Goal: Task Accomplishment & Management: Manage account settings

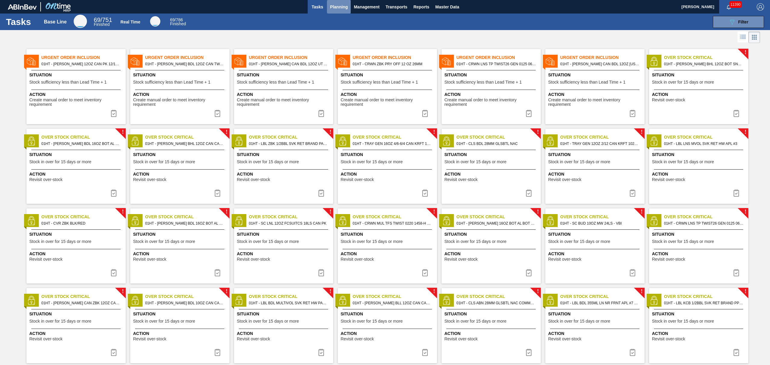
click at [337, 7] on span "Planning" at bounding box center [339, 6] width 18 height 7
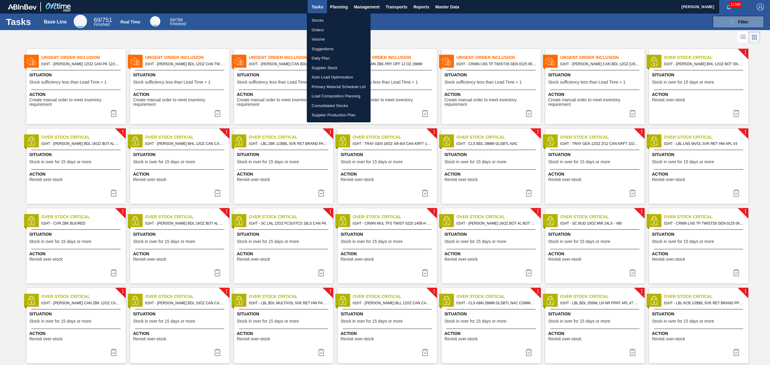
click at [316, 16] on li "Stocks" at bounding box center [339, 21] width 64 height 10
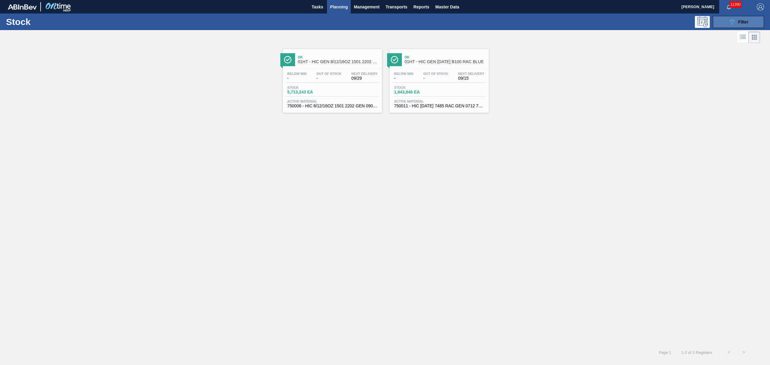
click at [748, 20] on span "Filter" at bounding box center [744, 22] width 10 height 5
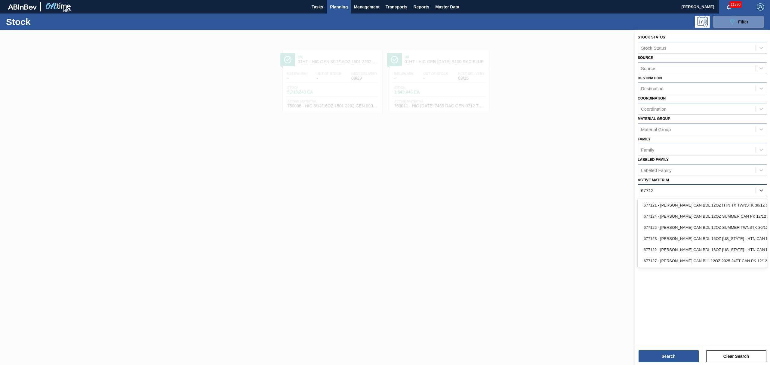
type Material "677122"
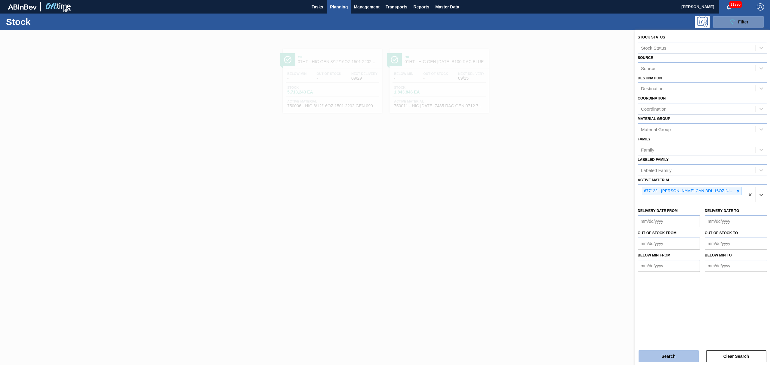
click at [664, 354] on button "Search" at bounding box center [669, 357] width 60 height 12
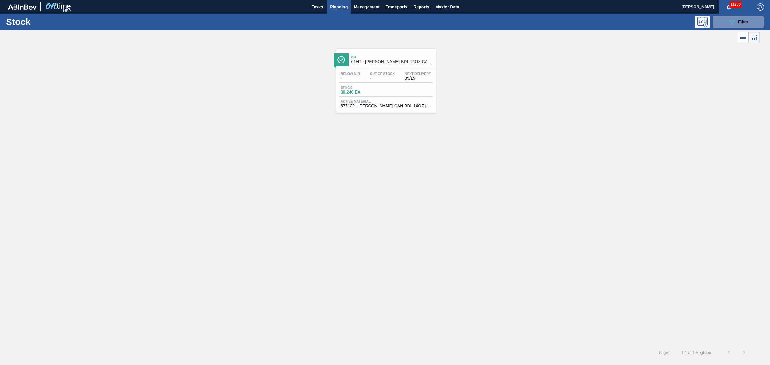
click at [395, 94] on div "Stock 30,240 EA" at bounding box center [385, 91] width 93 height 11
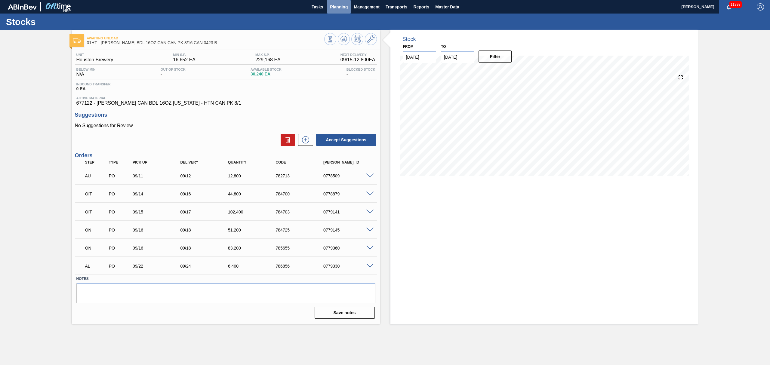
click at [341, 9] on span "Planning" at bounding box center [339, 6] width 18 height 7
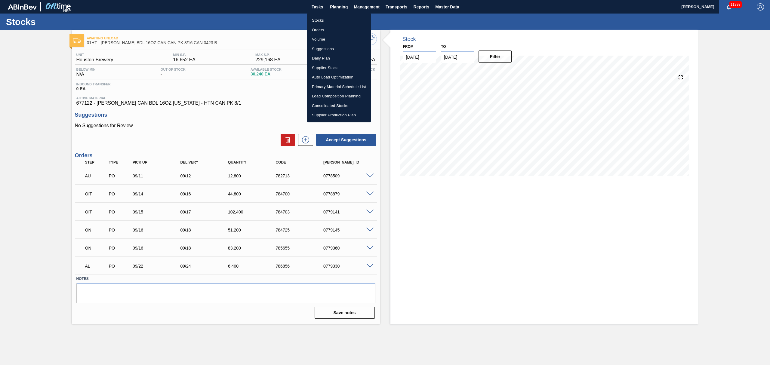
click at [321, 22] on li "Stocks" at bounding box center [339, 21] width 64 height 10
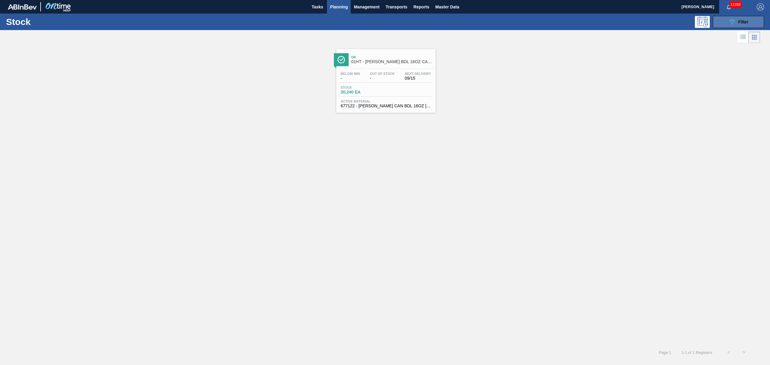
click at [716, 23] on button "089F7B8B-B2A5-4AFE-B5C0-19BA573D28AC Filter" at bounding box center [738, 22] width 51 height 12
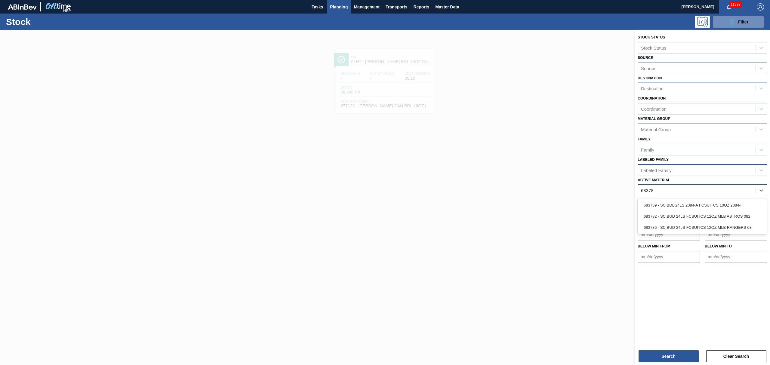
type Material "683789"
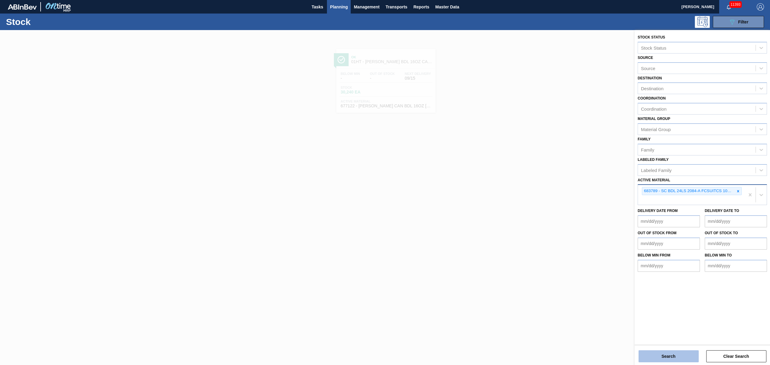
click at [665, 353] on button "Search" at bounding box center [669, 357] width 60 height 12
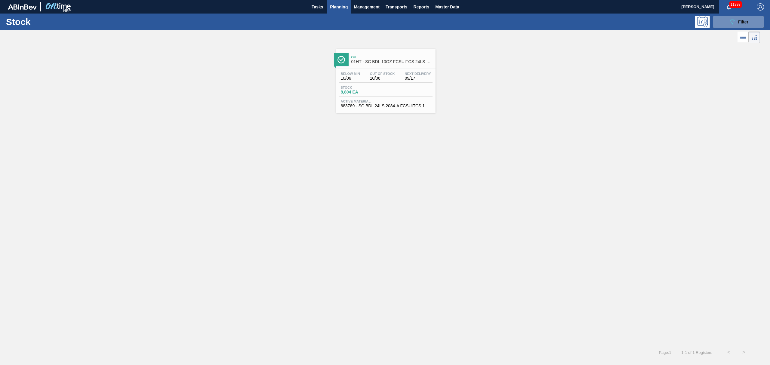
click at [381, 66] on div "Ok 01HT - SC BDL 10OZ FCSUITCS 24LS SLEEK AQUEOUS COATING Below Min 10/06 Out O…" at bounding box center [385, 81] width 99 height 64
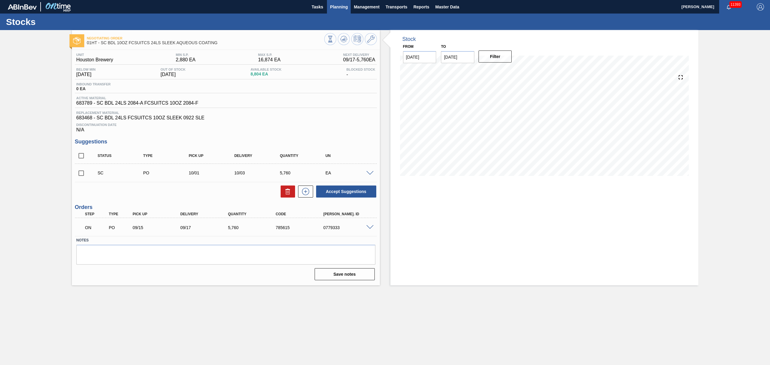
click at [334, 9] on span "Planning" at bounding box center [339, 6] width 18 height 7
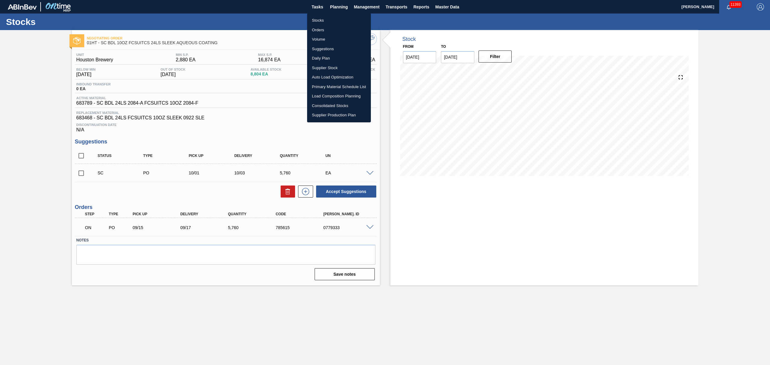
click at [321, 21] on li "Stocks" at bounding box center [339, 21] width 64 height 10
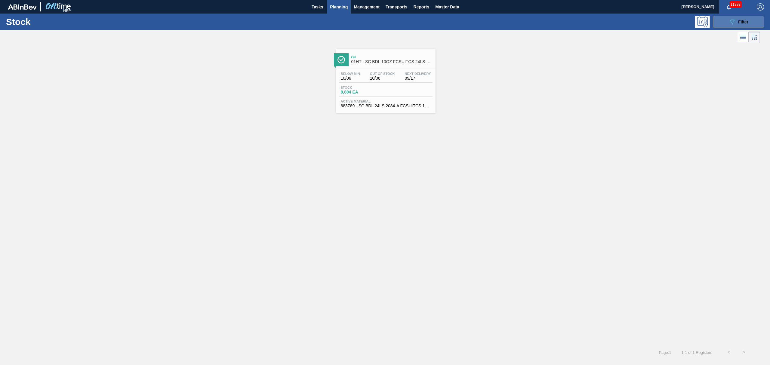
click at [739, 22] on span "Filter" at bounding box center [744, 22] width 10 height 5
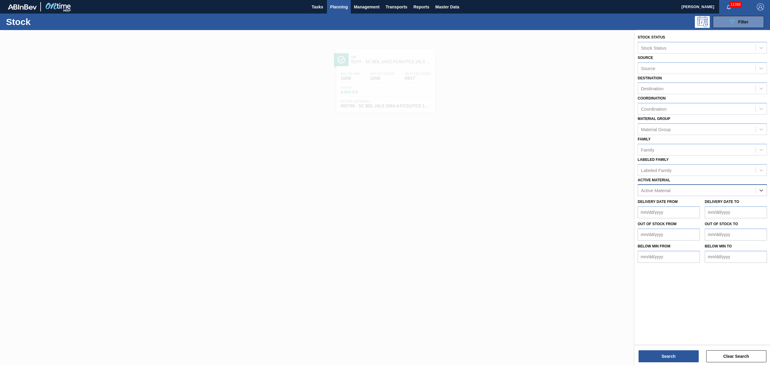
click at [703, 183] on div "Active Material Select is focused ,type to refine list, press Down to open the …" at bounding box center [702, 186] width 129 height 20
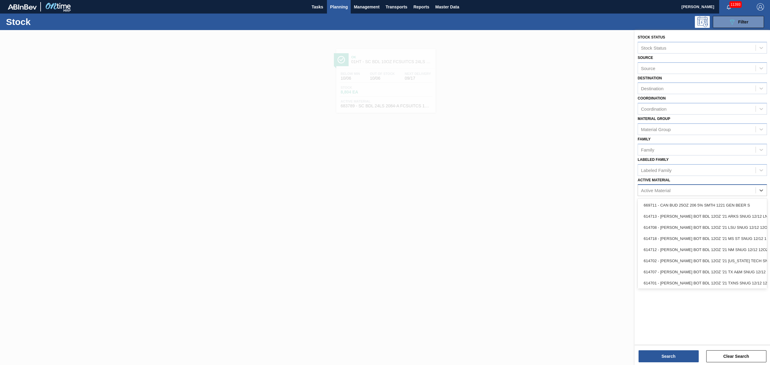
click at [697, 189] on div "Active Material" at bounding box center [697, 190] width 118 height 9
type Material "683792"
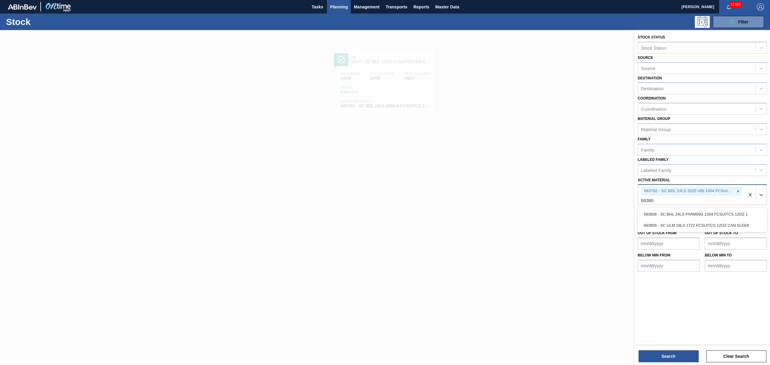
type Material "683809"
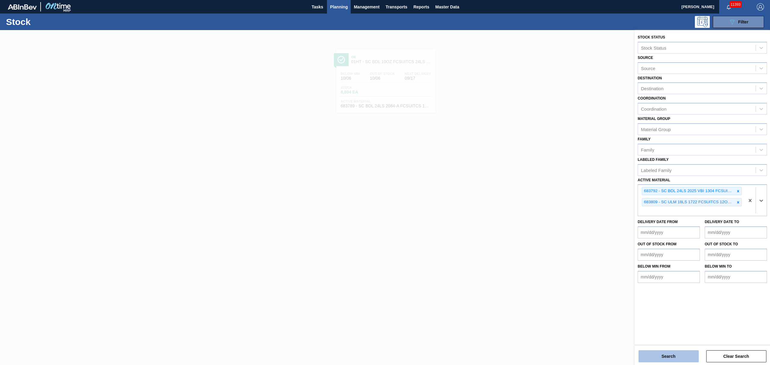
click at [687, 355] on button "Search" at bounding box center [669, 357] width 60 height 12
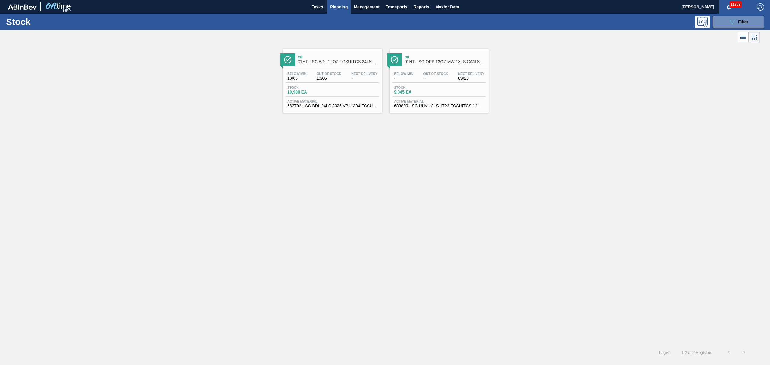
click at [306, 98] on div "Below Min 10/06 Out Of Stock 10/06 Next Delivery - Stock 10,900 EA Active Mater…" at bounding box center [332, 89] width 99 height 41
click at [442, 95] on div "Stock 9,345 EA" at bounding box center [439, 91] width 93 height 11
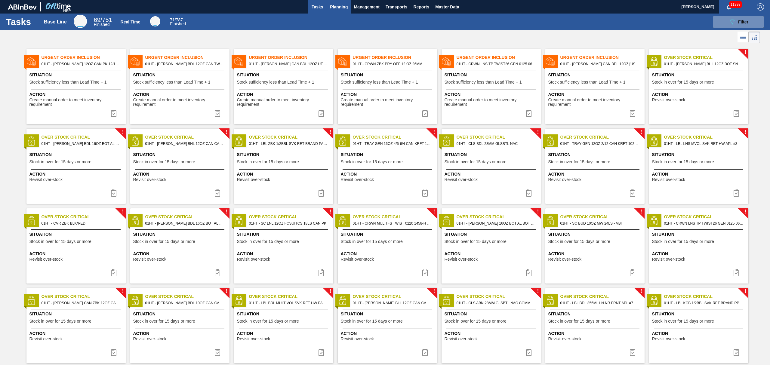
click at [339, 6] on span "Planning" at bounding box center [339, 6] width 18 height 7
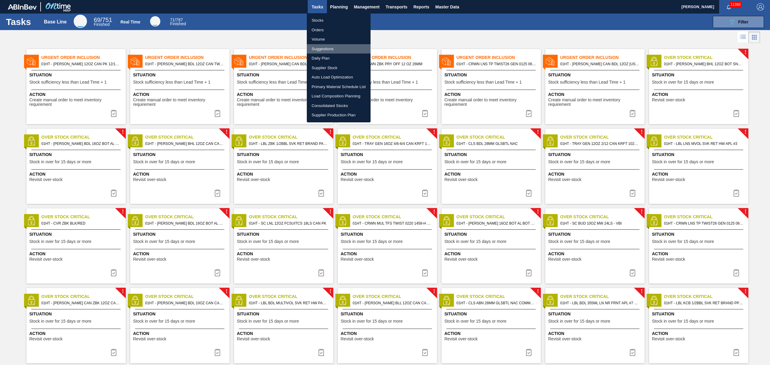
click at [321, 50] on li "Suggestions" at bounding box center [339, 49] width 64 height 10
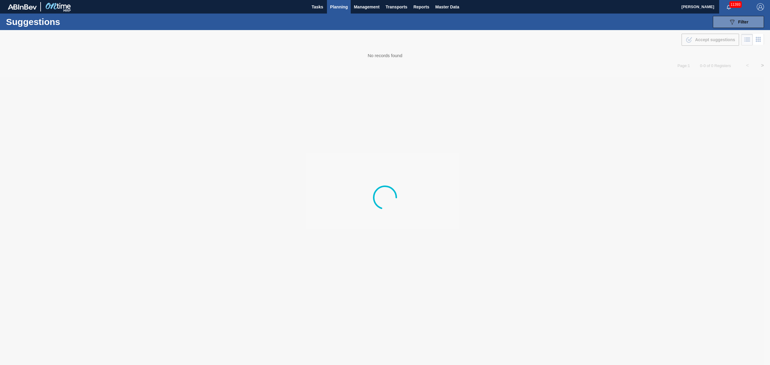
type from "[DATE]"
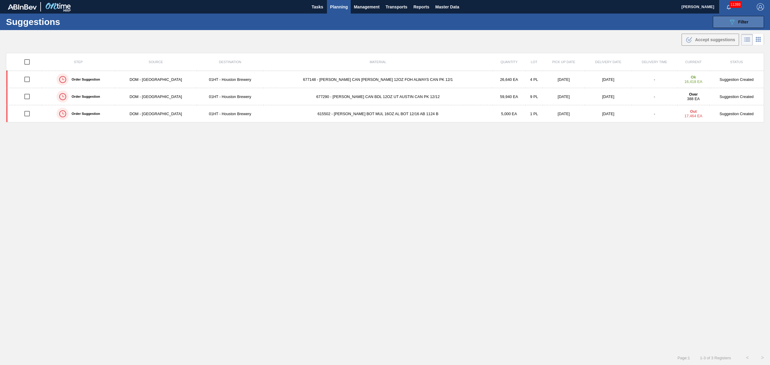
click at [740, 24] on span "Filter" at bounding box center [744, 22] width 10 height 5
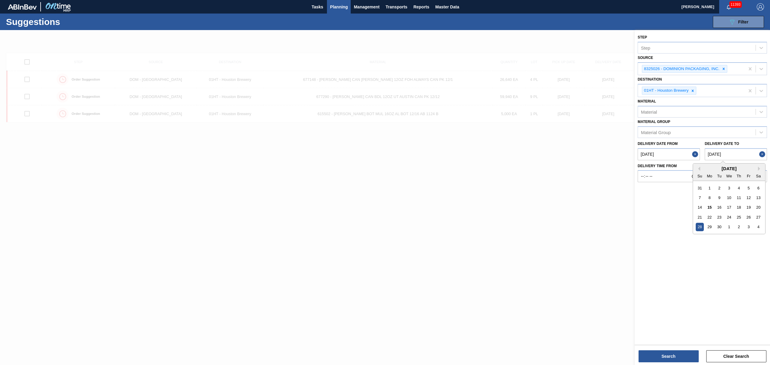
click at [730, 158] on to "[DATE]" at bounding box center [736, 154] width 62 height 12
click at [757, 226] on div "4" at bounding box center [759, 227] width 8 height 8
type to "[DATE]"
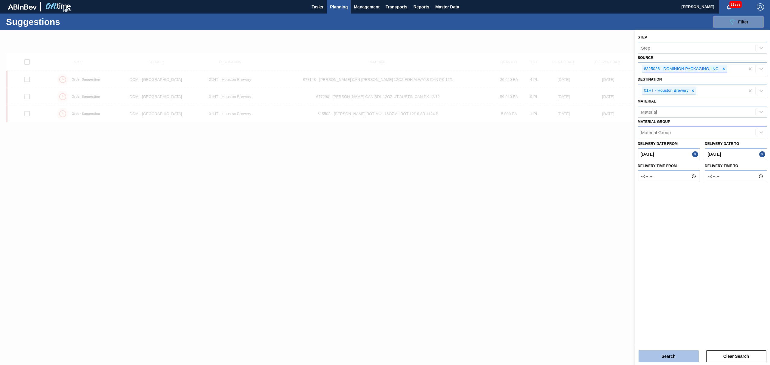
click at [674, 352] on button "Search" at bounding box center [669, 357] width 60 height 12
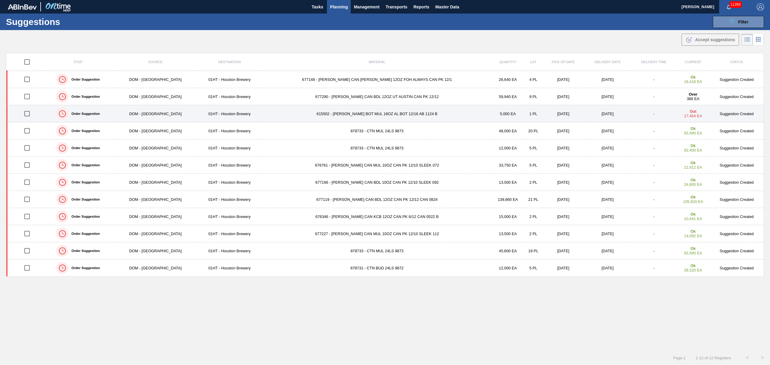
click at [327, 116] on td "615502 - [PERSON_NAME] BOT MUL 16OZ AL BOT 12/16 AB 1124 B" at bounding box center [377, 113] width 229 height 17
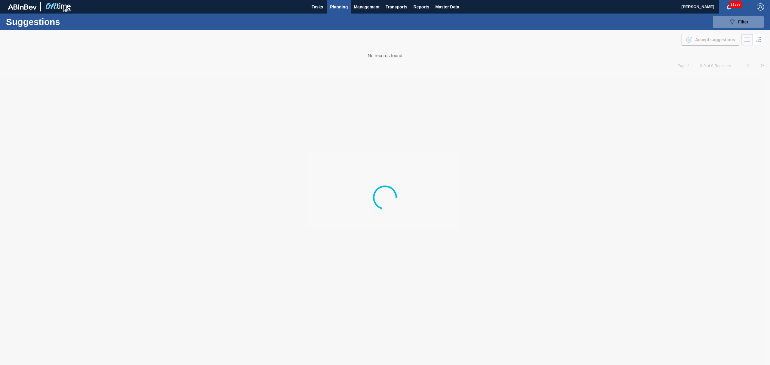
type from "[DATE]"
type to "[DATE]"
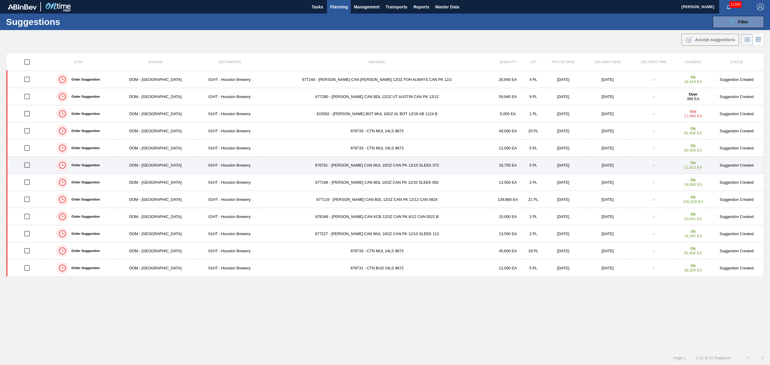
click at [321, 166] on td "676761 - [PERSON_NAME] CAN MUL 10OZ CAN PK 12/10 SLEEK 072" at bounding box center [377, 165] width 229 height 17
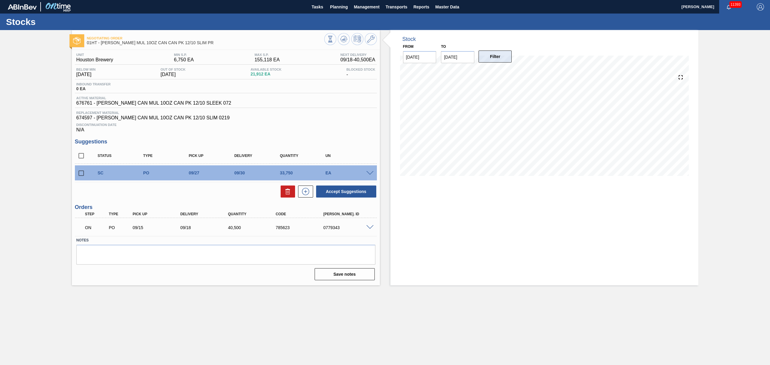
click at [488, 58] on button "Filter" at bounding box center [495, 57] width 33 height 12
click at [462, 55] on input "[DATE]" at bounding box center [457, 57] width 33 height 12
click at [498, 129] on div "3" at bounding box center [497, 130] width 8 height 8
type input "[DATE]"
click at [497, 57] on button "Filter" at bounding box center [495, 57] width 33 height 12
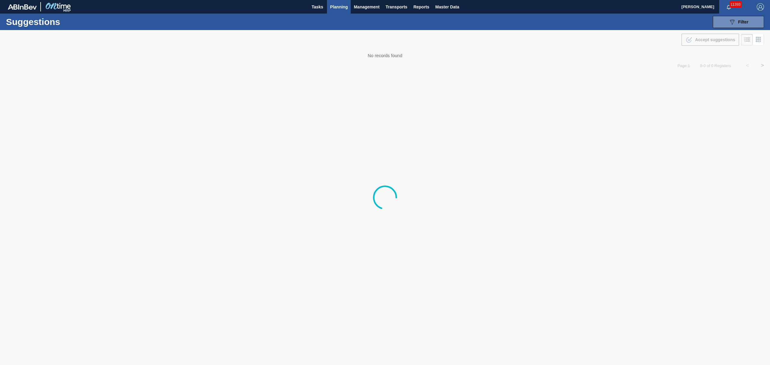
type from "[DATE]"
type to "[DATE]"
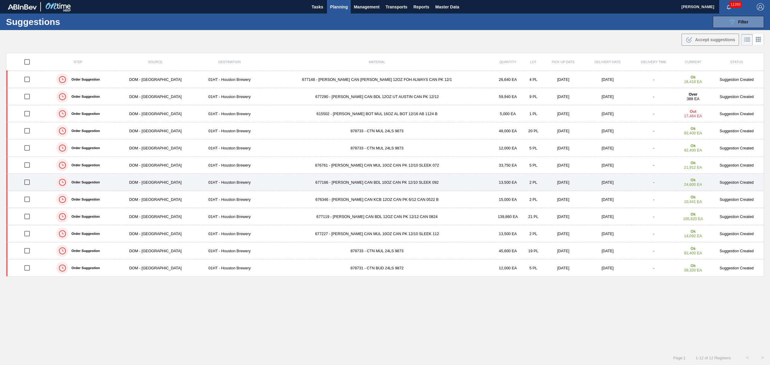
click at [327, 181] on td "677166 - [PERSON_NAME] CAN BDL 10OZ CAN PK 12/10 SLEEK 092" at bounding box center [377, 182] width 229 height 17
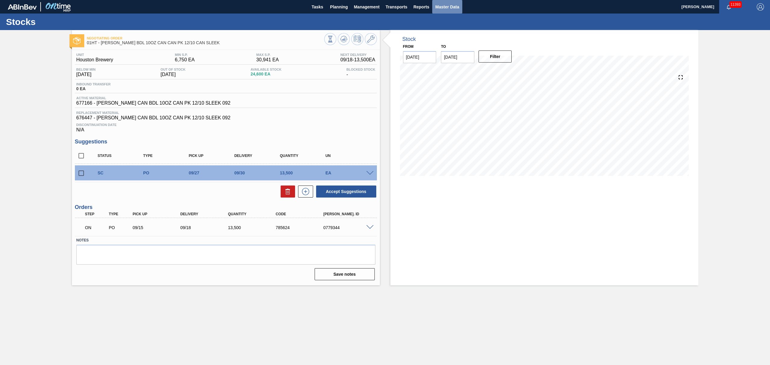
click at [444, 6] on span "Master Data" at bounding box center [447, 6] width 24 height 7
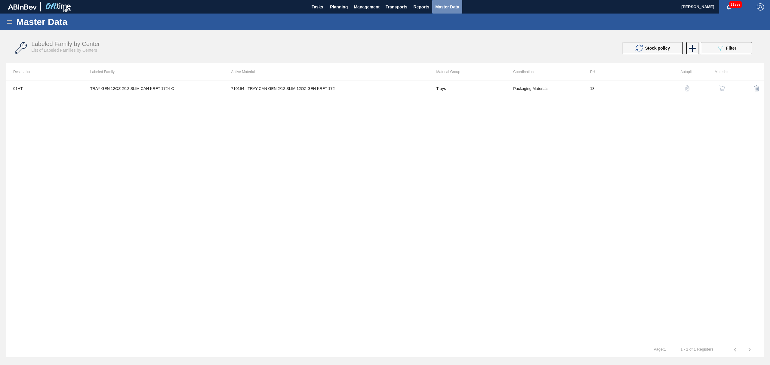
click at [441, 4] on span "Master Data" at bounding box center [447, 6] width 24 height 7
click at [340, 9] on span "Planning" at bounding box center [339, 6] width 18 height 7
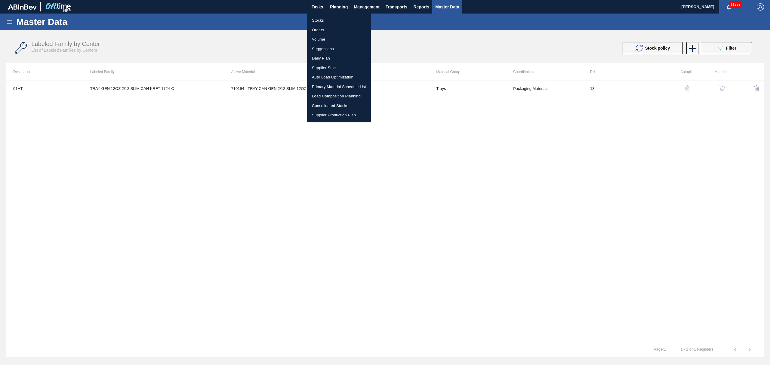
click at [229, 39] on div at bounding box center [385, 182] width 770 height 365
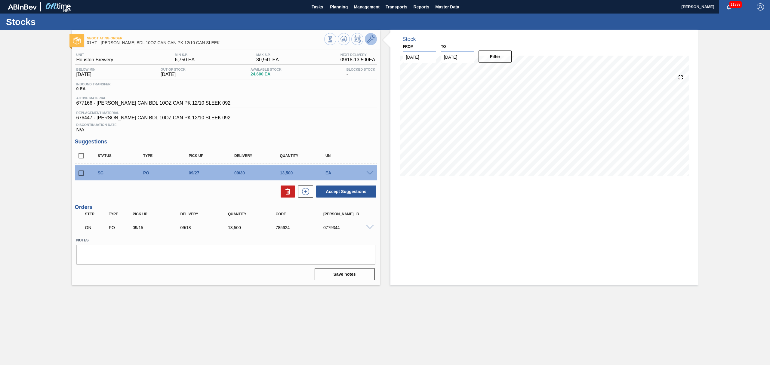
click at [371, 38] on icon at bounding box center [370, 39] width 7 height 7
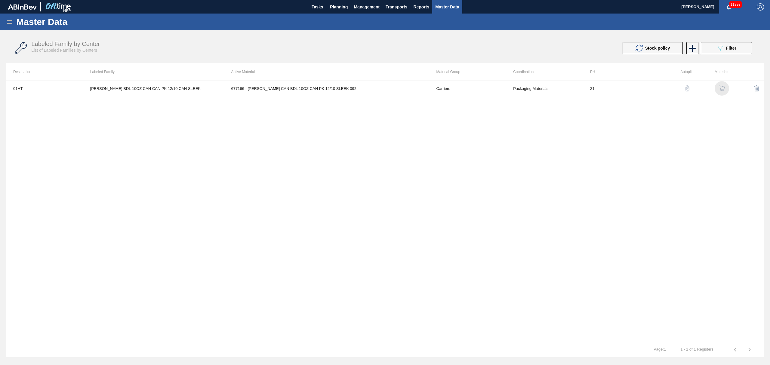
click at [722, 87] on img "button" at bounding box center [722, 88] width 6 height 6
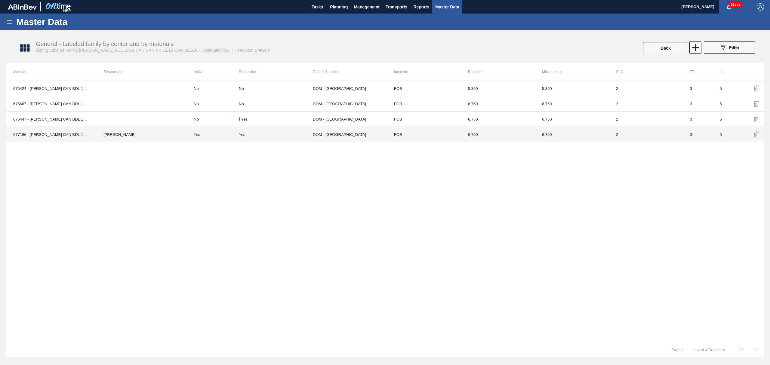
click at [50, 134] on td "677166 - [PERSON_NAME] CAN BDL 10OZ CAN PK 12/10 SLEEK 092" at bounding box center [51, 134] width 90 height 15
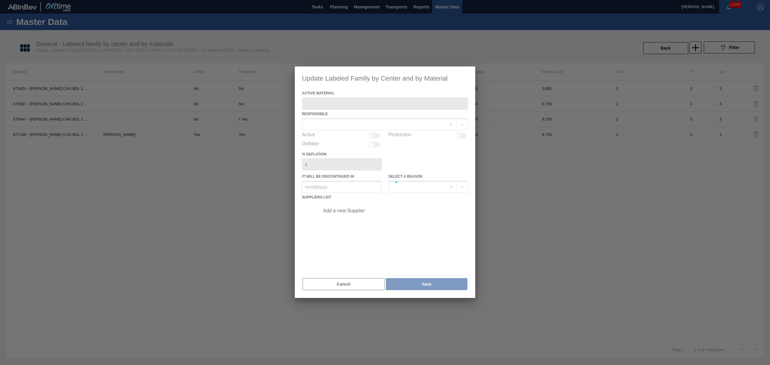
type Material "677166 - [PERSON_NAME] CAN BDL 10OZ CAN PK 12/10 SLEEK 092"
checkbox input "true"
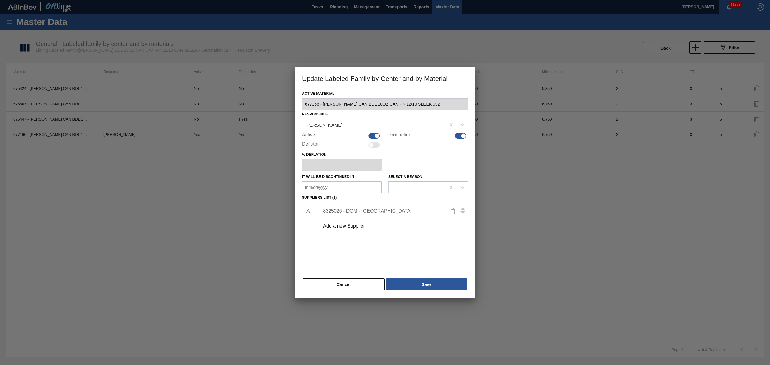
click at [358, 208] on div "8325026 - DOM - [GEOGRAPHIC_DATA]" at bounding box center [392, 211] width 152 height 15
click at [355, 281] on button "Cancel" at bounding box center [344, 285] width 82 height 12
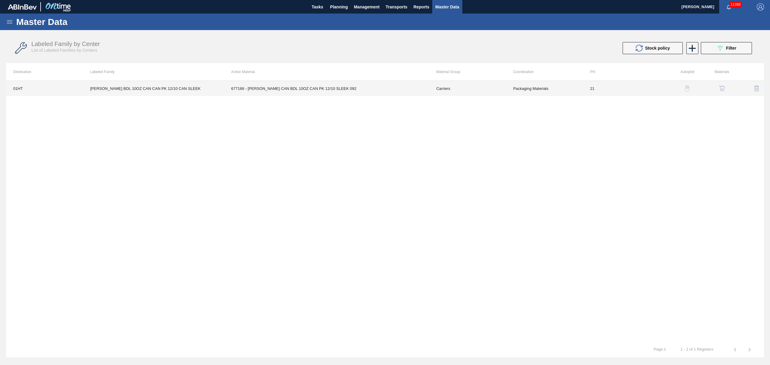
click at [280, 89] on td "677166 - [PERSON_NAME] CAN BDL 10OZ CAN PK 12/10 SLEEK 092" at bounding box center [326, 88] width 205 height 15
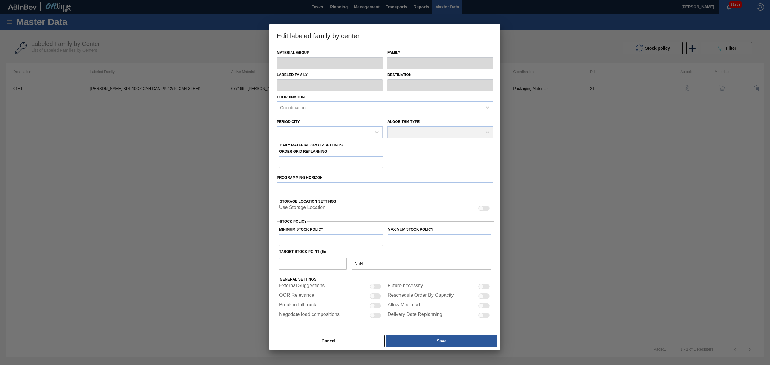
type input "Carriers"
type input "Can Carriers"
type input "[PERSON_NAME] BDL 10OZ CAN CAN PK 12/10 CAN SLEEK"
type input "01HT - Houston Brewery"
type input "21"
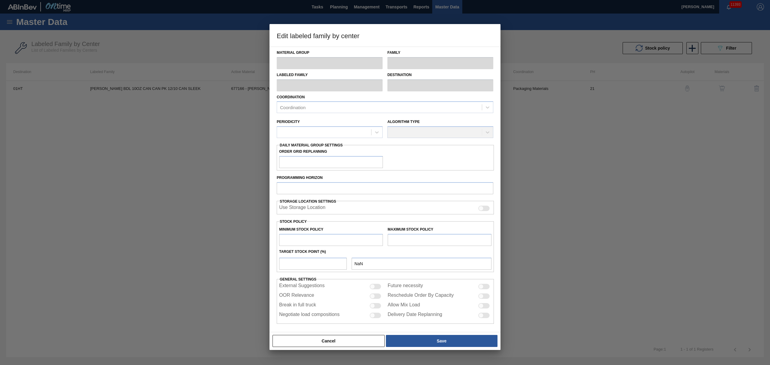
type input "6,750"
type input "30,941"
type input "29"
type input "13,765"
checkbox input "true"
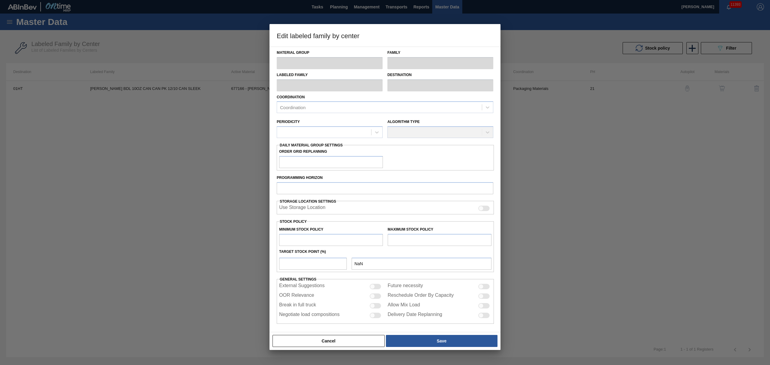
checkbox input "true"
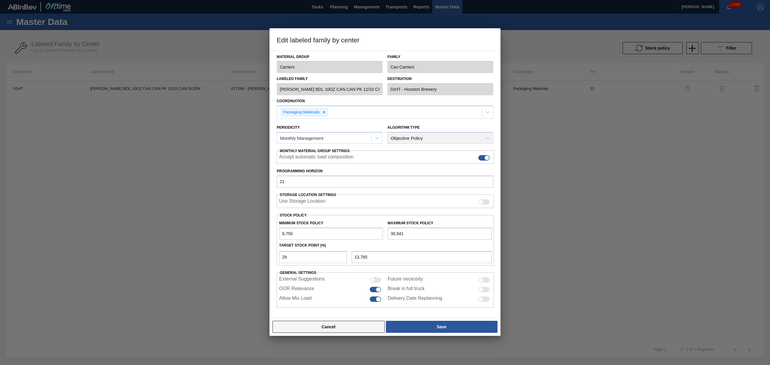
click at [346, 328] on button "Cancel" at bounding box center [329, 327] width 112 height 12
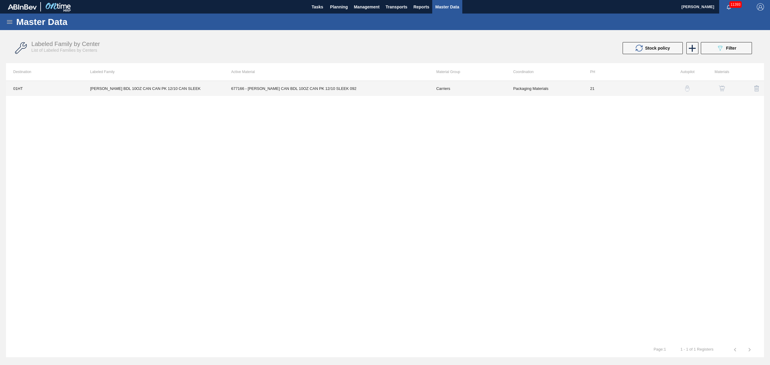
click at [593, 87] on td "21" at bounding box center [621, 88] width 77 height 15
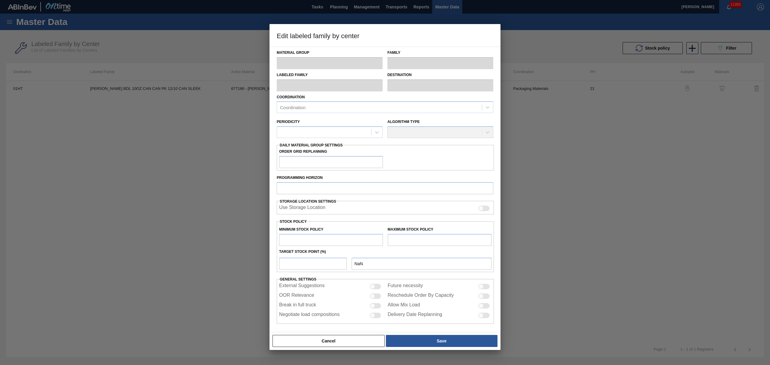
type input "Carriers"
type input "Can Carriers"
type input "[PERSON_NAME] BDL 10OZ CAN CAN PK 12/10 CAN SLEEK"
type input "01HT - Houston Brewery"
type input "21"
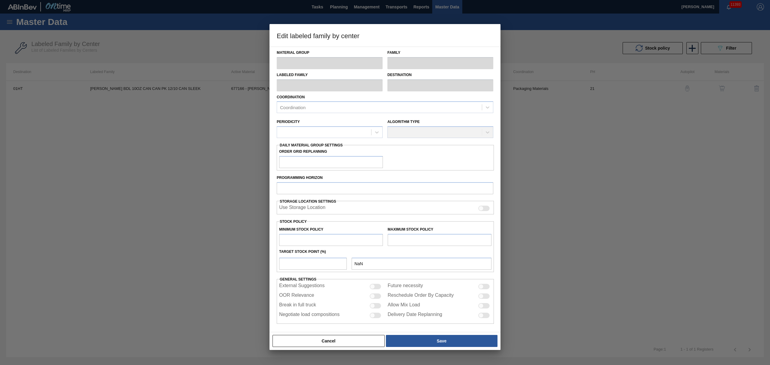
type input "6,750"
type input "30,941"
type input "29"
type input "13,765"
checkbox input "true"
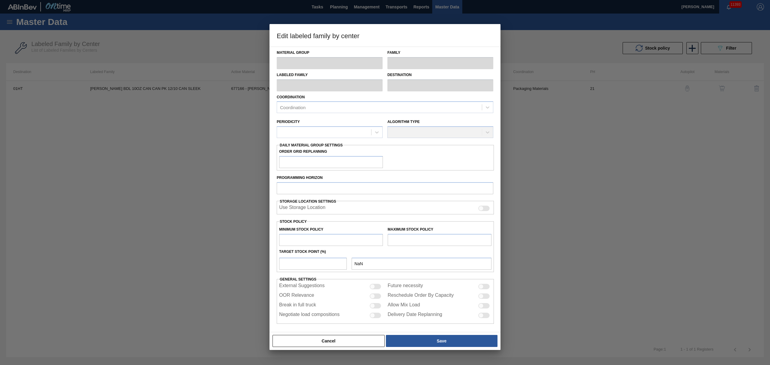
checkbox input "true"
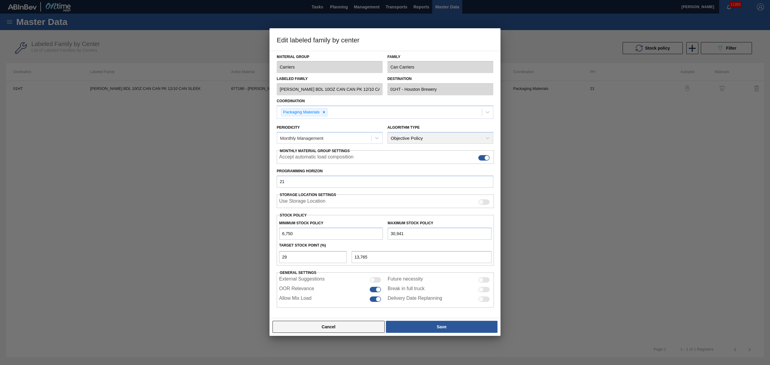
click at [339, 329] on button "Cancel" at bounding box center [329, 327] width 112 height 12
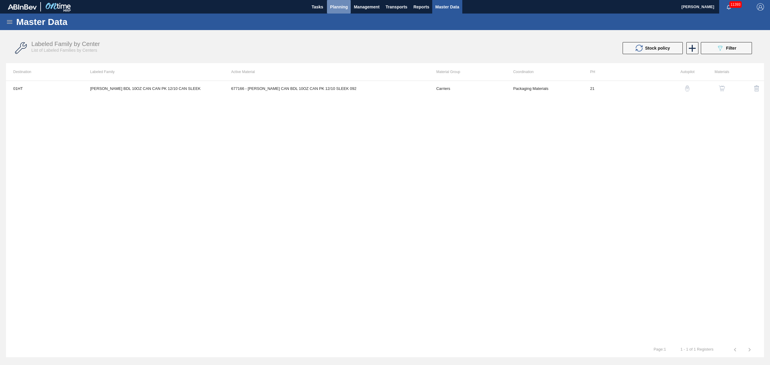
click at [339, 10] on button "Planning" at bounding box center [339, 7] width 24 height 14
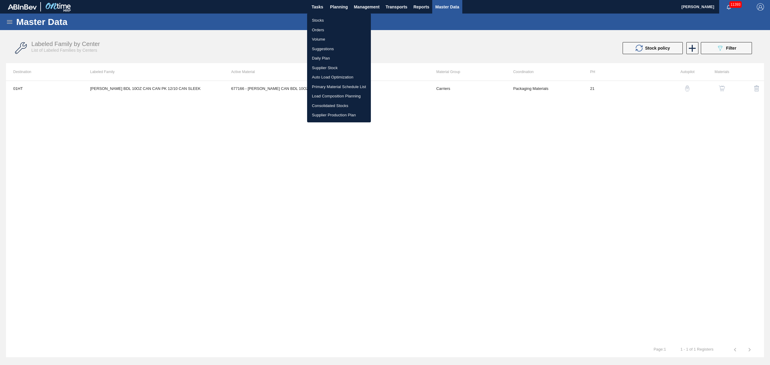
click at [400, 7] on div at bounding box center [385, 182] width 770 height 365
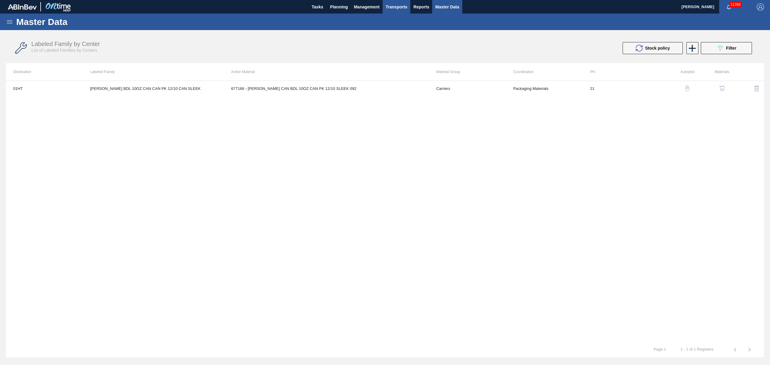
click at [403, 6] on span "Transports" at bounding box center [397, 6] width 22 height 7
click at [403, 22] on li "Load Composition" at bounding box center [401, 21] width 51 height 10
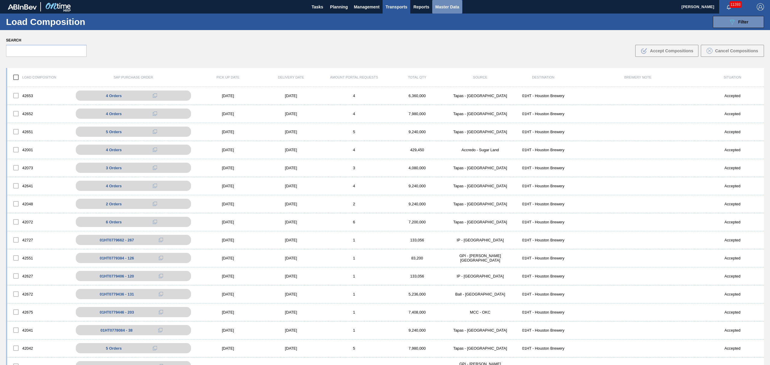
click at [432, 5] on button "Master Data" at bounding box center [447, 7] width 30 height 14
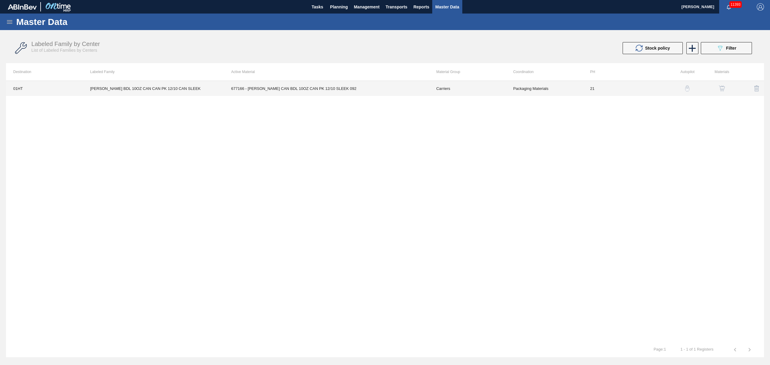
click at [328, 87] on td "677166 - [PERSON_NAME] CAN BDL 10OZ CAN PK 12/10 SLEEK 092" at bounding box center [326, 88] width 205 height 15
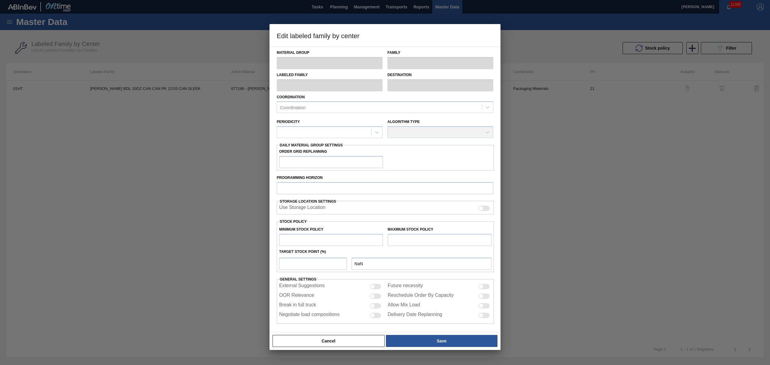
type input "Carriers"
type input "Can Carriers"
type input "CARR BDL 10OZ CAN CAN PK 12/10 CAN SLEEK"
type input "01HT - Houston Brewery"
type input "21"
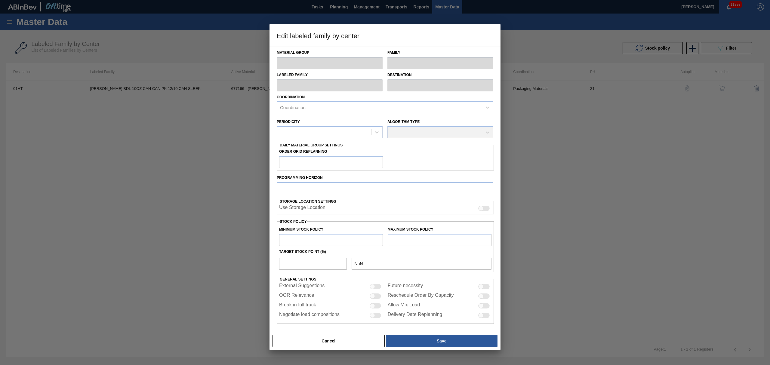
type input "6,750"
type input "30,941"
type input "29"
type input "13,765"
checkbox input "true"
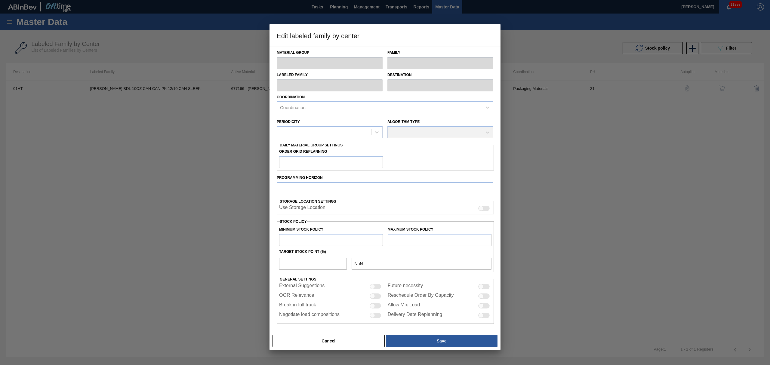
checkbox input "true"
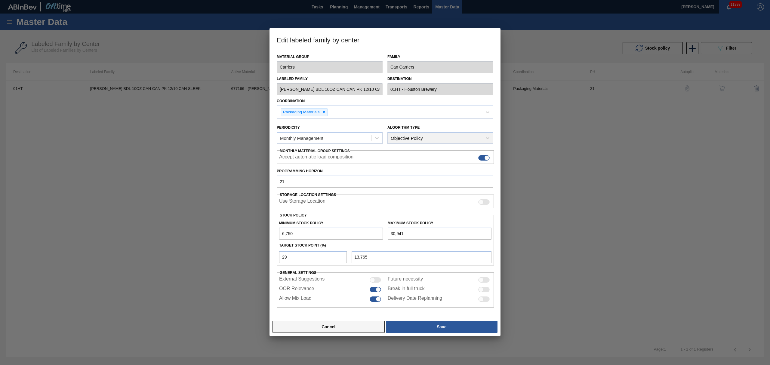
click at [337, 324] on button "Cancel" at bounding box center [329, 327] width 112 height 12
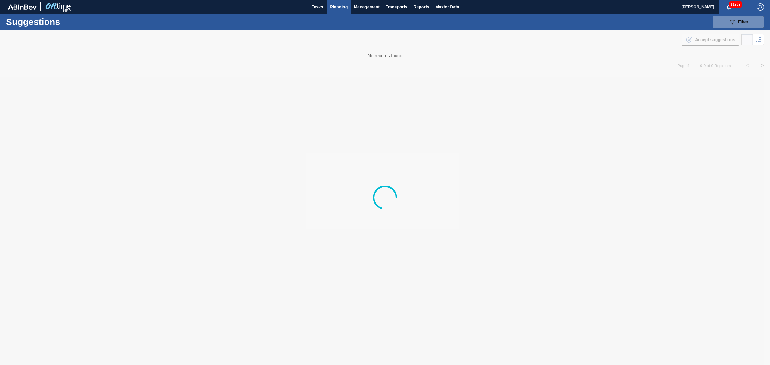
type from "[DATE]"
type to "[DATE]"
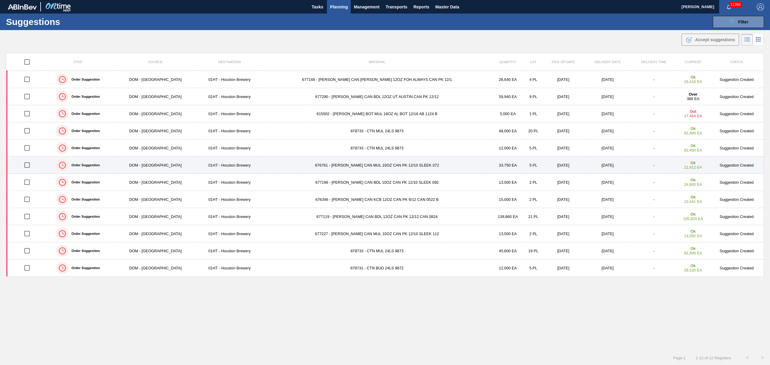
click at [328, 165] on td "676761 - CARR CAN MUL 10OZ CAN PK 12/10 SLEEK 072" at bounding box center [377, 165] width 229 height 17
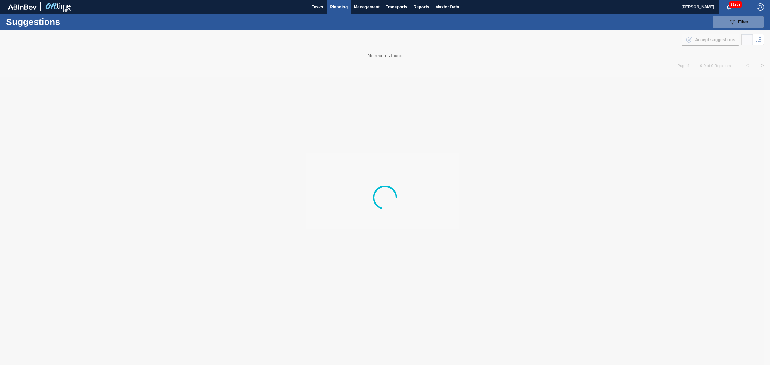
type from "[DATE]"
type to "[DATE]"
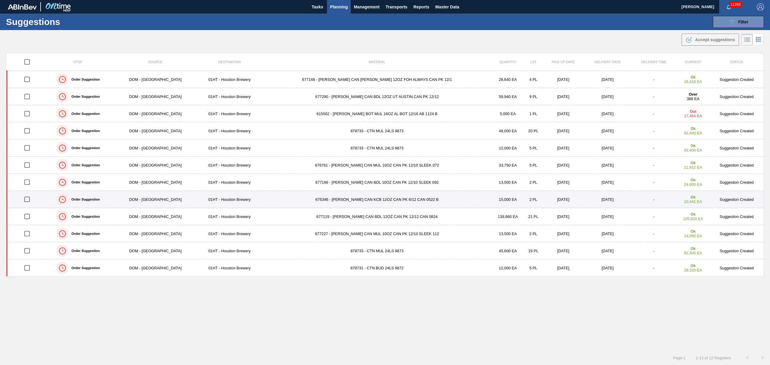
click at [382, 197] on td "676346 - CARR CAN KCB 12OZ CAN PK 6/12 CAN 0522 B" at bounding box center [377, 199] width 229 height 17
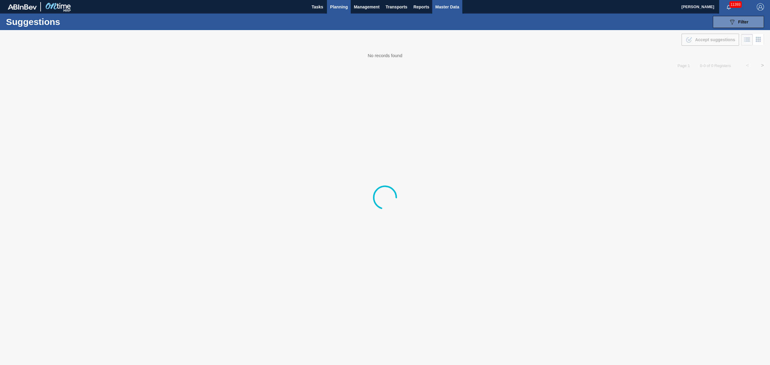
type from "[DATE]"
type to "[DATE]"
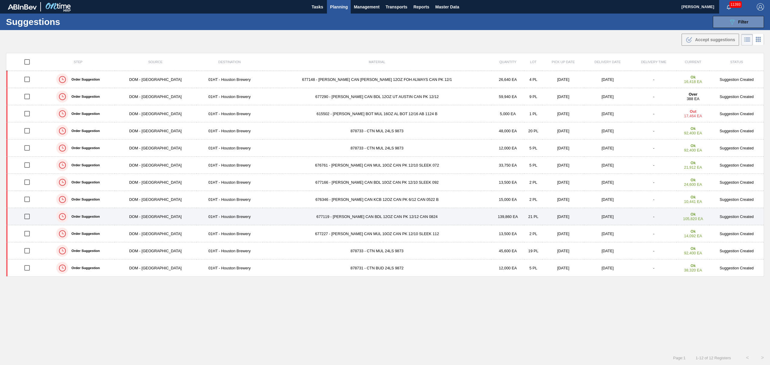
click at [235, 219] on td "01HT - Houston Brewery" at bounding box center [230, 216] width 67 height 17
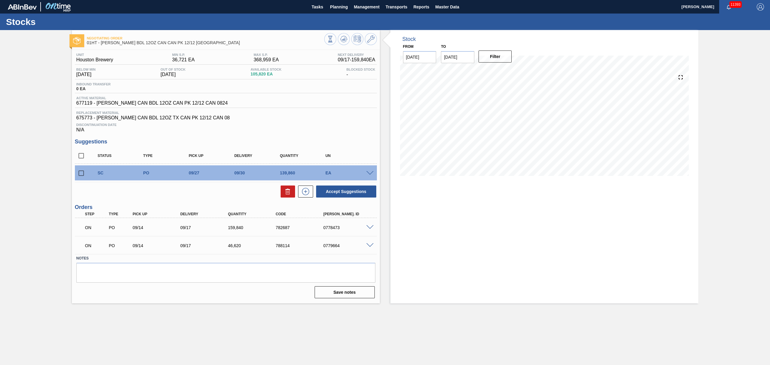
click at [368, 228] on span at bounding box center [370, 227] width 7 height 5
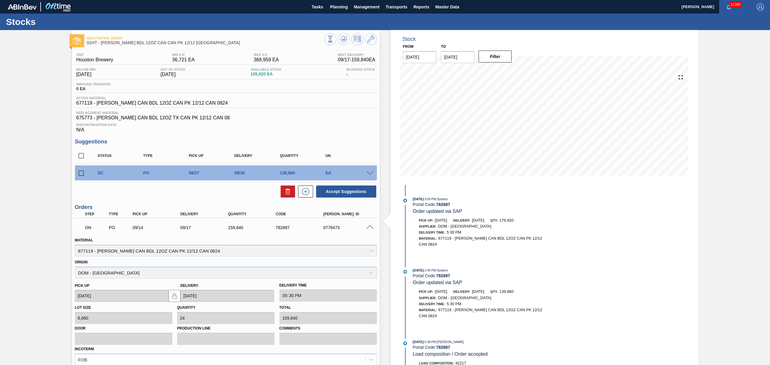
scroll to position [40, 0]
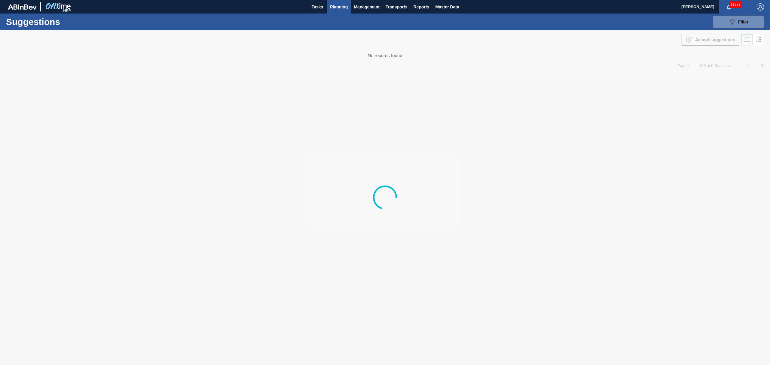
type from "[DATE]"
type to "[DATE]"
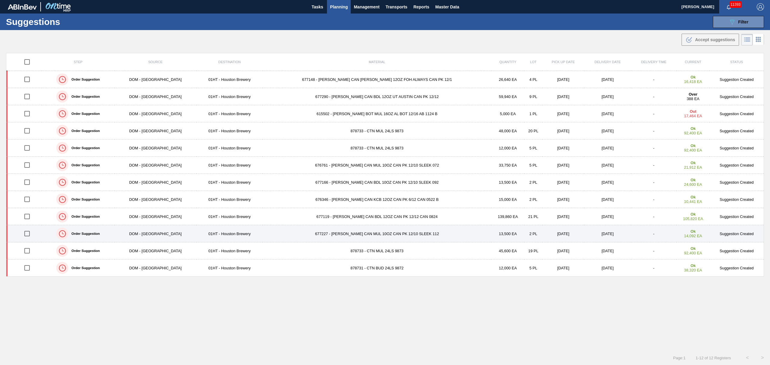
click at [324, 232] on td "677227 - CARR CAN MUL 10OZ CAN PK 12/10 SLEEK 112" at bounding box center [377, 233] width 229 height 17
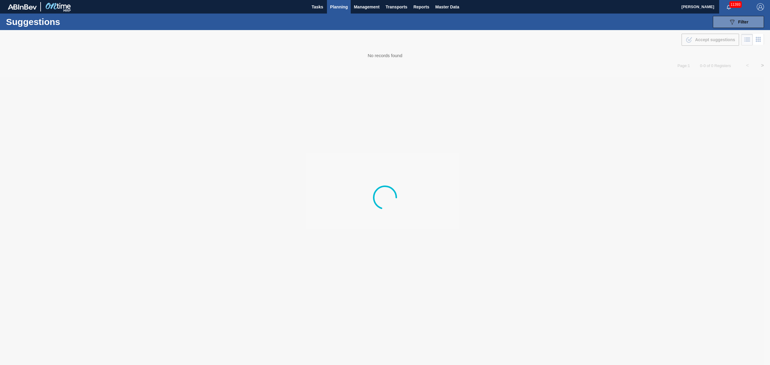
type from "[DATE]"
type to "[DATE]"
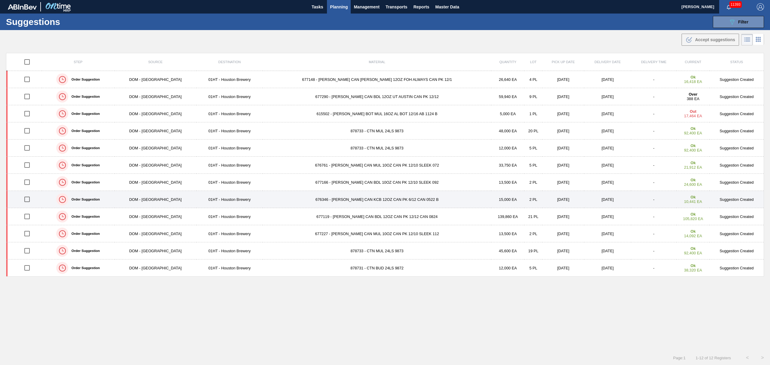
click at [319, 200] on td "676346 - CARR CAN KCB 12OZ CAN PK 6/12 CAN 0522 B" at bounding box center [377, 199] width 229 height 17
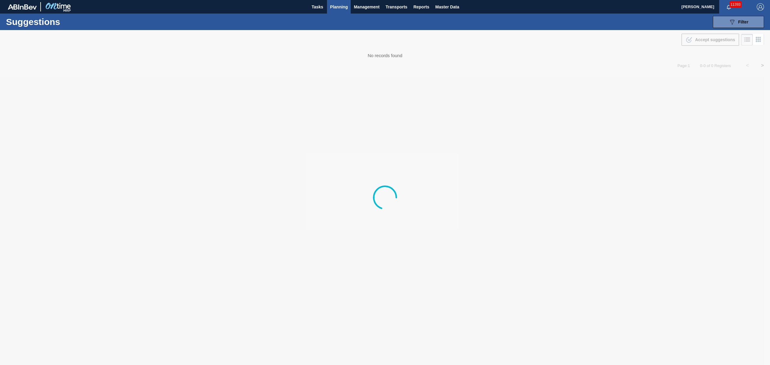
type from "[DATE]"
type to "[DATE]"
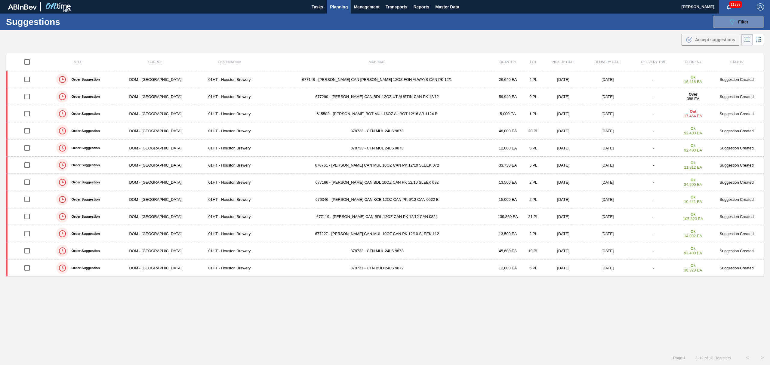
scroll to position [0, 0]
click at [314, 235] on td "677227 - CARR CAN MUL 10OZ CAN PK 12/10 SLEEK 112" at bounding box center [377, 233] width 229 height 17
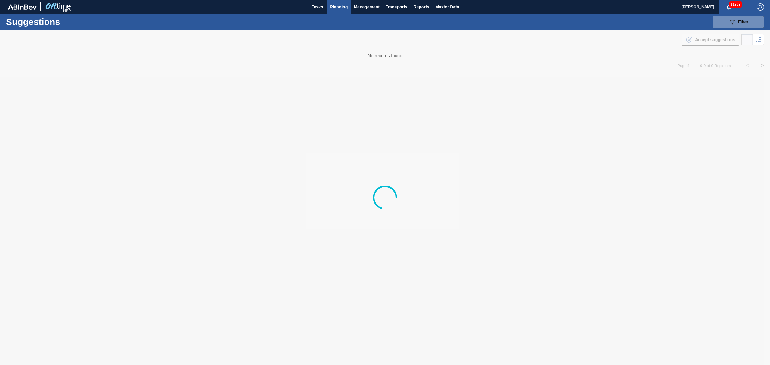
type from "[DATE]"
type to "[DATE]"
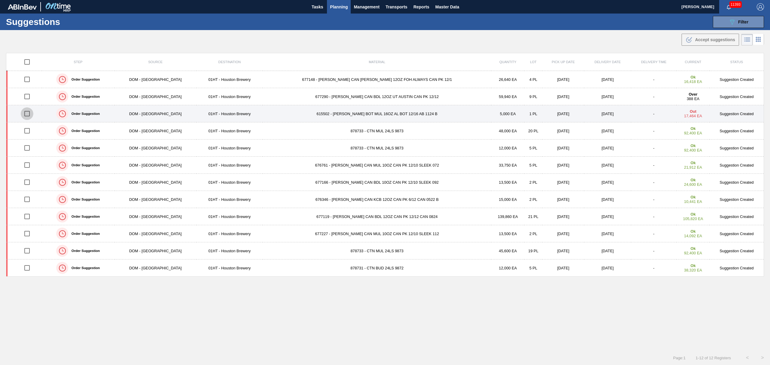
click at [29, 115] on input "checkbox" at bounding box center [27, 113] width 13 height 13
checkbox input "true"
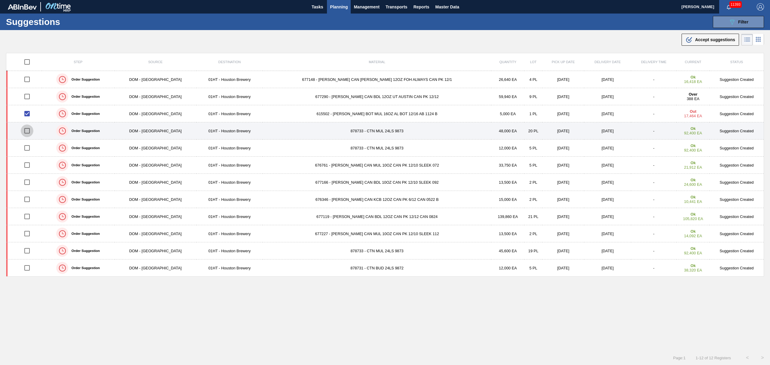
click at [29, 129] on input "checkbox" at bounding box center [27, 131] width 13 height 13
checkbox input "true"
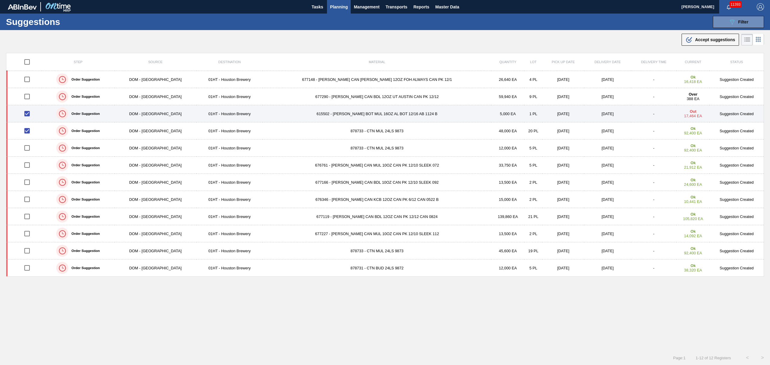
click at [30, 115] on input "checkbox" at bounding box center [27, 113] width 13 height 13
checkbox input "false"
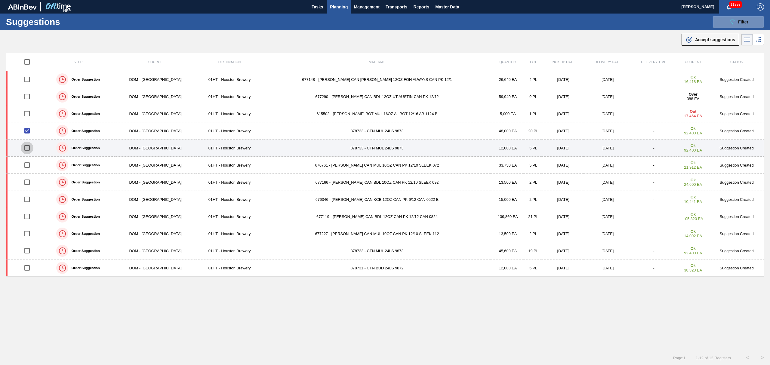
click at [27, 150] on input "checkbox" at bounding box center [27, 148] width 13 height 13
checkbox input "true"
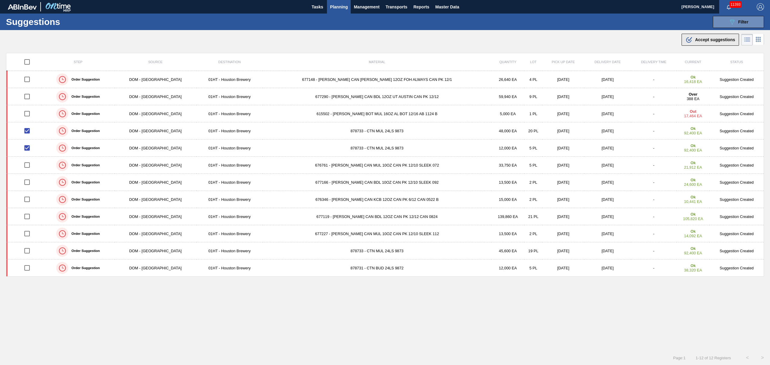
click at [714, 42] on span "Accept suggestions" at bounding box center [715, 39] width 40 height 5
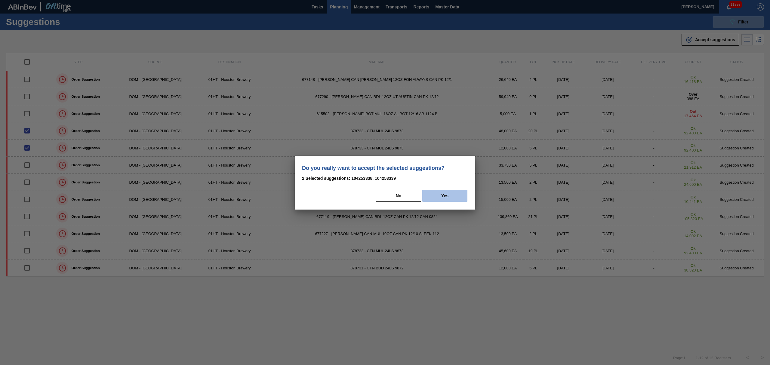
click at [444, 197] on button "Yes" at bounding box center [445, 196] width 45 height 12
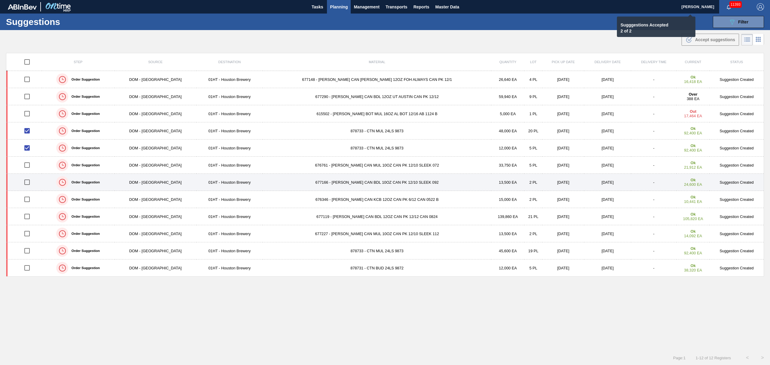
checkbox input "false"
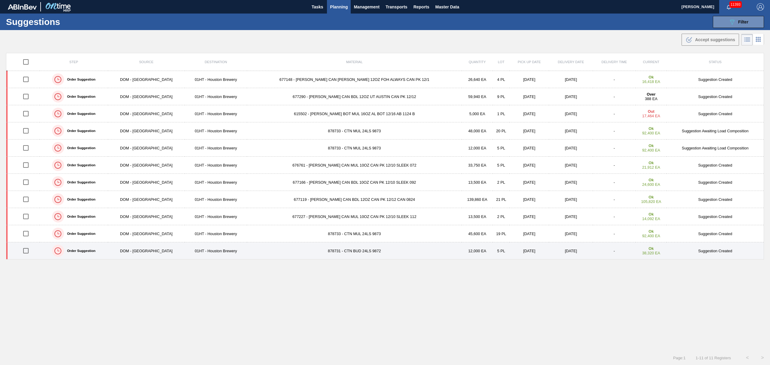
click at [207, 253] on td "01HT - Houston Brewery" at bounding box center [216, 251] width 62 height 17
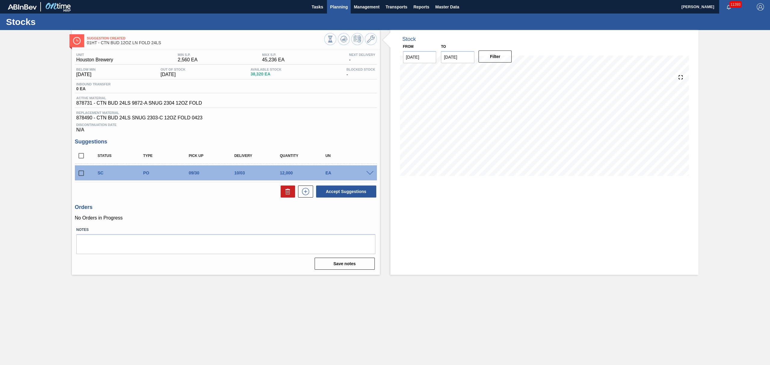
click at [343, 8] on span "Planning" at bounding box center [339, 6] width 18 height 7
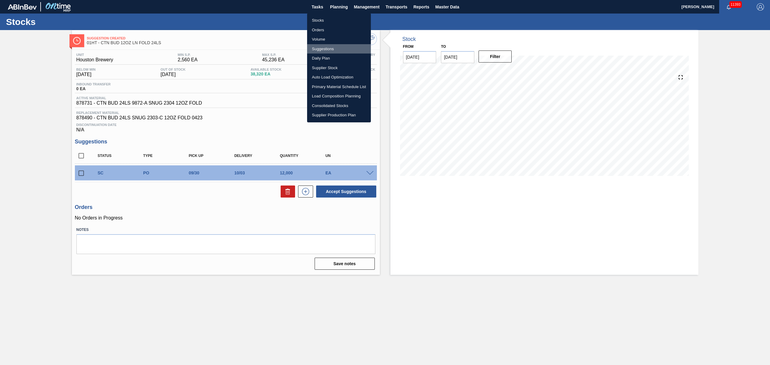
click at [328, 46] on li "Suggestions" at bounding box center [339, 49] width 64 height 10
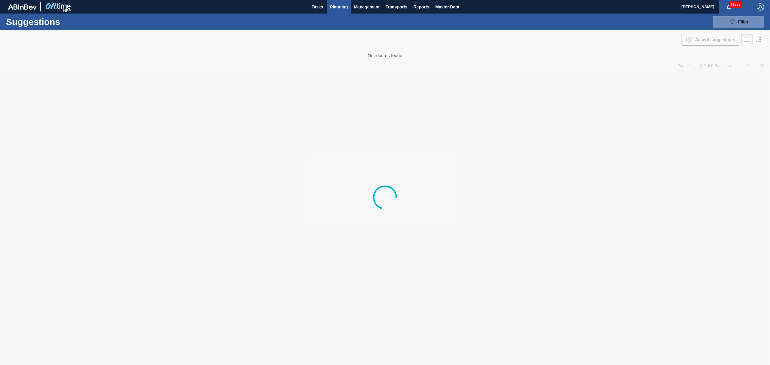
type from "[DATE]"
type to "[DATE]"
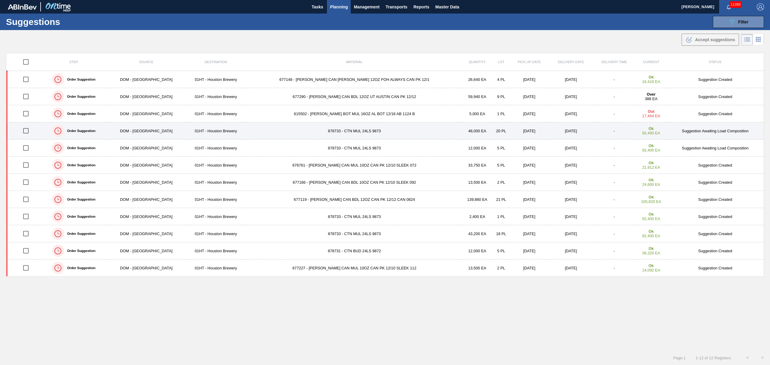
click at [335, 130] on td "878733 - CTN MUL 24LS 9873" at bounding box center [354, 130] width 215 height 17
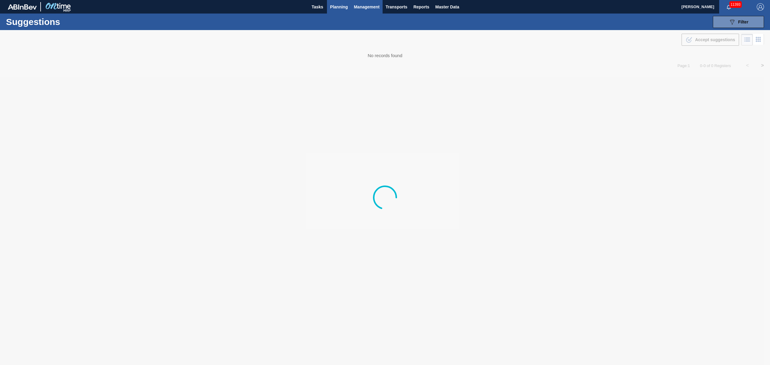
type from "[DATE]"
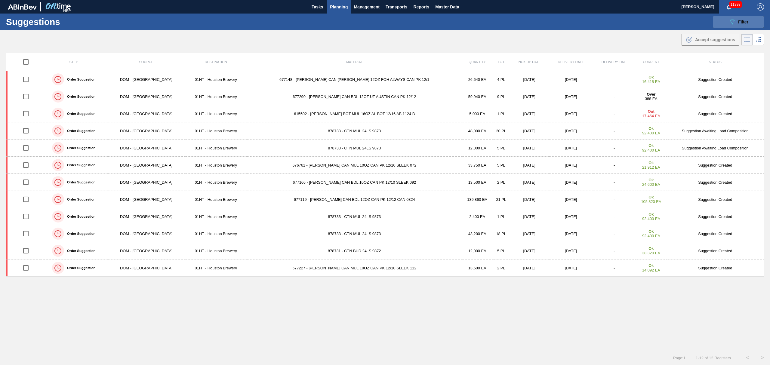
drag, startPoint x: 754, startPoint y: 20, endPoint x: 752, endPoint y: 26, distance: 5.9
click at [754, 20] on button "089F7B8B-B2A5-4AFE-B5C0-19BA573D28AC Filter" at bounding box center [738, 22] width 51 height 12
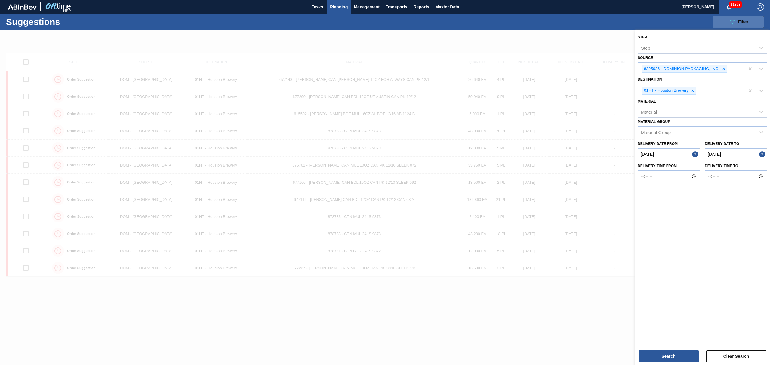
click at [749, 20] on button "089F7B8B-B2A5-4AFE-B5C0-19BA573D28AC Filter" at bounding box center [738, 22] width 51 height 12
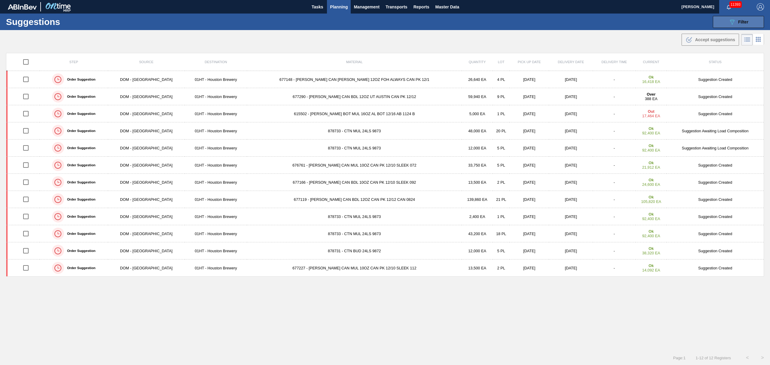
click at [749, 20] on button "089F7B8B-B2A5-4AFE-B5C0-19BA573D28AC Filter" at bounding box center [738, 22] width 51 height 12
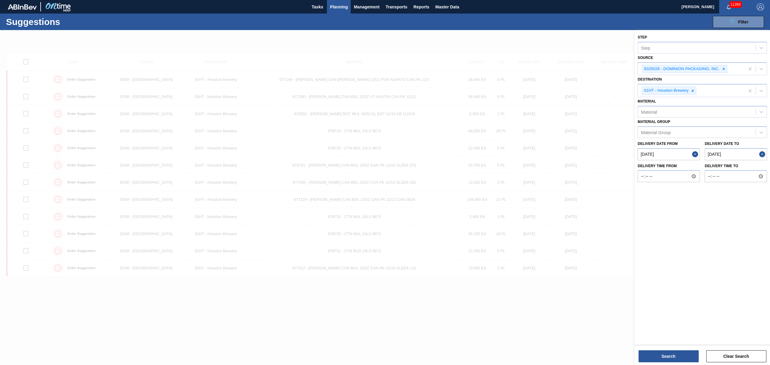
click at [758, 155] on to "[DATE]" at bounding box center [736, 154] width 62 height 12
click at [747, 185] on div "3" at bounding box center [749, 188] width 8 height 8
type to "[DATE]"
click at [668, 352] on button "Search" at bounding box center [669, 357] width 60 height 12
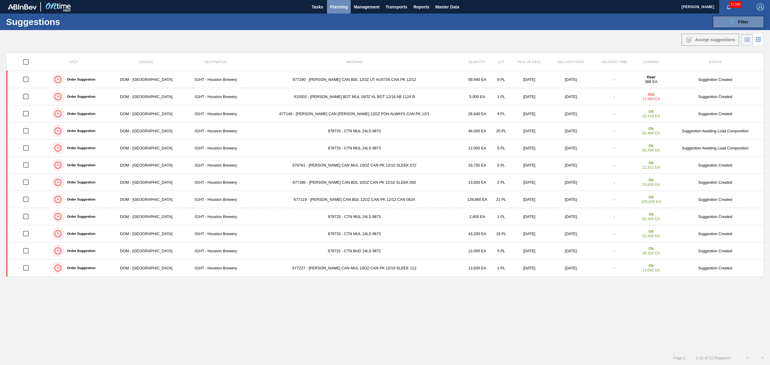
click at [336, 5] on span "Planning" at bounding box center [339, 6] width 18 height 7
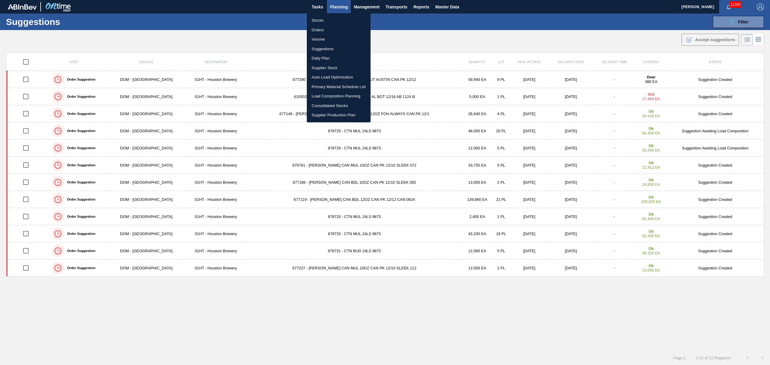
click at [320, 21] on li "Stocks" at bounding box center [339, 21] width 64 height 10
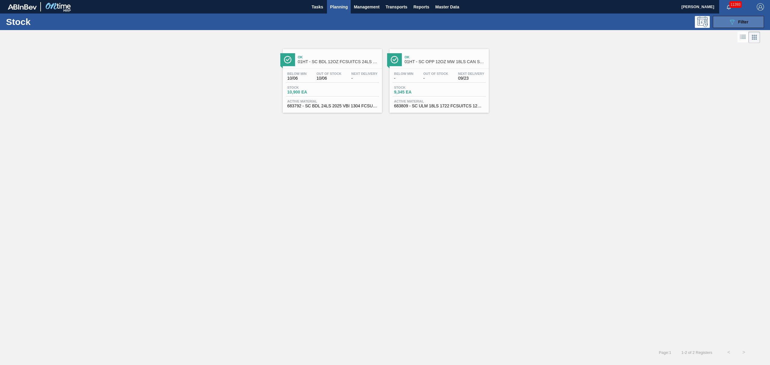
click at [738, 25] on div "089F7B8B-B2A5-4AFE-B5C0-19BA573D28AC Filter" at bounding box center [739, 21] width 20 height 7
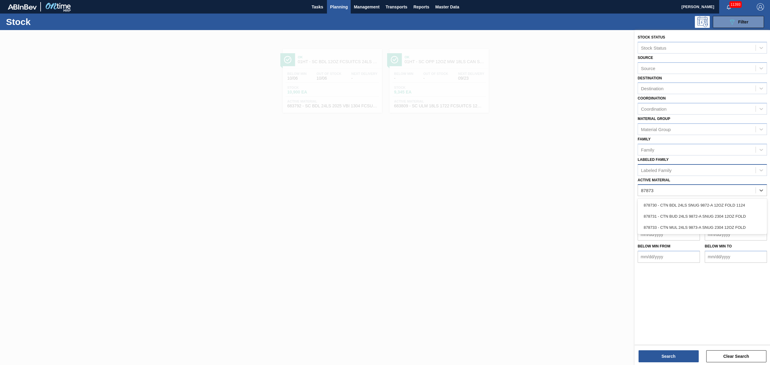
type Material "878730"
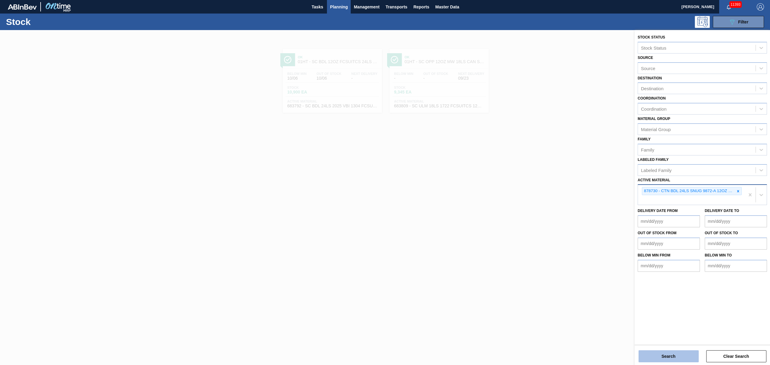
click at [678, 356] on button "Search" at bounding box center [669, 357] width 60 height 12
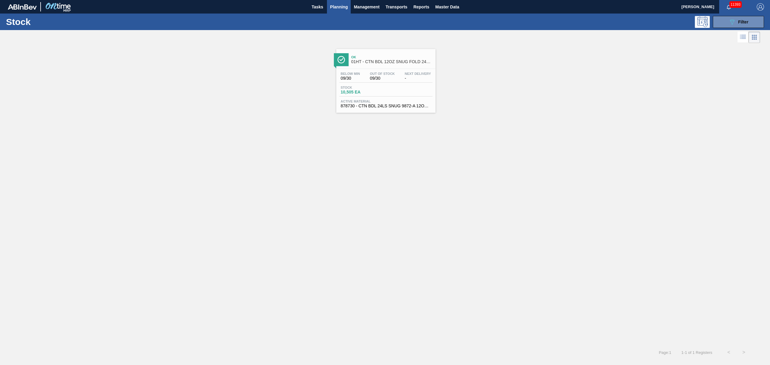
click at [364, 82] on div "Below Min 09/30 Out Of Stock 09/30 Next Delivery -" at bounding box center [385, 77] width 93 height 11
click at [339, 6] on span "Planning" at bounding box center [339, 6] width 18 height 7
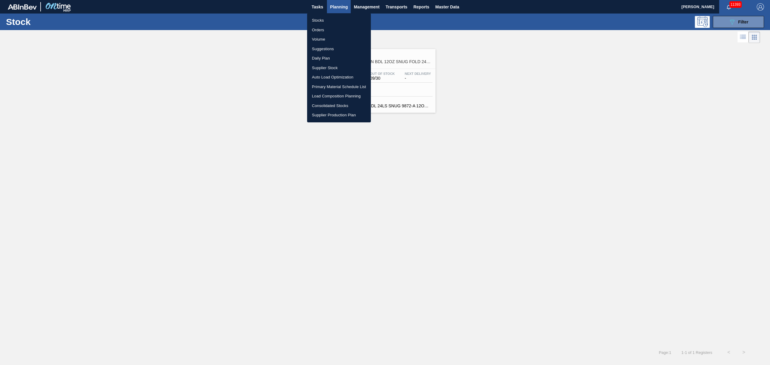
click at [325, 45] on li "Suggestions" at bounding box center [339, 49] width 64 height 10
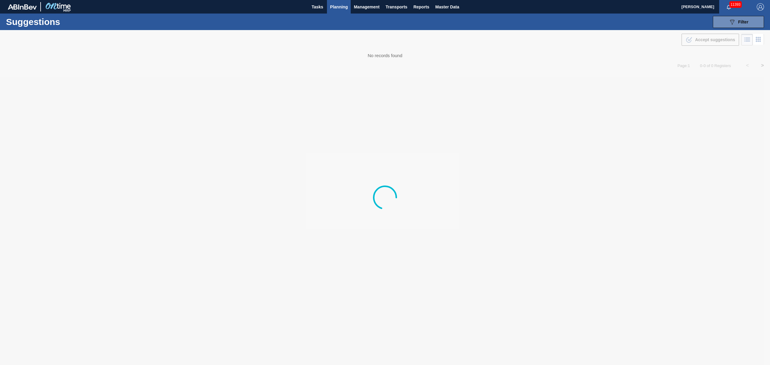
type from "[DATE]"
type to "[DATE]"
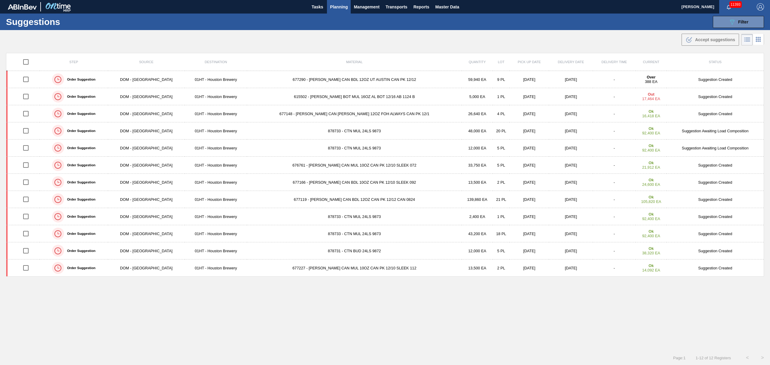
click at [341, 4] on span "Planning" at bounding box center [339, 6] width 18 height 7
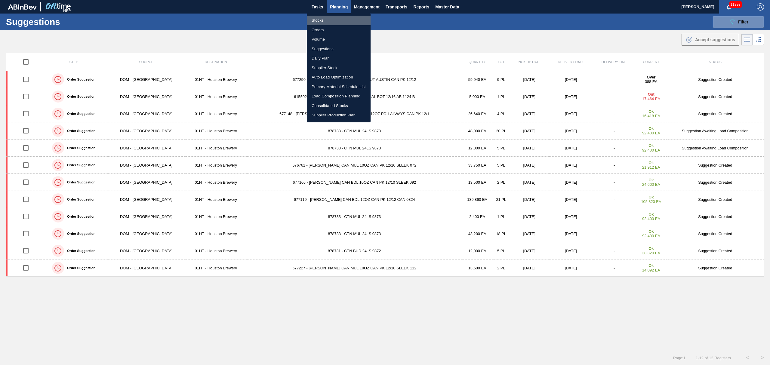
click at [329, 18] on li "Stocks" at bounding box center [339, 21] width 64 height 10
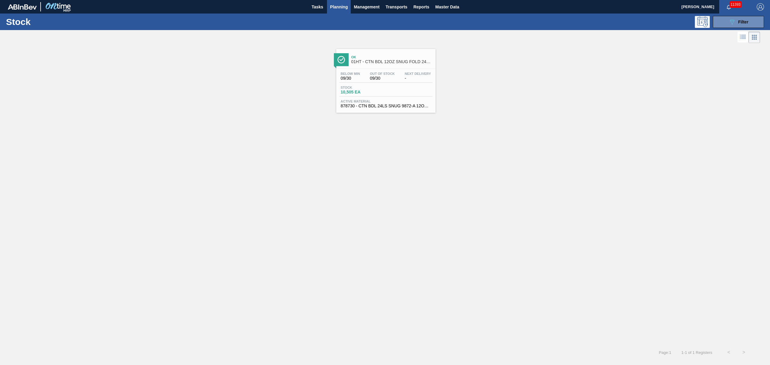
click at [360, 81] on div "Below Min 09/30 Out Of Stock 09/30 Next Delivery -" at bounding box center [385, 77] width 93 height 11
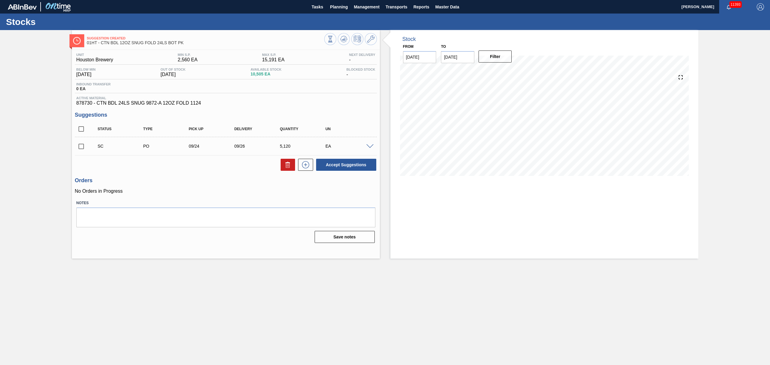
click at [371, 150] on div "SC PO 09/24 09/26 5,120 EA" at bounding box center [226, 146] width 302 height 15
click at [368, 146] on span at bounding box center [370, 146] width 7 height 5
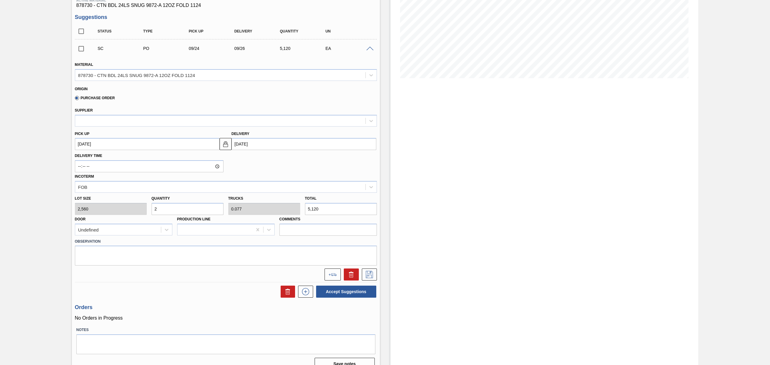
scroll to position [108, 0]
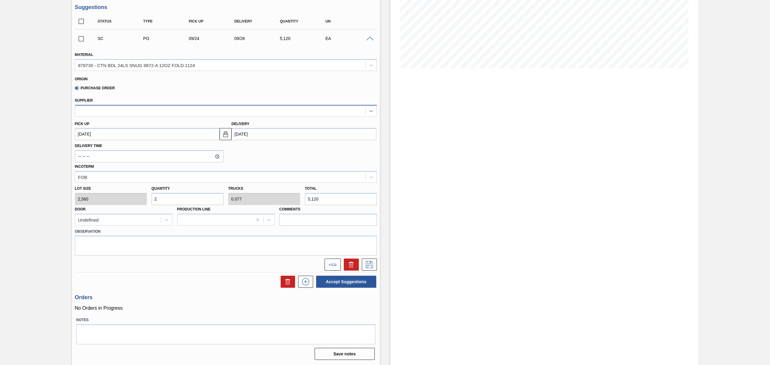
click at [368, 107] on div at bounding box center [371, 111] width 11 height 11
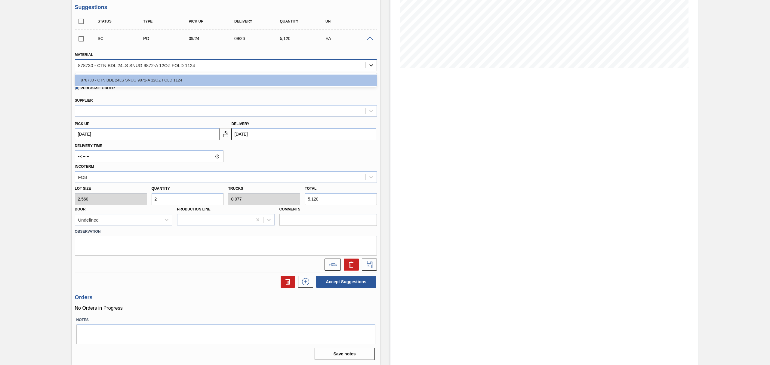
click at [371, 64] on icon at bounding box center [371, 65] width 6 height 6
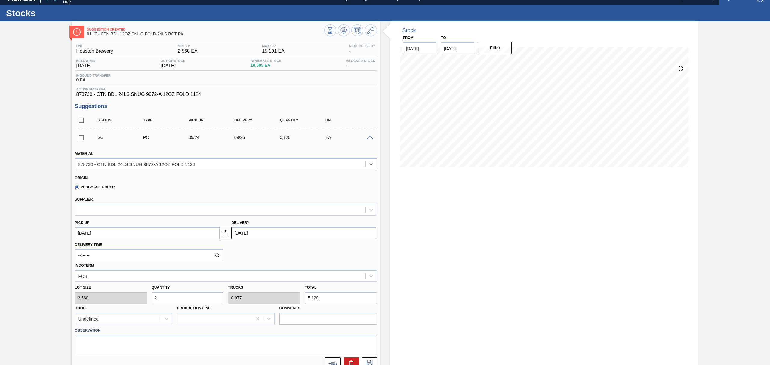
scroll to position [0, 0]
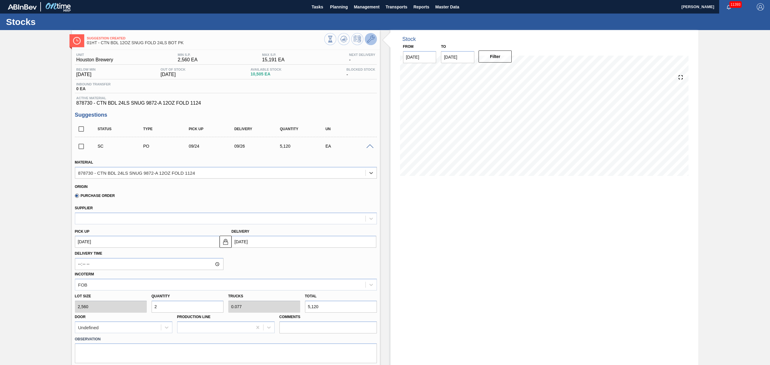
click at [367, 40] on icon at bounding box center [370, 39] width 7 height 7
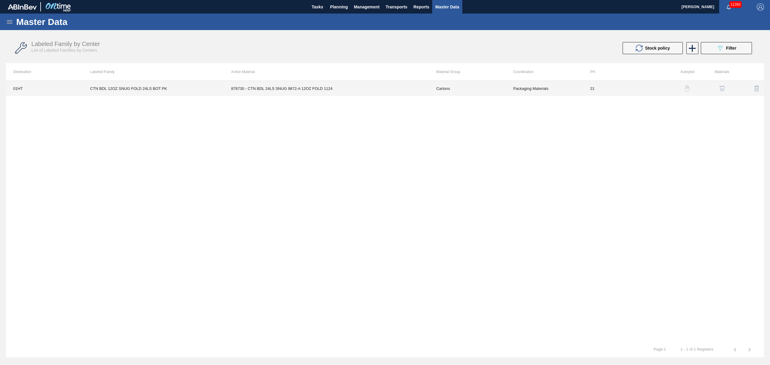
click at [285, 88] on td "878730 - CTN BDL 24LS SNUG 9872-A 12OZ FOLD 1124" at bounding box center [326, 88] width 205 height 15
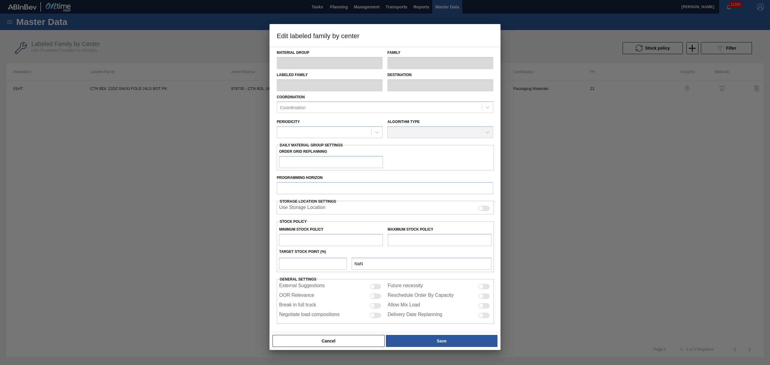
type input "Cartons"
type input "Folding Cartons"
type input "CTN BDL 12OZ SNUG FOLD 24LS BOT PK"
type input "01HT - Houston Brewery"
type input "21"
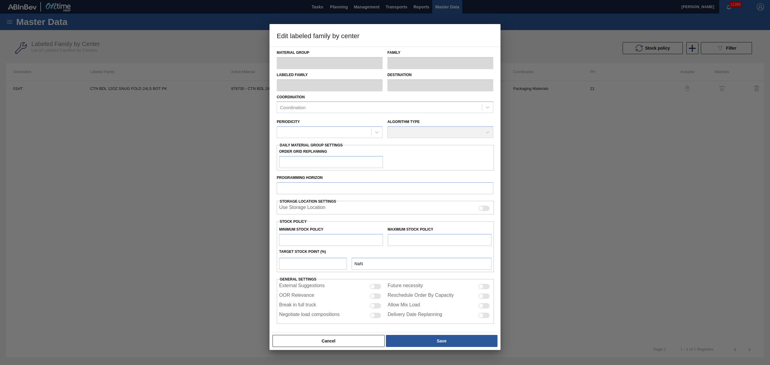
type input "2,560"
type input "15,191"
type input "23"
type input "5,465"
checkbox input "true"
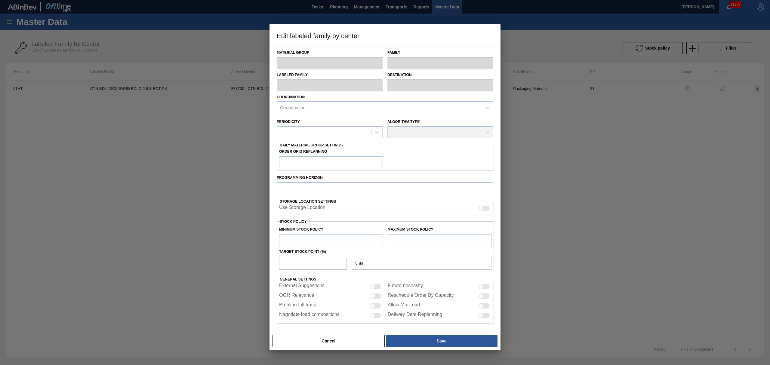
checkbox input "true"
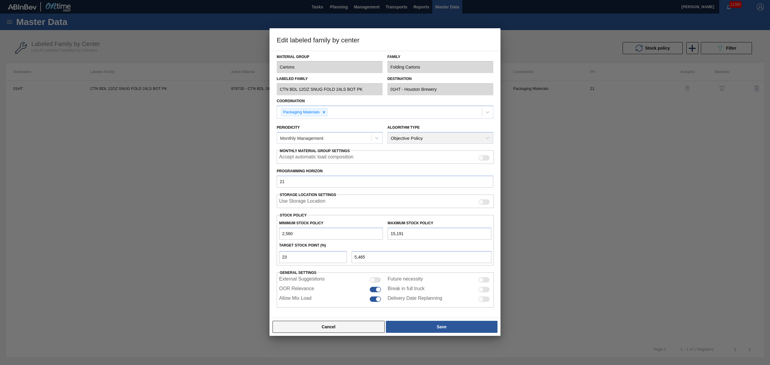
click at [366, 327] on button "Cancel" at bounding box center [329, 327] width 112 height 12
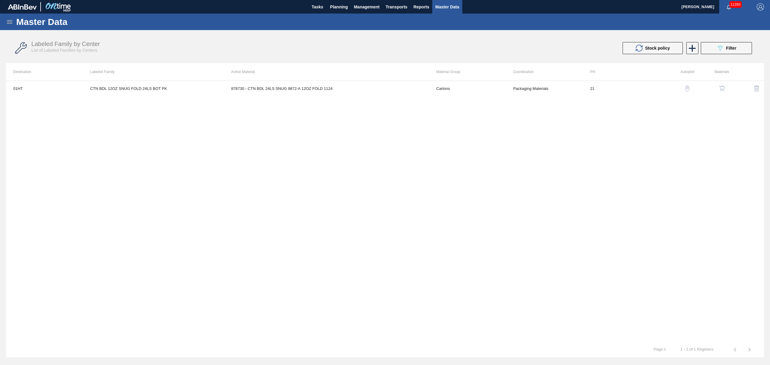
click at [687, 85] on button "button" at bounding box center [687, 88] width 14 height 14
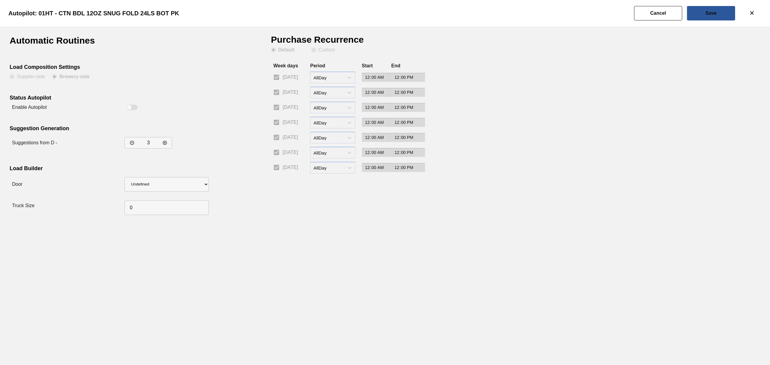
click at [336, 92] on div "period-options AllDay" at bounding box center [332, 93] width 45 height 12
click at [646, 15] on button "Cancel" at bounding box center [658, 13] width 48 height 14
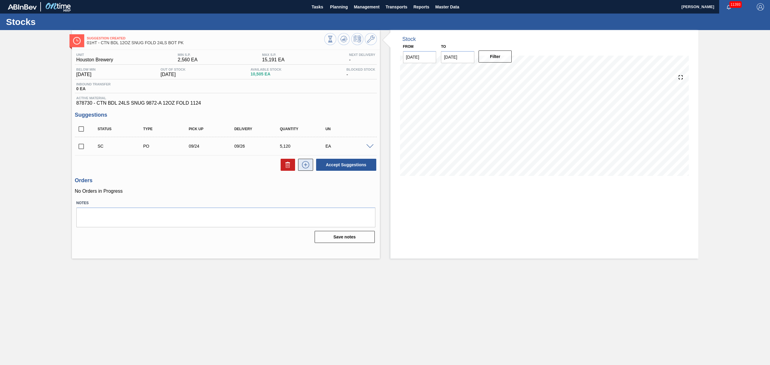
click at [305, 165] on icon at bounding box center [306, 164] width 10 height 7
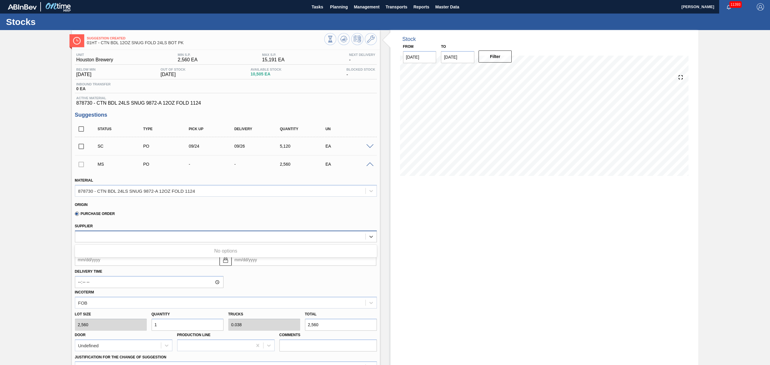
click at [130, 236] on div at bounding box center [220, 236] width 290 height 9
click at [137, 233] on div at bounding box center [220, 236] width 290 height 9
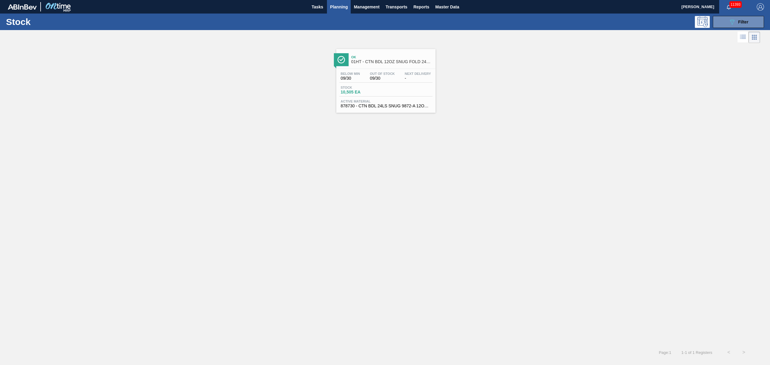
click at [411, 73] on span "Next Delivery" at bounding box center [418, 74] width 26 height 4
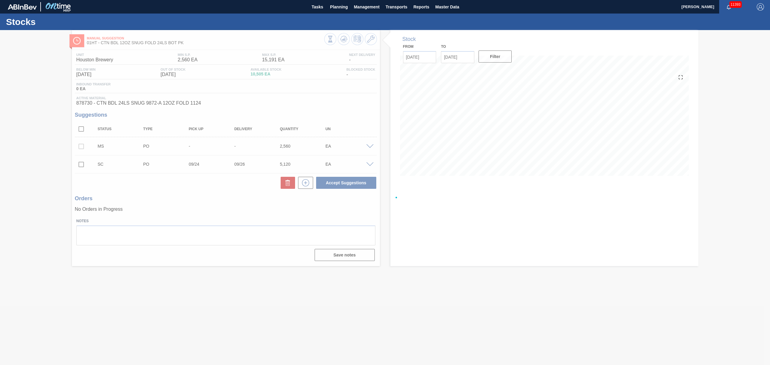
click at [370, 148] on div at bounding box center [385, 197] width 770 height 335
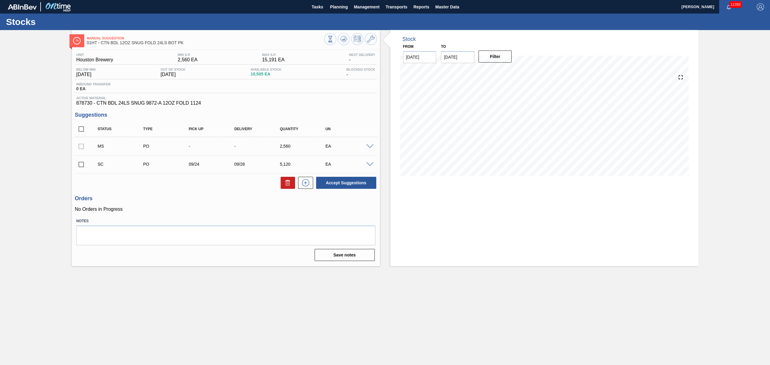
click at [370, 147] on span at bounding box center [370, 146] width 7 height 5
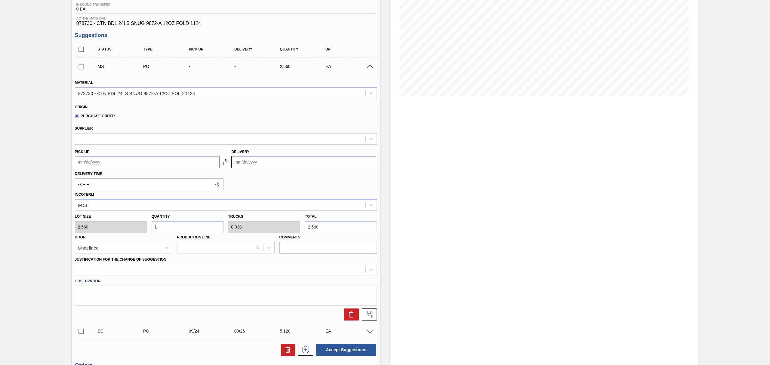
scroll to position [80, 0]
click at [356, 314] on button at bounding box center [351, 314] width 15 height 12
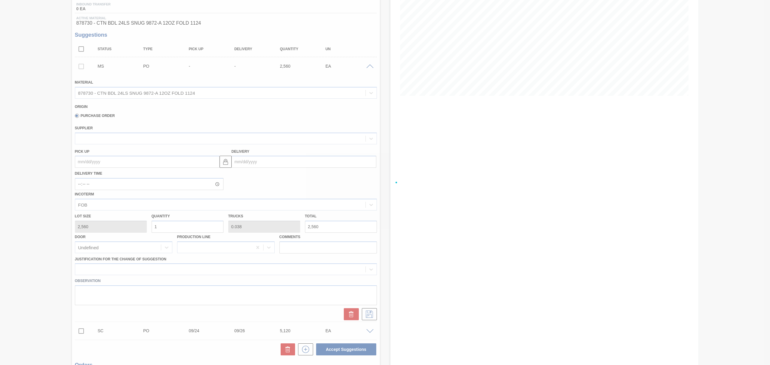
scroll to position [0, 0]
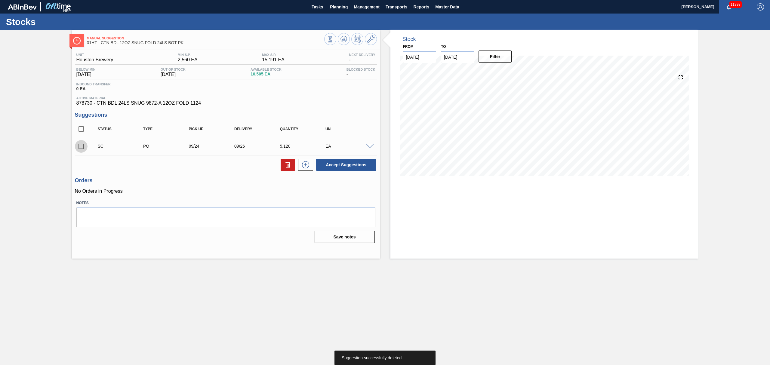
click at [82, 149] on input "checkbox" at bounding box center [81, 146] width 13 height 13
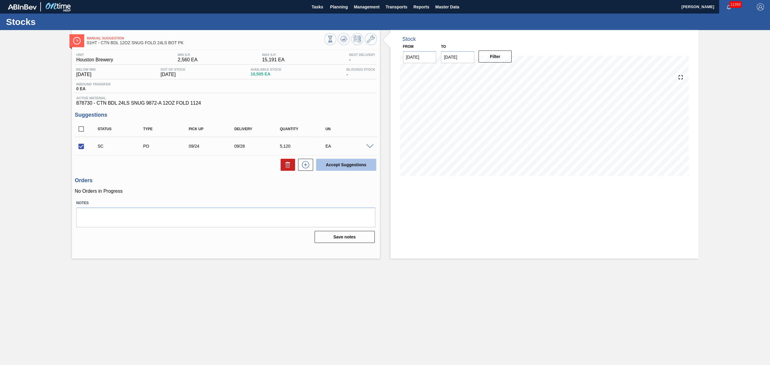
click at [348, 167] on button "Accept Suggestions" at bounding box center [346, 165] width 60 height 12
checkbox input "false"
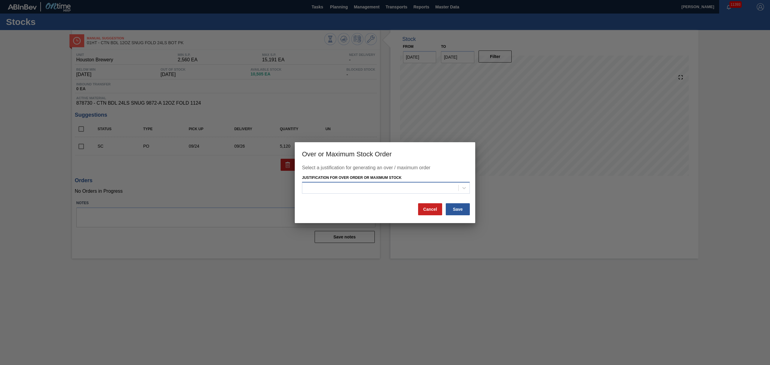
click at [369, 191] on div at bounding box center [380, 188] width 156 height 9
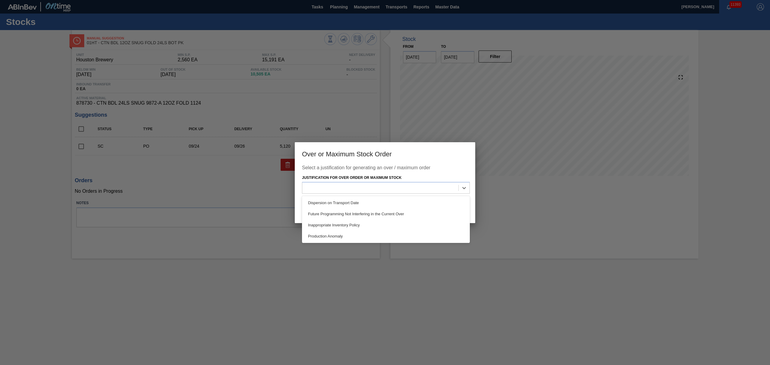
click at [358, 222] on div "Inappropriate Inventory Policy" at bounding box center [386, 225] width 168 height 11
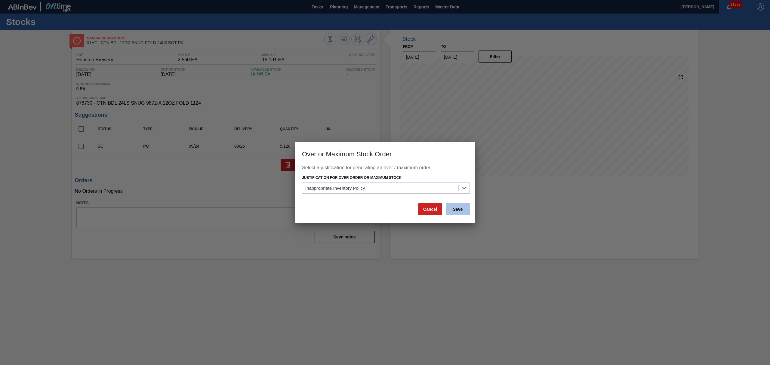
click at [463, 208] on button "Save" at bounding box center [458, 209] width 24 height 12
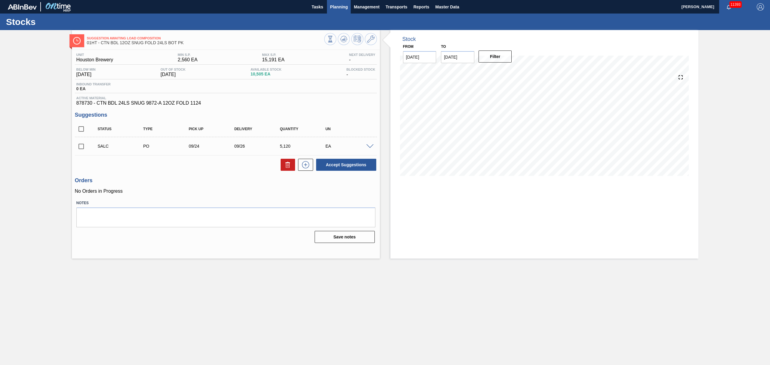
click at [343, 4] on span "Planning" at bounding box center [339, 6] width 18 height 7
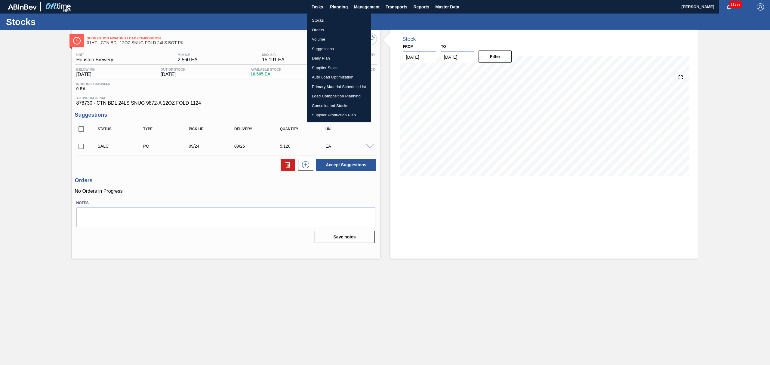
click at [324, 48] on li "Suggestions" at bounding box center [339, 49] width 64 height 10
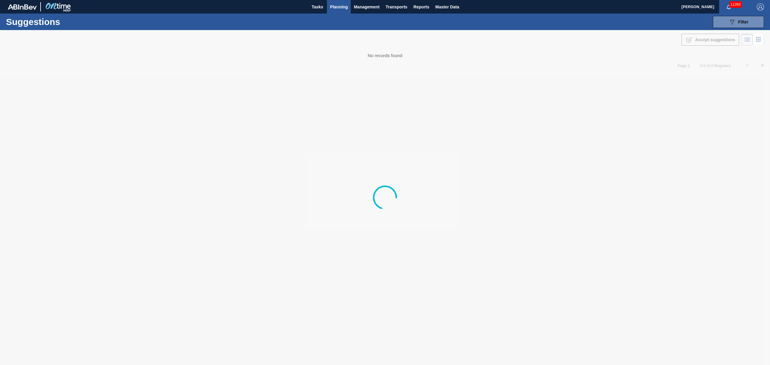
type from "[DATE]"
type to "[DATE]"
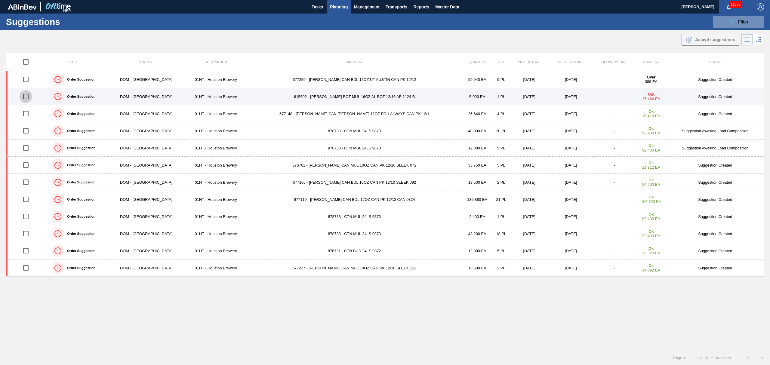
click at [28, 97] on input "checkbox" at bounding box center [26, 96] width 13 height 13
checkbox input "true"
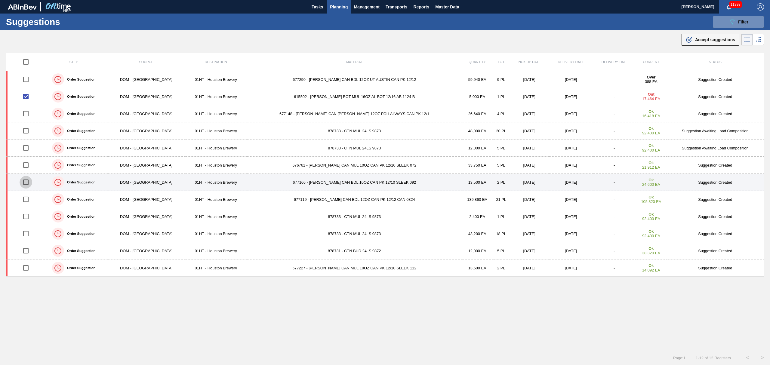
click at [27, 183] on input "checkbox" at bounding box center [26, 182] width 13 height 13
checkbox input "true"
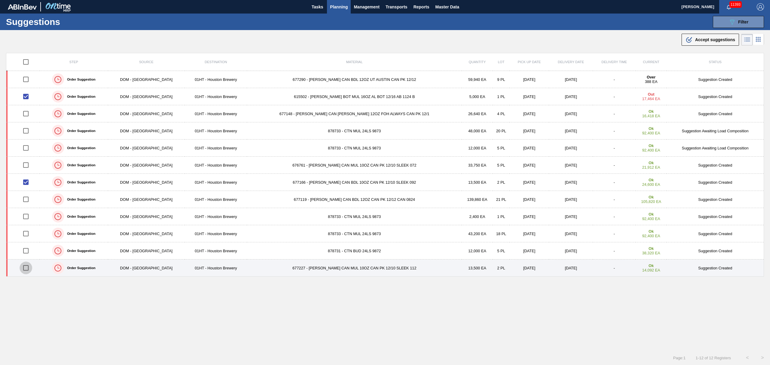
click at [29, 268] on input "checkbox" at bounding box center [26, 268] width 13 height 13
checkbox input "true"
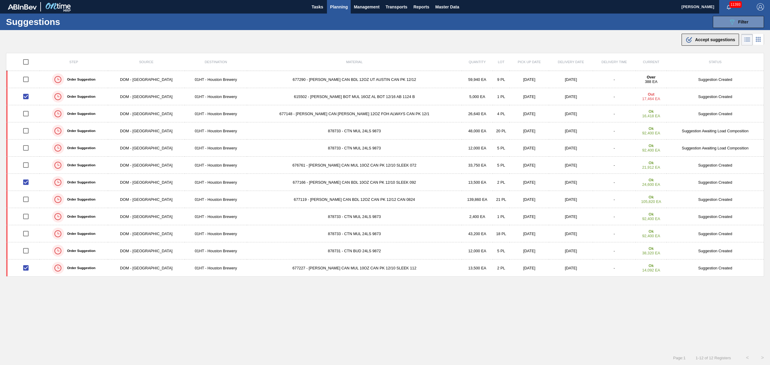
click at [714, 41] on span "Accept suggestions" at bounding box center [715, 39] width 40 height 5
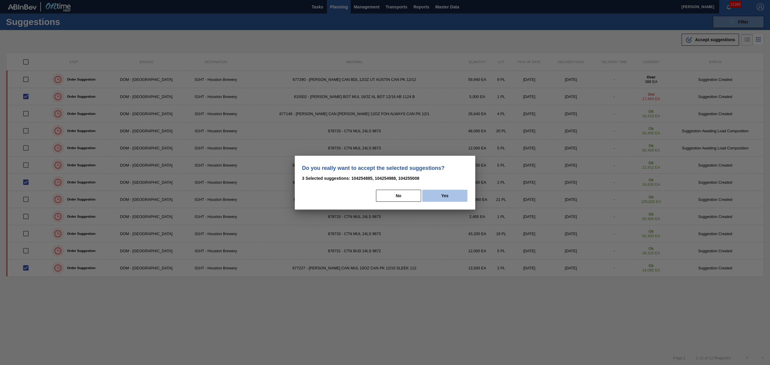
click at [446, 193] on button "Yes" at bounding box center [445, 196] width 45 height 12
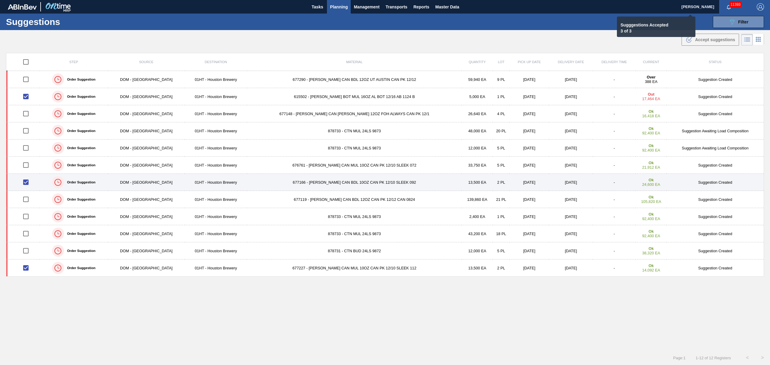
checkbox input "false"
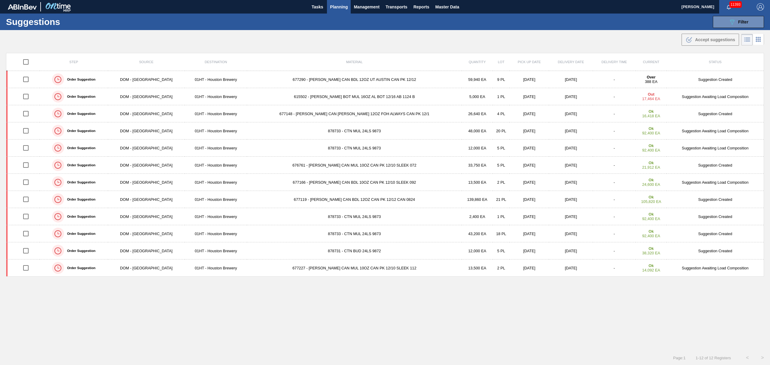
click at [338, 5] on span "Planning" at bounding box center [339, 6] width 18 height 7
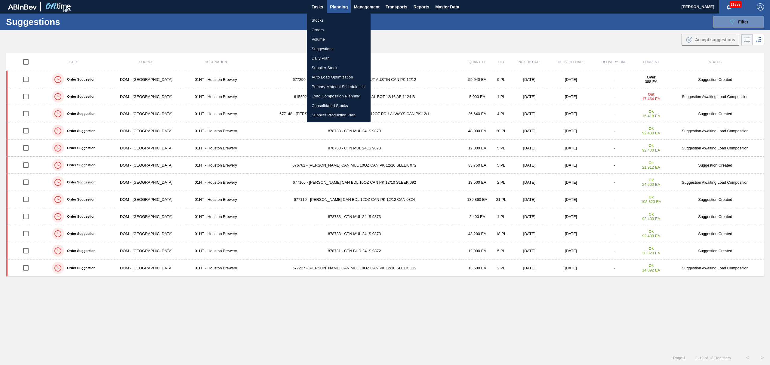
click at [336, 95] on li "Load Composition Planning" at bounding box center [339, 96] width 64 height 10
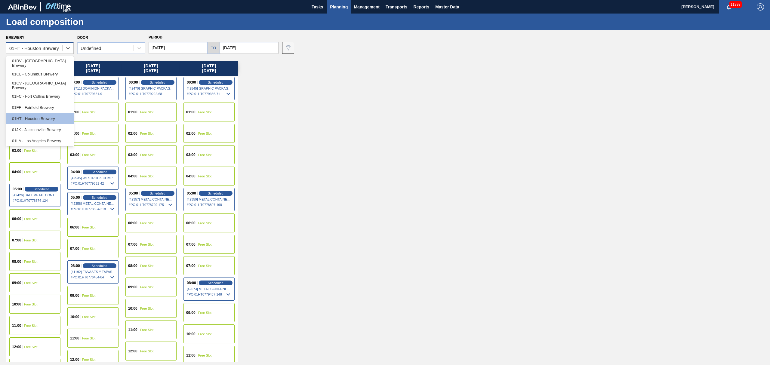
click at [57, 49] on div "01HT - Houston Brewery" at bounding box center [34, 48] width 50 height 5
click at [38, 116] on div "01HT - Houston Brewery" at bounding box center [40, 118] width 68 height 11
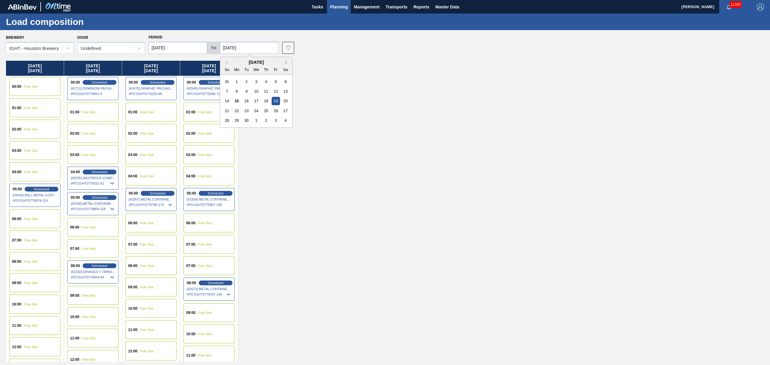
click at [261, 47] on input "[DATE]" at bounding box center [249, 48] width 59 height 12
click at [279, 109] on div "21 22 23 24 25 26 27" at bounding box center [256, 111] width 68 height 10
click at [276, 110] on div "26" at bounding box center [276, 111] width 8 height 8
type input "[DATE]"
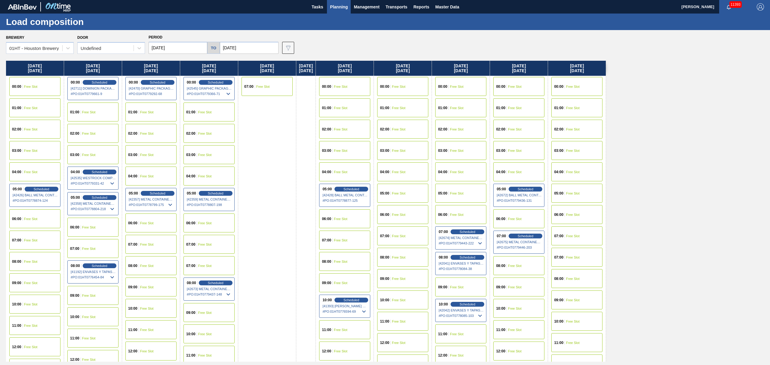
click at [182, 50] on input "09/16/2025" at bounding box center [178, 48] width 59 height 12
click at [165, 111] on div "22" at bounding box center [166, 111] width 8 height 8
type input "[DATE]"
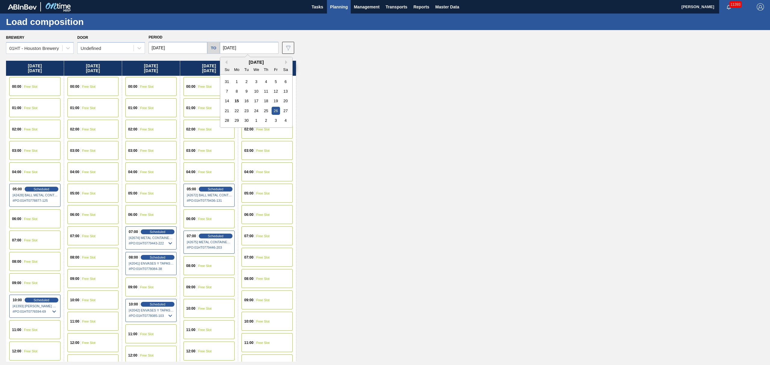
click at [249, 46] on input "[DATE]" at bounding box center [249, 48] width 59 height 12
click at [276, 120] on div "3" at bounding box center [276, 120] width 8 height 8
type input "[DATE]"
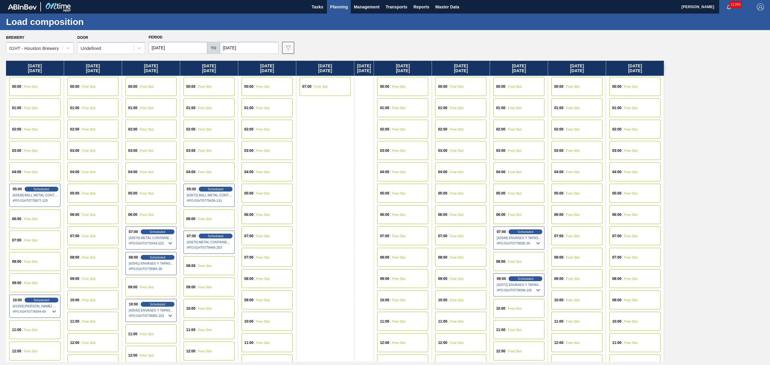
scroll to position [160, 0]
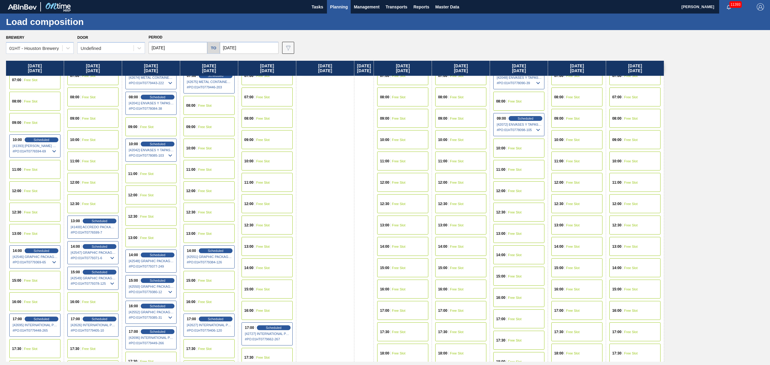
click at [410, 338] on div "17:30 Free Slot" at bounding box center [402, 332] width 51 height 19
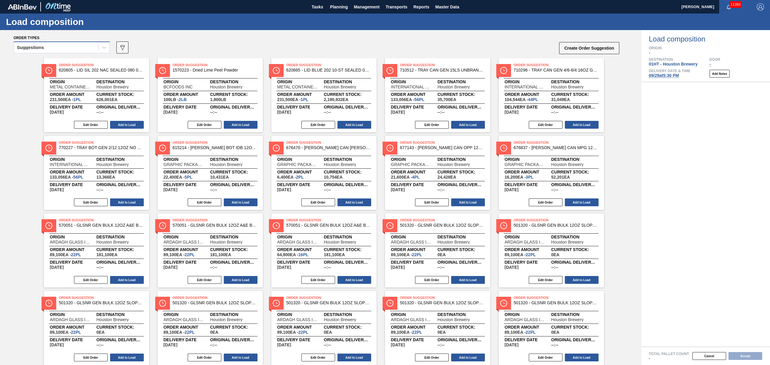
click at [82, 48] on div "Suggestions" at bounding box center [56, 47] width 85 height 9
click at [78, 67] on div "Awaiting load composition" at bounding box center [62, 62] width 96 height 11
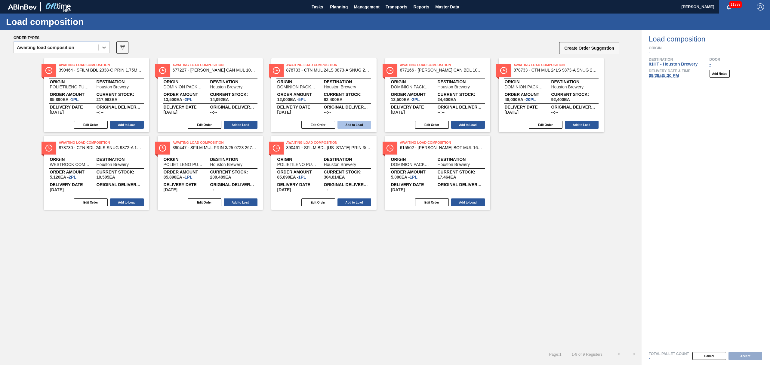
click at [356, 127] on button "Add to Load" at bounding box center [355, 125] width 34 height 8
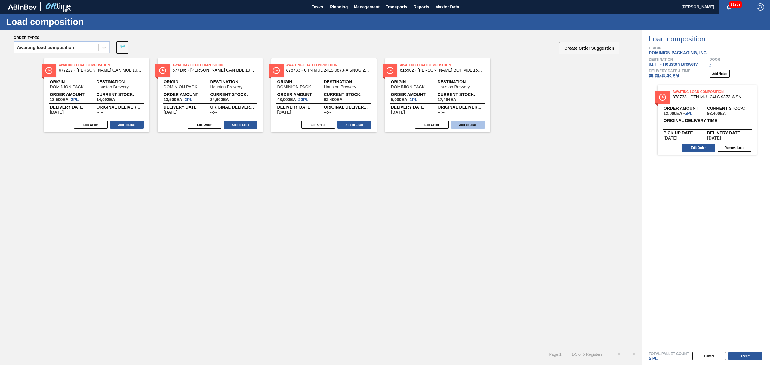
click at [346, 123] on button "Add to Load" at bounding box center [355, 125] width 34 height 8
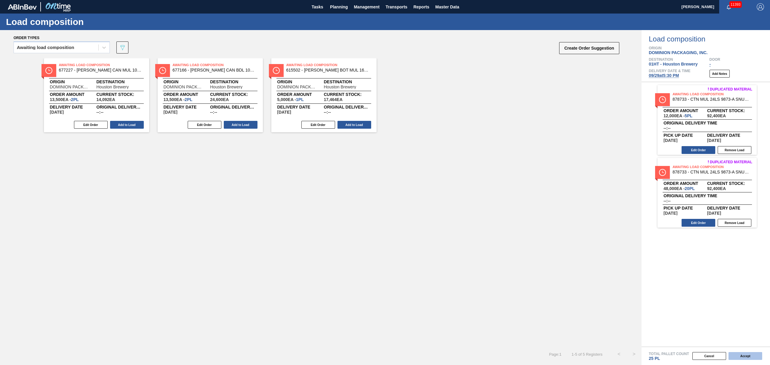
click at [739, 355] on button "Accept" at bounding box center [746, 356] width 34 height 8
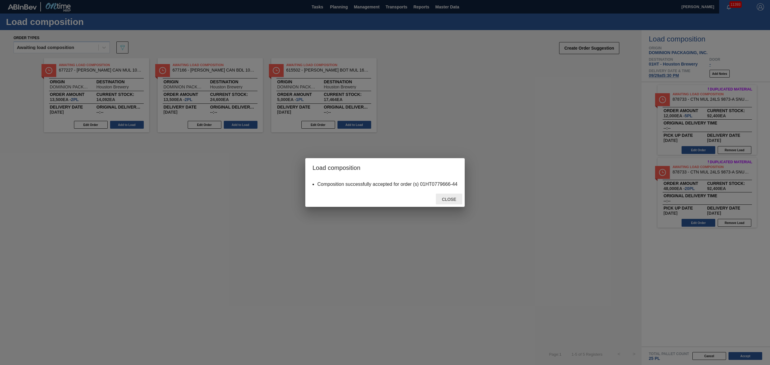
click at [445, 200] on span "Close" at bounding box center [449, 199] width 24 height 5
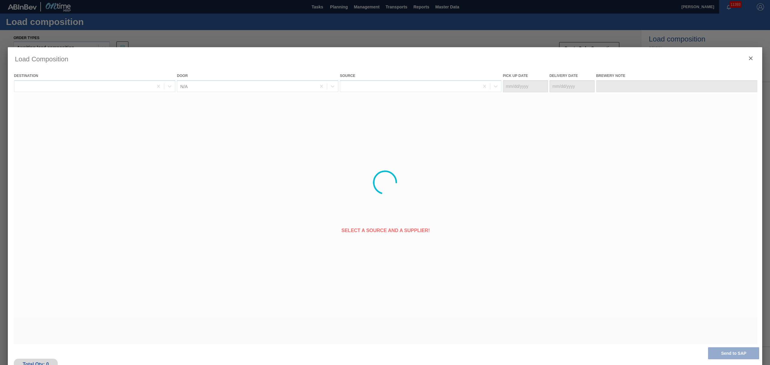
type Date "[DATE]"
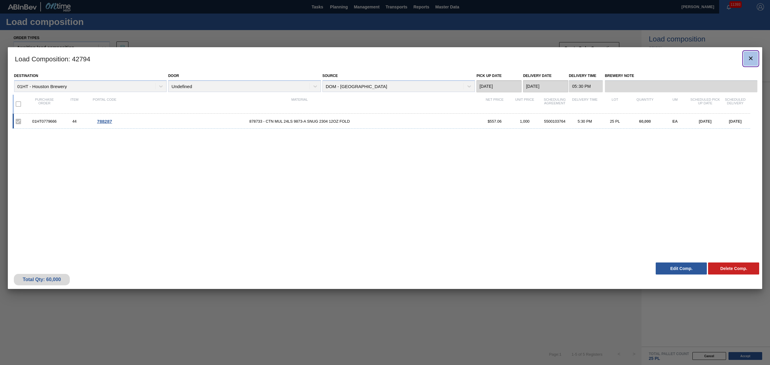
click at [749, 56] on icon "botão de ícone" at bounding box center [751, 58] width 7 height 7
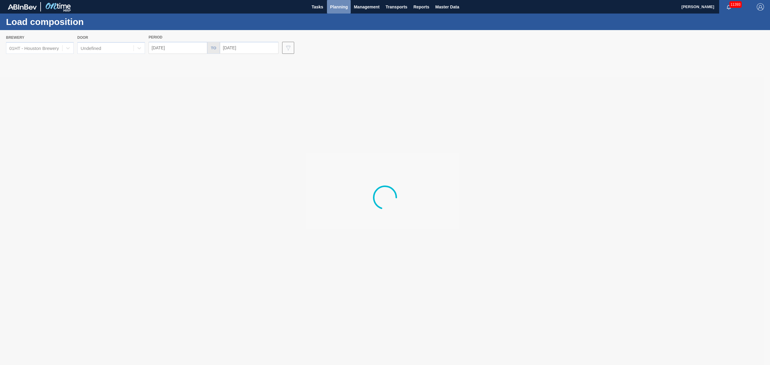
click at [337, 6] on span "Planning" at bounding box center [339, 6] width 18 height 7
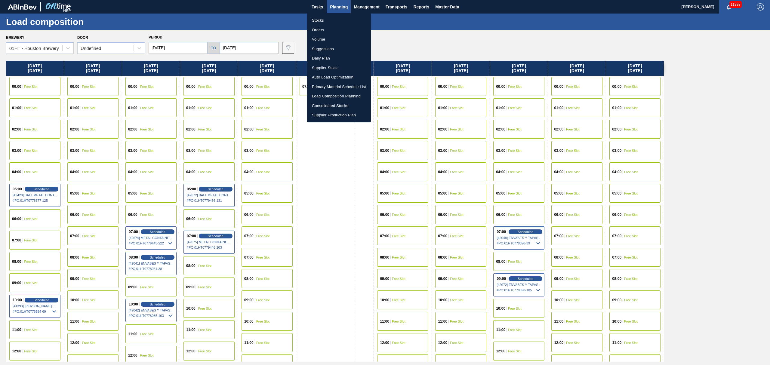
click at [323, 48] on li "Suggestions" at bounding box center [339, 49] width 64 height 10
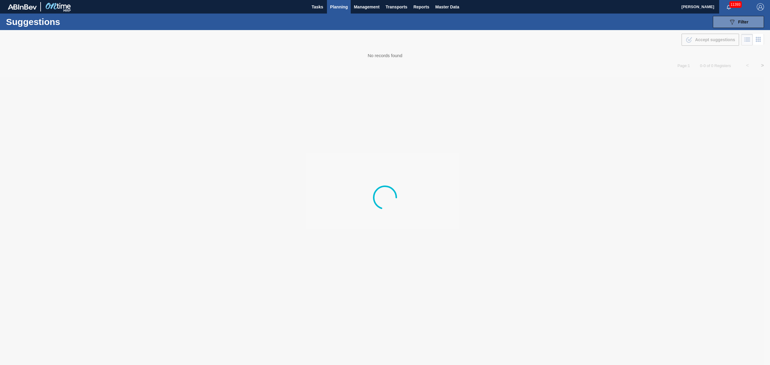
type from "[DATE]"
type to "[DATE]"
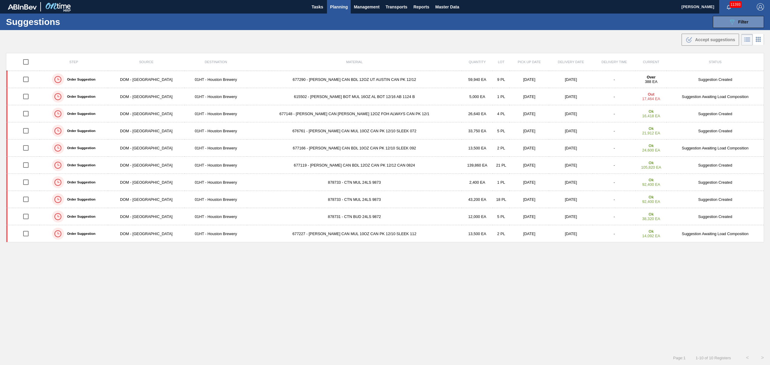
click at [342, 129] on td "676761 - CARR CAN MUL 10OZ CAN PK 12/10 SLEEK 072" at bounding box center [354, 130] width 215 height 17
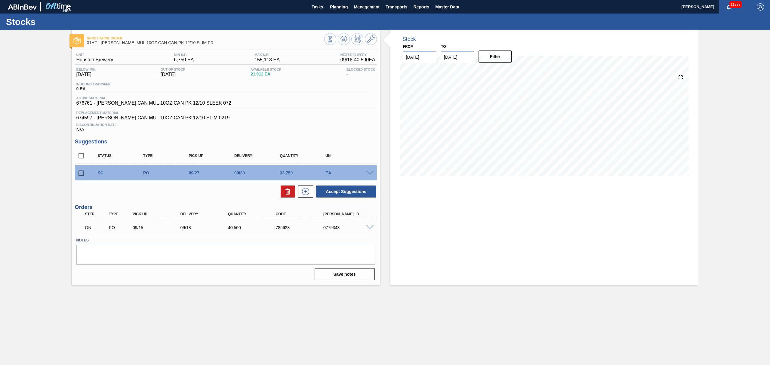
click at [370, 226] on span at bounding box center [370, 227] width 7 height 5
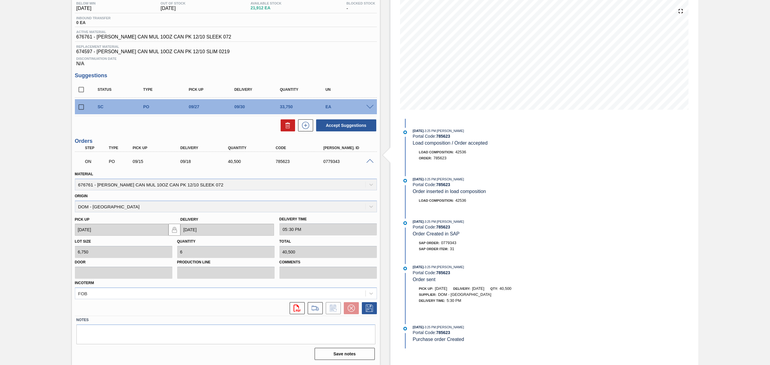
scroll to position [26, 0]
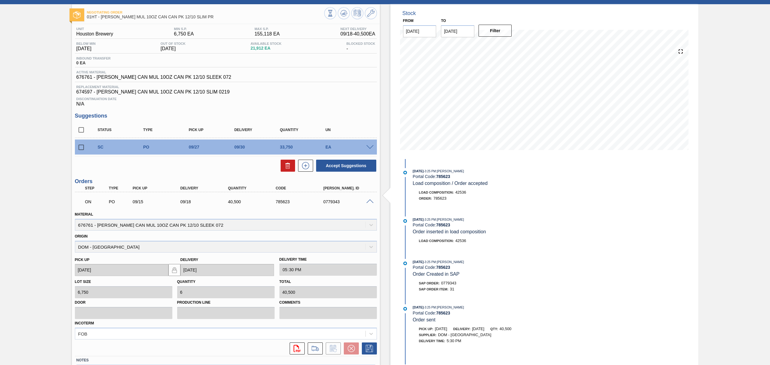
click at [372, 146] on div at bounding box center [371, 147] width 12 height 5
click at [369, 147] on span at bounding box center [370, 147] width 7 height 5
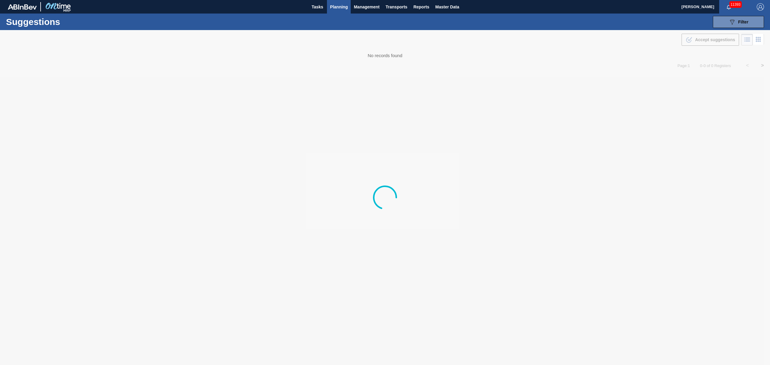
type from "[DATE]"
type to "[DATE]"
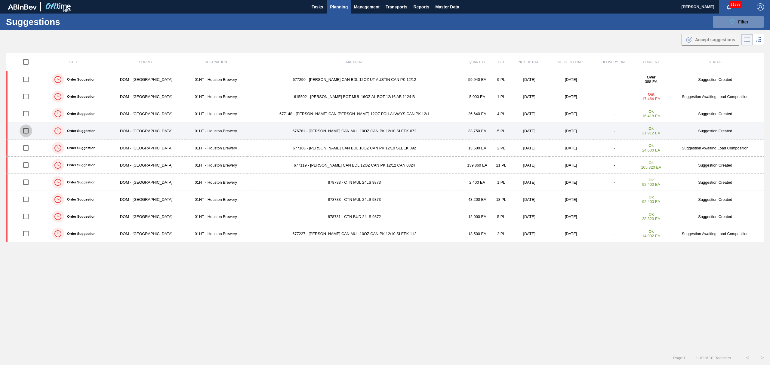
click at [25, 132] on input "checkbox" at bounding box center [26, 131] width 13 height 13
checkbox input "true"
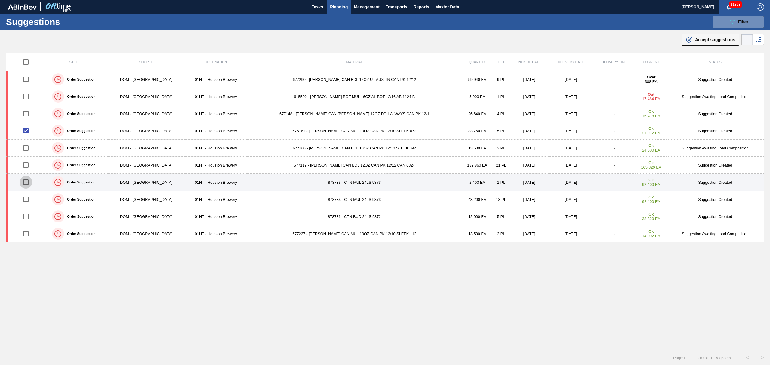
click at [31, 182] on input "checkbox" at bounding box center [26, 182] width 13 height 13
checkbox input "true"
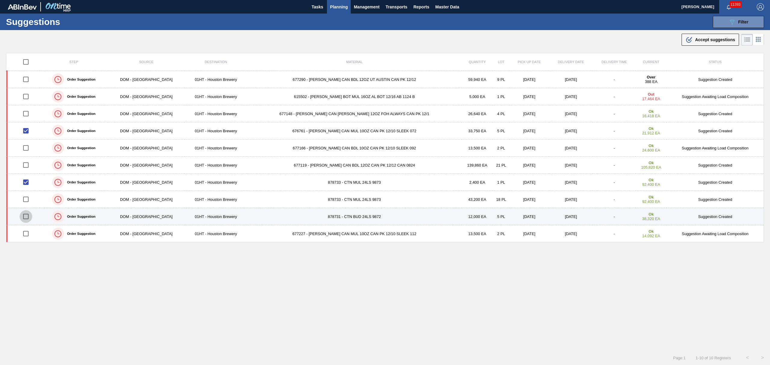
click at [29, 216] on input "checkbox" at bounding box center [26, 216] width 13 height 13
checkbox input "true"
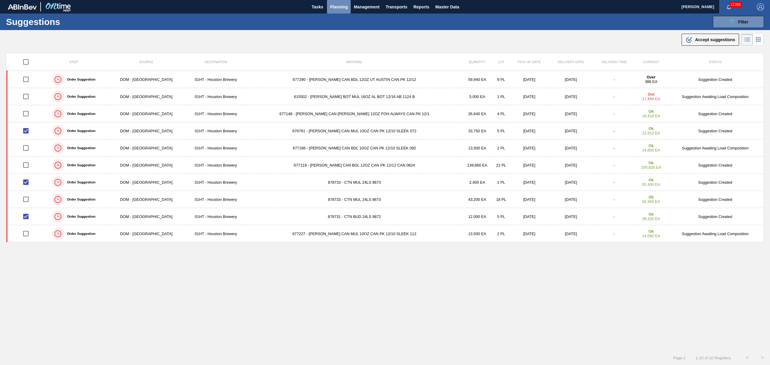
click at [341, 8] on span "Planning" at bounding box center [339, 6] width 18 height 7
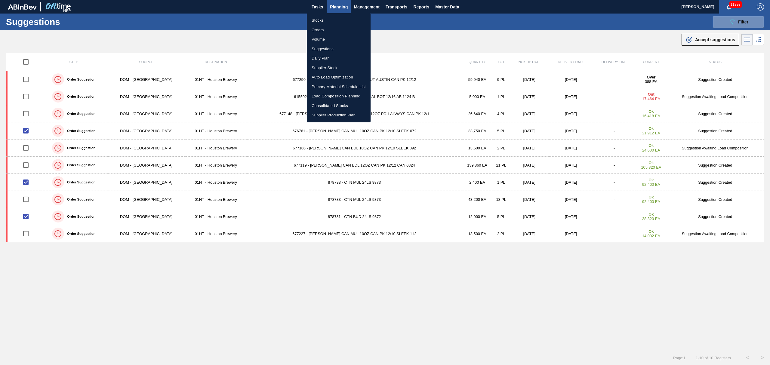
click at [327, 95] on li "Load Composition Planning" at bounding box center [339, 96] width 64 height 10
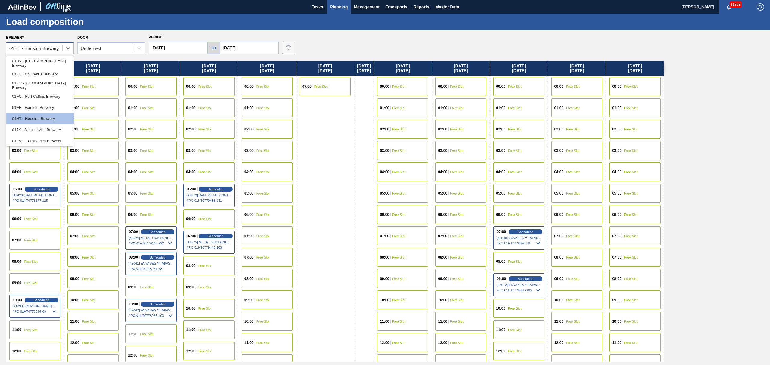
click at [56, 48] on div "01HT - Houston Brewery" at bounding box center [34, 48] width 50 height 5
drag, startPoint x: 41, startPoint y: 119, endPoint x: 45, endPoint y: 119, distance: 3.7
click at [44, 119] on div "01HT - Houston Brewery" at bounding box center [40, 118] width 68 height 11
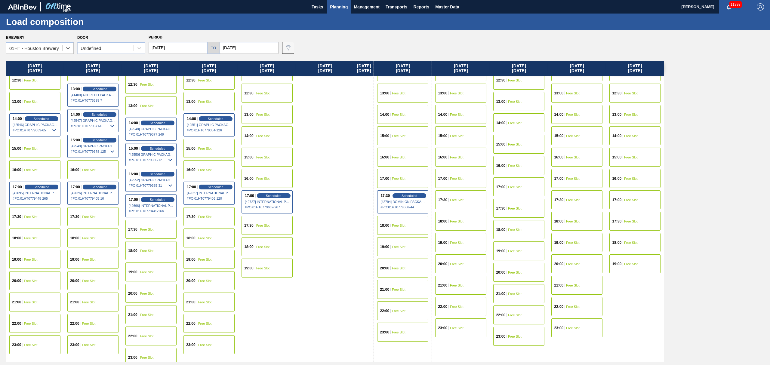
scroll to position [300, 0]
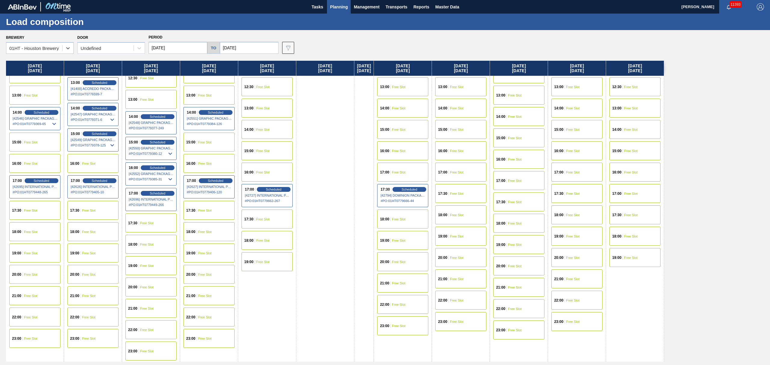
click at [525, 205] on div "17:30 Free Slot" at bounding box center [519, 202] width 51 height 19
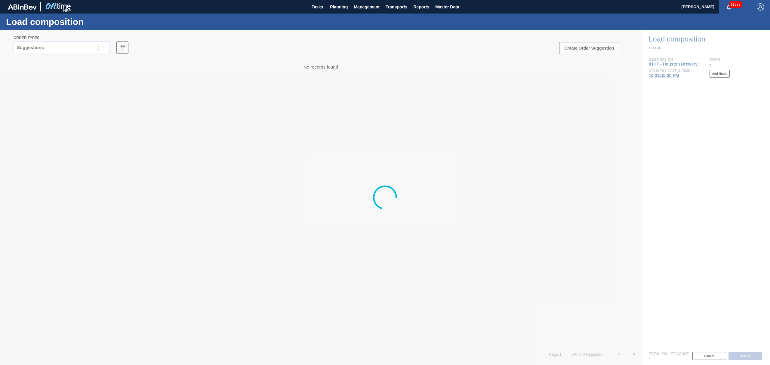
click at [91, 49] on div "Suggestions" at bounding box center [56, 47] width 85 height 9
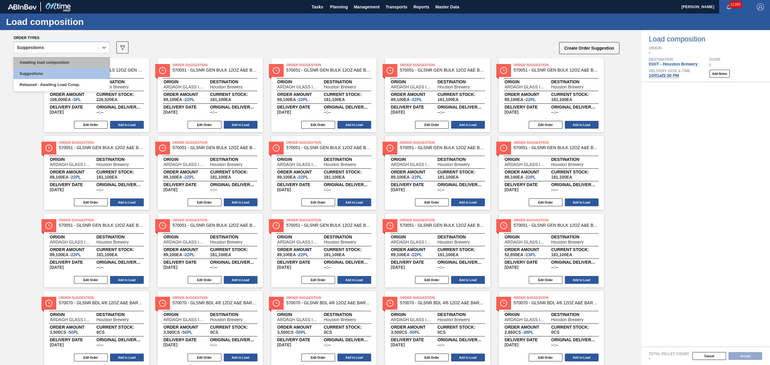
click at [86, 63] on div "Awaiting load composition" at bounding box center [62, 62] width 96 height 11
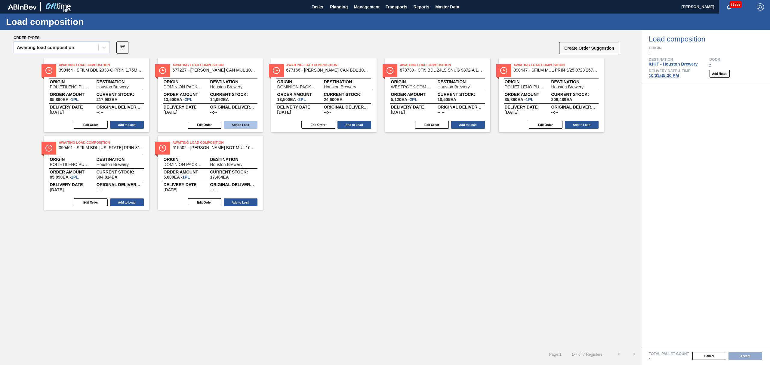
click at [243, 126] on button "Add to Load" at bounding box center [241, 125] width 34 height 8
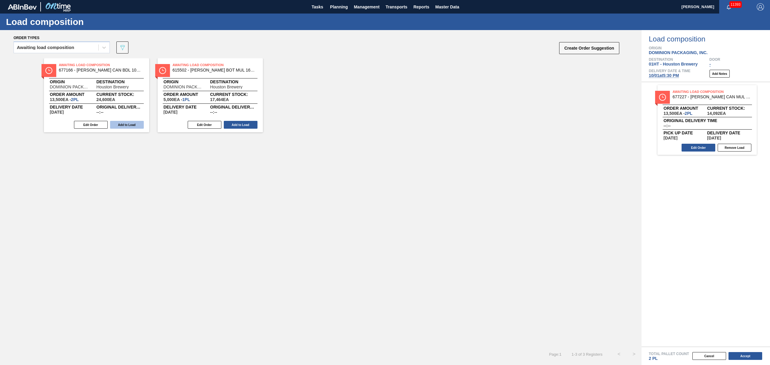
click at [140, 125] on button "Add to Load" at bounding box center [127, 125] width 34 height 8
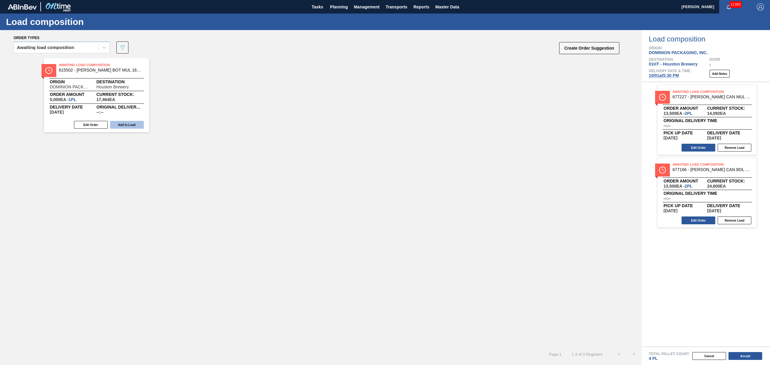
click at [140, 125] on button "Add to Load" at bounding box center [127, 125] width 34 height 8
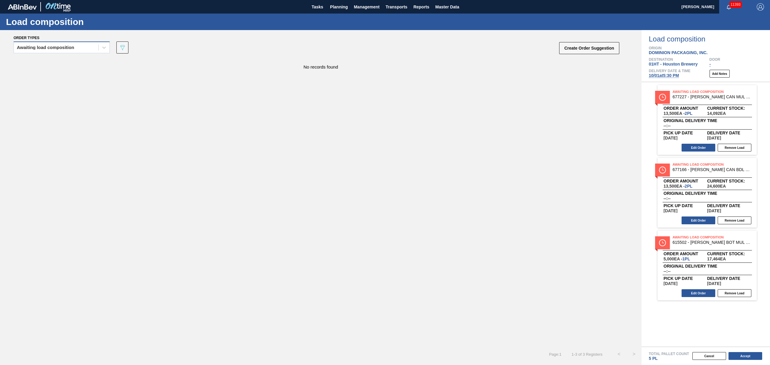
click at [66, 47] on div "Awaiting load composition" at bounding box center [45, 47] width 57 height 4
click at [65, 69] on div "Suggestions" at bounding box center [62, 73] width 96 height 11
click at [74, 45] on div "Suggestions" at bounding box center [56, 47] width 85 height 9
click at [75, 63] on div "Awaiting load composition" at bounding box center [62, 62] width 96 height 11
click at [70, 45] on div "Awaiting load composition" at bounding box center [56, 47] width 85 height 9
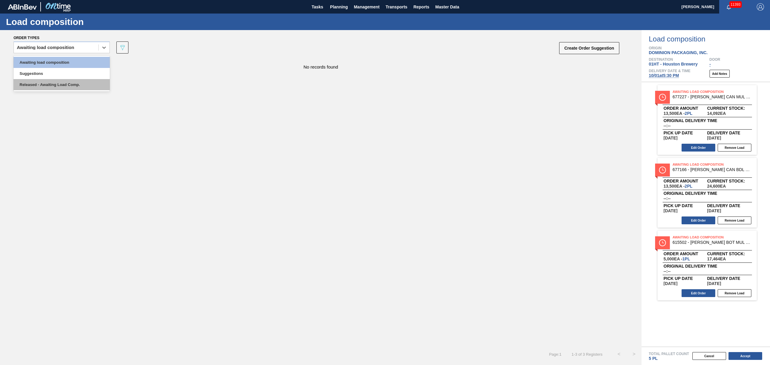
click at [67, 80] on div "Released - Awaiting Load Comp." at bounding box center [62, 84] width 96 height 11
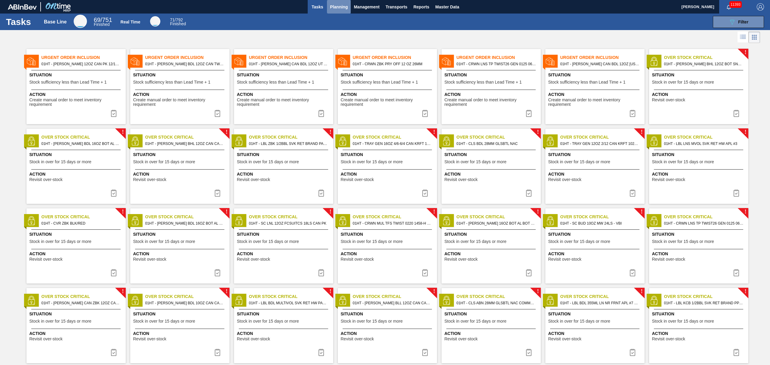
click at [335, 9] on span "Planning" at bounding box center [339, 6] width 18 height 7
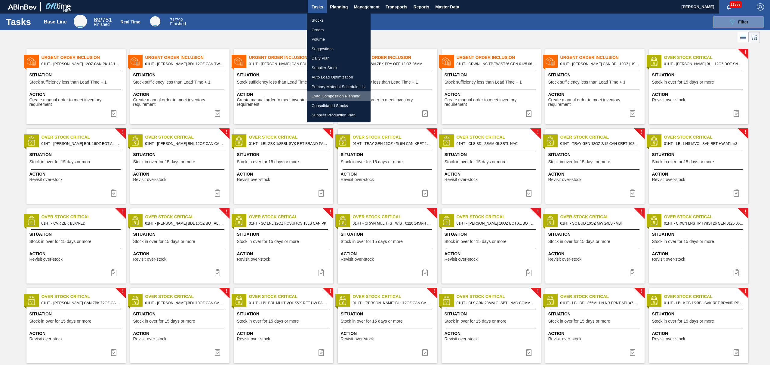
click at [333, 96] on li "Load Composition Planning" at bounding box center [339, 96] width 64 height 10
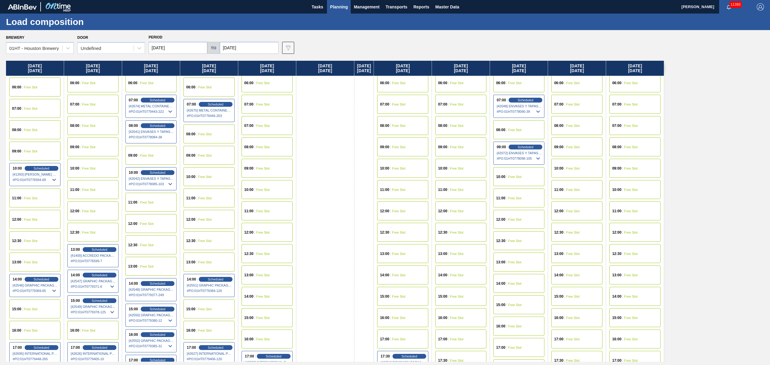
scroll to position [160, 0]
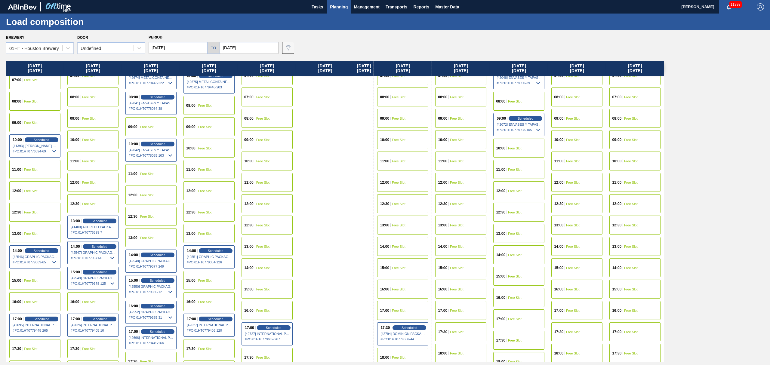
click at [533, 333] on div "17:30 Free Slot" at bounding box center [519, 340] width 51 height 19
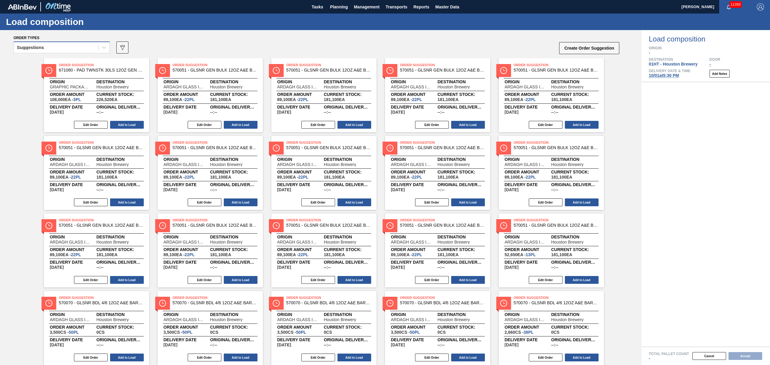
click at [70, 45] on div "Suggestions" at bounding box center [56, 47] width 85 height 9
click at [72, 54] on div "Suggestions" at bounding box center [62, 50] width 96 height 16
click at [72, 48] on div "Suggestions" at bounding box center [56, 47] width 85 height 9
click at [72, 57] on div "Awaiting load composition" at bounding box center [62, 62] width 96 height 11
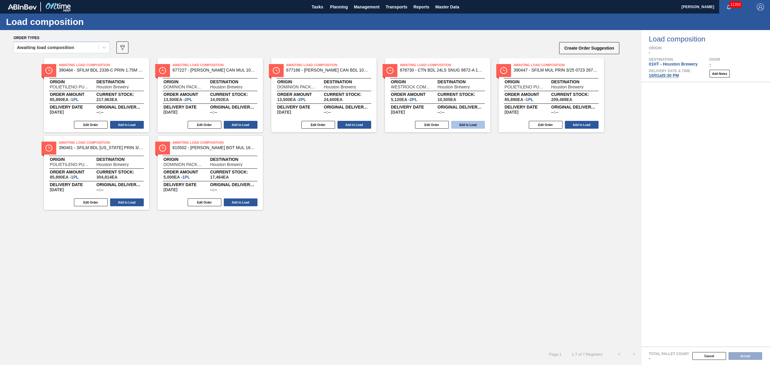
click at [472, 125] on button "Add to Load" at bounding box center [468, 125] width 34 height 8
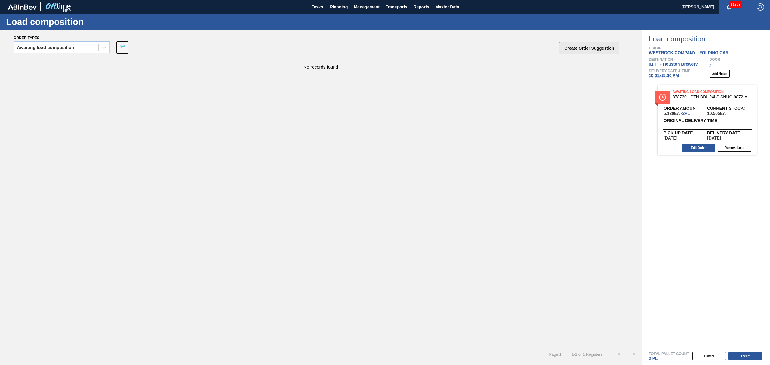
click at [593, 47] on button "Create Order Suggestion" at bounding box center [589, 48] width 60 height 12
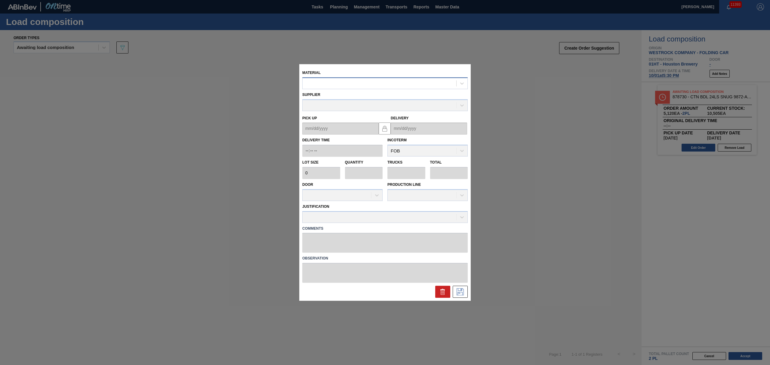
click at [348, 82] on div at bounding box center [380, 83] width 154 height 9
type input "878731"
type input "2,400"
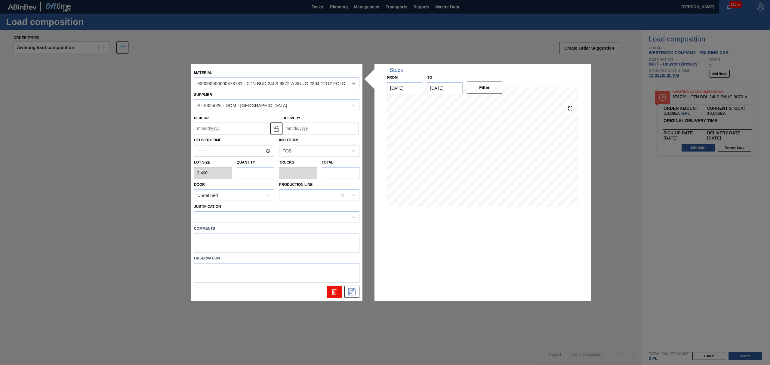
click at [335, 292] on icon at bounding box center [335, 292] width 0 height 3
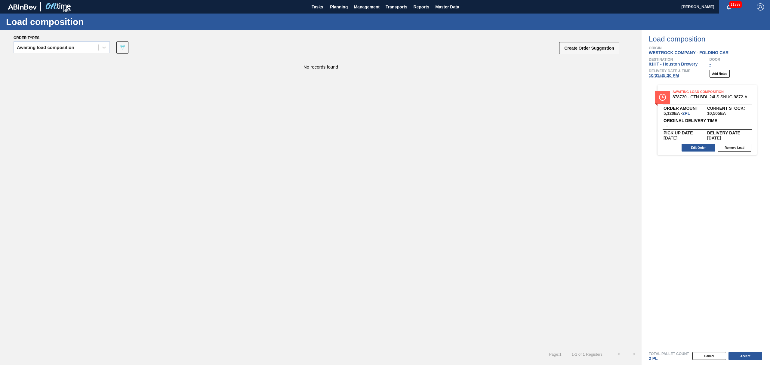
click at [685, 52] on span "WESTROCK COMPANY - FOLDING CAR" at bounding box center [689, 52] width 80 height 5
click at [338, 3] on span "Planning" at bounding box center [339, 6] width 18 height 7
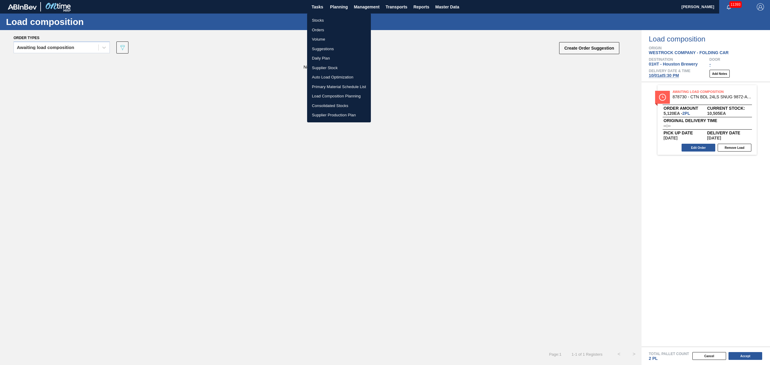
click at [318, 20] on li "Stocks" at bounding box center [339, 21] width 64 height 10
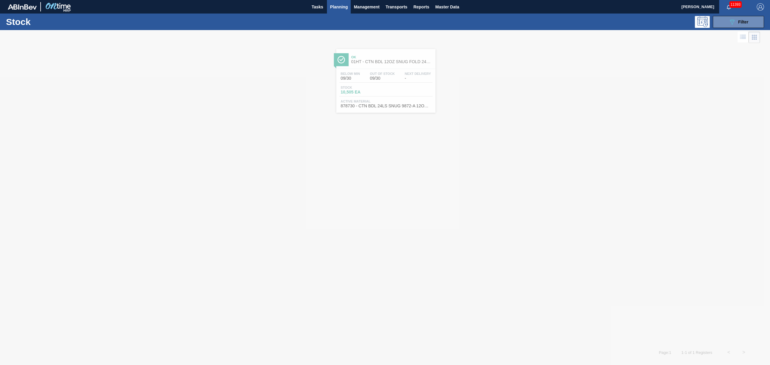
click at [407, 76] on div at bounding box center [385, 197] width 770 height 335
click at [407, 76] on span "-" at bounding box center [418, 78] width 26 height 5
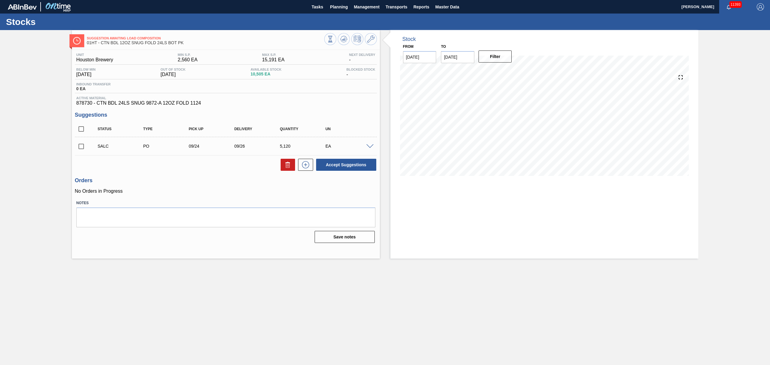
click at [366, 146] on div at bounding box center [371, 146] width 12 height 5
click at [369, 146] on span at bounding box center [370, 146] width 7 height 5
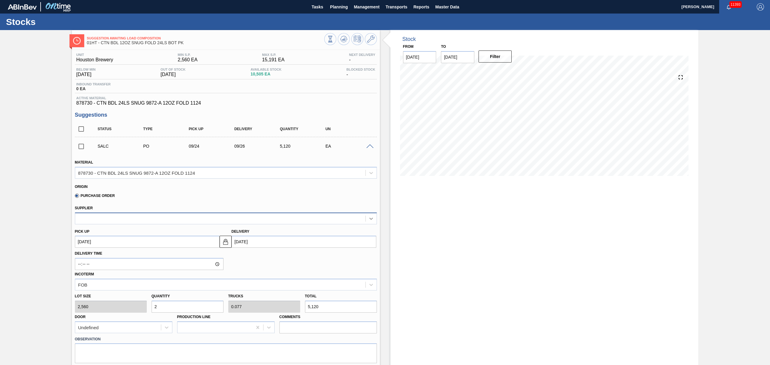
click at [371, 221] on icon at bounding box center [371, 219] width 6 height 6
click at [372, 218] on icon at bounding box center [371, 219] width 6 height 6
click at [142, 222] on div at bounding box center [220, 218] width 290 height 9
click at [193, 206] on div "Supplier" at bounding box center [226, 214] width 302 height 20
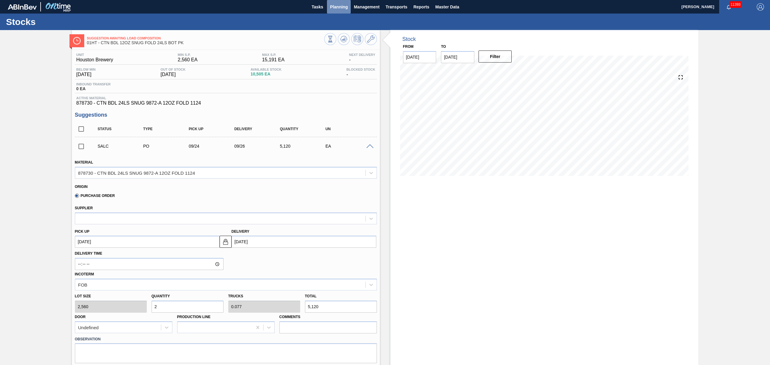
click at [341, 5] on span "Planning" at bounding box center [339, 6] width 18 height 7
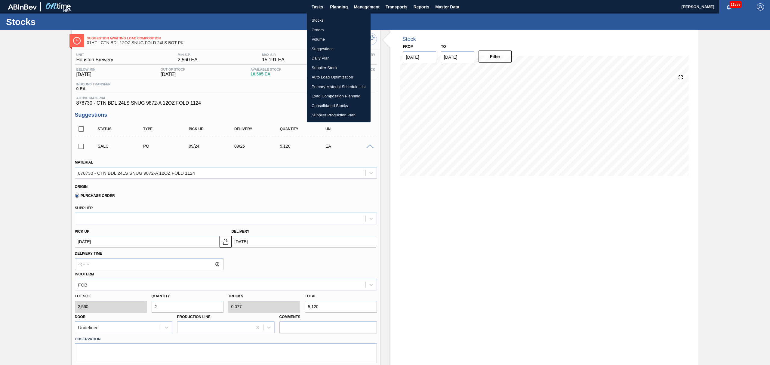
click at [322, 47] on li "Suggestions" at bounding box center [339, 49] width 64 height 10
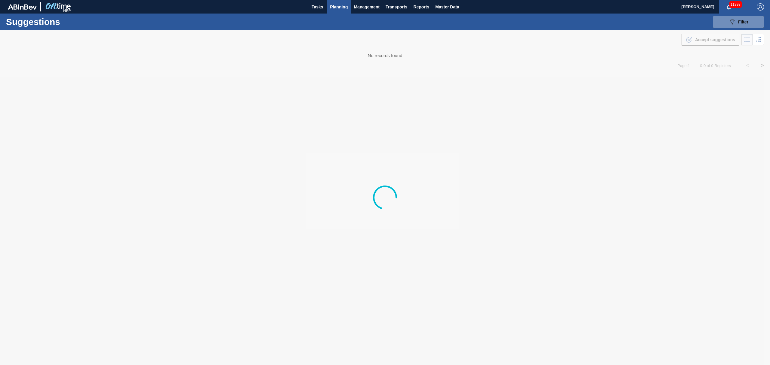
type from "[DATE]"
type to "[DATE]"
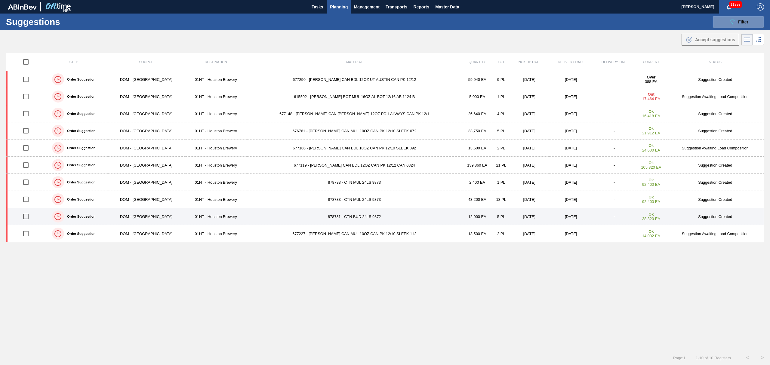
drag, startPoint x: 27, startPoint y: 217, endPoint x: 44, endPoint y: 215, distance: 16.9
click at [27, 217] on input "checkbox" at bounding box center [26, 216] width 13 height 13
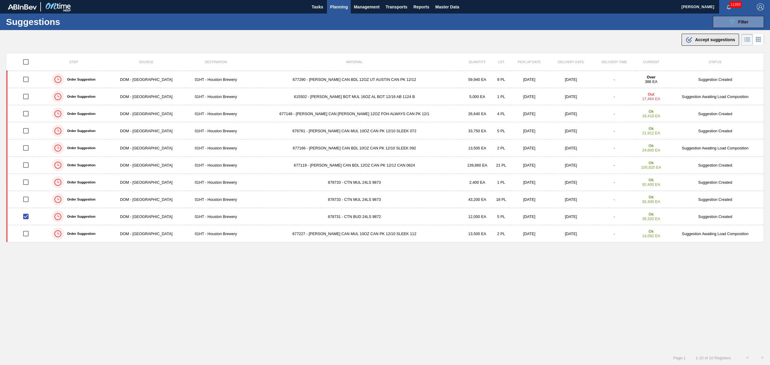
click at [702, 39] on span "Accept suggestions" at bounding box center [715, 39] width 40 height 5
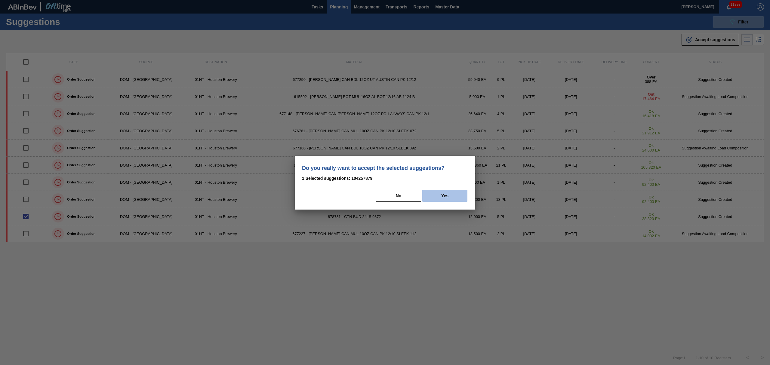
click at [453, 194] on button "Yes" at bounding box center [445, 196] width 45 height 12
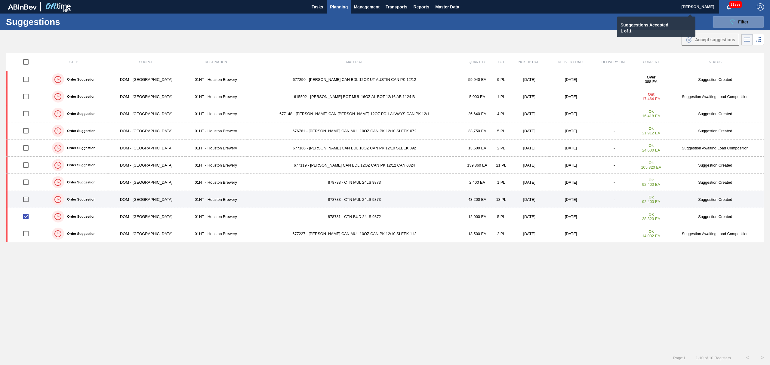
checkbox input "false"
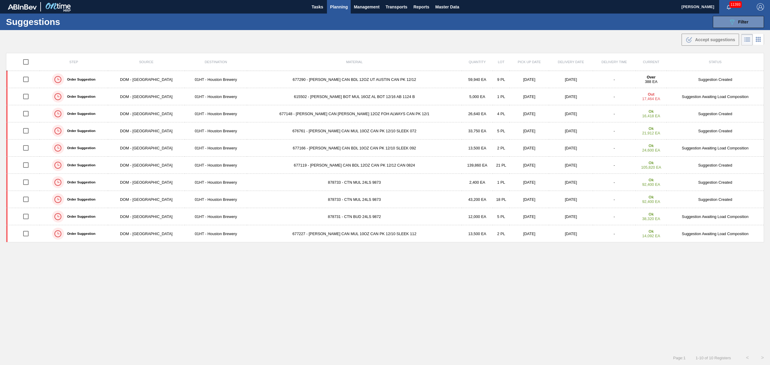
click at [342, 5] on span "Planning" at bounding box center [339, 6] width 18 height 7
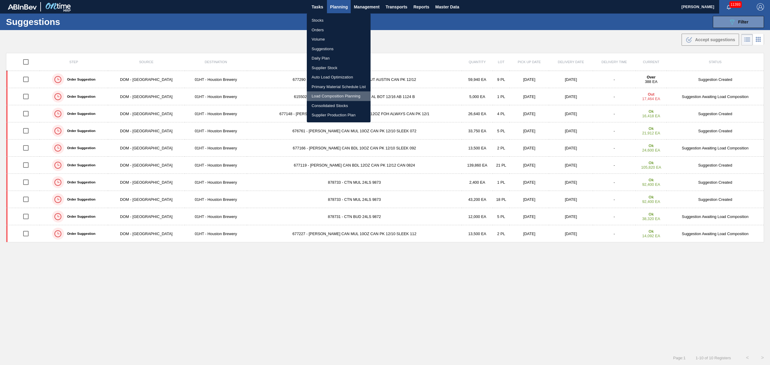
click at [338, 94] on li "Load Composition Planning" at bounding box center [339, 96] width 64 height 10
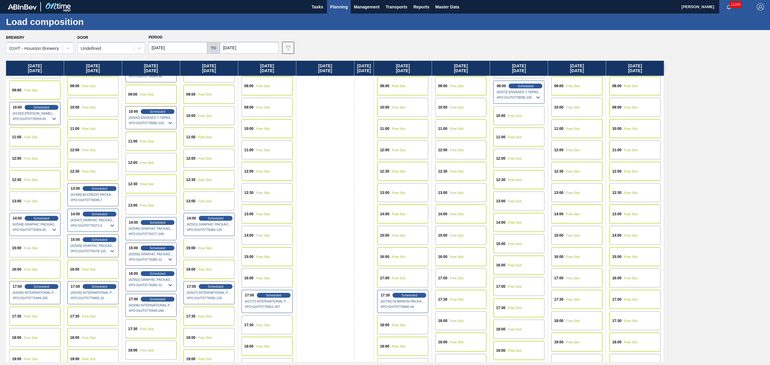
scroll to position [200, 0]
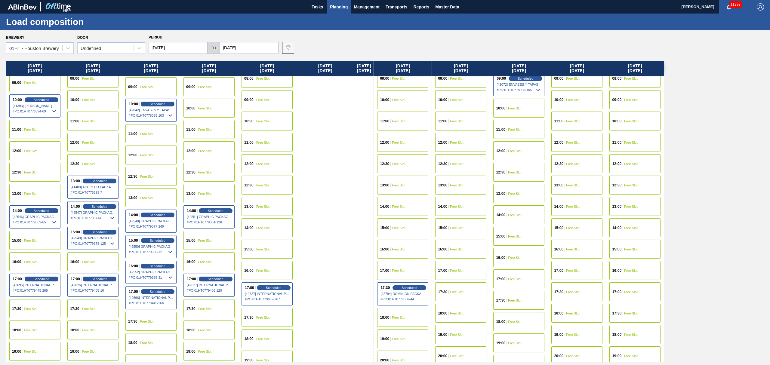
click at [523, 295] on div "17:30 Free Slot" at bounding box center [519, 300] width 51 height 19
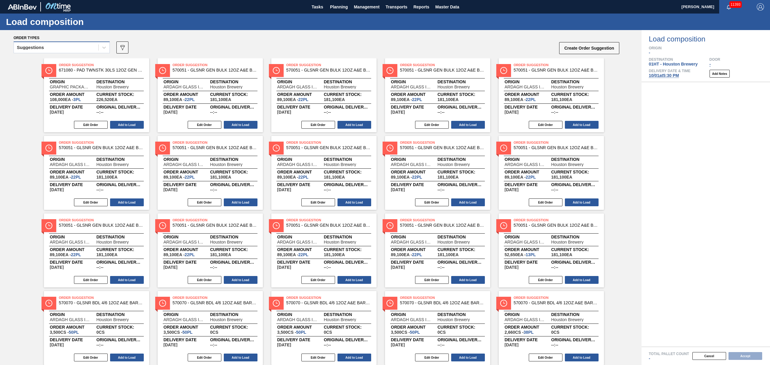
click at [89, 47] on div "Suggestions" at bounding box center [56, 47] width 85 height 9
click at [86, 61] on div "Awaiting load composition" at bounding box center [62, 62] width 96 height 11
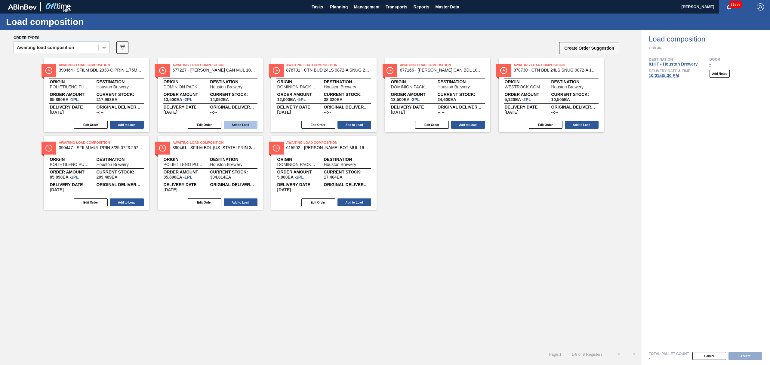
click at [247, 124] on button "Add to Load" at bounding box center [241, 125] width 34 height 8
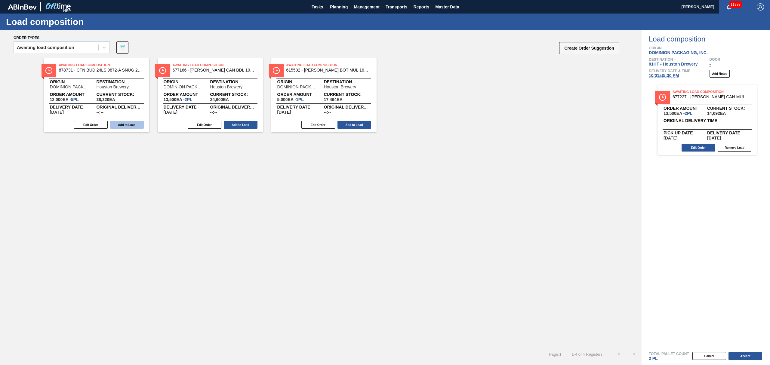
click at [122, 122] on button "Add to Load" at bounding box center [127, 125] width 34 height 8
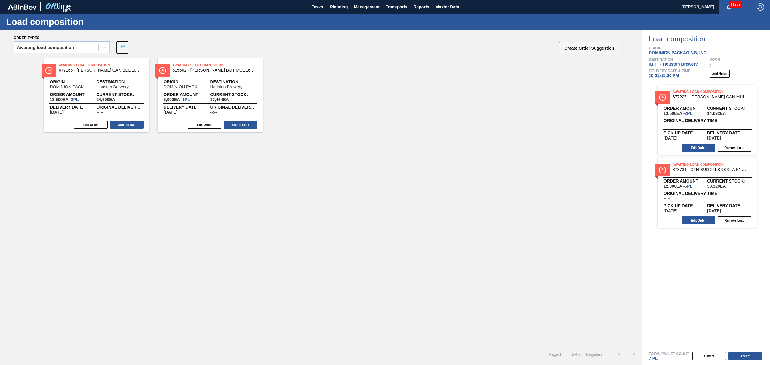
click at [122, 122] on button "Add to Load" at bounding box center [127, 125] width 34 height 8
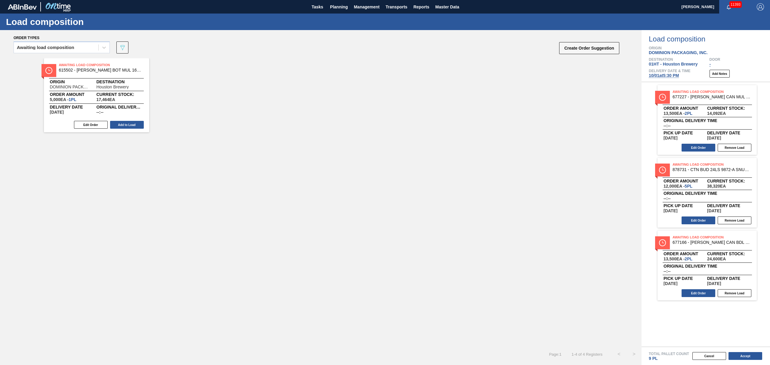
click at [122, 122] on button "Add to Load" at bounding box center [127, 125] width 34 height 8
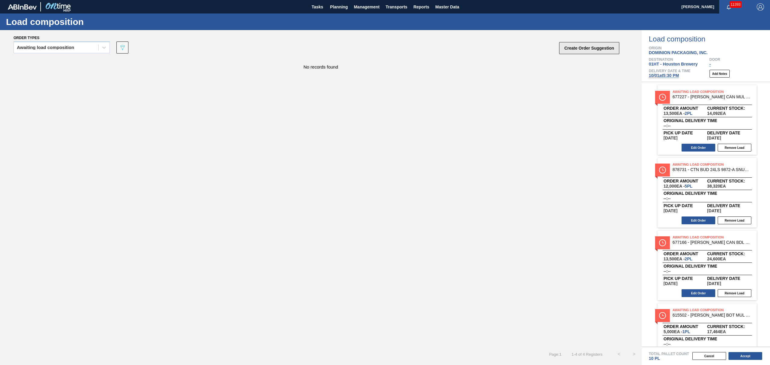
click at [567, 48] on button "Create Order Suggestion" at bounding box center [589, 48] width 60 height 12
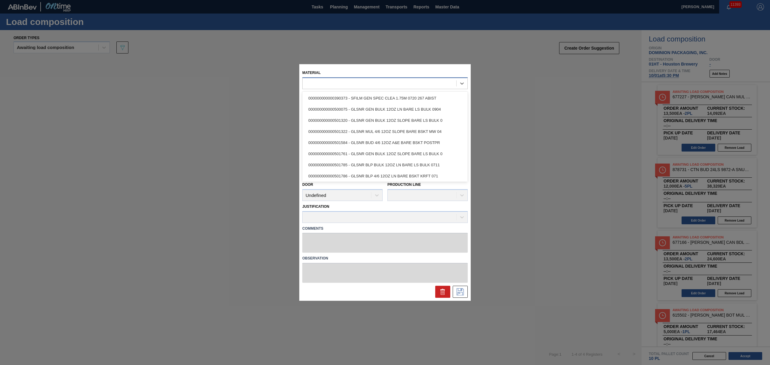
click at [346, 84] on div at bounding box center [380, 83] width 154 height 9
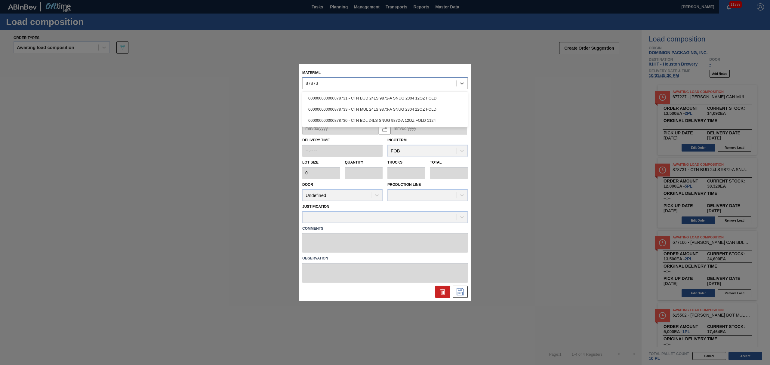
type input "878730"
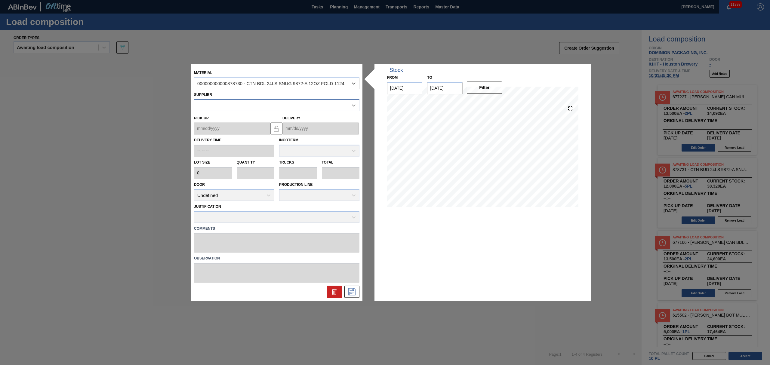
click at [354, 104] on icon at bounding box center [354, 105] width 6 height 6
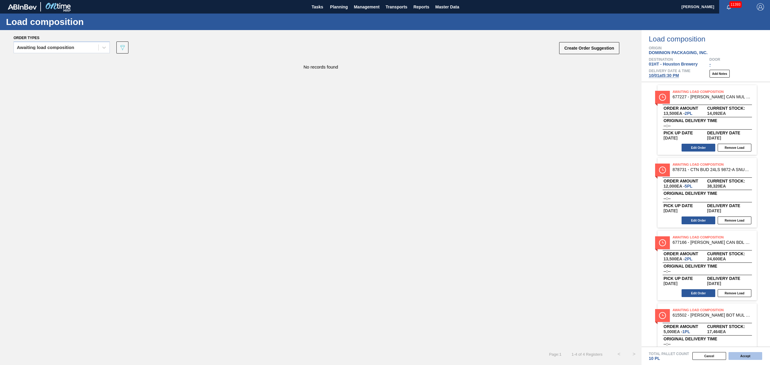
click at [747, 355] on button "Accept" at bounding box center [746, 356] width 34 height 8
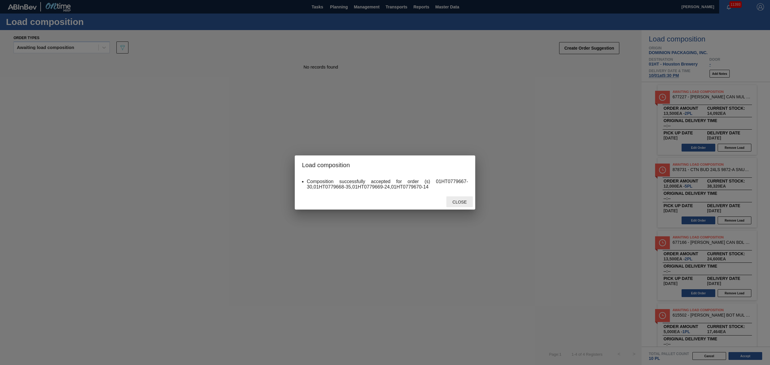
click at [461, 200] on span "Close" at bounding box center [460, 202] width 24 height 5
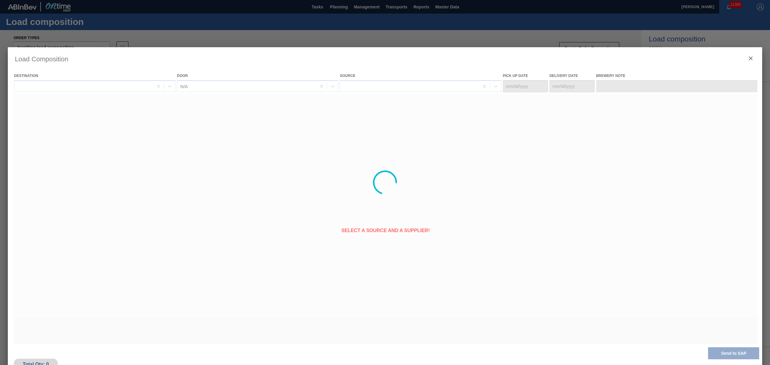
type Date "[DATE]"
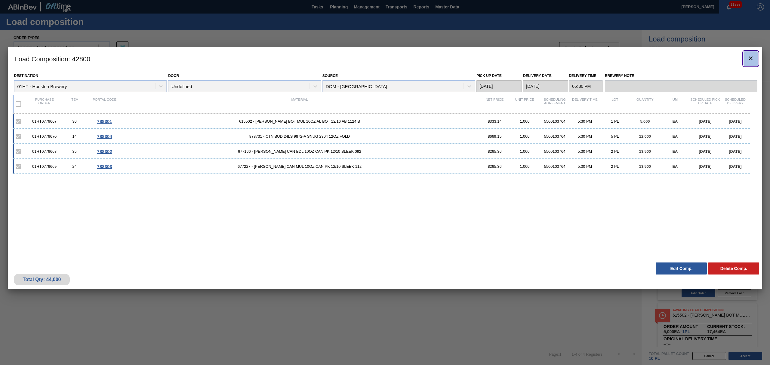
click at [750, 58] on icon "botão de ícone" at bounding box center [751, 59] width 4 height 4
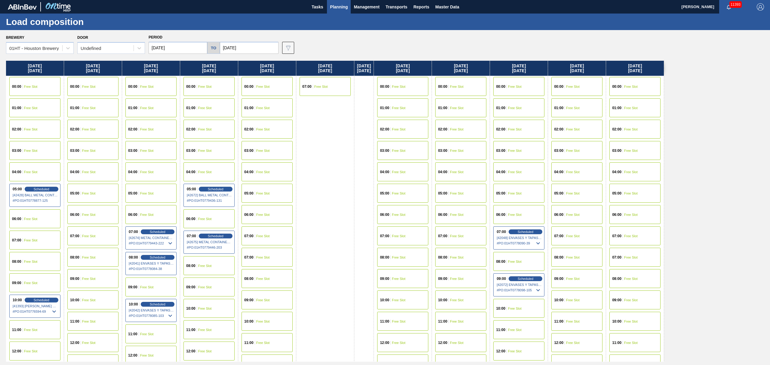
click at [339, 5] on span "Planning" at bounding box center [339, 6] width 18 height 7
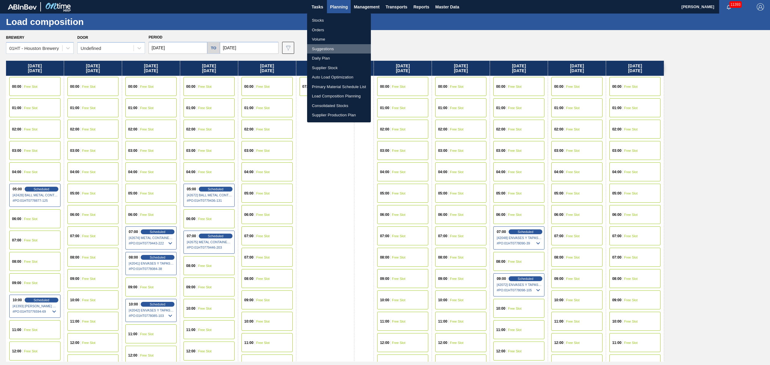
click at [327, 47] on li "Suggestions" at bounding box center [339, 49] width 64 height 10
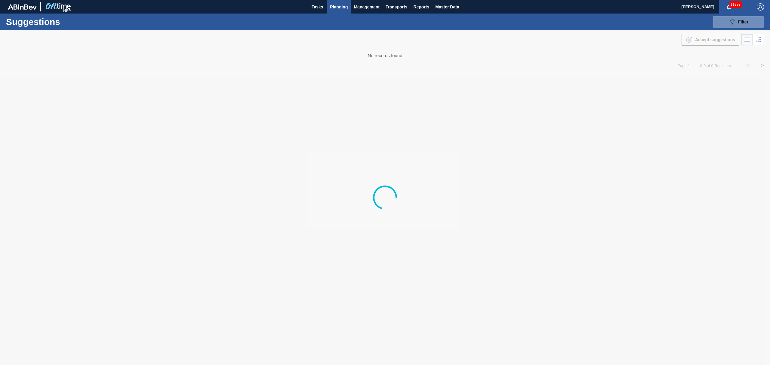
type from "[DATE]"
type to "[DATE]"
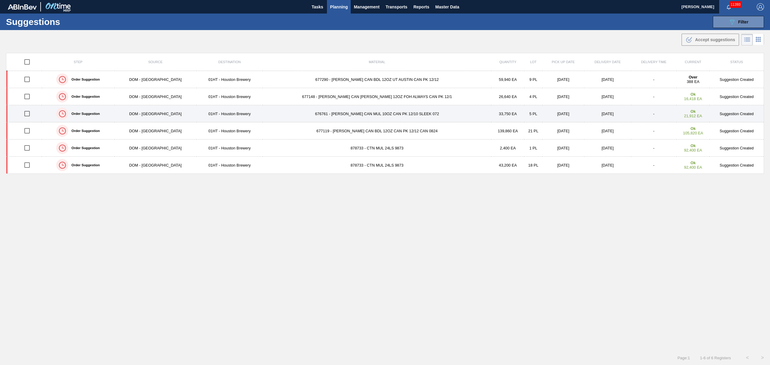
click at [28, 113] on input "checkbox" at bounding box center [27, 113] width 13 height 13
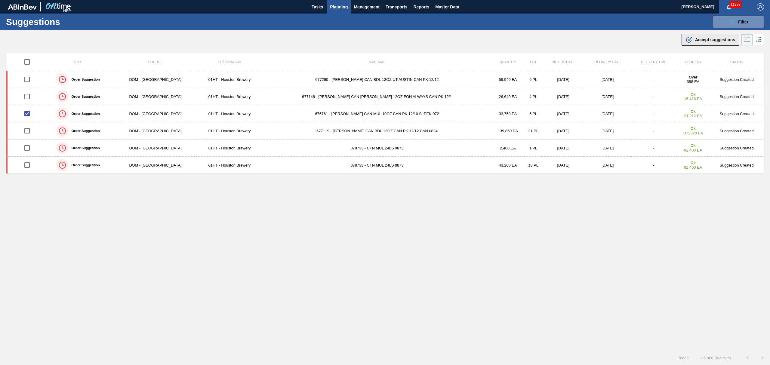
click at [716, 38] on span "Accept suggestions" at bounding box center [715, 39] width 40 height 5
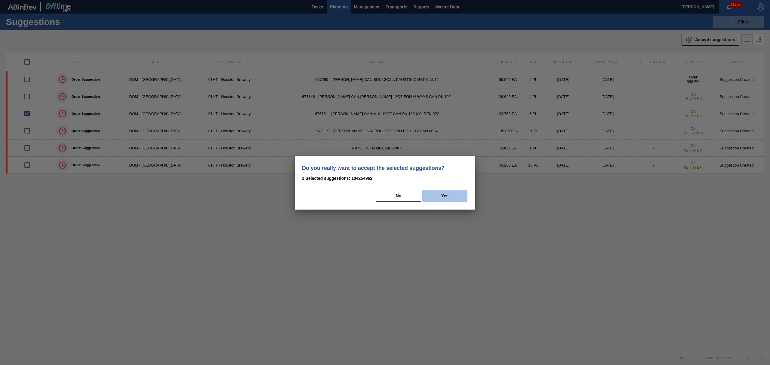
click at [447, 196] on button "Yes" at bounding box center [445, 196] width 45 height 12
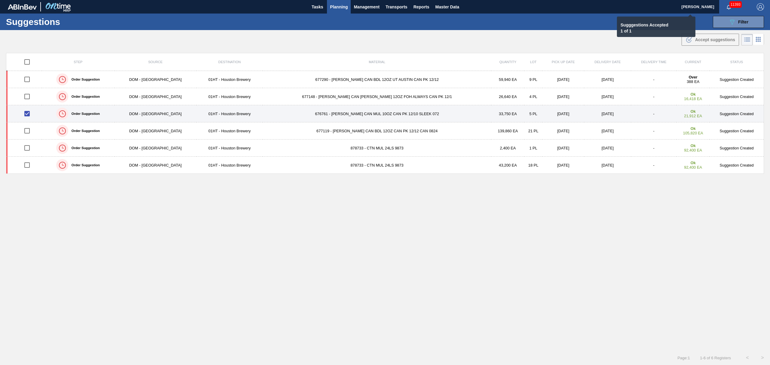
checkbox input "false"
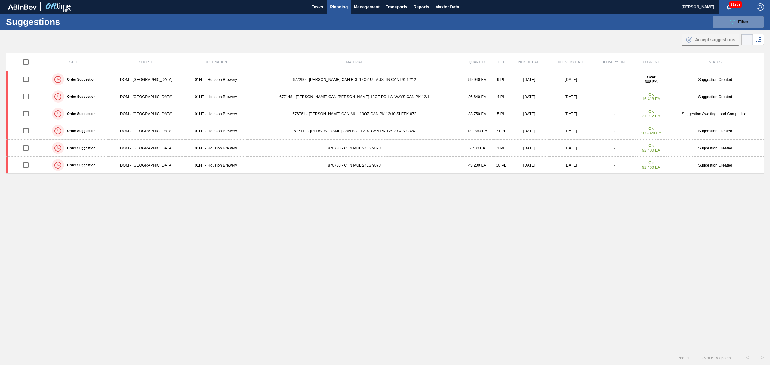
click at [335, 7] on span "Planning" at bounding box center [339, 6] width 18 height 7
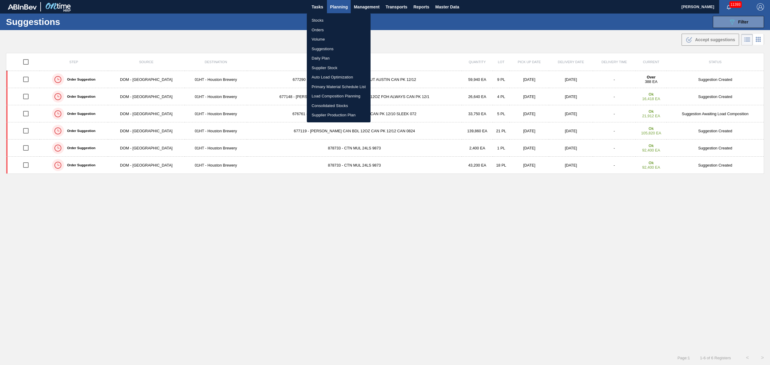
click at [336, 95] on li "Load Composition Planning" at bounding box center [339, 96] width 64 height 10
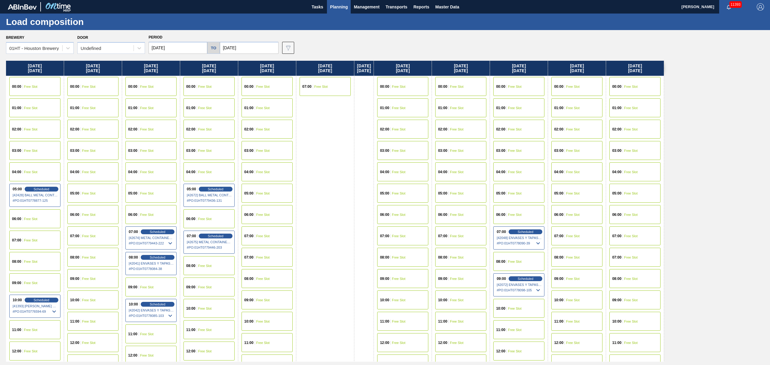
click at [513, 83] on div "00:00 Free Slot" at bounding box center [519, 86] width 51 height 19
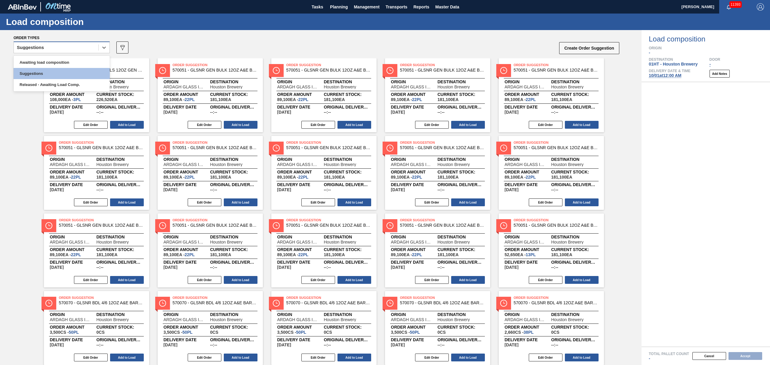
click at [45, 47] on div "Suggestions" at bounding box center [56, 47] width 85 height 9
click at [47, 63] on div "Awaiting load composition" at bounding box center [62, 62] width 96 height 11
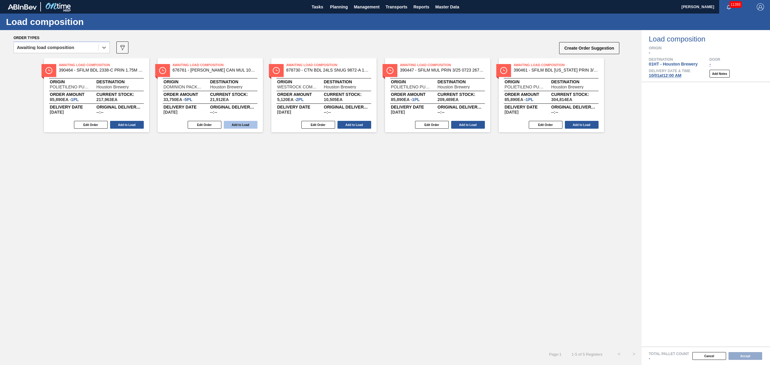
click at [224, 124] on button "Add to Load" at bounding box center [241, 125] width 34 height 8
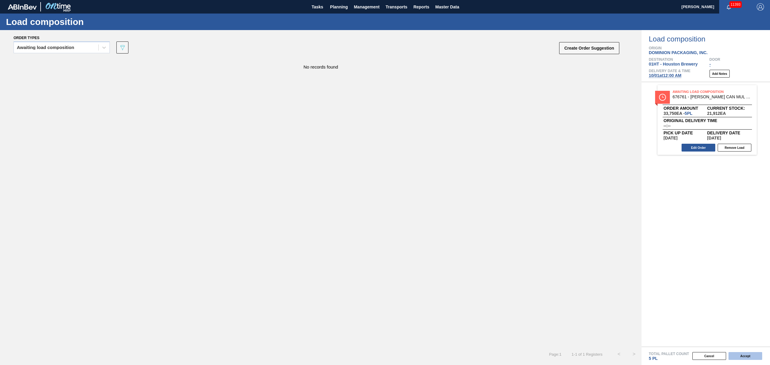
click at [748, 355] on button "Accept" at bounding box center [746, 356] width 34 height 8
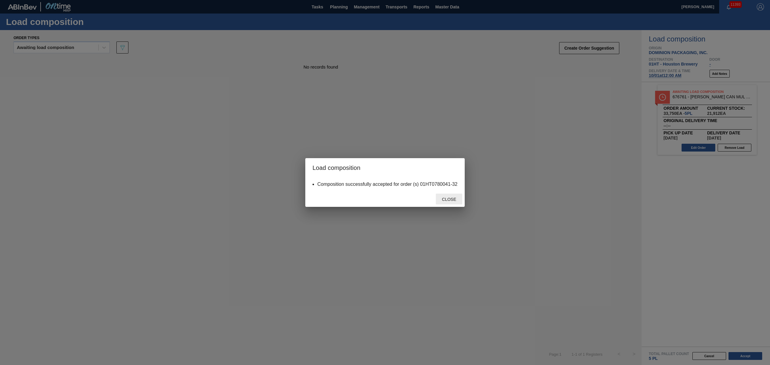
click at [455, 197] on span "Close" at bounding box center [449, 199] width 24 height 5
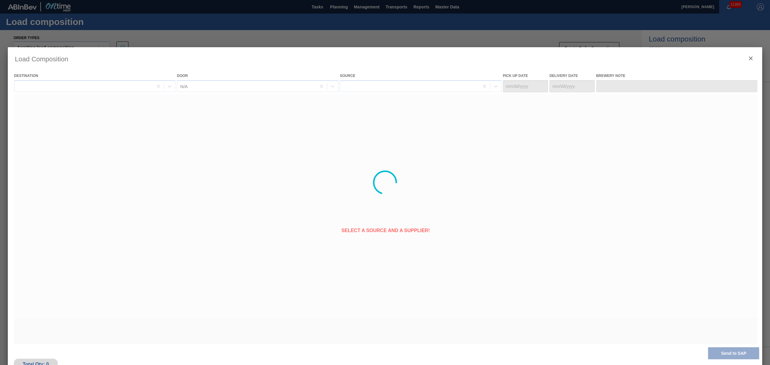
type Date "[DATE]"
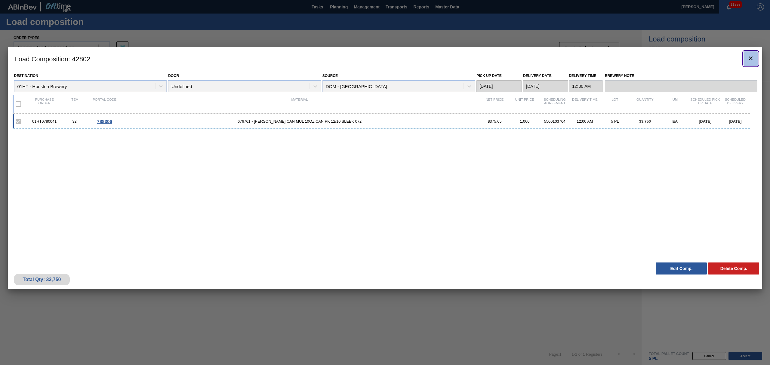
click at [754, 56] on icon "botão de ícone" at bounding box center [751, 58] width 7 height 7
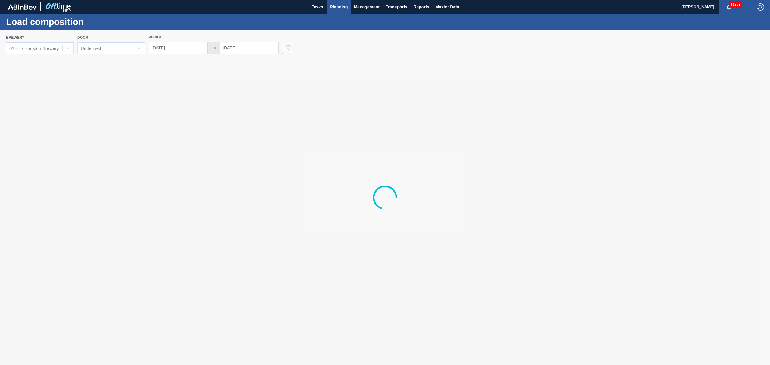
click at [330, 6] on span "Planning" at bounding box center [339, 6] width 18 height 7
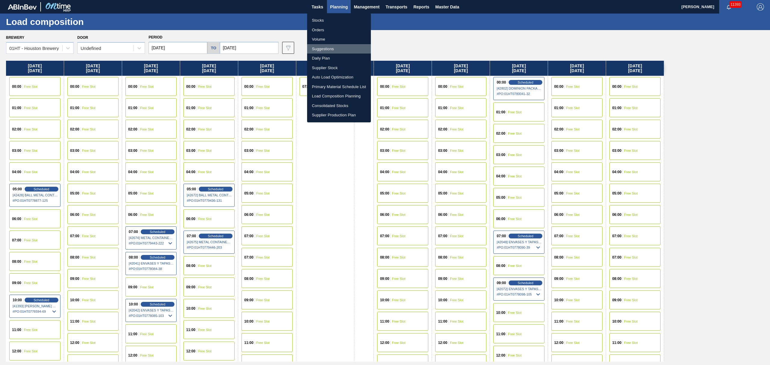
click at [321, 46] on li "Suggestions" at bounding box center [339, 49] width 64 height 10
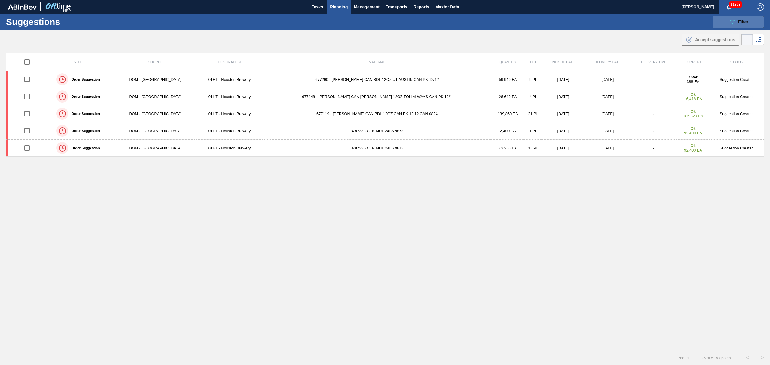
type from "[DATE]"
type to "[DATE]"
click at [748, 20] on span "Filter" at bounding box center [744, 22] width 10 height 5
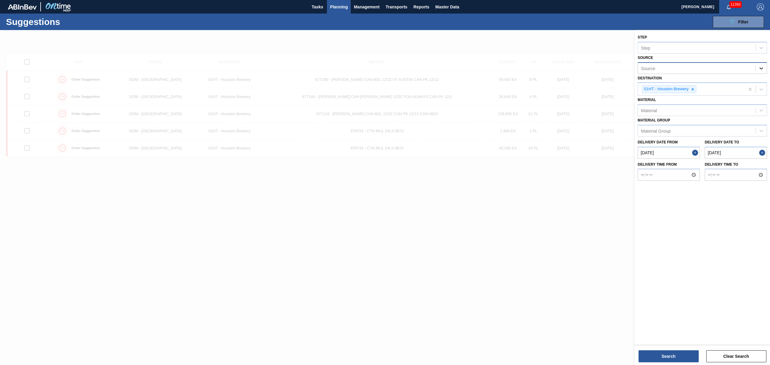
click at [761, 67] on icon at bounding box center [762, 68] width 6 height 6
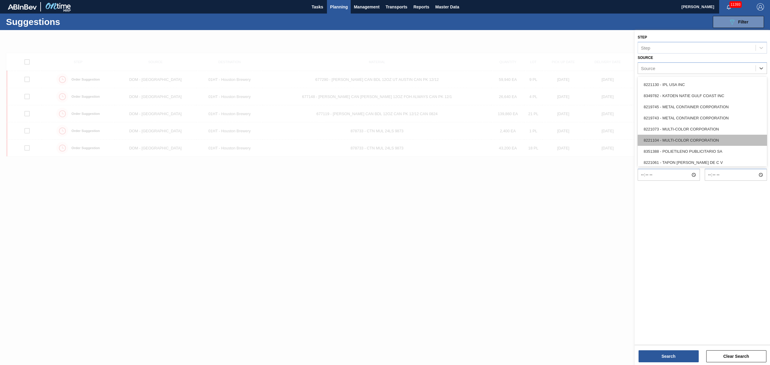
scroll to position [257, 0]
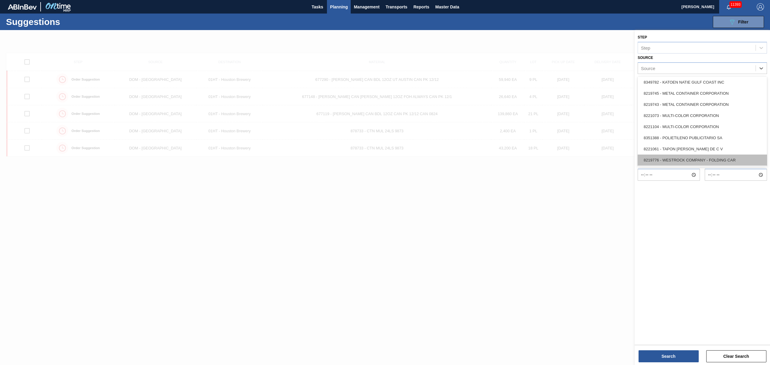
click at [689, 159] on div "8219776 - WESTROCK COMPANY - FOLDING CAR" at bounding box center [702, 160] width 129 height 11
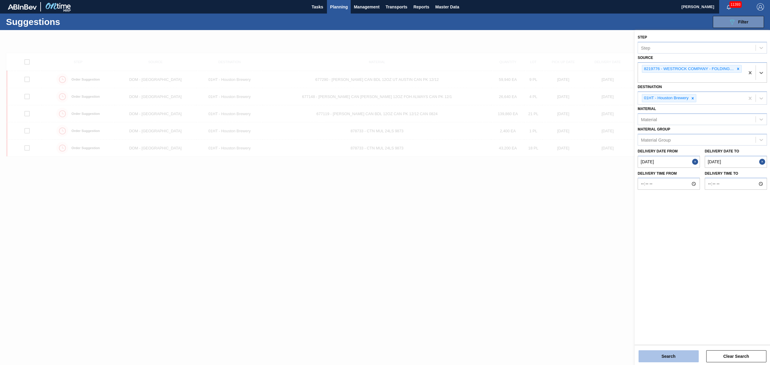
click at [686, 355] on button "Search" at bounding box center [669, 357] width 60 height 12
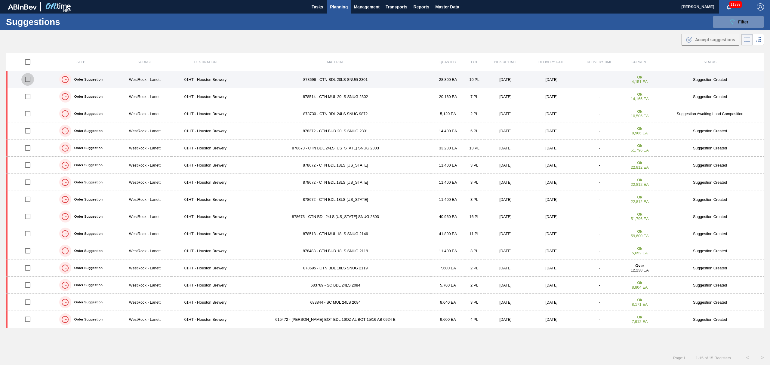
click at [28, 78] on input "checkbox" at bounding box center [27, 79] width 13 height 13
checkbox input "true"
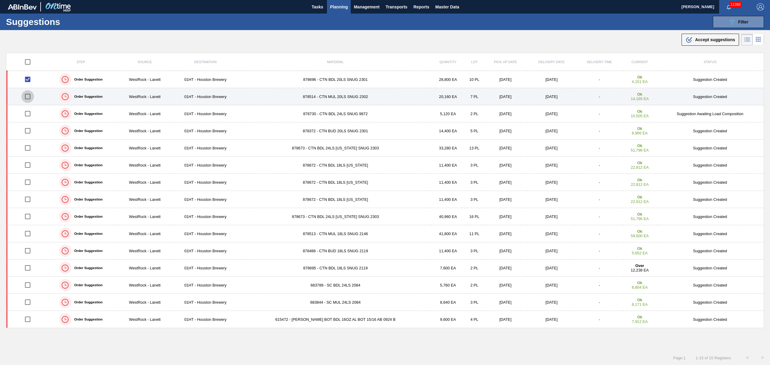
click at [28, 97] on input "checkbox" at bounding box center [27, 96] width 13 height 13
checkbox input "true"
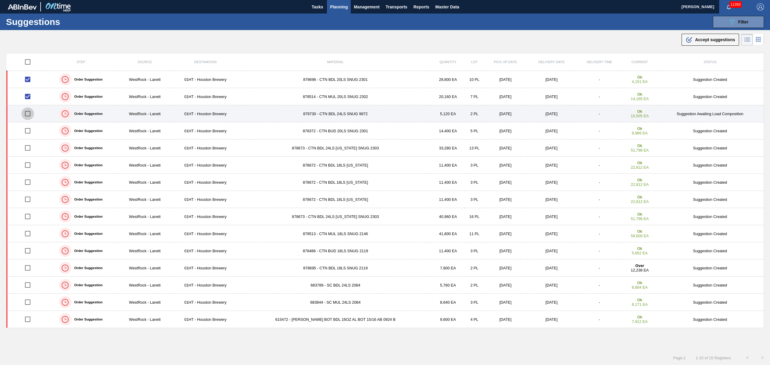
click at [29, 114] on input "checkbox" at bounding box center [27, 113] width 13 height 13
click at [28, 114] on input "checkbox" at bounding box center [27, 113] width 13 height 13
checkbox input "false"
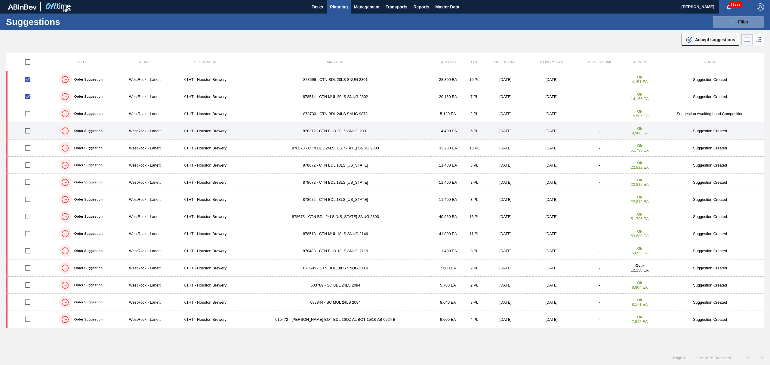
click at [29, 131] on input "checkbox" at bounding box center [27, 131] width 13 height 13
checkbox input "true"
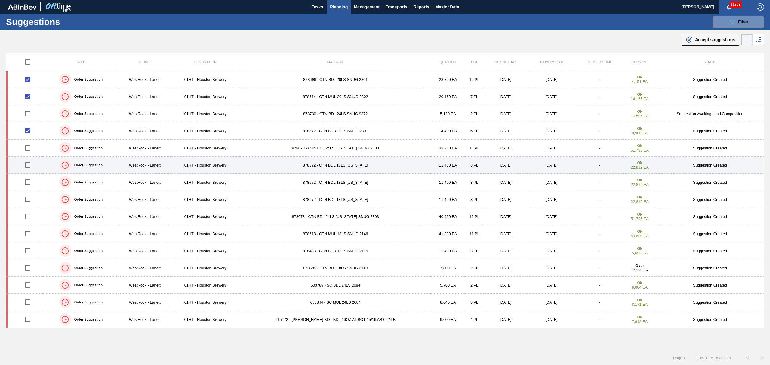
click at [29, 168] on input "checkbox" at bounding box center [27, 165] width 13 height 13
checkbox input "true"
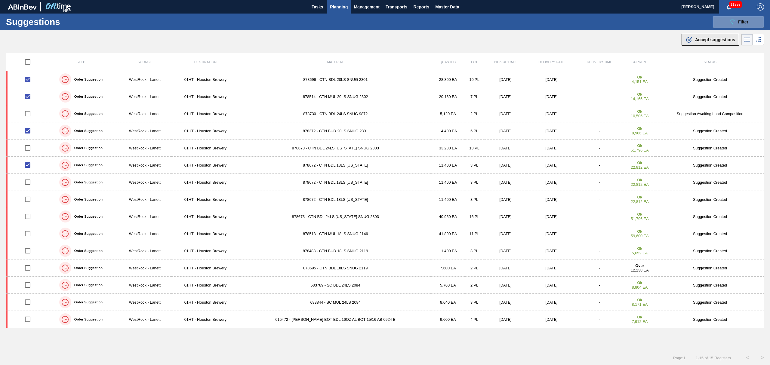
click at [712, 40] on span "Accept suggestions" at bounding box center [715, 39] width 40 height 5
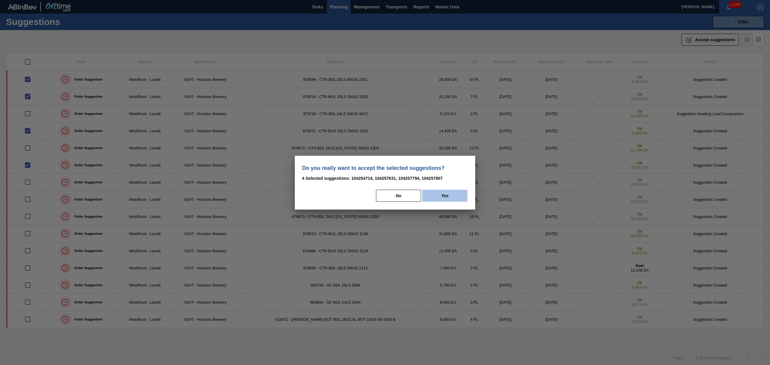
click at [437, 200] on button "Yes" at bounding box center [445, 196] width 45 height 12
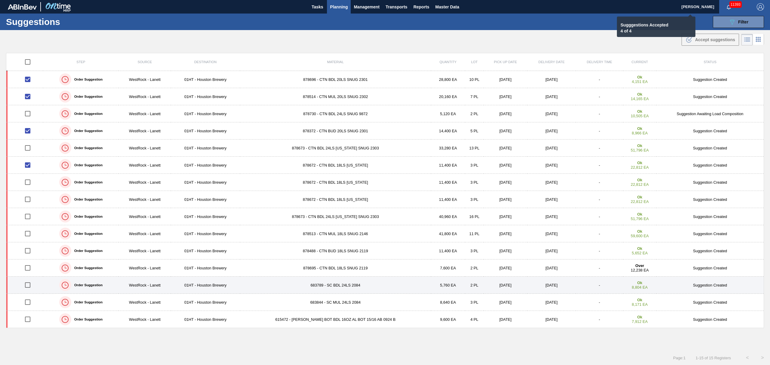
checkbox input "false"
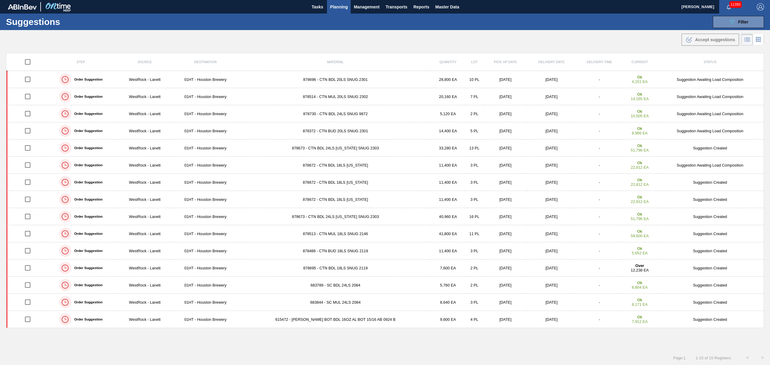
drag, startPoint x: 340, startPoint y: 6, endPoint x: 338, endPoint y: 40, distance: 34.1
click at [340, 6] on span "Planning" at bounding box center [339, 6] width 18 height 7
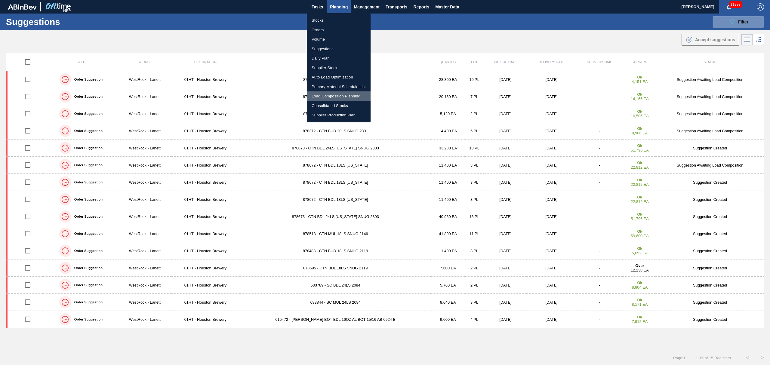
click at [335, 97] on li "Load Composition Planning" at bounding box center [339, 96] width 64 height 10
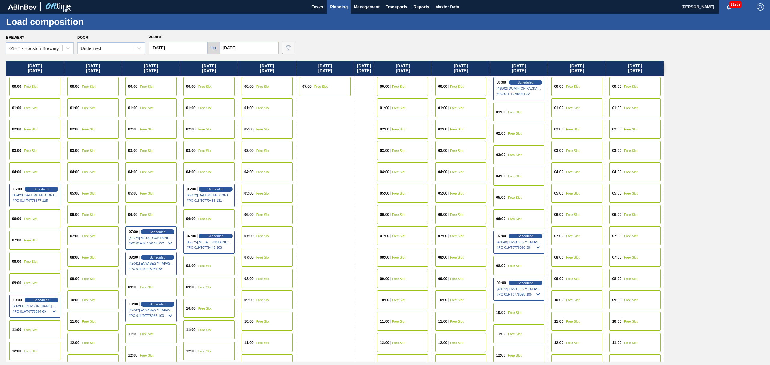
click at [151, 171] on span "Free Slot" at bounding box center [147, 172] width 14 height 4
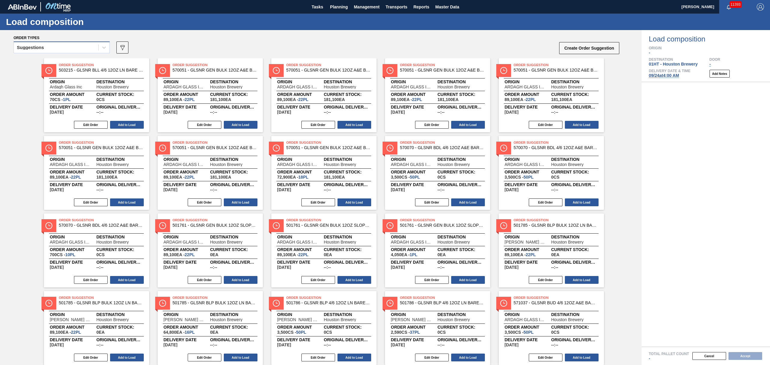
click at [49, 51] on div "Suggestions" at bounding box center [56, 47] width 85 height 9
click at [49, 59] on div "Awaiting load composition" at bounding box center [62, 62] width 96 height 11
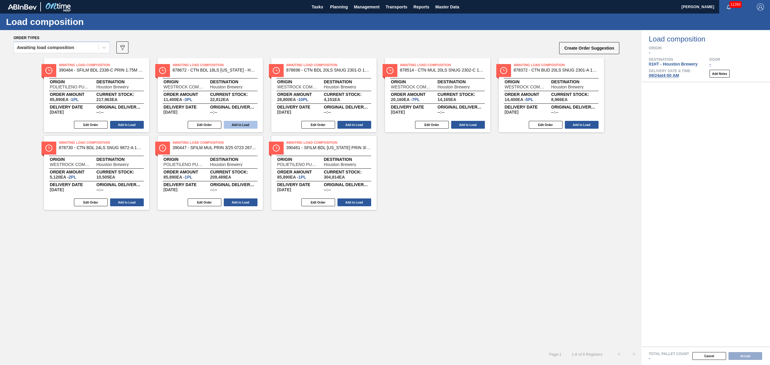
click at [252, 126] on button "Add to Load" at bounding box center [241, 125] width 34 height 8
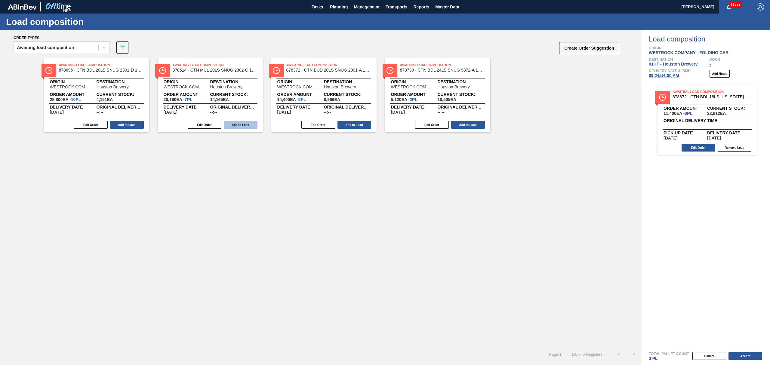
click at [250, 126] on button "Add to Load" at bounding box center [241, 125] width 34 height 8
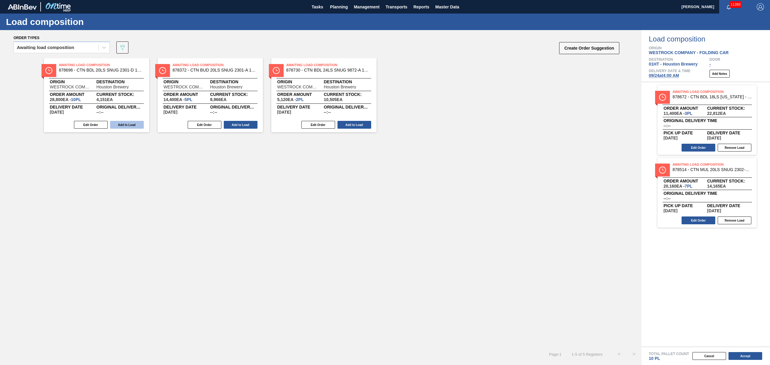
click at [132, 126] on button "Add to Load" at bounding box center [127, 125] width 34 height 8
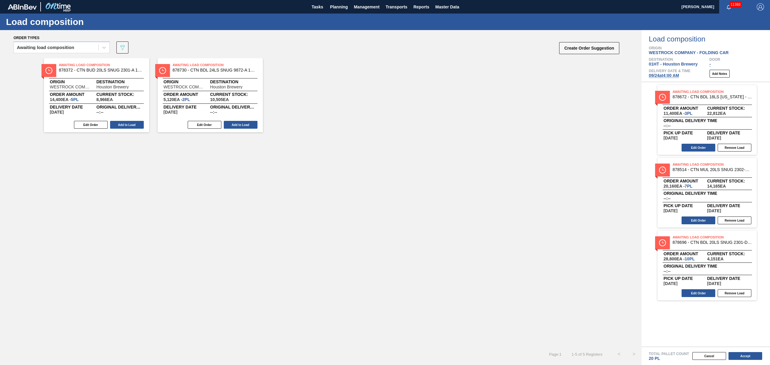
click at [132, 126] on button "Add to Load" at bounding box center [127, 125] width 34 height 8
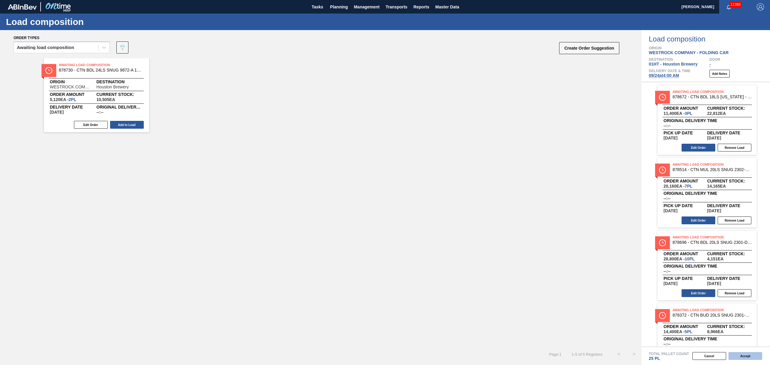
click at [746, 357] on button "Accept" at bounding box center [746, 356] width 34 height 8
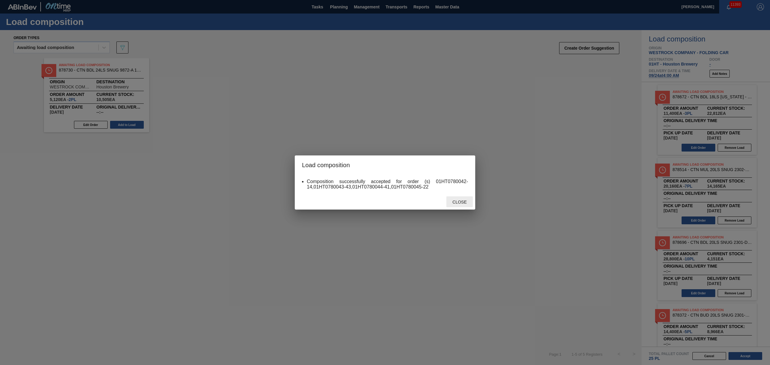
click at [460, 201] on span "Close" at bounding box center [460, 202] width 24 height 5
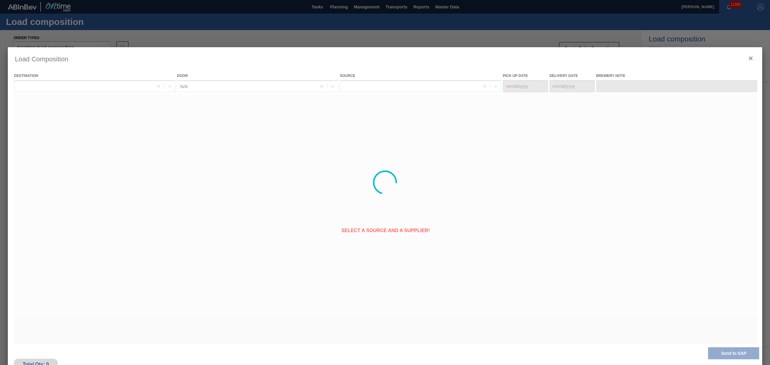
type Date "[DATE]"
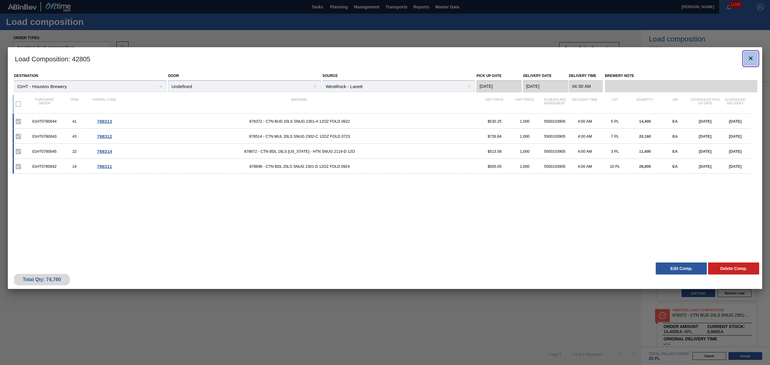
click at [754, 60] on icon "botão de ícone" at bounding box center [751, 58] width 7 height 7
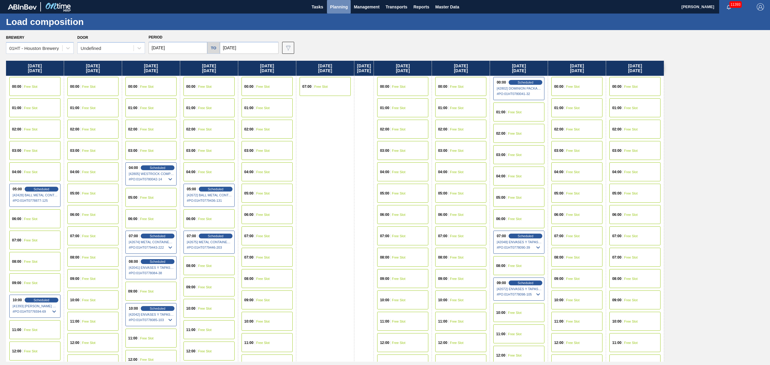
click at [341, 5] on span "Planning" at bounding box center [339, 6] width 18 height 7
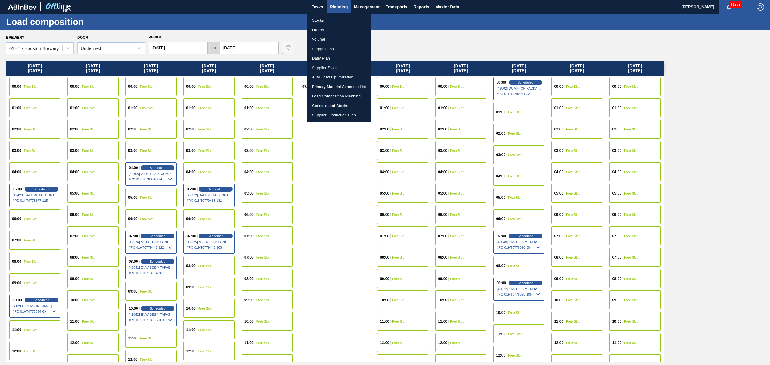
click at [323, 49] on li "Suggestions" at bounding box center [339, 49] width 64 height 10
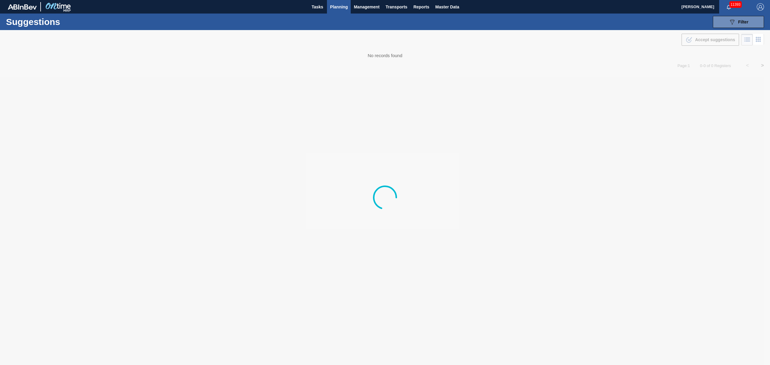
type from "[DATE]"
type to "[DATE]"
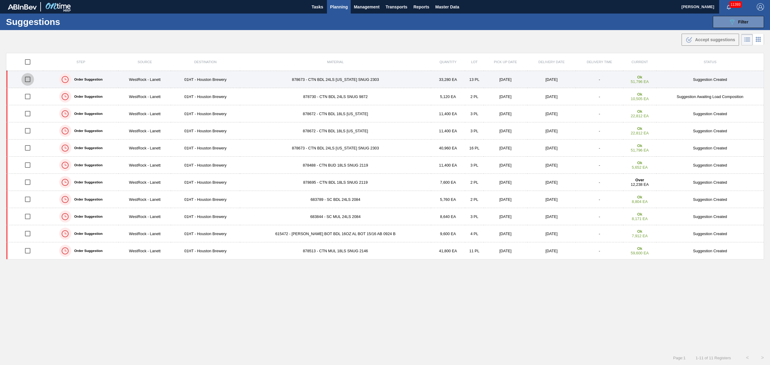
click at [29, 78] on input "checkbox" at bounding box center [27, 79] width 13 height 13
checkbox input "true"
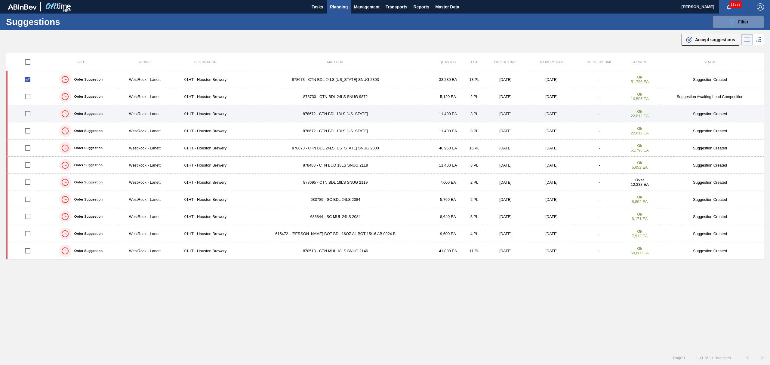
click at [27, 114] on input "checkbox" at bounding box center [27, 113] width 13 height 13
checkbox input "true"
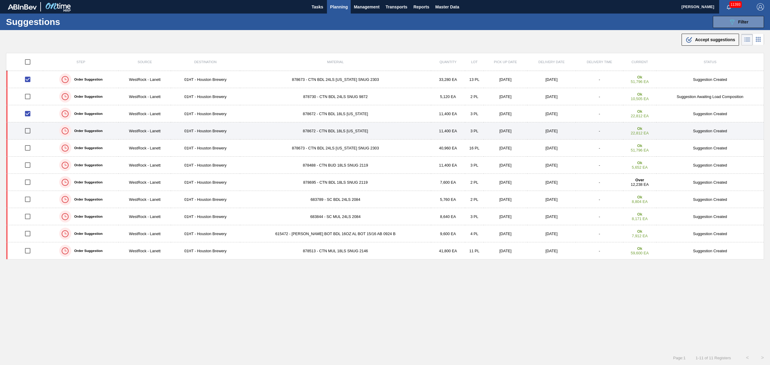
click at [29, 129] on input "checkbox" at bounding box center [27, 131] width 13 height 13
checkbox input "true"
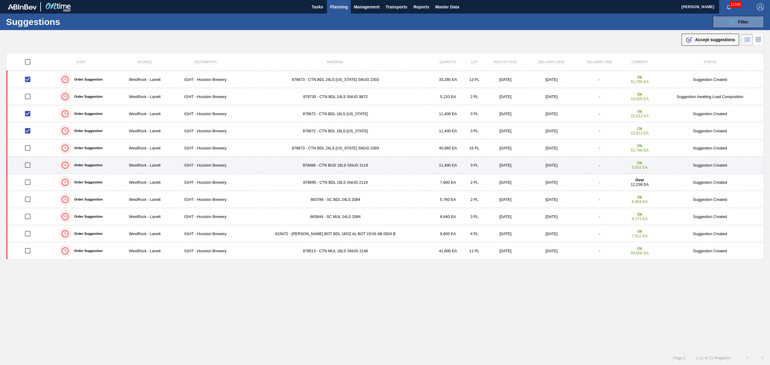
click at [28, 165] on input "checkbox" at bounding box center [27, 165] width 13 height 13
checkbox input "true"
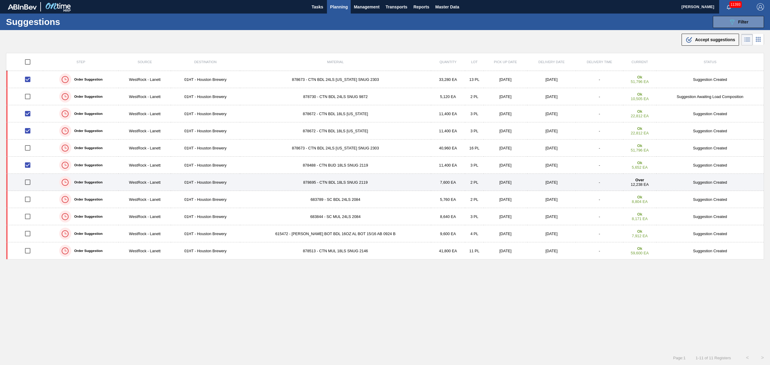
click at [29, 185] on input "checkbox" at bounding box center [27, 182] width 13 height 13
checkbox input "true"
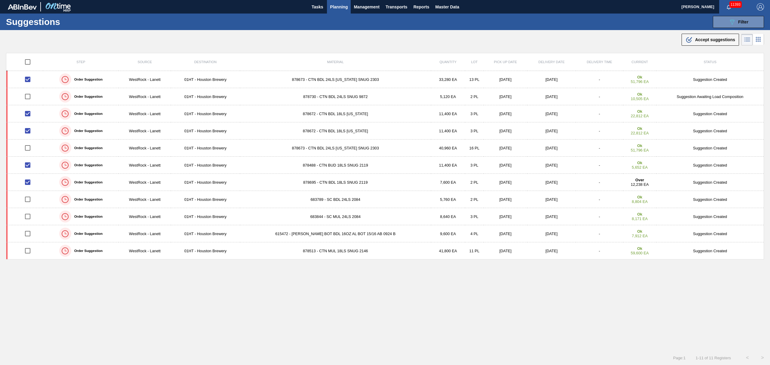
drag, startPoint x: 714, startPoint y: 40, endPoint x: 689, endPoint y: 43, distance: 25.2
click at [714, 40] on span "Accept suggestions" at bounding box center [715, 39] width 40 height 5
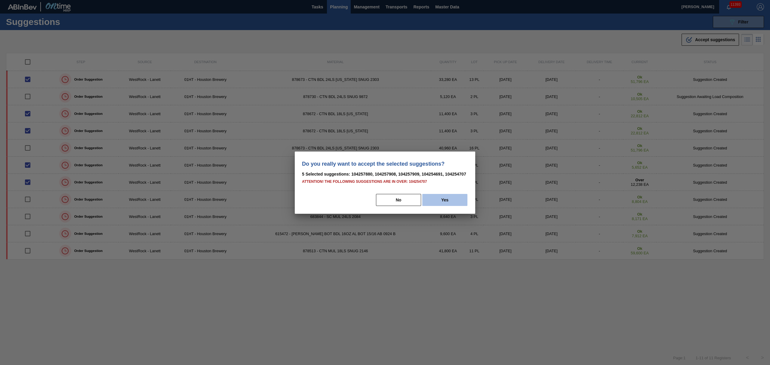
click at [447, 202] on button "Yes" at bounding box center [445, 200] width 45 height 12
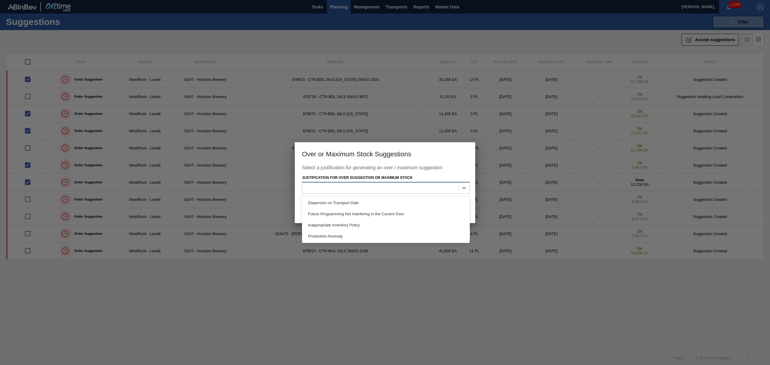
click at [430, 188] on div at bounding box center [380, 188] width 156 height 9
click at [420, 218] on div "Future Programming Not Interfering in the Current Over" at bounding box center [386, 214] width 168 height 11
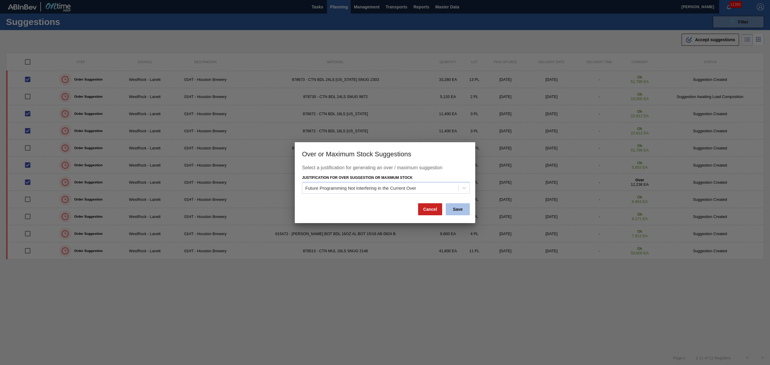
click at [461, 208] on button "Save" at bounding box center [458, 209] width 24 height 12
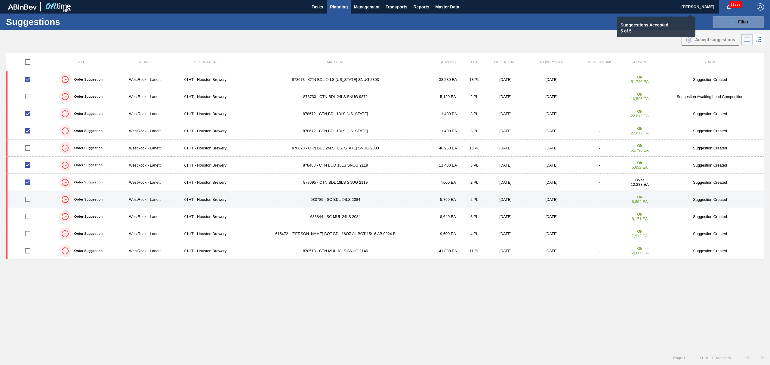
checkbox input "false"
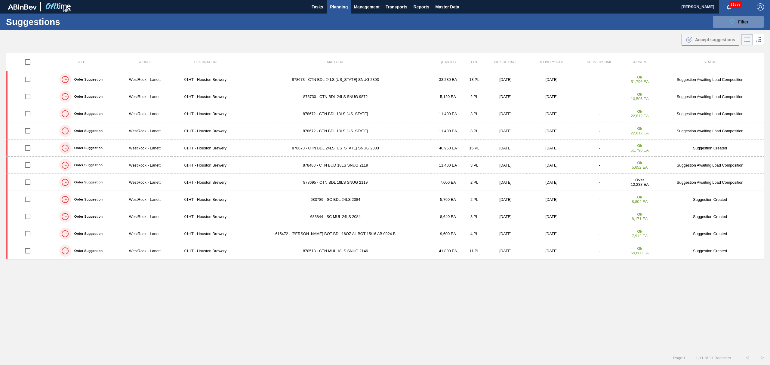
click at [341, 4] on span "Planning" at bounding box center [339, 6] width 18 height 7
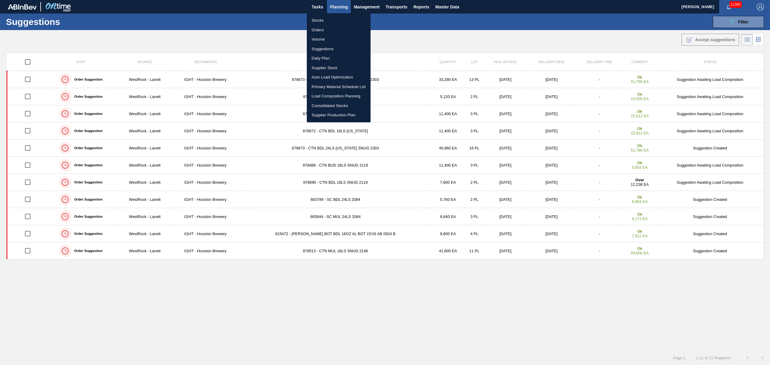
click at [329, 96] on li "Load Composition Planning" at bounding box center [339, 96] width 64 height 10
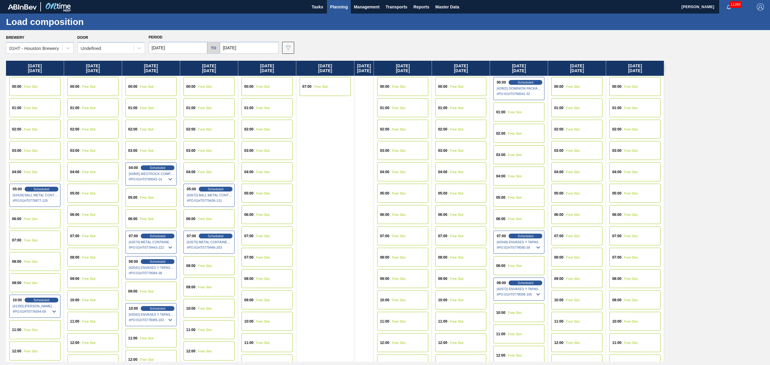
click at [406, 108] on span "Free Slot" at bounding box center [399, 108] width 14 height 4
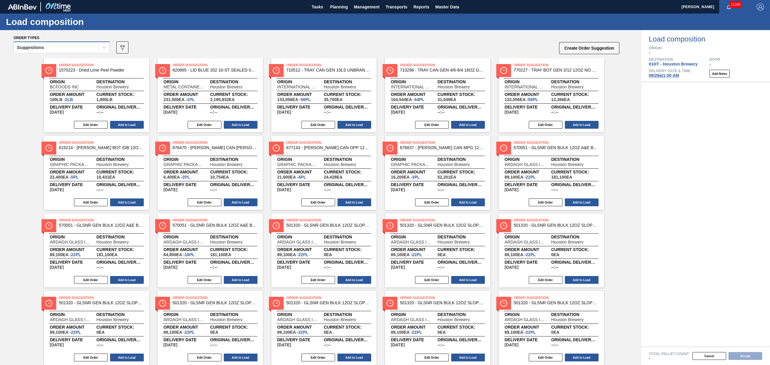
click at [72, 46] on div "Suggestions" at bounding box center [56, 47] width 85 height 9
click at [75, 59] on div "Awaiting load composition" at bounding box center [62, 62] width 96 height 11
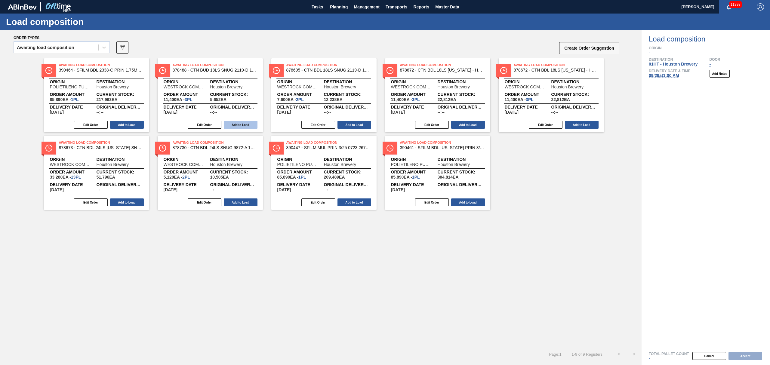
click at [243, 125] on button "Add to Load" at bounding box center [241, 125] width 34 height 8
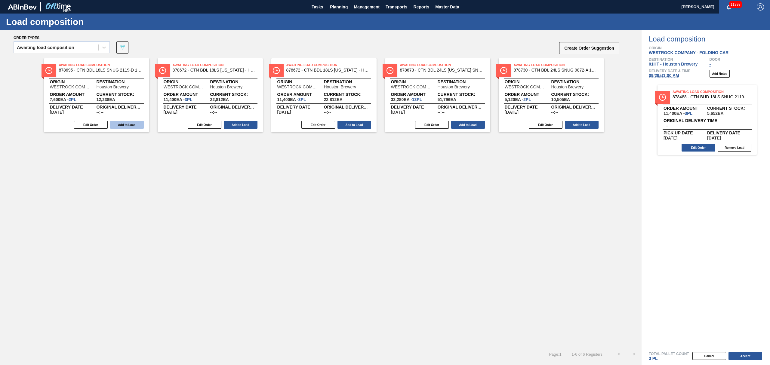
click at [139, 122] on button "Add to Load" at bounding box center [127, 125] width 34 height 8
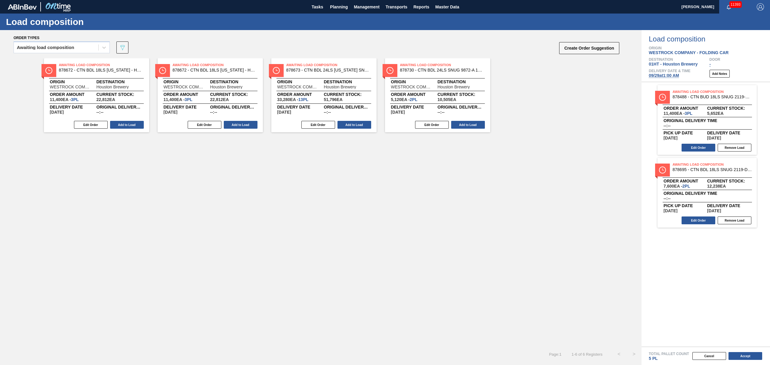
click at [139, 122] on button "Add to Load" at bounding box center [127, 125] width 34 height 8
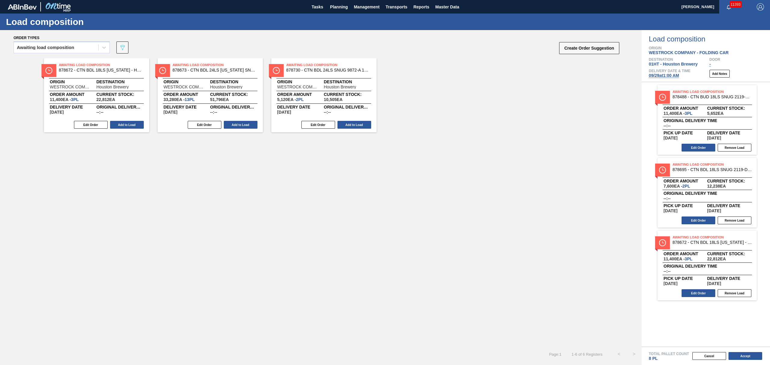
click at [139, 122] on button "Add to Load" at bounding box center [127, 125] width 34 height 8
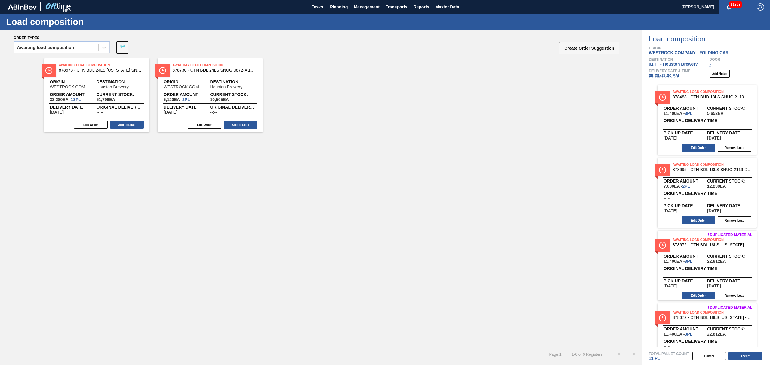
click at [139, 122] on button "Add to Load" at bounding box center [127, 125] width 34 height 8
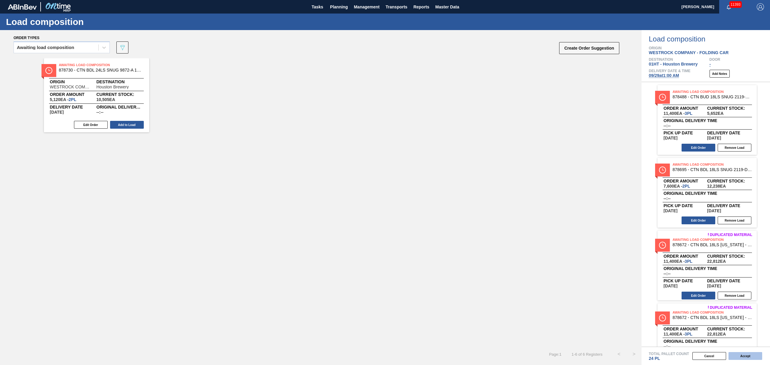
click at [742, 354] on button "Accept" at bounding box center [746, 356] width 34 height 8
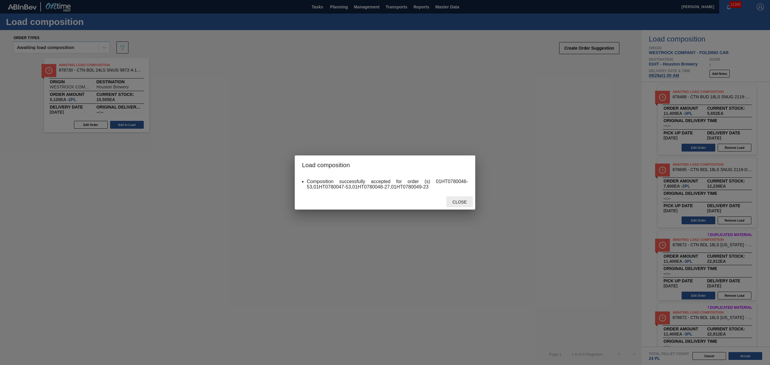
click at [465, 204] on div "Close" at bounding box center [460, 202] width 26 height 11
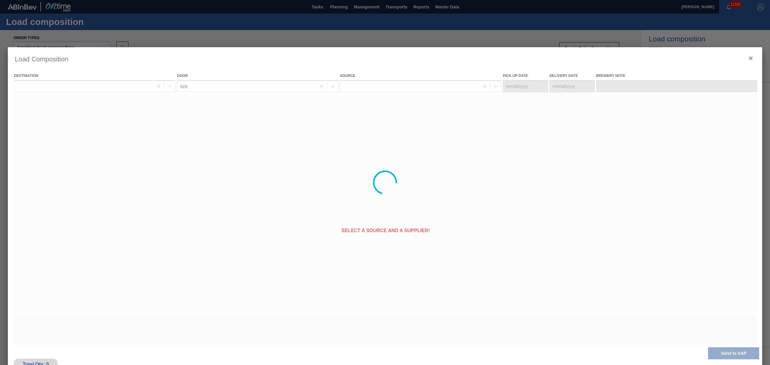
type Date "[DATE]"
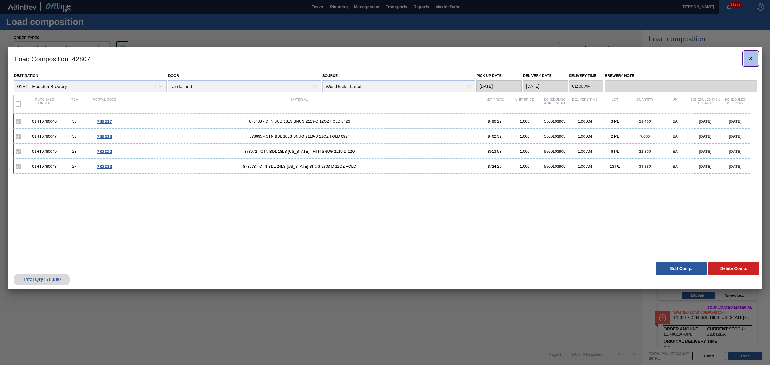
click at [750, 55] on icon "botão de ícone" at bounding box center [751, 58] width 7 height 7
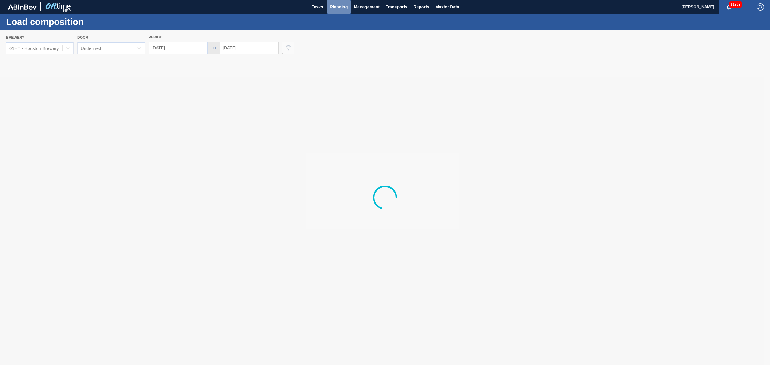
click at [337, 6] on span "Planning" at bounding box center [339, 6] width 18 height 7
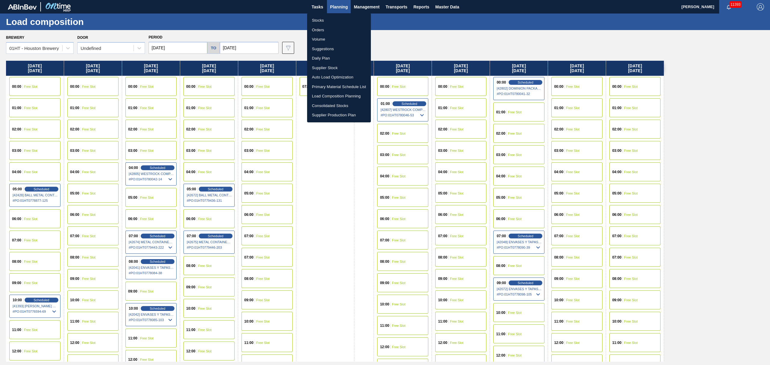
click at [316, 20] on li "Stocks" at bounding box center [339, 21] width 64 height 10
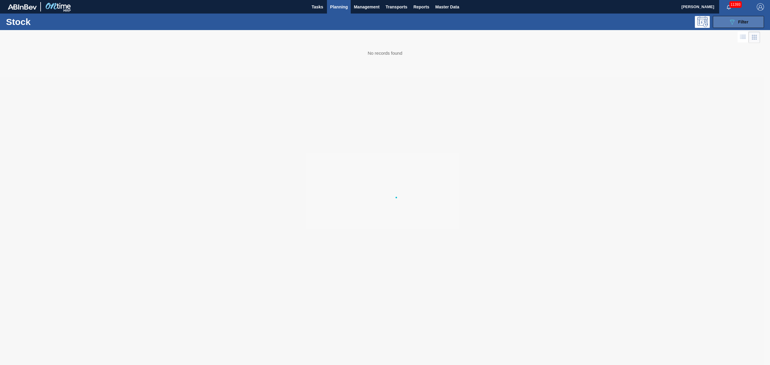
click at [740, 24] on div "089F7B8B-B2A5-4AFE-B5C0-19BA573D28AC Filter" at bounding box center [739, 21] width 20 height 7
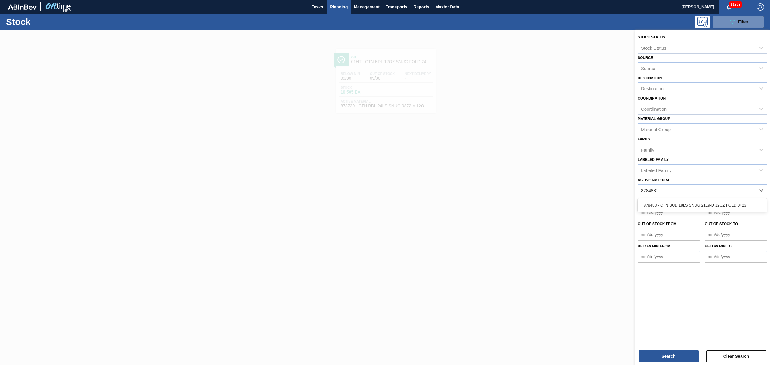
type Material "878488"
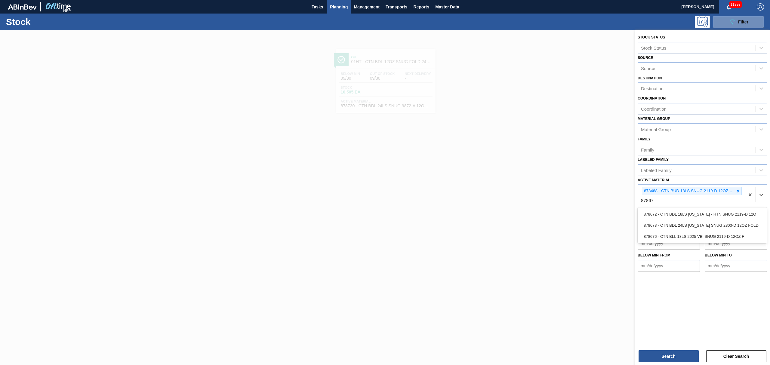
type Material "878672"
type Material "878673"
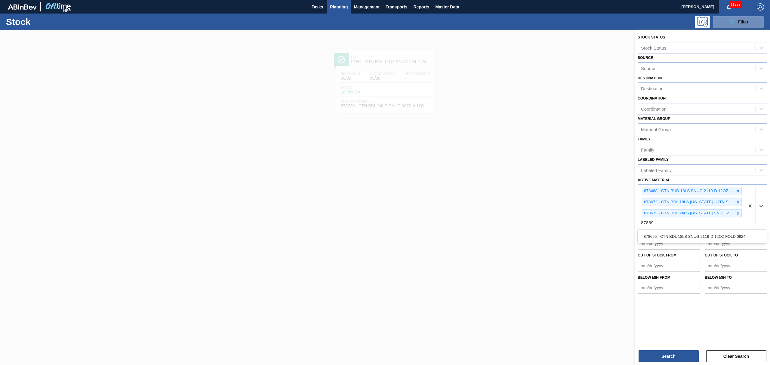
type Material "878695"
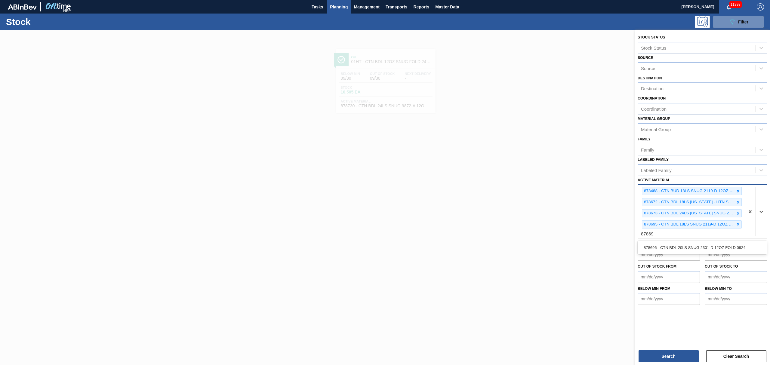
type Material "878696"
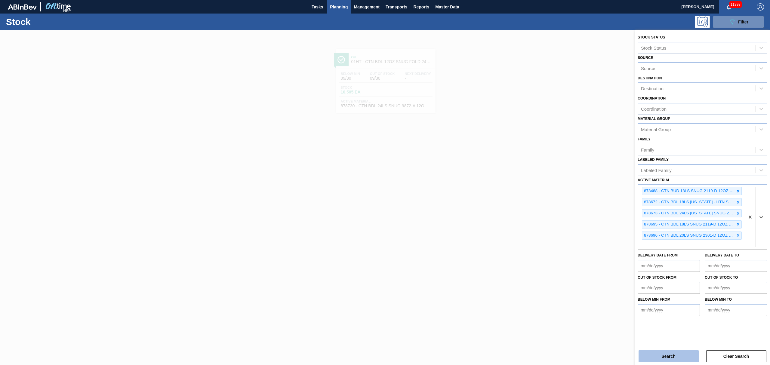
click at [662, 354] on button "Search" at bounding box center [669, 357] width 60 height 12
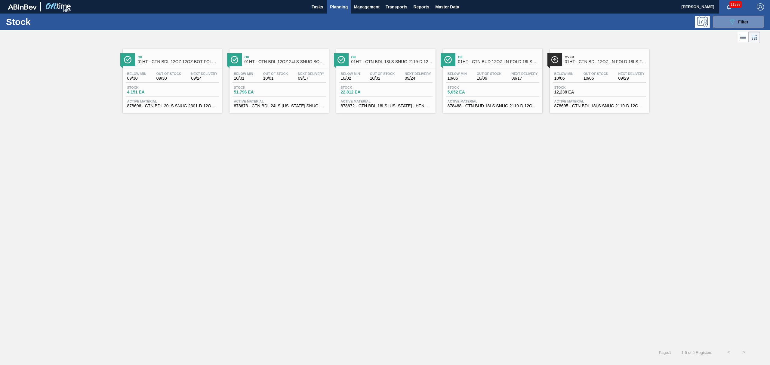
click at [163, 101] on span "Active Material" at bounding box center [172, 102] width 90 height 4
click at [276, 93] on span "51,796 EA" at bounding box center [255, 92] width 42 height 5
click at [372, 101] on span "Active Material" at bounding box center [386, 102] width 90 height 4
click at [483, 103] on span "Active Material" at bounding box center [493, 102] width 90 height 4
click at [627, 93] on div "Stock 12,238 EA" at bounding box center [599, 91] width 93 height 11
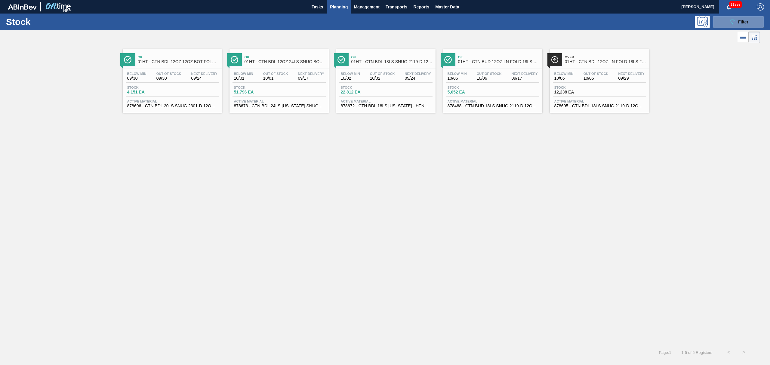
click at [345, 6] on span "Planning" at bounding box center [339, 6] width 18 height 7
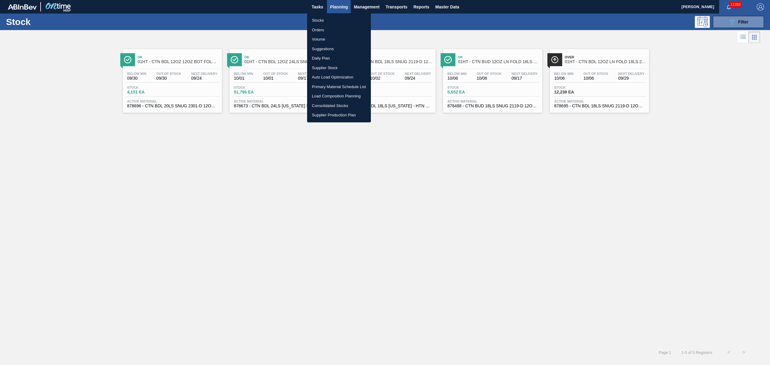
click at [321, 48] on li "Suggestions" at bounding box center [339, 49] width 64 height 10
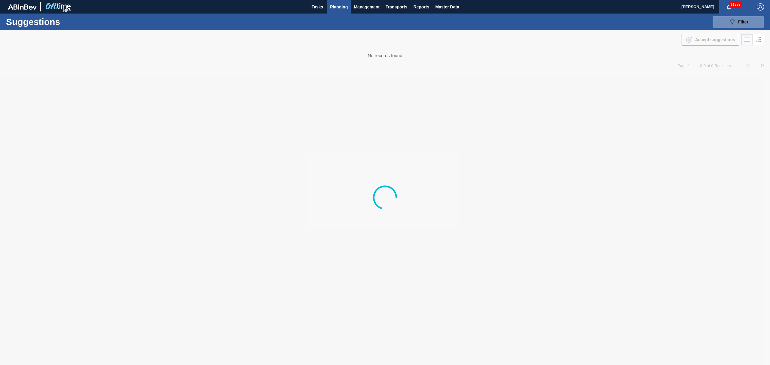
type from "[DATE]"
type to "[DATE]"
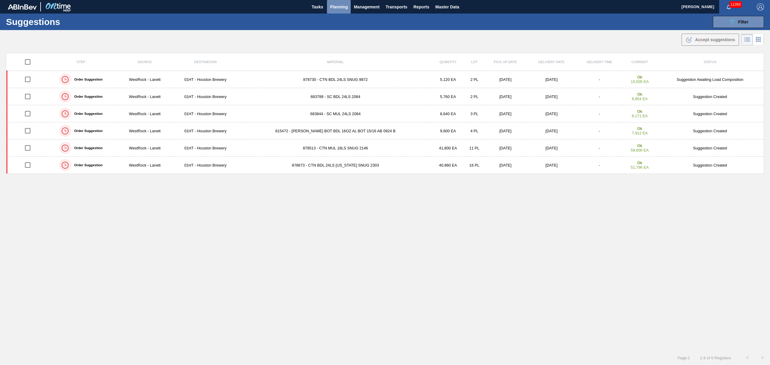
click at [335, 8] on span "Planning" at bounding box center [339, 6] width 18 height 7
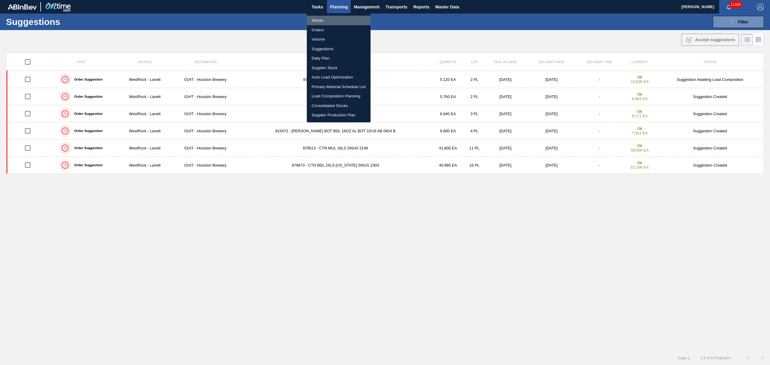
click at [316, 20] on li "Stocks" at bounding box center [339, 21] width 64 height 10
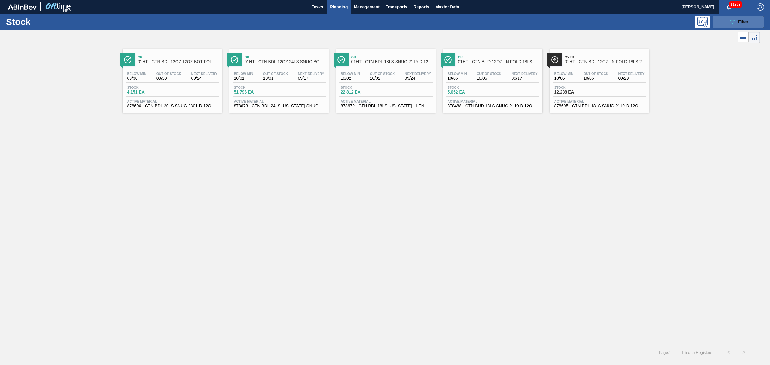
click at [731, 18] on icon "089F7B8B-B2A5-4AFE-B5C0-19BA573D28AC" at bounding box center [732, 21] width 7 height 7
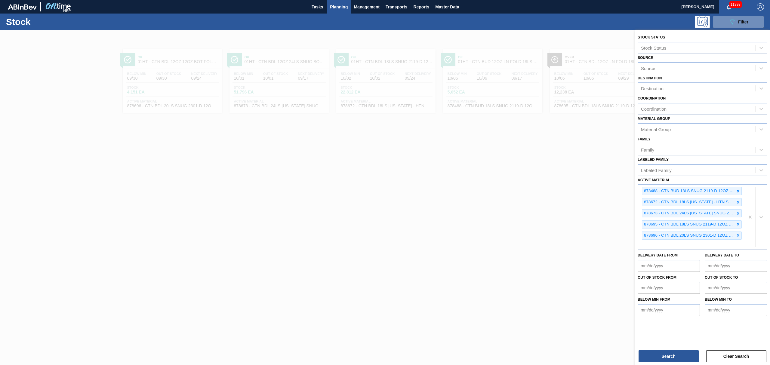
click at [734, 252] on div "Delivery Date to" at bounding box center [736, 261] width 62 height 21
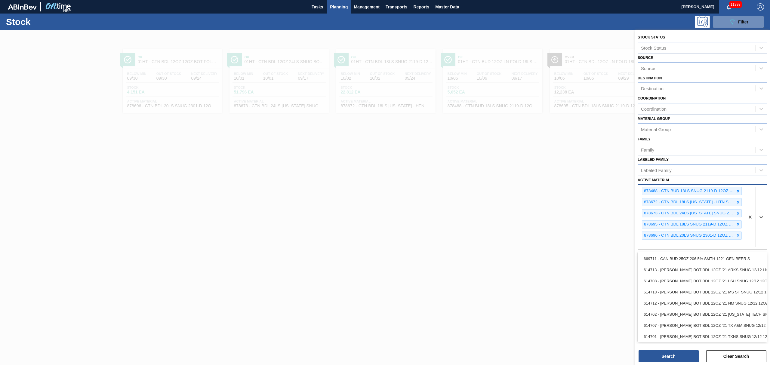
click at [726, 238] on div "878696 - CTN BDL 20LS SNUG 2301-D 12OZ FOLD 0924" at bounding box center [689, 236] width 93 height 8
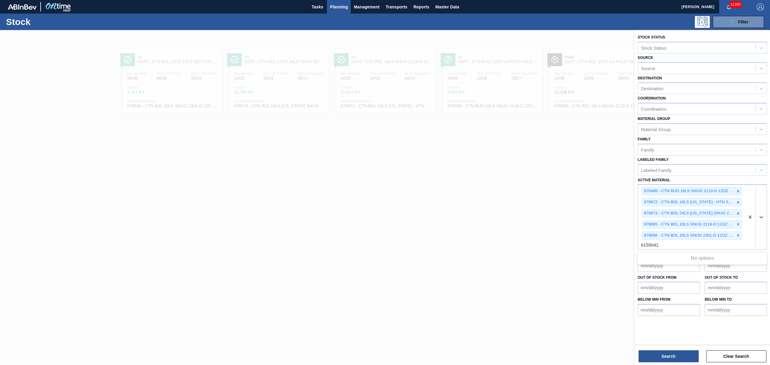
type Material "615504"
click at [660, 256] on div "615504 - CARR BOT MUL 16OZ AL BOT 15/16 AB 1124 B" at bounding box center [702, 258] width 129 height 11
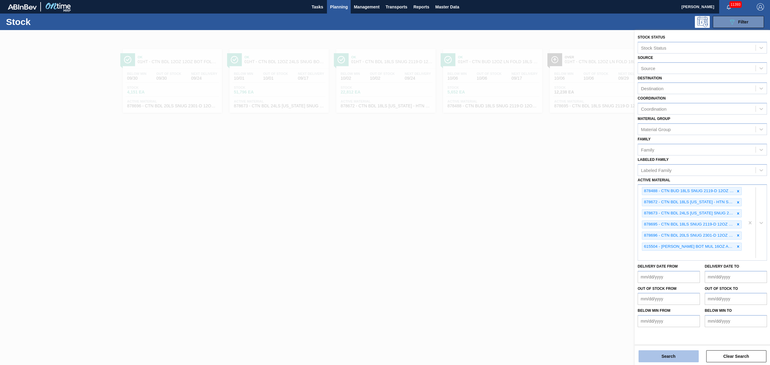
click at [674, 355] on button "Search" at bounding box center [669, 357] width 60 height 12
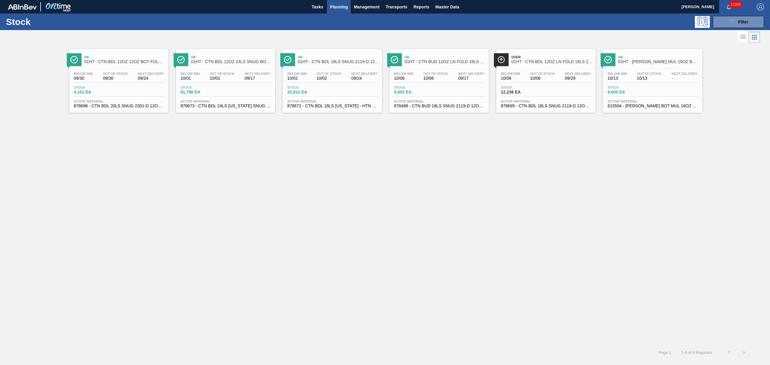
click at [617, 55] on div "Ok 01HT - CARR MUL 16OZ BOT AL BOT 15/16 CALNR" at bounding box center [652, 59] width 99 height 14
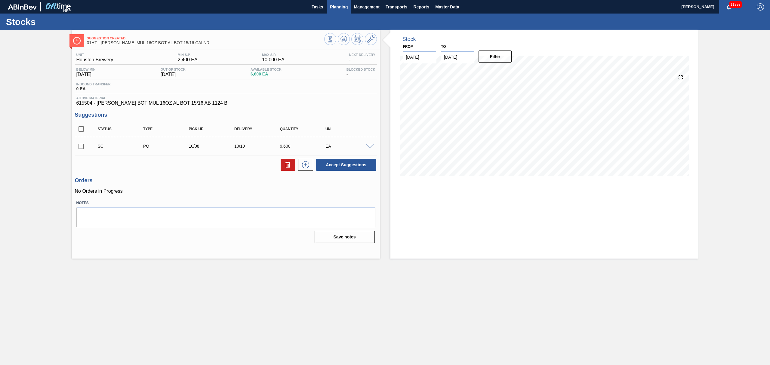
click at [335, 4] on span "Planning" at bounding box center [339, 6] width 18 height 7
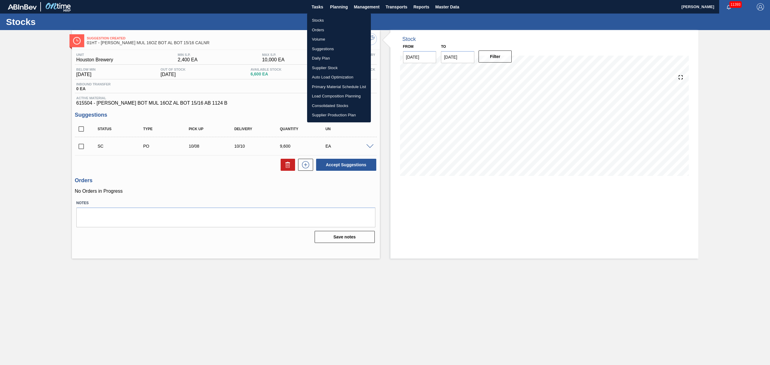
click at [334, 46] on li "Suggestions" at bounding box center [339, 49] width 64 height 10
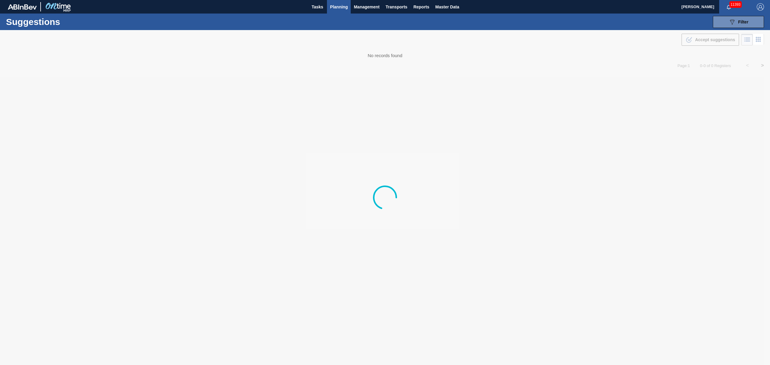
type from "[DATE]"
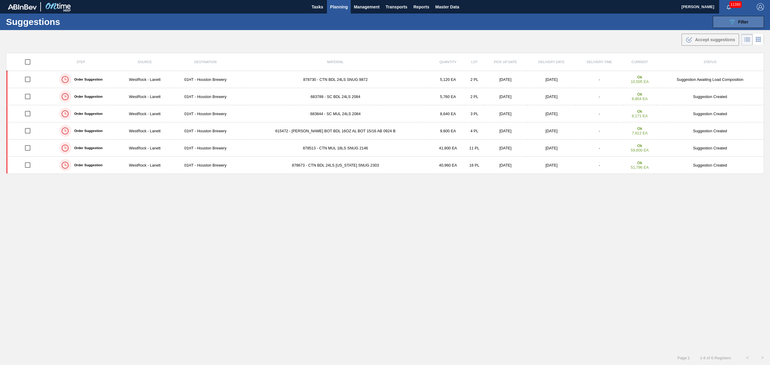
click at [746, 20] on span "Filter" at bounding box center [744, 22] width 10 height 5
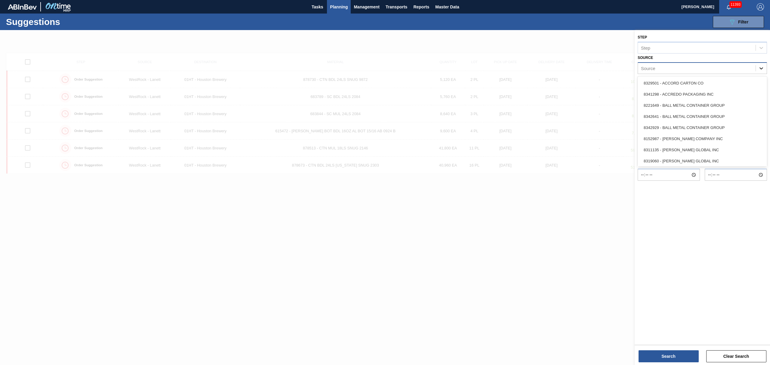
click at [760, 66] on icon at bounding box center [762, 68] width 6 height 6
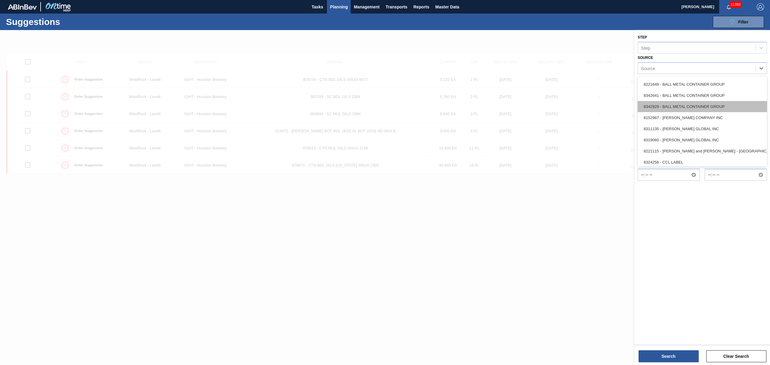
scroll to position [80, 0]
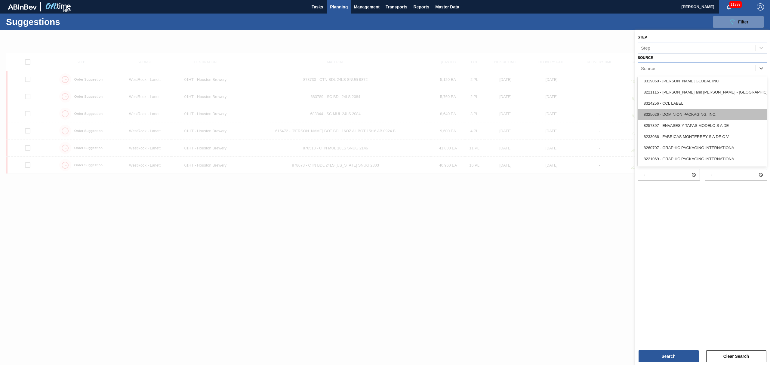
click at [695, 116] on div "8325026 - DOMINION PACKAGING, INC." at bounding box center [702, 114] width 129 height 11
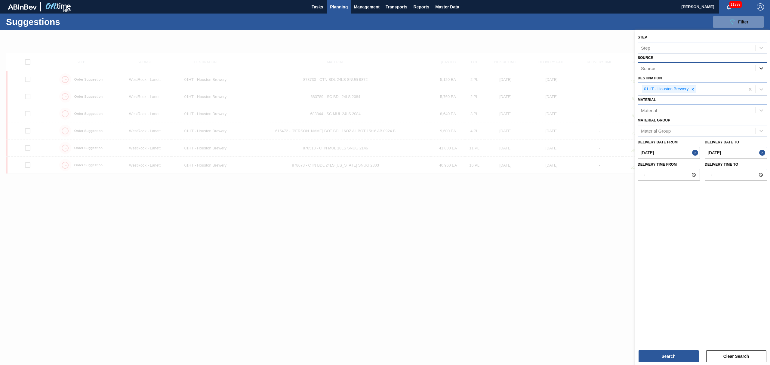
click at [756, 68] on div at bounding box center [761, 68] width 11 height 11
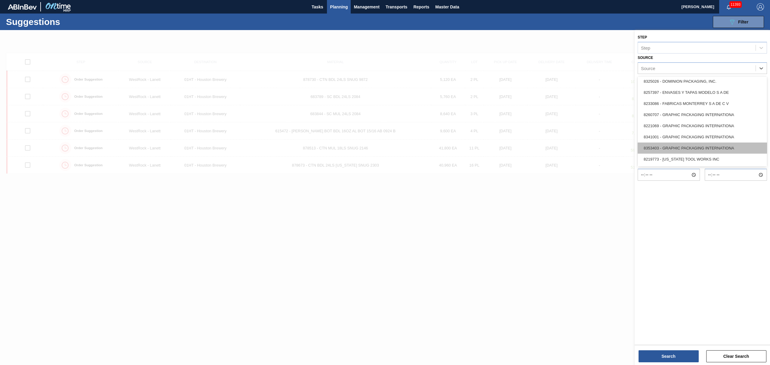
scroll to position [120, 0]
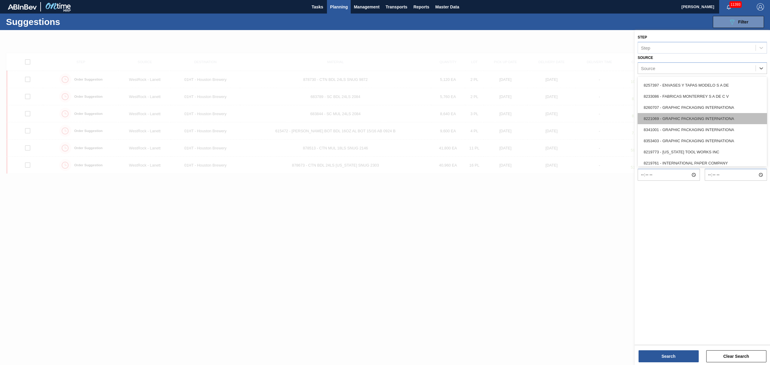
click at [680, 118] on div "8221069 - GRAPHIC PACKAGING INTERNATIONA" at bounding box center [702, 118] width 129 height 11
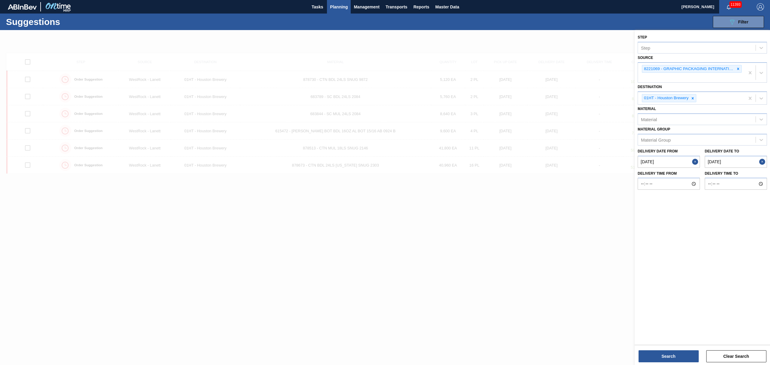
drag, startPoint x: 683, startPoint y: 356, endPoint x: 714, endPoint y: 272, distance: 89.4
click at [720, 277] on div "Step Step Source 8221069 - GRAPHIC PACKAGING INTERNATIONA Destination 01HT - Ho…" at bounding box center [702, 187] width 135 height 314
click at [755, 162] on to "[DATE]" at bounding box center [736, 162] width 62 height 12
click at [759, 192] on div "4" at bounding box center [759, 195] width 8 height 8
type to "[DATE]"
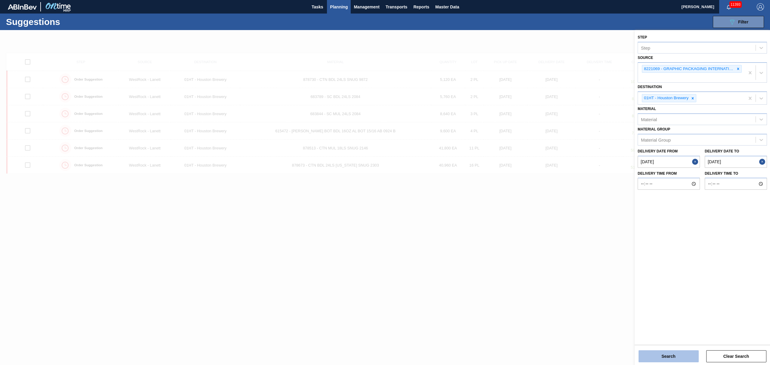
click at [682, 352] on button "Search" at bounding box center [669, 357] width 60 height 12
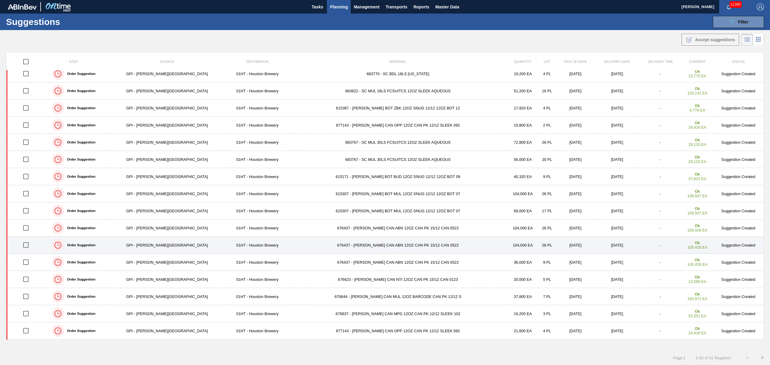
scroll to position [80, 0]
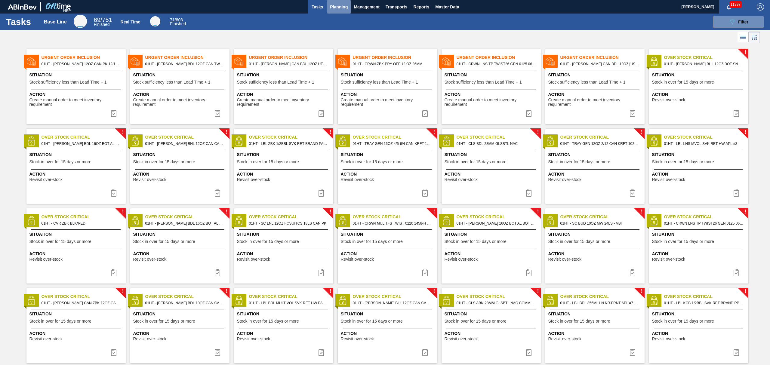
click at [342, 10] on span "Planning" at bounding box center [339, 6] width 18 height 7
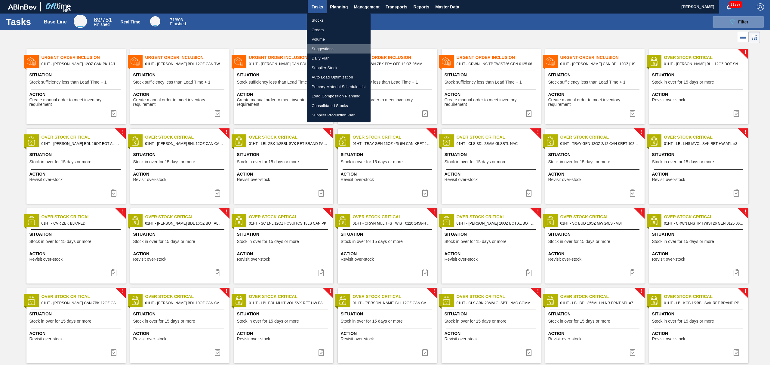
click at [320, 47] on li "Suggestions" at bounding box center [339, 49] width 64 height 10
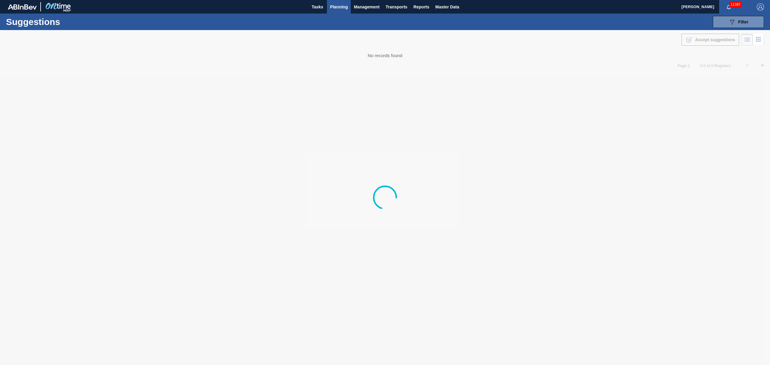
type from "[DATE]"
type to "[DATE]"
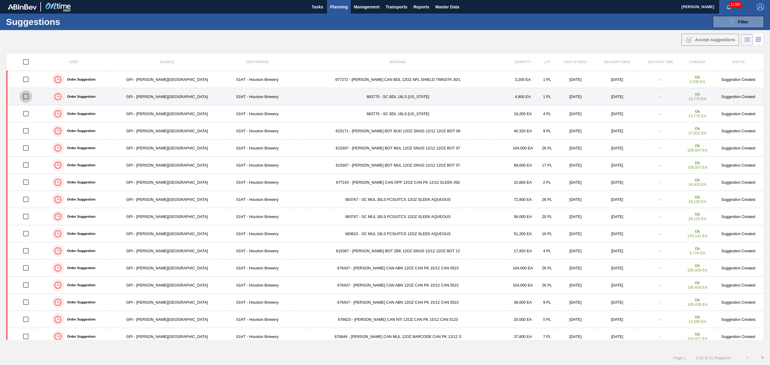
click at [28, 97] on input "checkbox" at bounding box center [26, 96] width 13 height 13
checkbox input "true"
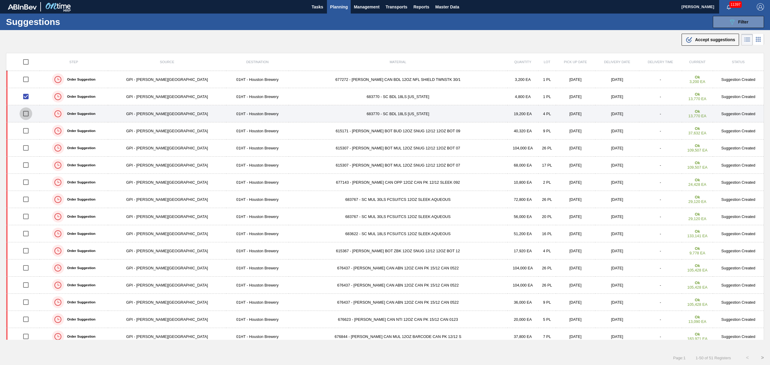
click at [31, 114] on input "checkbox" at bounding box center [26, 113] width 13 height 13
checkbox input "true"
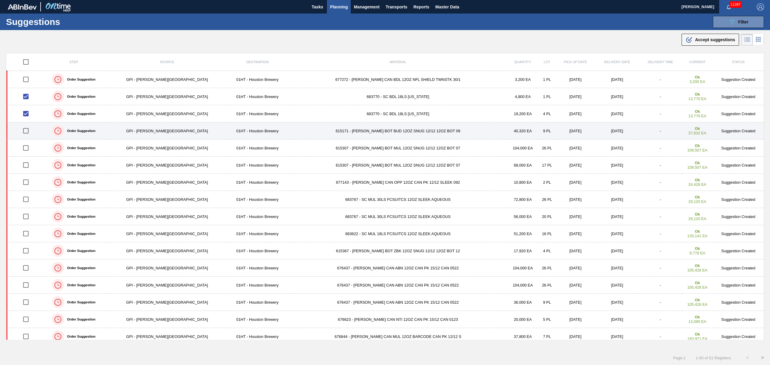
click at [29, 131] on input "checkbox" at bounding box center [26, 131] width 13 height 13
checkbox input "true"
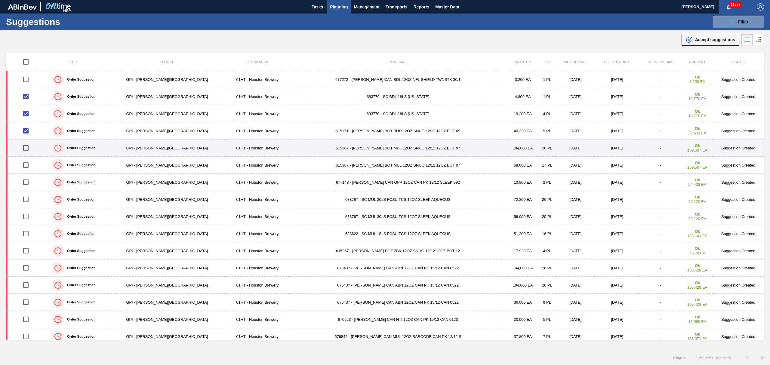
click at [28, 148] on input "checkbox" at bounding box center [26, 148] width 13 height 13
checkbox input "true"
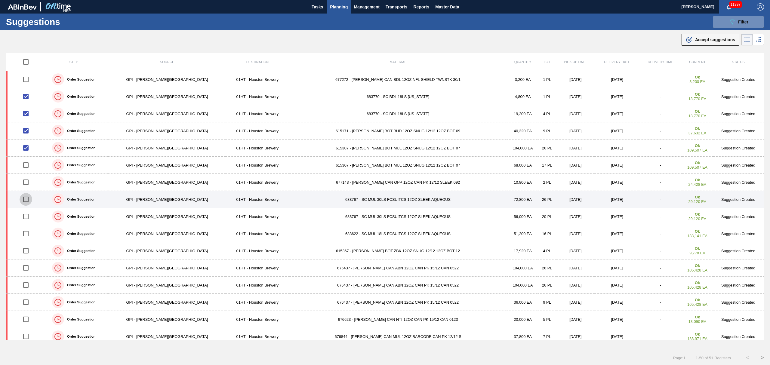
click at [27, 200] on input "checkbox" at bounding box center [26, 199] width 13 height 13
checkbox input "true"
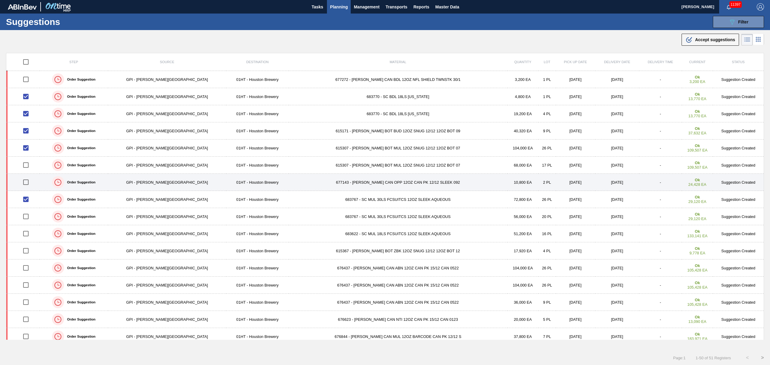
click at [29, 184] on input "checkbox" at bounding box center [26, 182] width 13 height 13
checkbox input "true"
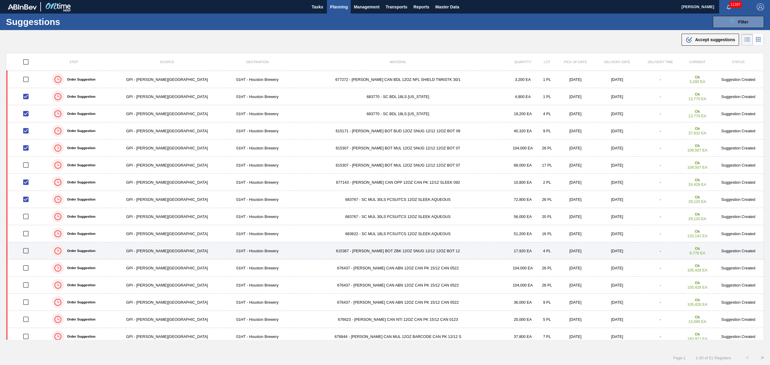
click at [29, 252] on input "checkbox" at bounding box center [26, 251] width 13 height 13
checkbox input "true"
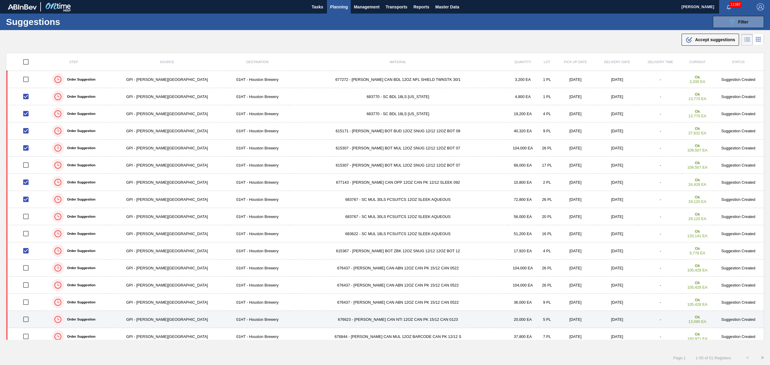
click at [27, 322] on input "checkbox" at bounding box center [26, 319] width 13 height 13
checkbox input "true"
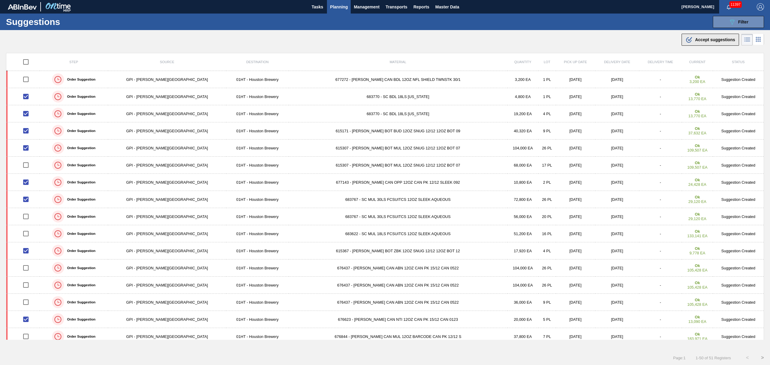
click at [712, 38] on span "Accept suggestions" at bounding box center [715, 39] width 40 height 5
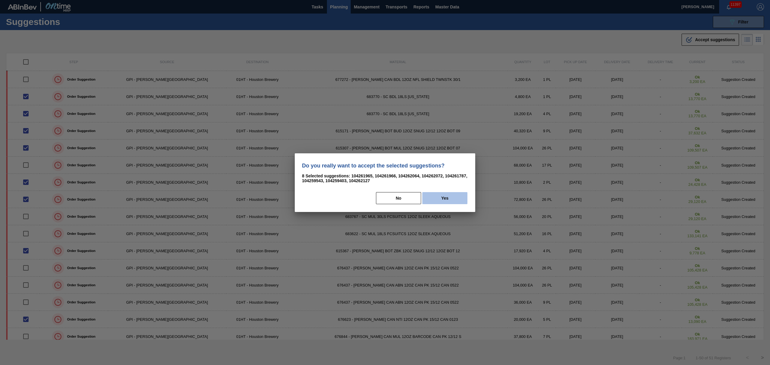
click at [448, 198] on button "Yes" at bounding box center [445, 198] width 45 height 12
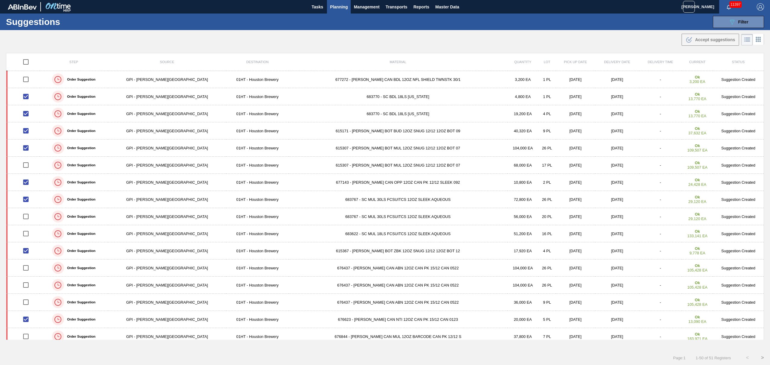
click at [591, 45] on div ".b{fill:var(--color-action-default)} Accept suggestions" at bounding box center [385, 38] width 770 height 17
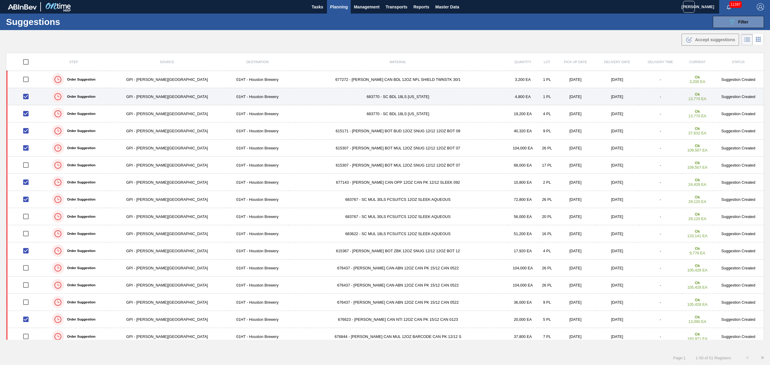
click at [346, 100] on td "683770 - SC BDL 18LS TEXAS" at bounding box center [398, 96] width 219 height 17
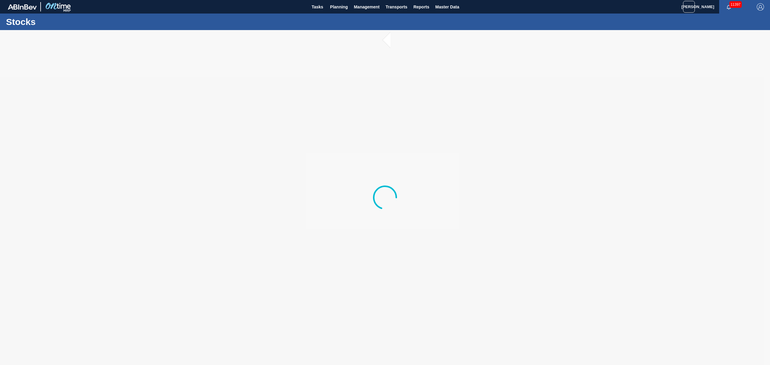
click at [665, 9] on div "Tasks Planning Management Transports Reports Master Data" at bounding box center [385, 7] width 770 height 14
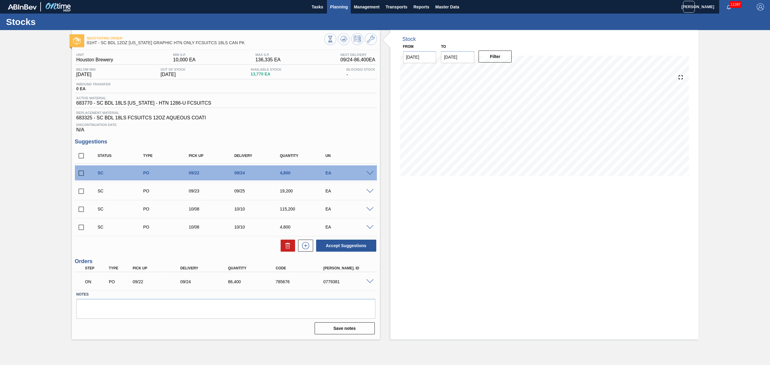
click at [345, 4] on span "Planning" at bounding box center [339, 6] width 18 height 7
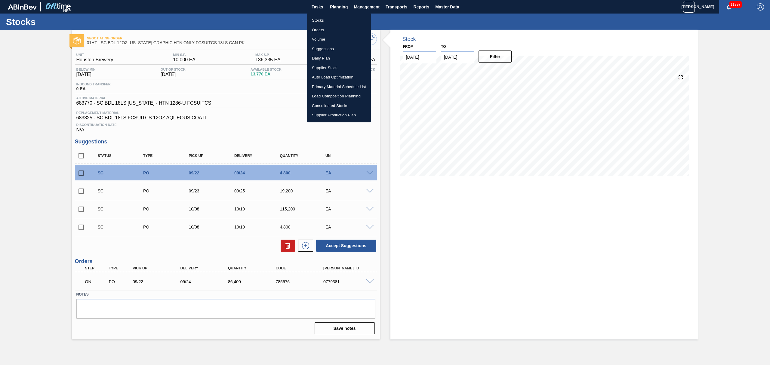
click at [326, 48] on li "Suggestions" at bounding box center [339, 49] width 64 height 10
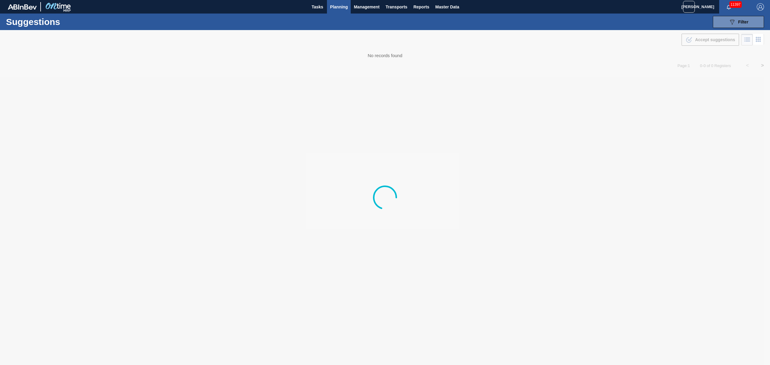
type from "[DATE]"
type to "[DATE]"
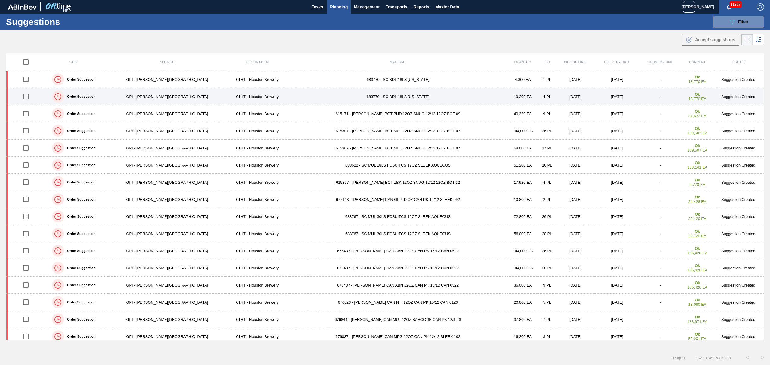
drag, startPoint x: 27, startPoint y: 79, endPoint x: 36, endPoint y: 88, distance: 12.6
click at [27, 80] on input "checkbox" at bounding box center [26, 79] width 13 height 13
checkbox input "true"
click at [28, 98] on input "checkbox" at bounding box center [26, 96] width 13 height 13
checkbox input "true"
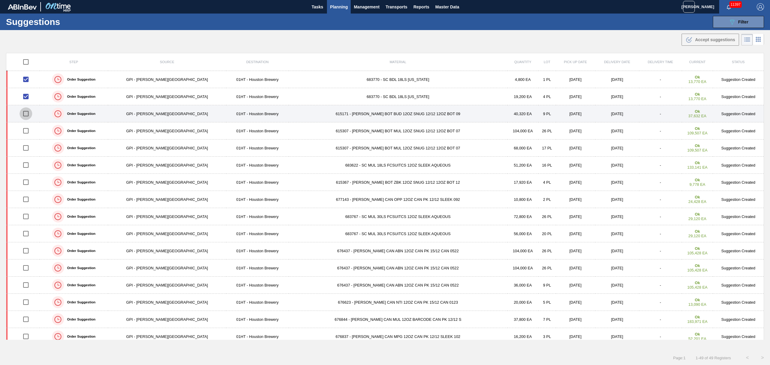
click at [28, 113] on input "checkbox" at bounding box center [26, 113] width 13 height 13
checkbox input "true"
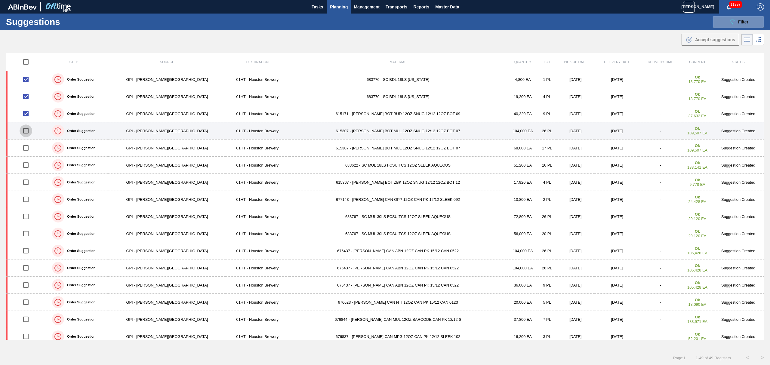
click at [31, 134] on input "checkbox" at bounding box center [26, 131] width 13 height 13
checkbox input "true"
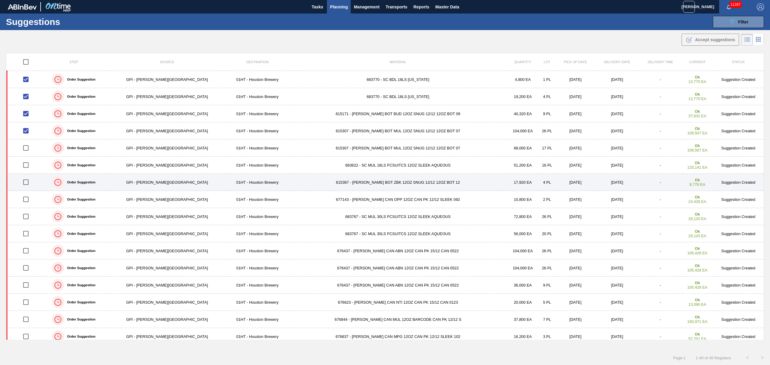
click at [29, 183] on input "checkbox" at bounding box center [26, 182] width 13 height 13
checkbox input "true"
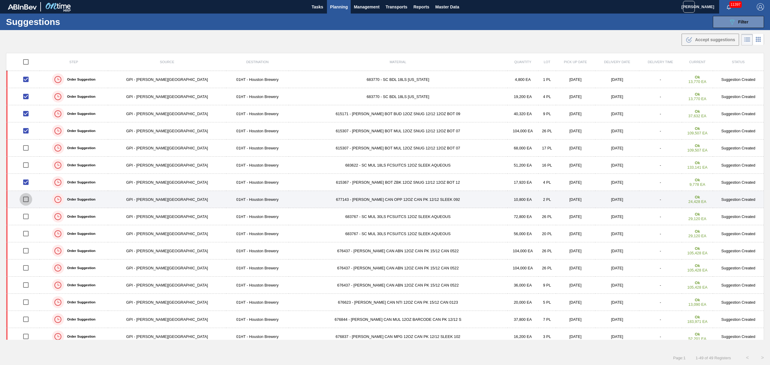
click at [28, 202] on input "checkbox" at bounding box center [26, 199] width 13 height 13
checkbox input "true"
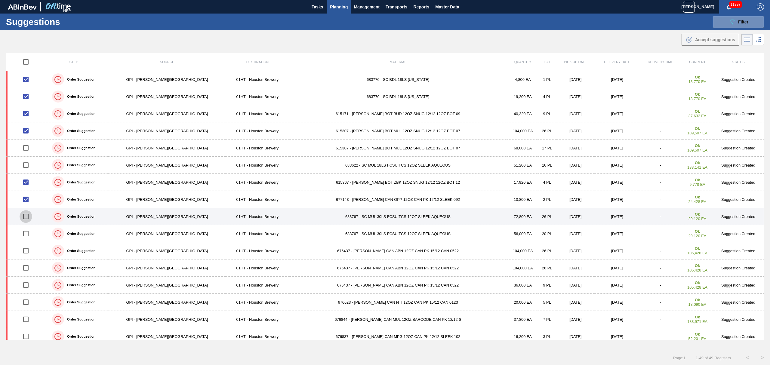
click at [29, 216] on input "checkbox" at bounding box center [26, 216] width 13 height 13
checkbox input "true"
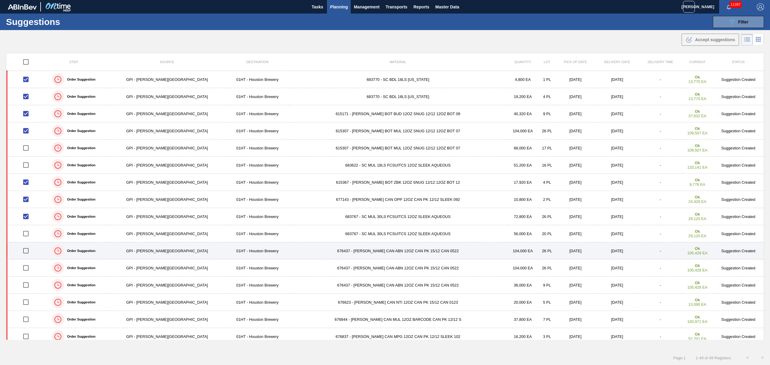
click at [29, 252] on input "checkbox" at bounding box center [26, 251] width 13 height 13
checkbox input "true"
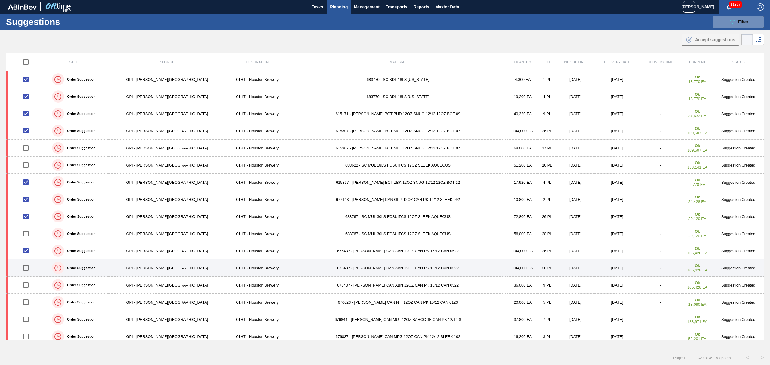
click at [28, 270] on input "checkbox" at bounding box center [26, 268] width 13 height 13
checkbox input "true"
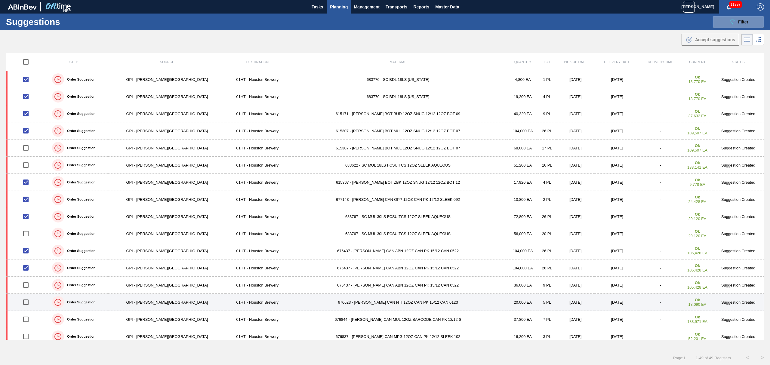
click at [29, 304] on input "checkbox" at bounding box center [26, 302] width 13 height 13
checkbox input "true"
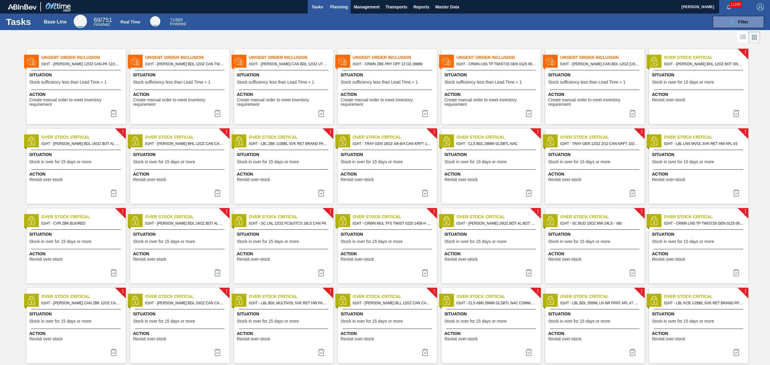
click at [334, 9] on span "Planning" at bounding box center [339, 6] width 18 height 7
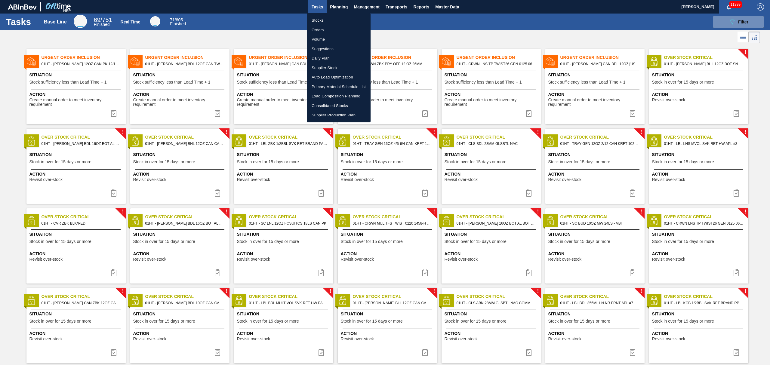
drag, startPoint x: 322, startPoint y: 46, endPoint x: 324, endPoint y: 50, distance: 4.4
click at [322, 45] on li "Suggestions" at bounding box center [339, 49] width 64 height 10
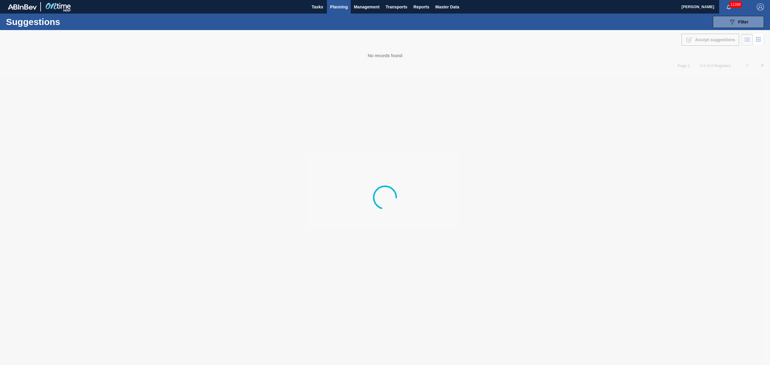
type from "[DATE]"
type to "[DATE]"
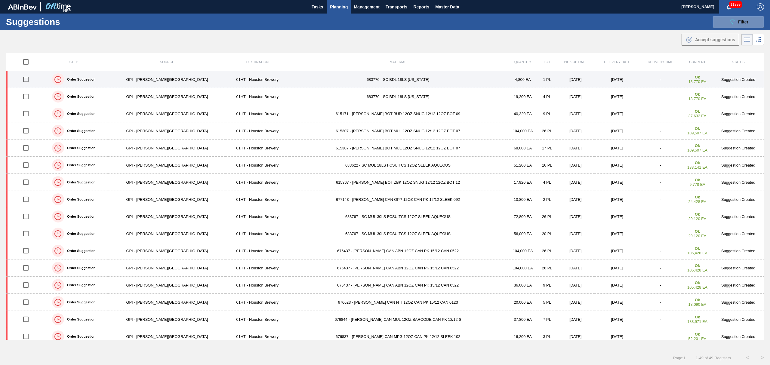
click at [29, 79] on input "checkbox" at bounding box center [26, 79] width 13 height 13
checkbox input "true"
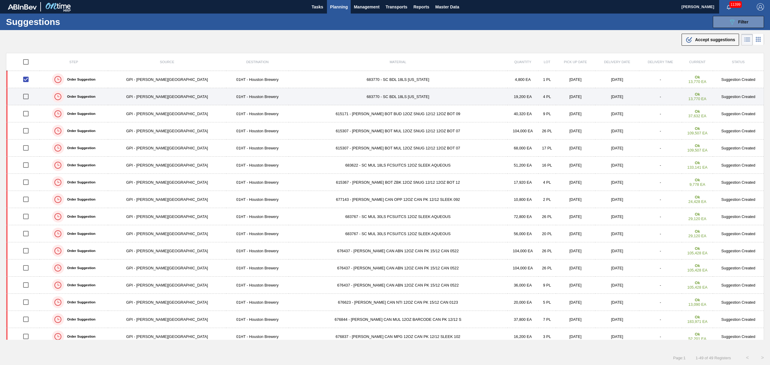
click at [28, 99] on input "checkbox" at bounding box center [26, 96] width 13 height 13
checkbox input "true"
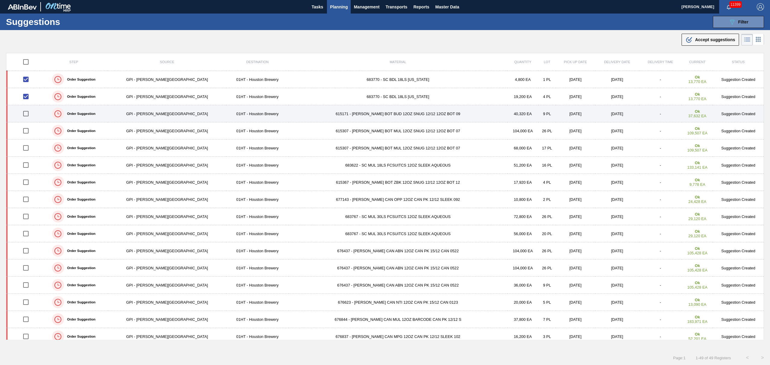
click at [28, 116] on input "checkbox" at bounding box center [26, 113] width 13 height 13
checkbox input "true"
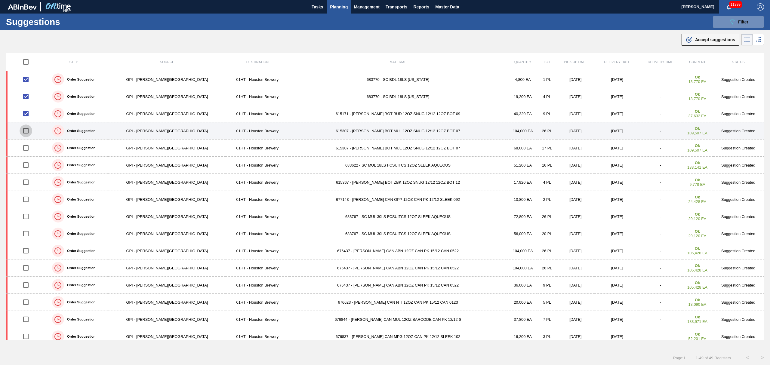
click at [28, 133] on input "checkbox" at bounding box center [26, 131] width 13 height 13
checkbox input "true"
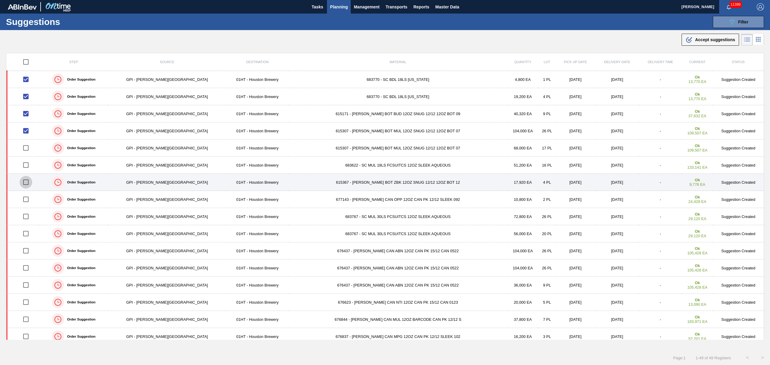
click at [28, 183] on input "checkbox" at bounding box center [26, 182] width 13 height 13
checkbox input "true"
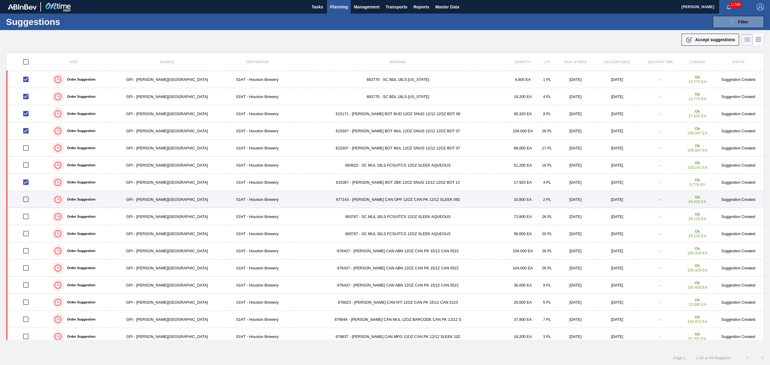
click at [28, 200] on input "checkbox" at bounding box center [26, 199] width 13 height 13
checkbox input "true"
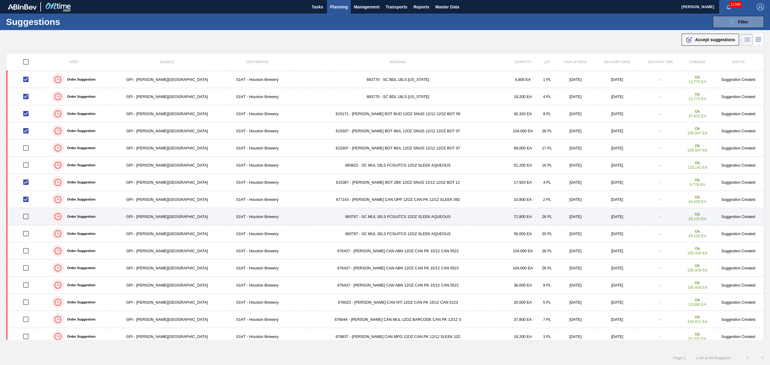
click at [27, 218] on input "checkbox" at bounding box center [26, 216] width 13 height 13
checkbox input "true"
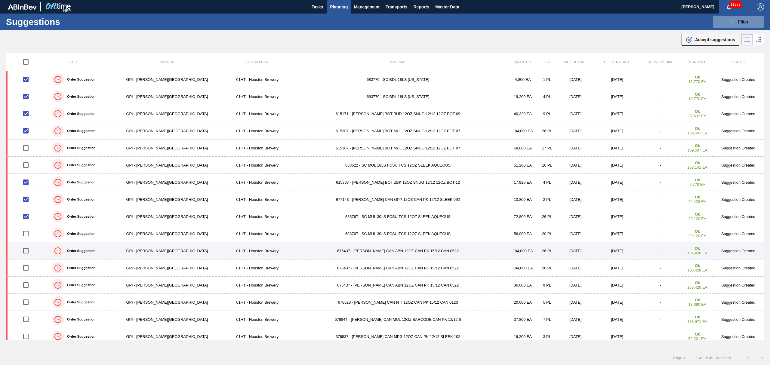
click at [31, 252] on input "checkbox" at bounding box center [26, 251] width 13 height 13
checkbox input "true"
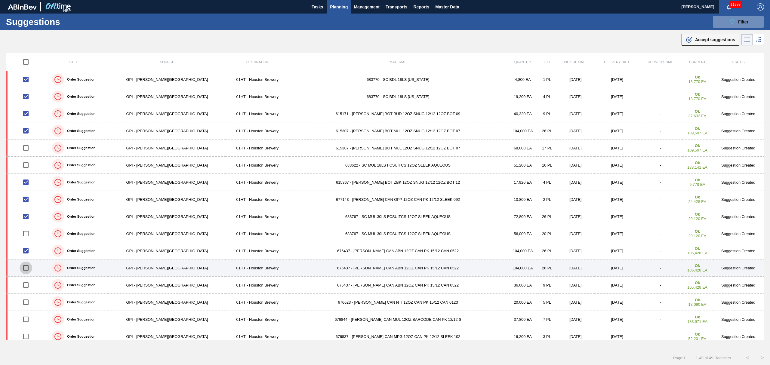
click at [29, 271] on input "checkbox" at bounding box center [26, 268] width 13 height 13
checkbox input "true"
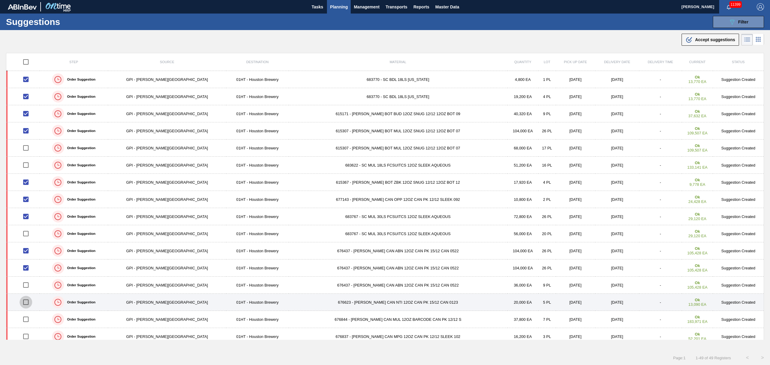
click at [27, 306] on input "checkbox" at bounding box center [26, 302] width 13 height 13
checkbox input "true"
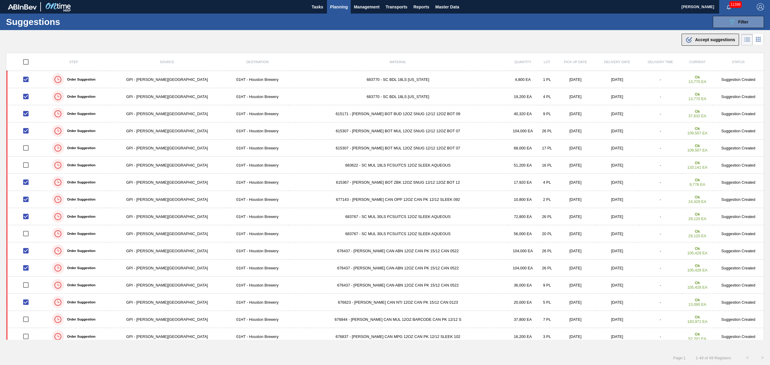
click at [698, 36] on div ".b{fill:var(--color-action-default)} Accept suggestions" at bounding box center [711, 39] width 50 height 7
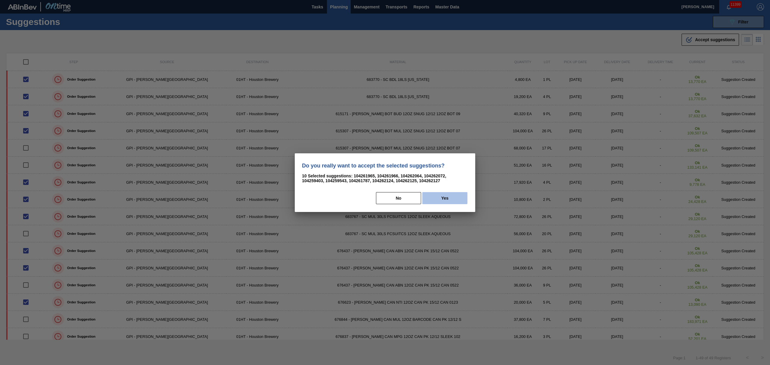
click at [443, 197] on button "Yes" at bounding box center [445, 198] width 45 height 12
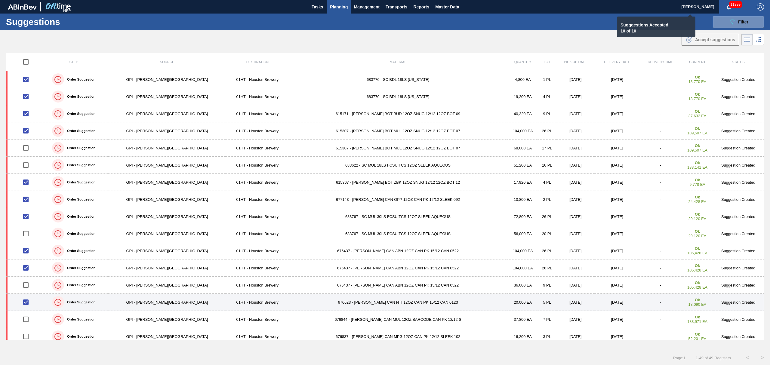
checkbox input "false"
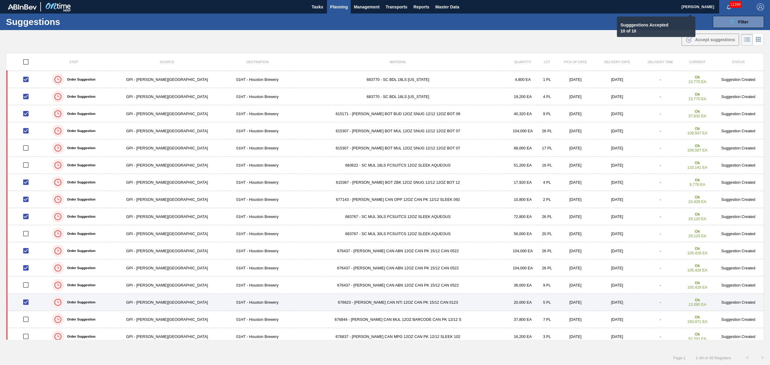
checkbox input "false"
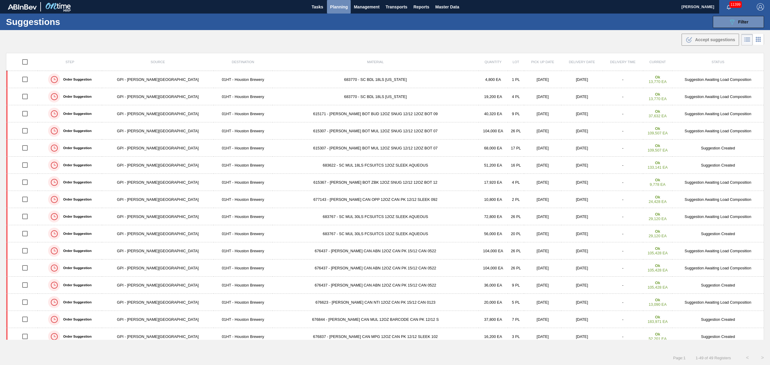
click at [340, 6] on span "Planning" at bounding box center [339, 6] width 18 height 7
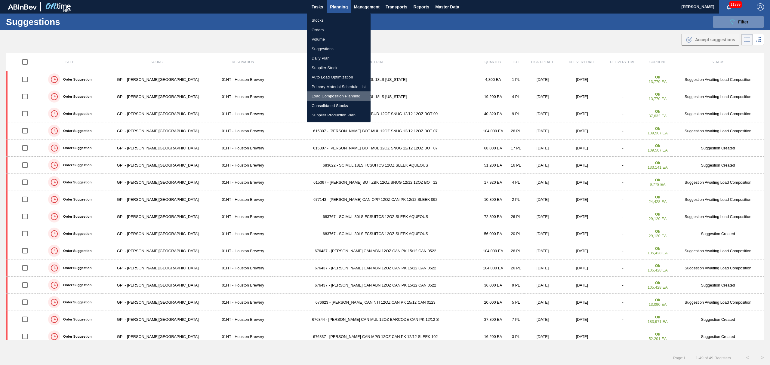
drag, startPoint x: 338, startPoint y: 94, endPoint x: 334, endPoint y: 93, distance: 4.9
click at [338, 94] on li "Load Composition Planning" at bounding box center [339, 96] width 64 height 10
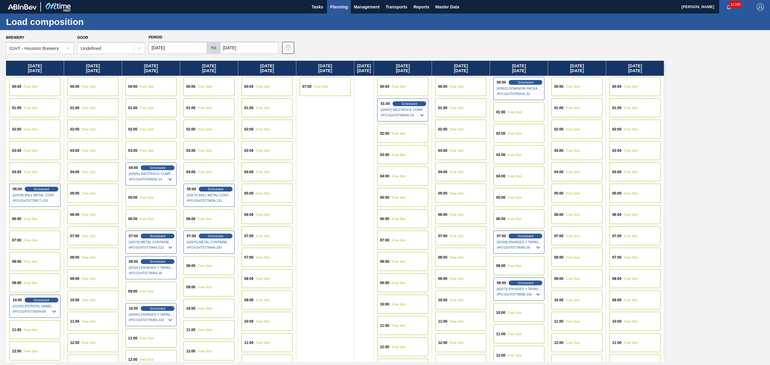
click at [263, 89] on div "00:00 Free Slot" at bounding box center [267, 86] width 51 height 19
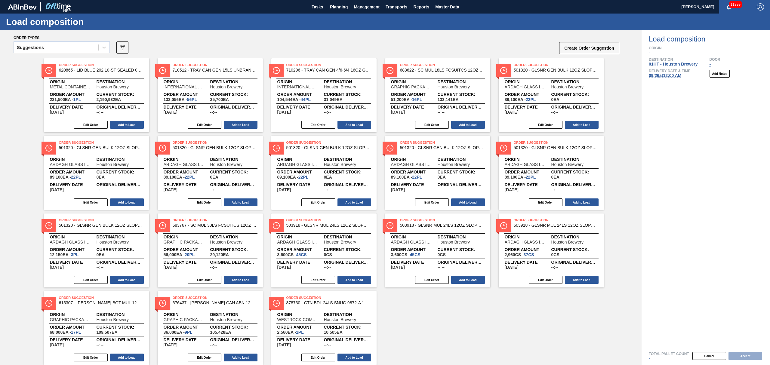
click at [75, 47] on div "Suggestions" at bounding box center [56, 47] width 85 height 9
click at [58, 60] on div "Awaiting load composition" at bounding box center [62, 62] width 96 height 11
click at [75, 50] on div "Awaiting load composition" at bounding box center [56, 47] width 85 height 9
click at [67, 76] on div "Suggestions" at bounding box center [62, 73] width 96 height 11
click at [88, 49] on div "Suggestions" at bounding box center [56, 47] width 85 height 9
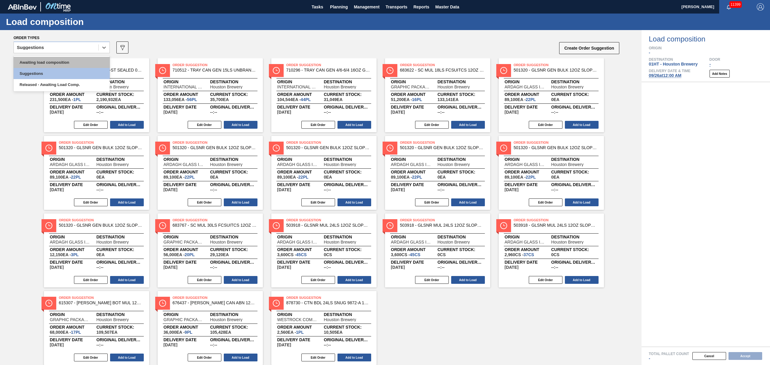
click at [82, 57] on div "Awaiting load composition" at bounding box center [62, 62] width 96 height 11
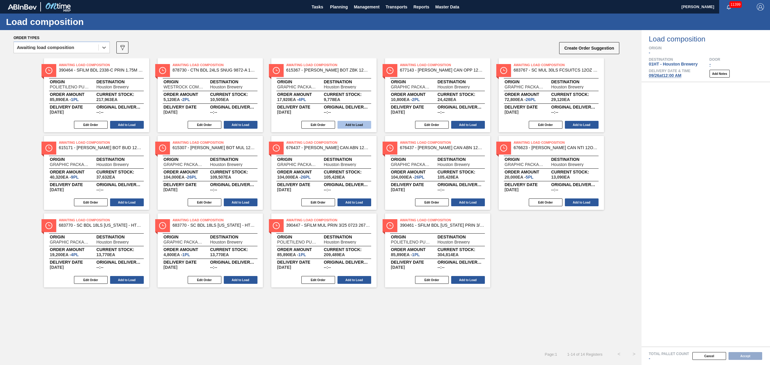
click at [355, 125] on button "Add to Load" at bounding box center [355, 125] width 34 height 8
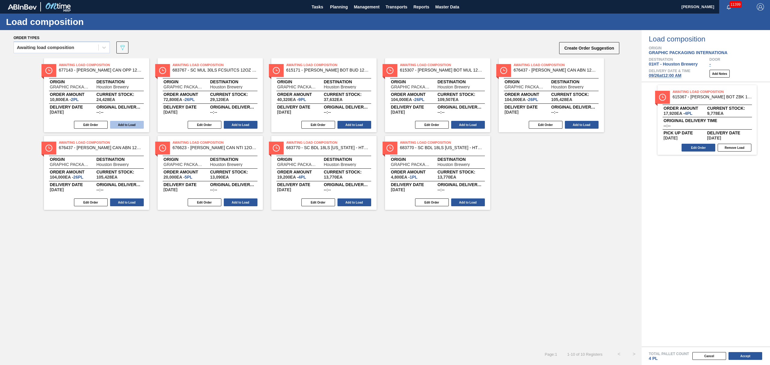
click at [119, 122] on button "Add to Load" at bounding box center [127, 125] width 34 height 8
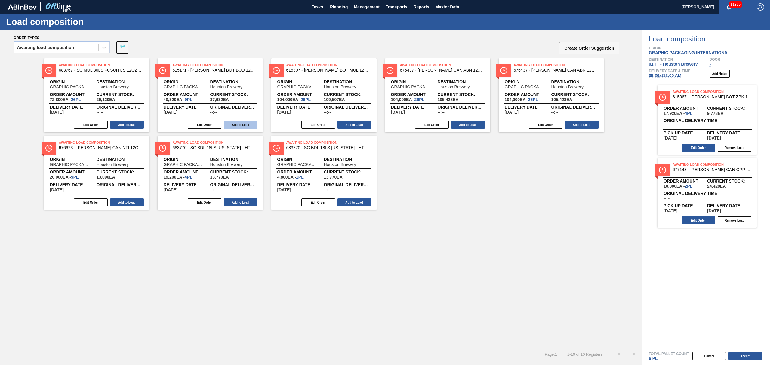
click at [248, 127] on button "Add to Load" at bounding box center [241, 125] width 34 height 8
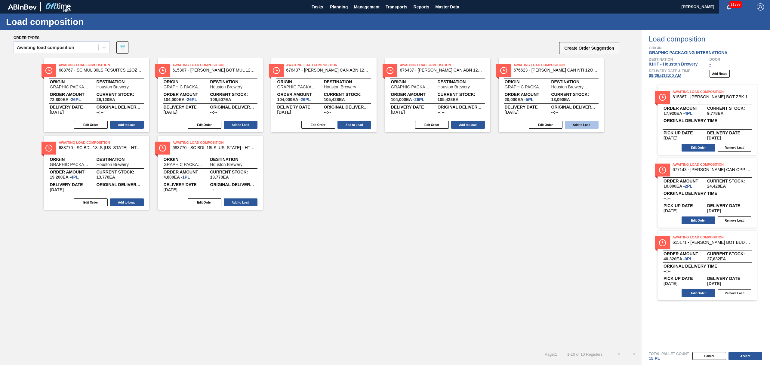
click at [582, 125] on button "Add to Load" at bounding box center [582, 125] width 34 height 8
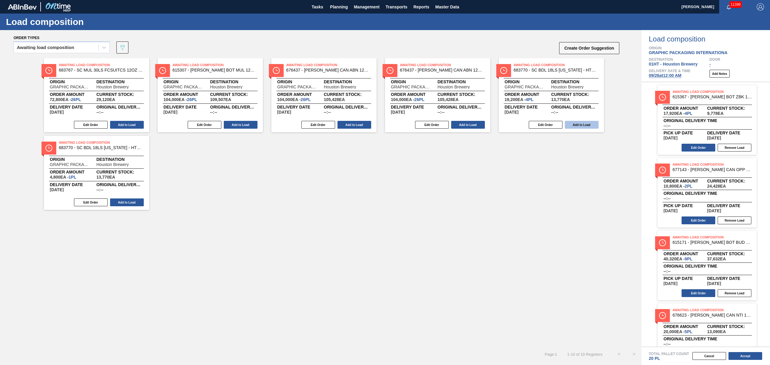
click at [577, 124] on button "Add to Load" at bounding box center [582, 125] width 34 height 8
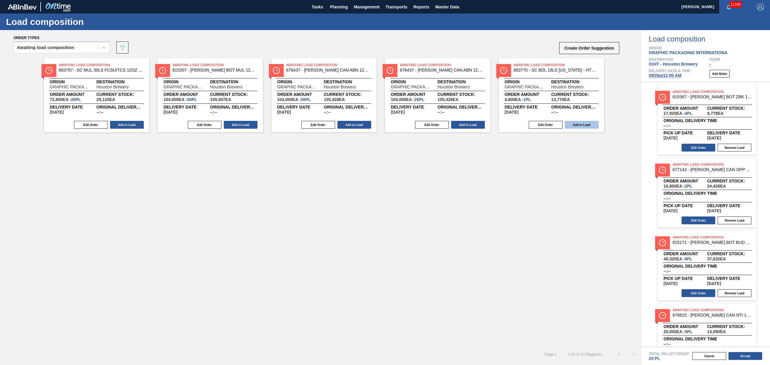
click at [584, 123] on button "Add to Load" at bounding box center [582, 125] width 34 height 8
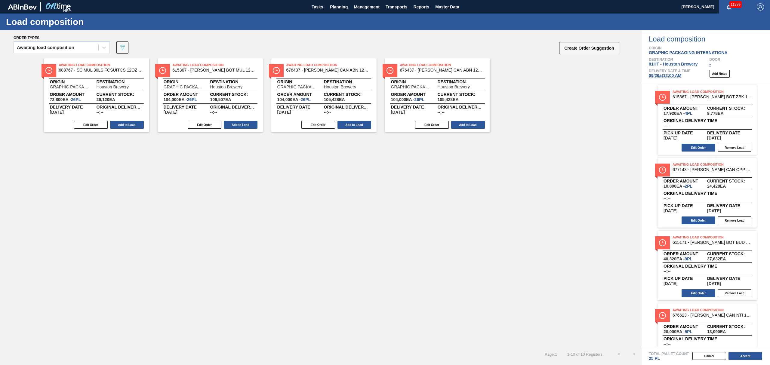
click at [737, 352] on div "Cancel Accept" at bounding box center [699, 356] width 129 height 9
click at [736, 356] on button "Accept" at bounding box center [746, 356] width 34 height 8
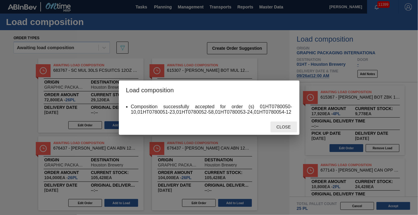
click at [292, 129] on span "Close" at bounding box center [284, 126] width 24 height 5
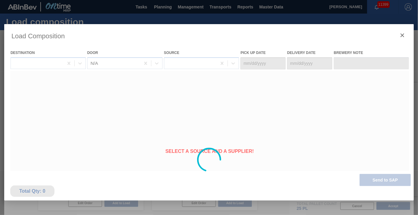
type Date "[DATE]"
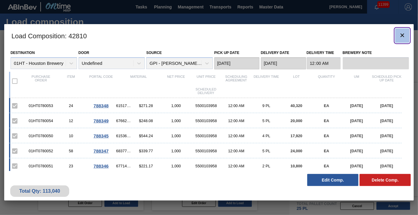
click at [398, 34] on button "botão de ícone" at bounding box center [402, 35] width 14 height 14
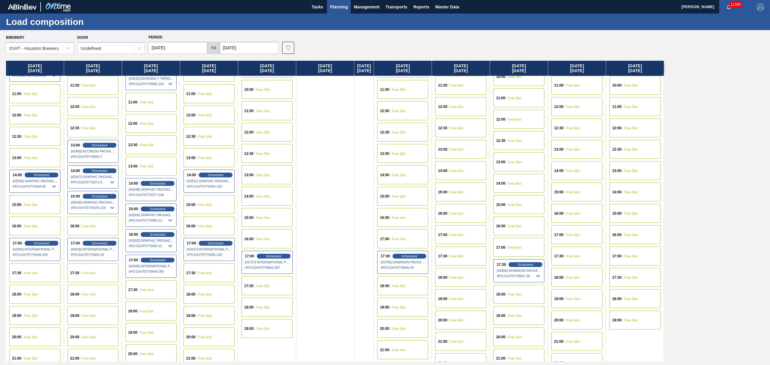
scroll to position [241, 0]
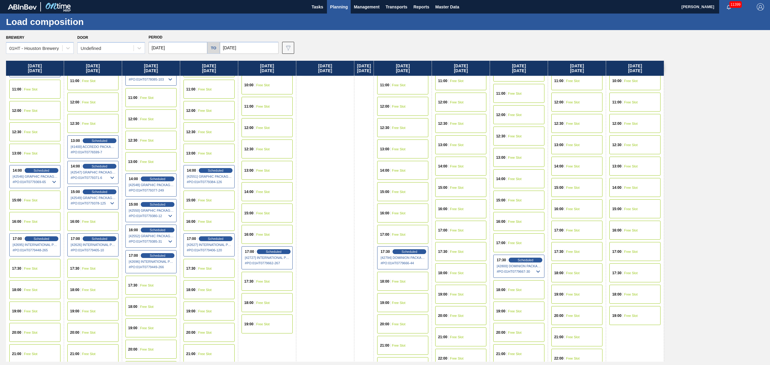
click at [206, 199] on div "15:00 Free Slot" at bounding box center [209, 200] width 51 height 19
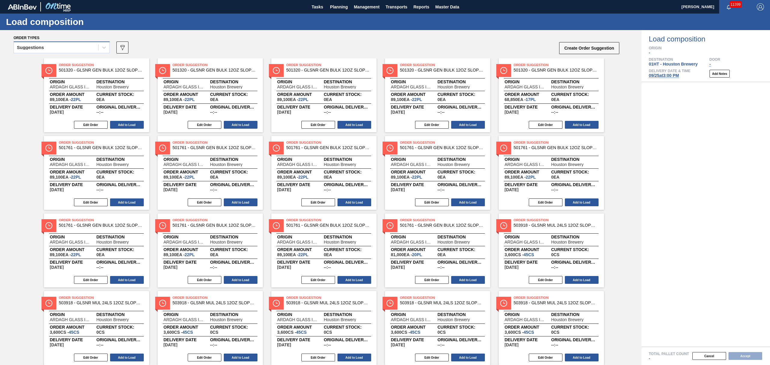
click at [69, 47] on div "Suggestions" at bounding box center [56, 47] width 85 height 9
click at [64, 57] on div "Awaiting load composition" at bounding box center [62, 62] width 96 height 11
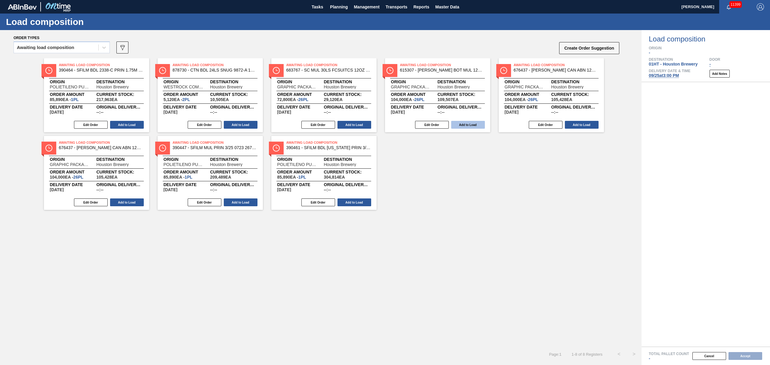
click at [471, 125] on button "Add to Load" at bounding box center [468, 125] width 34 height 8
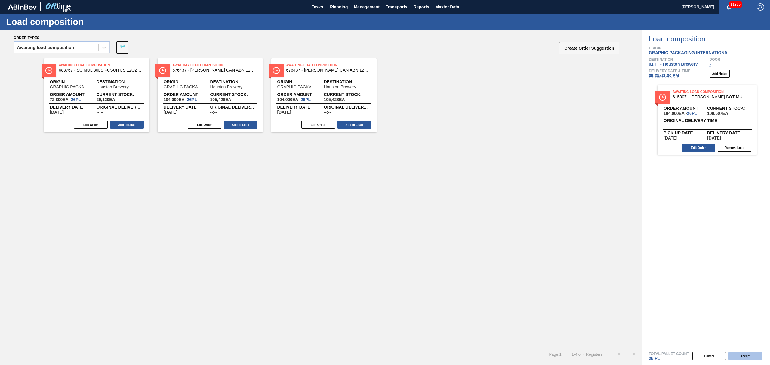
click at [752, 353] on button "Accept" at bounding box center [746, 356] width 34 height 8
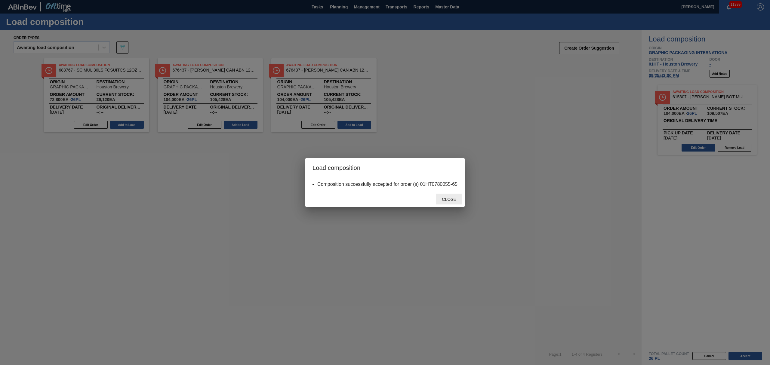
click at [448, 200] on span "Close" at bounding box center [449, 199] width 24 height 5
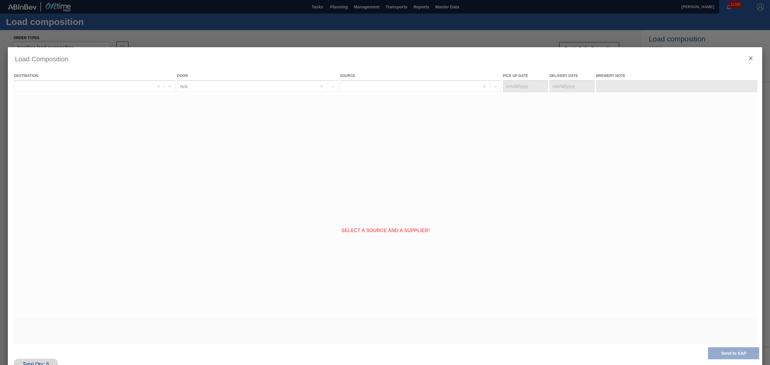
type Date "[DATE]"
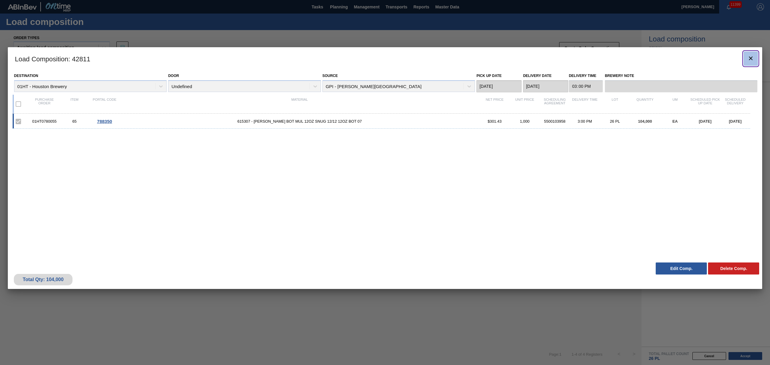
click at [754, 59] on icon "botão de ícone" at bounding box center [751, 58] width 7 height 7
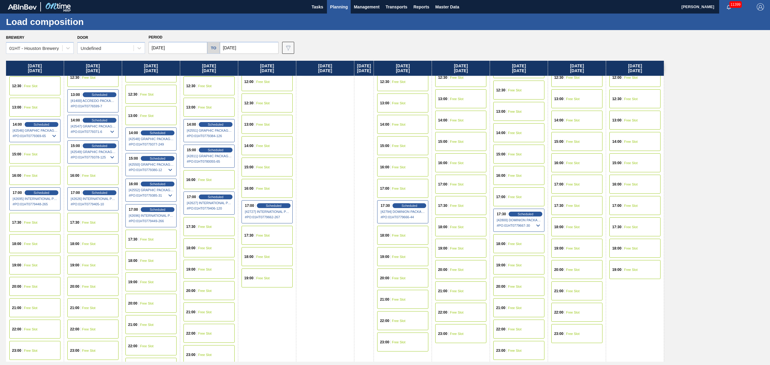
scroll to position [305, 0]
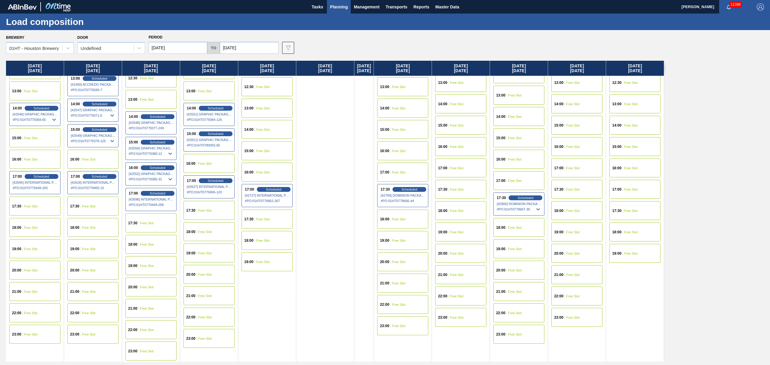
click at [205, 162] on span "Free Slot" at bounding box center [205, 164] width 14 height 4
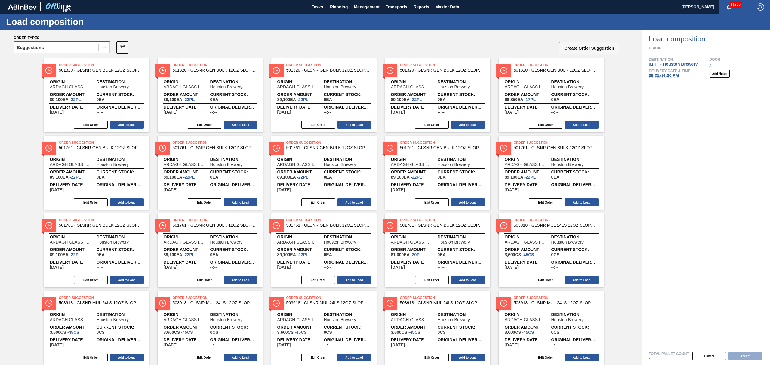
click at [67, 48] on div "Suggestions" at bounding box center [56, 47] width 85 height 9
click at [59, 62] on div "Awaiting load composition" at bounding box center [62, 62] width 96 height 11
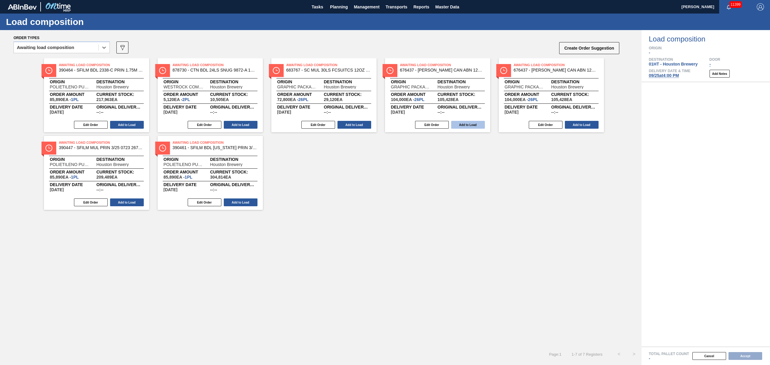
click at [471, 121] on button "Add to Load" at bounding box center [468, 125] width 34 height 8
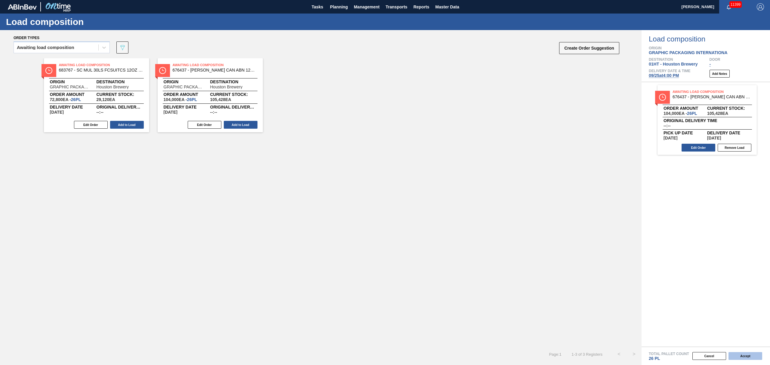
click at [743, 358] on button "Accept" at bounding box center [746, 356] width 34 height 8
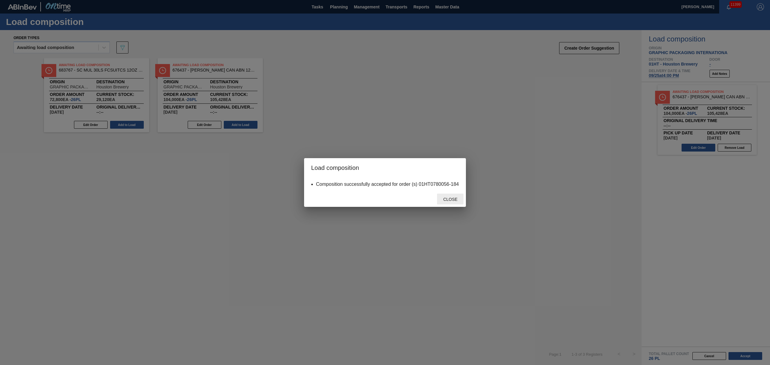
click at [448, 200] on span "Close" at bounding box center [451, 199] width 24 height 5
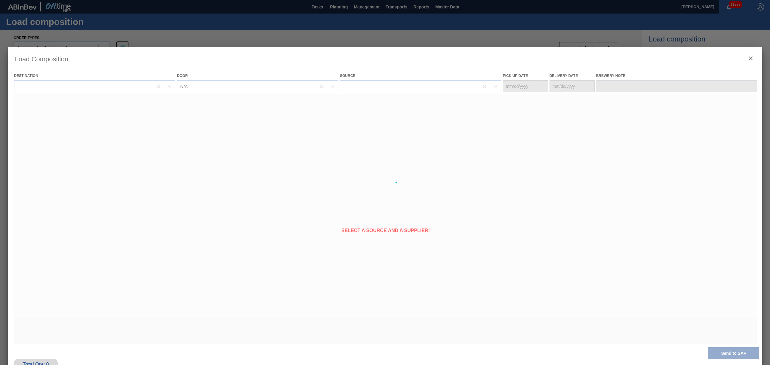
type Date "[DATE]"
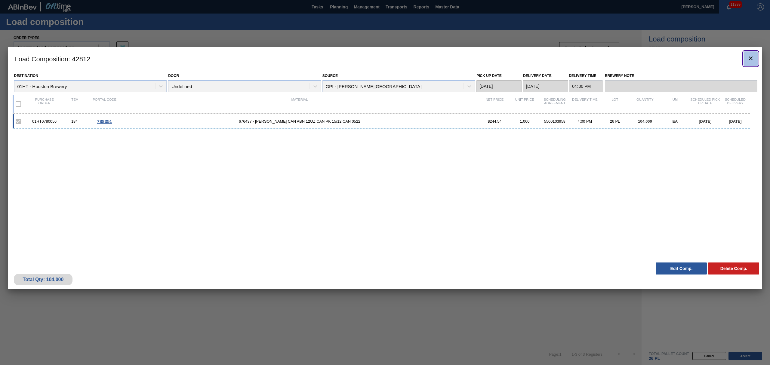
click at [751, 61] on icon "botão de ícone" at bounding box center [751, 58] width 7 height 7
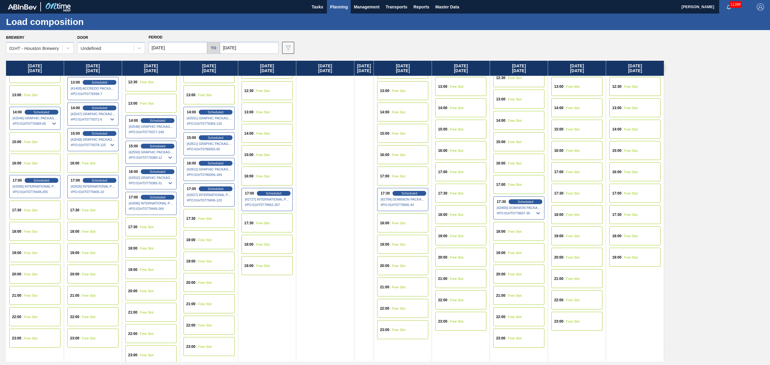
scroll to position [305, 0]
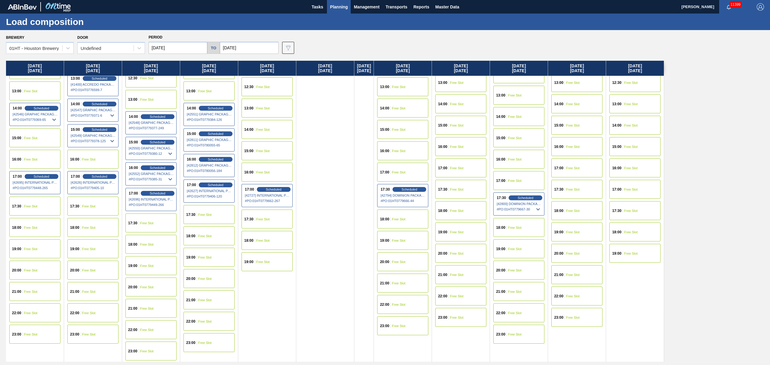
click at [211, 301] on span "Free Slot" at bounding box center [205, 301] width 14 height 4
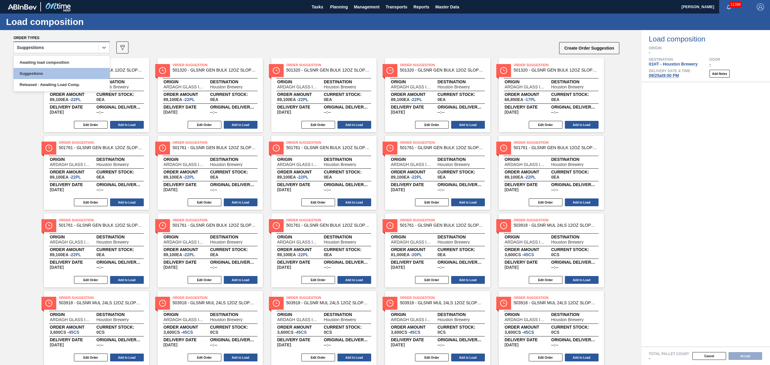
drag, startPoint x: 83, startPoint y: 49, endPoint x: 76, endPoint y: 58, distance: 12.0
click at [83, 49] on div "Suggestions" at bounding box center [56, 47] width 85 height 9
click at [74, 63] on div "Awaiting load composition" at bounding box center [62, 62] width 96 height 11
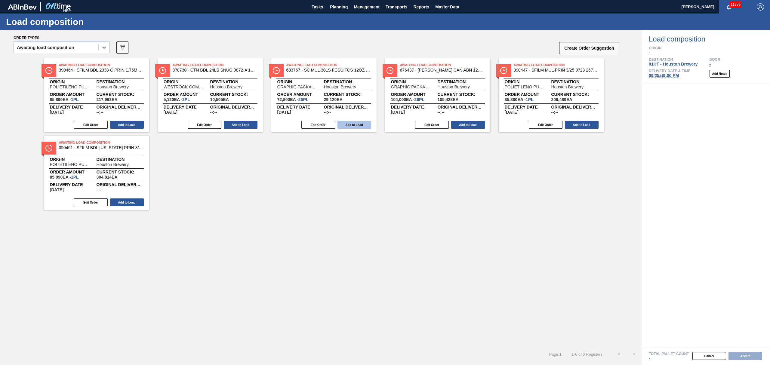
click at [349, 124] on button "Add to Load" at bounding box center [355, 125] width 34 height 8
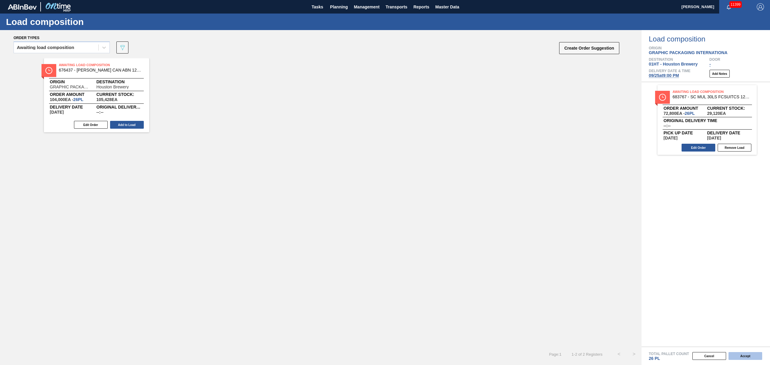
click at [745, 355] on button "Accept" at bounding box center [746, 356] width 34 height 8
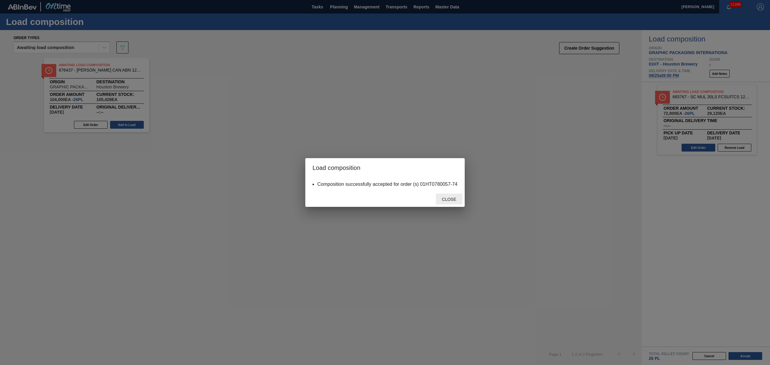
click at [447, 199] on span "Close" at bounding box center [449, 199] width 24 height 5
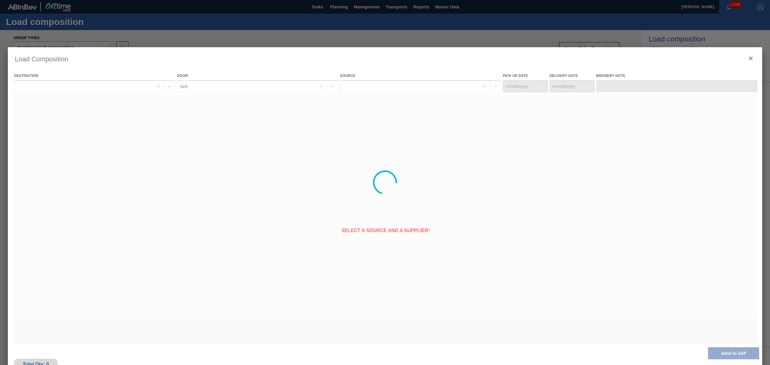
type Date "[DATE]"
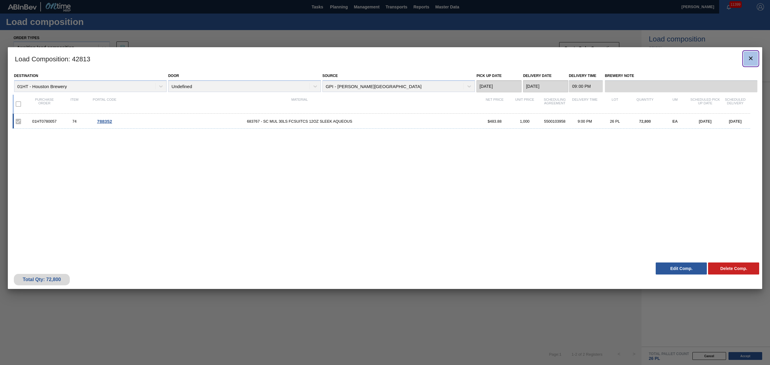
click at [753, 58] on icon "botão de ícone" at bounding box center [751, 58] width 7 height 7
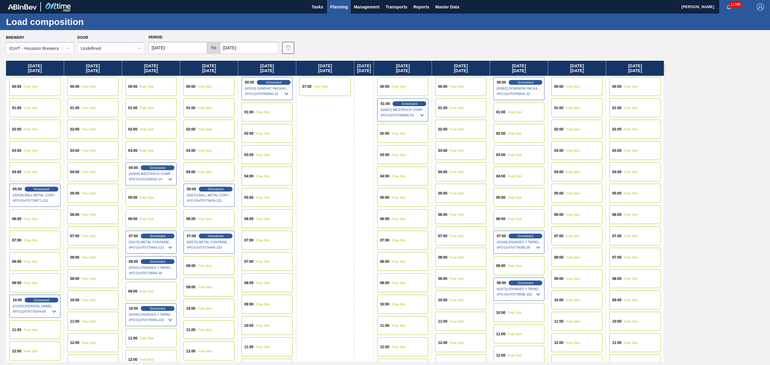
click at [339, 5] on span "Planning" at bounding box center [339, 6] width 18 height 7
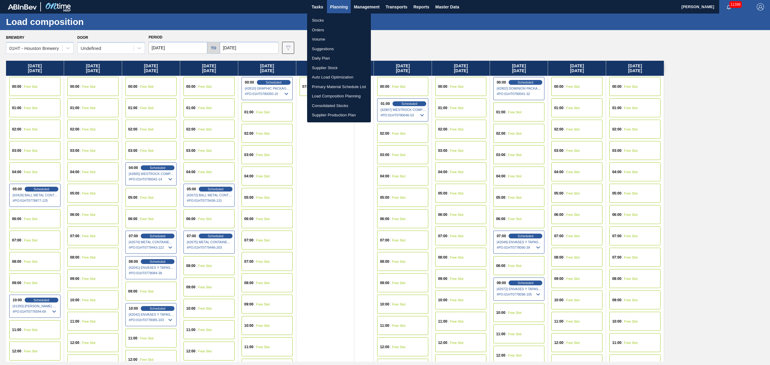
click at [317, 20] on li "Stocks" at bounding box center [339, 21] width 64 height 10
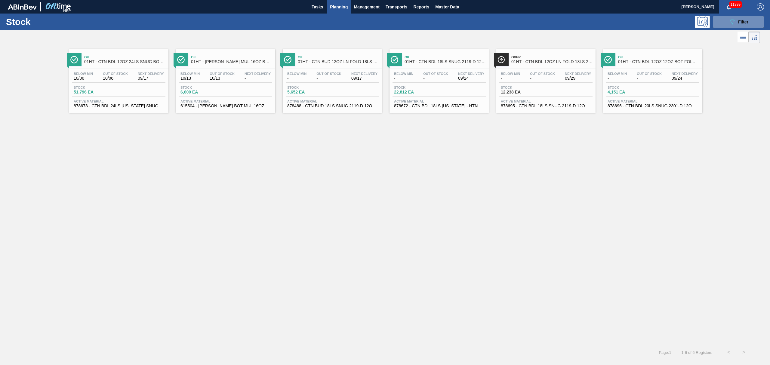
click at [340, 4] on span "Planning" at bounding box center [339, 6] width 18 height 7
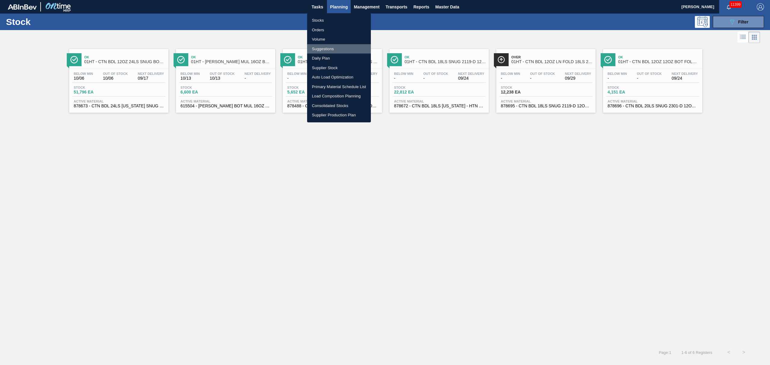
click at [322, 45] on li "Suggestions" at bounding box center [339, 49] width 64 height 10
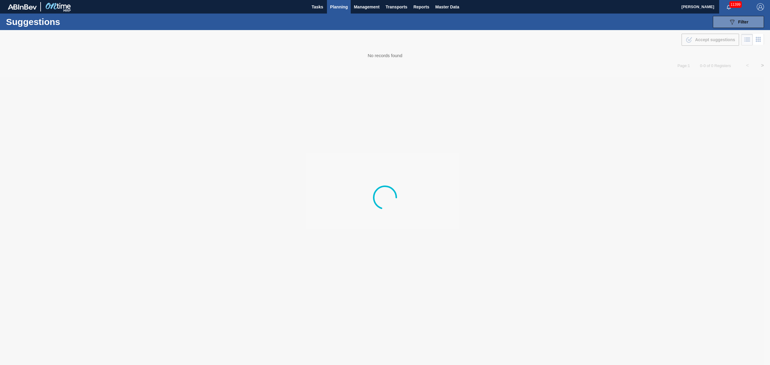
type from "[DATE]"
type to "[DATE]"
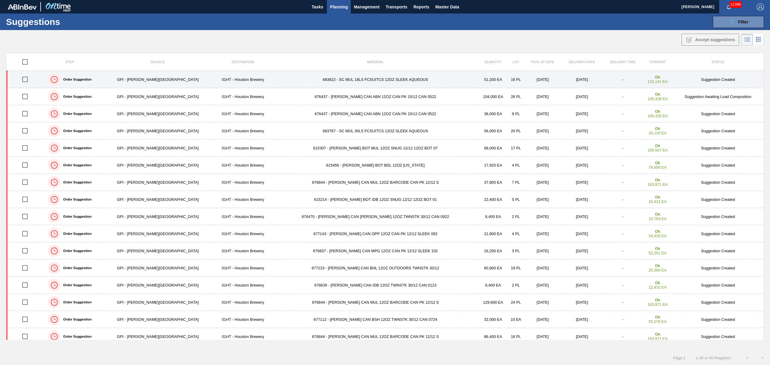
click at [28, 82] on input "checkbox" at bounding box center [25, 79] width 13 height 13
checkbox input "true"
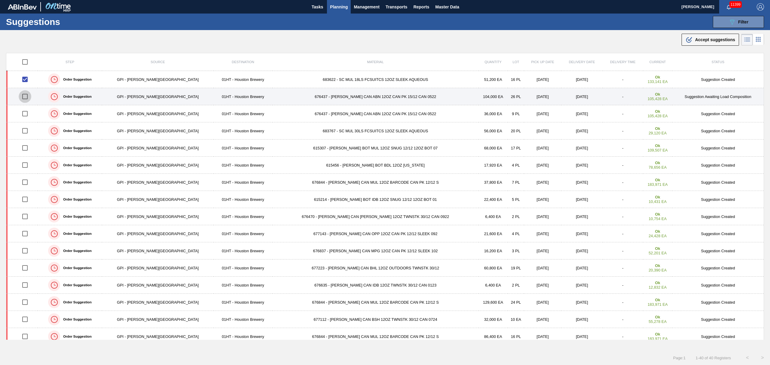
click at [27, 95] on input "checkbox" at bounding box center [25, 96] width 13 height 13
checkbox input "true"
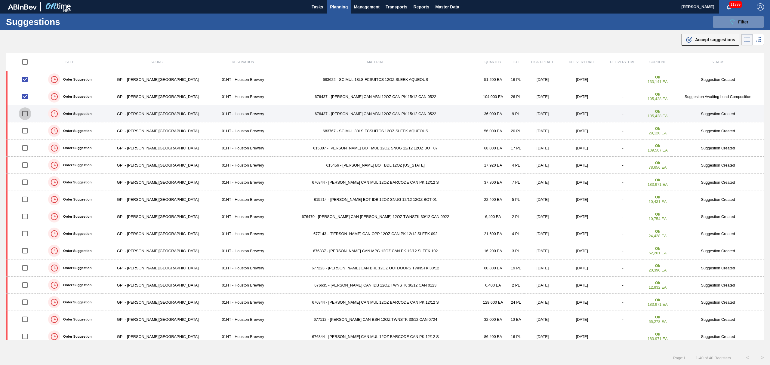
click at [29, 115] on input "checkbox" at bounding box center [25, 113] width 13 height 13
checkbox input "true"
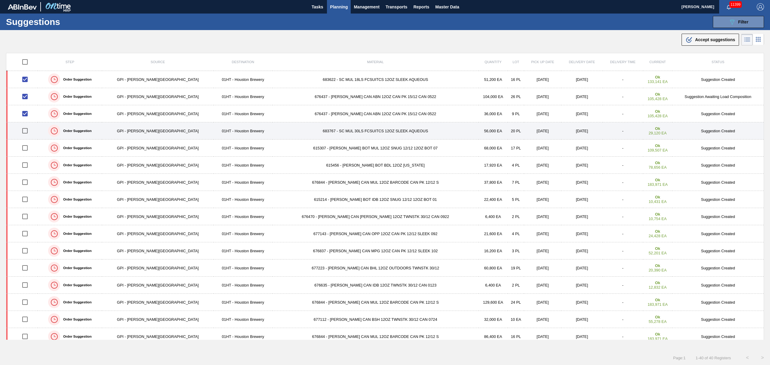
click at [29, 131] on input "checkbox" at bounding box center [25, 131] width 13 height 13
checkbox input "true"
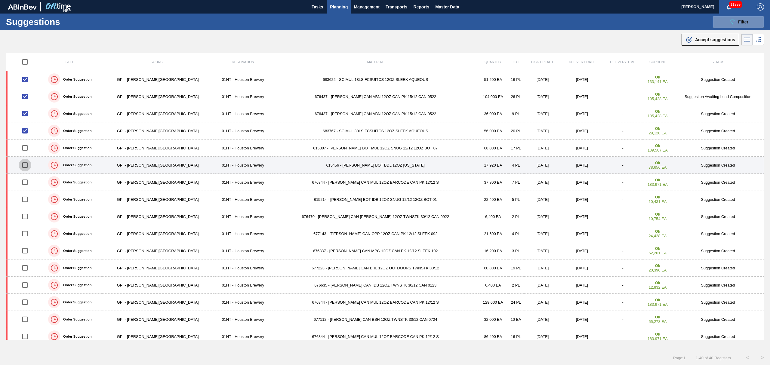
click at [28, 164] on input "checkbox" at bounding box center [25, 165] width 13 height 13
checkbox input "true"
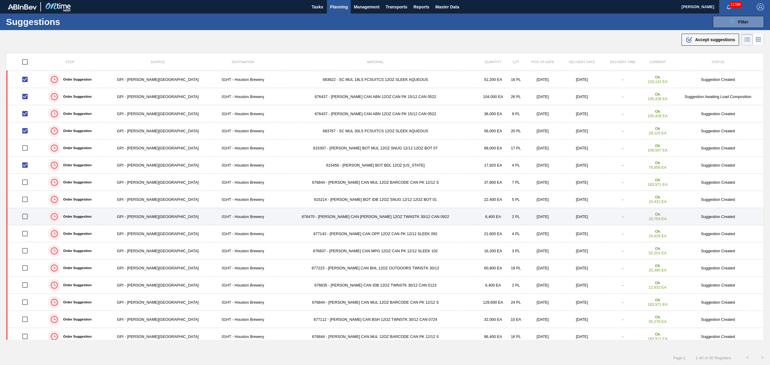
click at [26, 217] on input "checkbox" at bounding box center [25, 216] width 13 height 13
checkbox input "true"
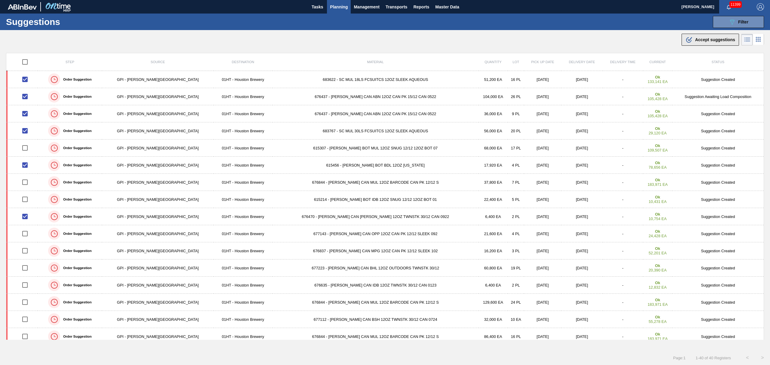
click at [721, 42] on span "Accept suggestions" at bounding box center [715, 39] width 40 height 5
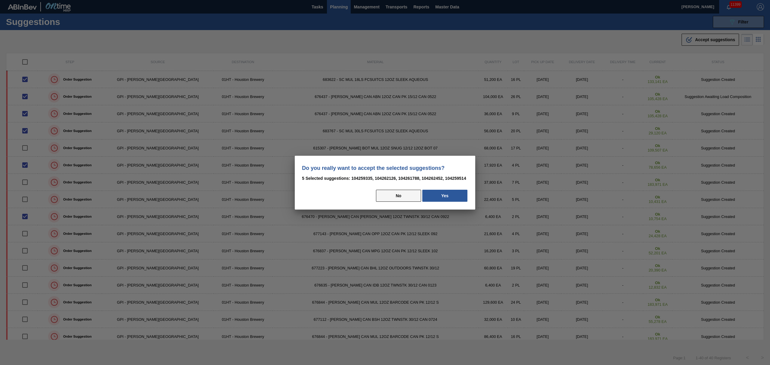
click at [405, 196] on button "No" at bounding box center [398, 196] width 45 height 12
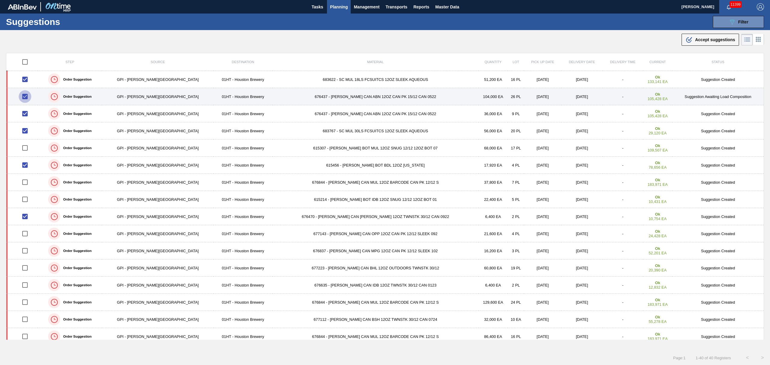
click at [28, 96] on input "checkbox" at bounding box center [25, 96] width 13 height 13
checkbox input "false"
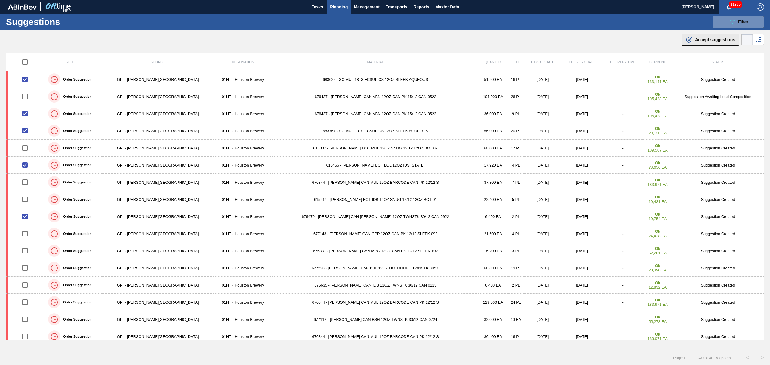
click at [720, 42] on div ".b{fill:var(--color-action-default)} Accept suggestions" at bounding box center [711, 39] width 50 height 7
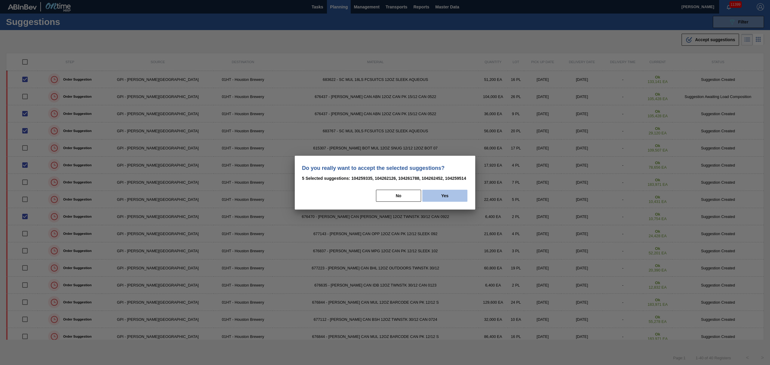
click at [453, 198] on button "Yes" at bounding box center [445, 196] width 45 height 12
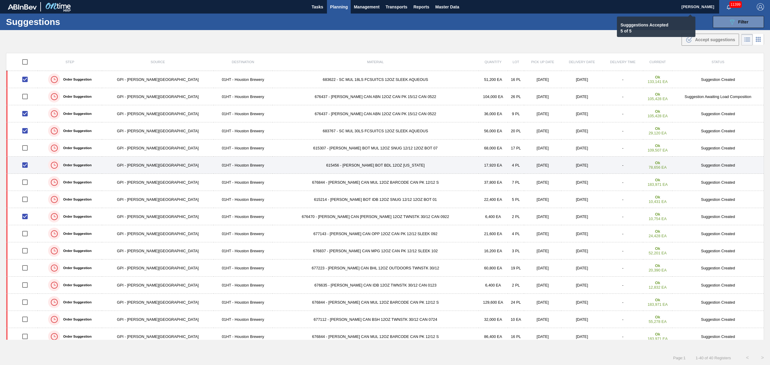
checkbox input "false"
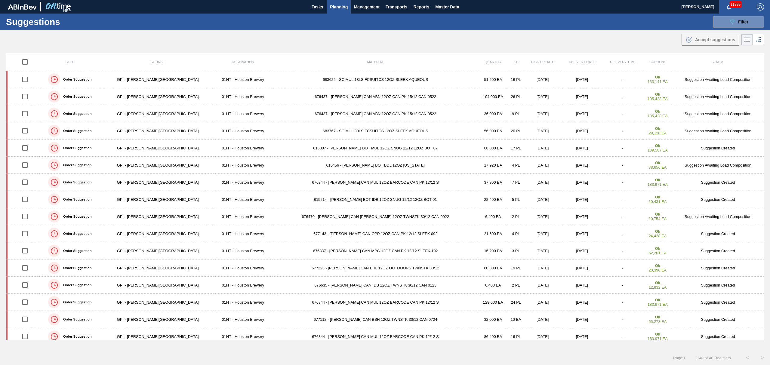
click at [342, 5] on span "Planning" at bounding box center [339, 6] width 18 height 7
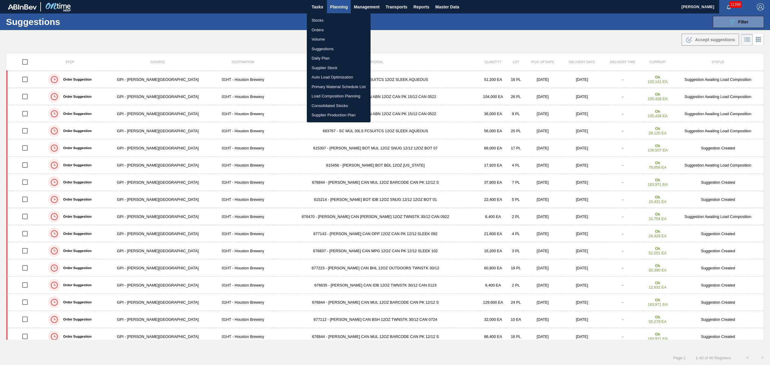
click at [332, 94] on li "Load Composition Planning" at bounding box center [339, 96] width 64 height 10
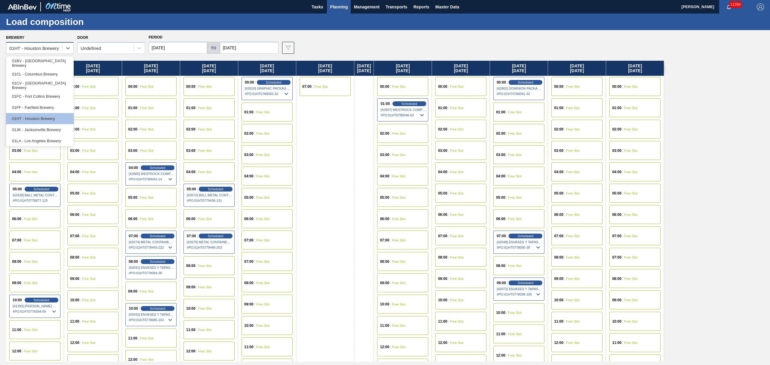
click at [35, 47] on div "01HT - Houston Brewery" at bounding box center [34, 48] width 50 height 5
click at [339, 122] on div "Saturday 09/27/2025 07:00 Free Slot" at bounding box center [325, 363] width 58 height 604
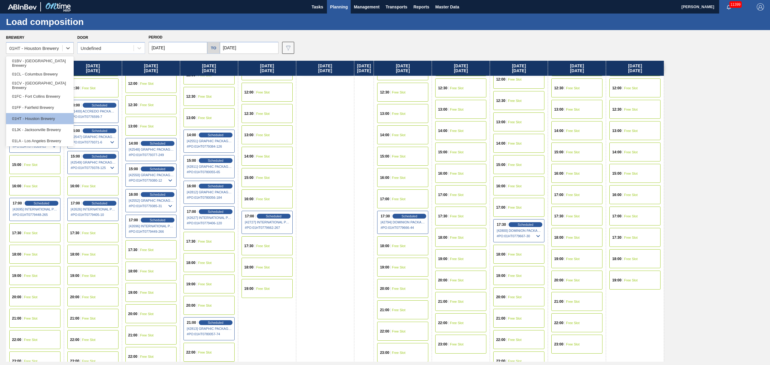
scroll to position [281, 0]
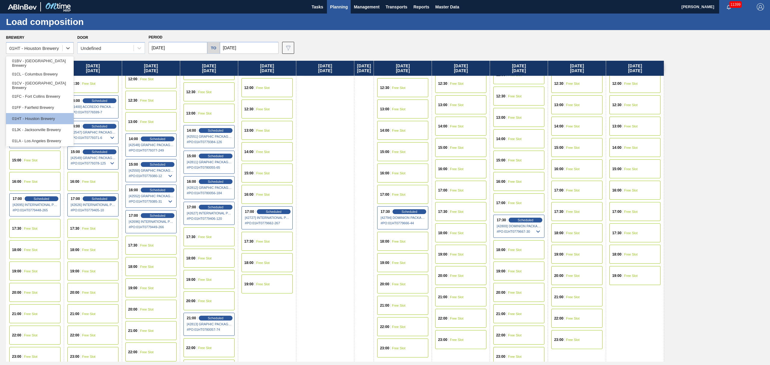
click at [260, 149] on div "14:00 Free Slot" at bounding box center [267, 151] width 51 height 19
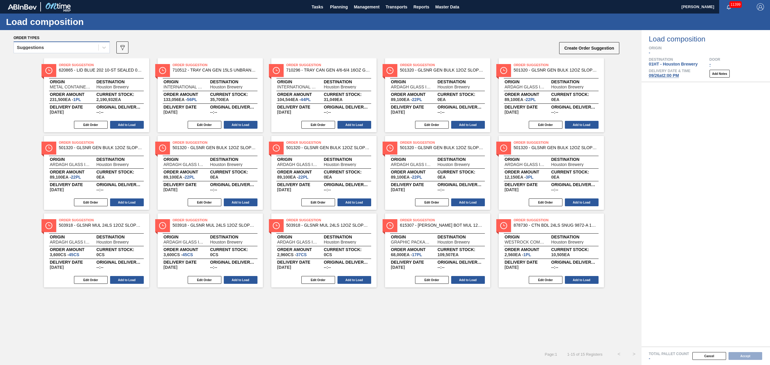
click at [56, 46] on div "Suggestions" at bounding box center [56, 47] width 85 height 9
click at [57, 60] on div "Awaiting load composition" at bounding box center [62, 62] width 96 height 11
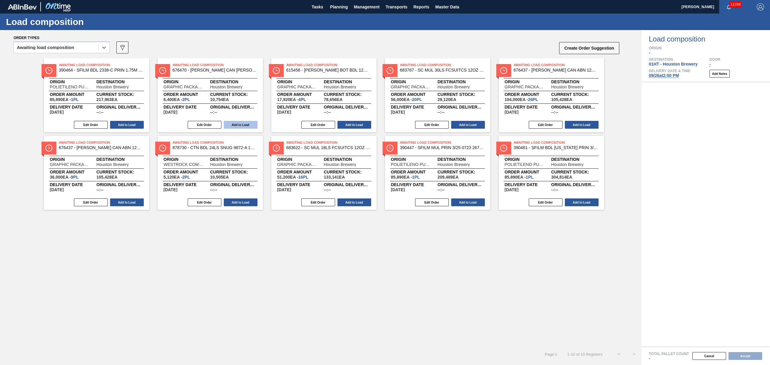
click at [243, 127] on button "Add to Load" at bounding box center [241, 125] width 34 height 8
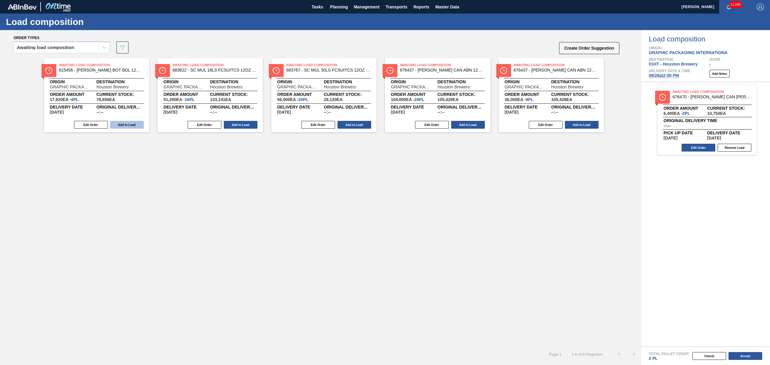
click at [127, 125] on button "Add to Load" at bounding box center [127, 125] width 34 height 8
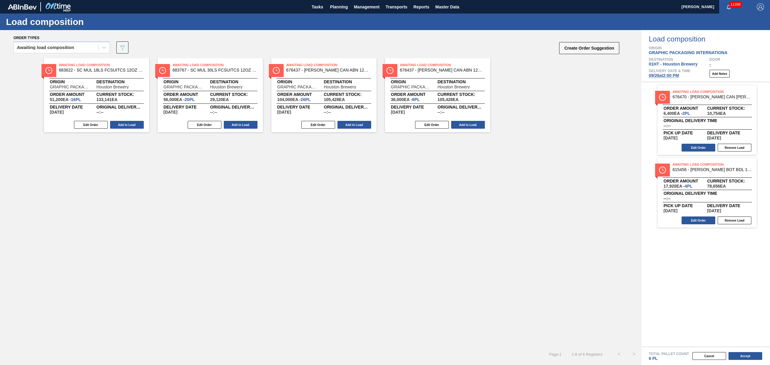
click at [127, 125] on button "Add to Load" at bounding box center [127, 125] width 34 height 8
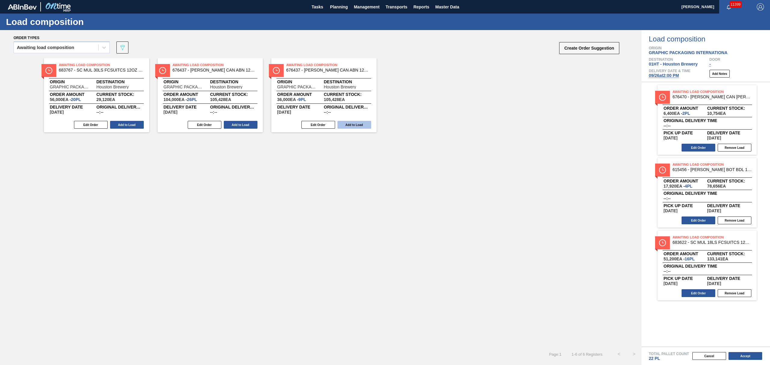
click at [359, 125] on button "Add to Load" at bounding box center [355, 125] width 34 height 8
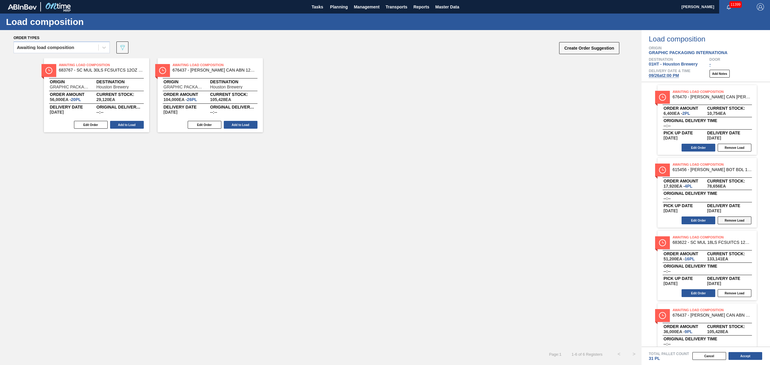
click at [736, 223] on button "Remove Load" at bounding box center [735, 221] width 34 height 8
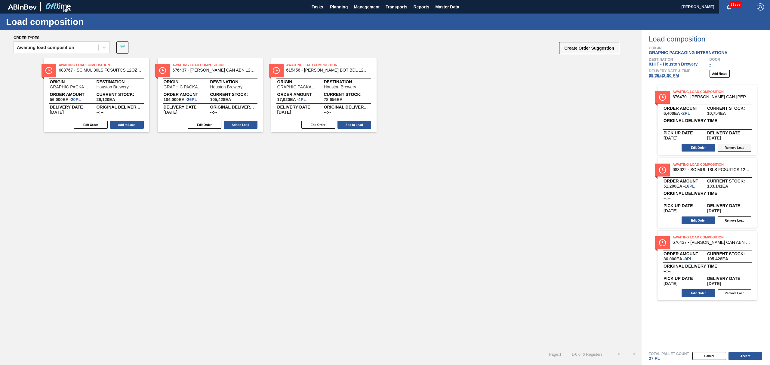
click at [737, 150] on button "Remove Load" at bounding box center [735, 148] width 34 height 8
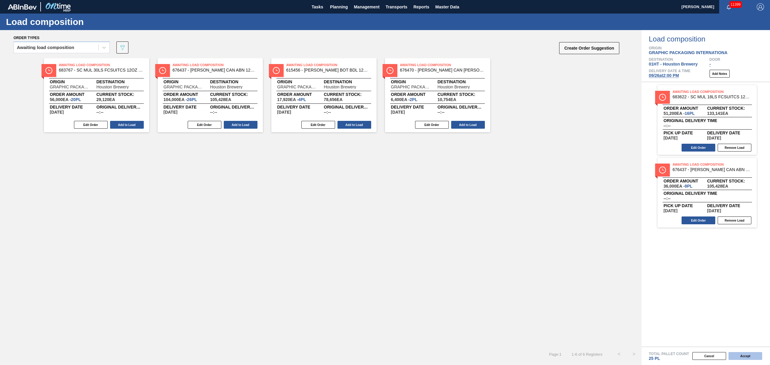
click at [747, 355] on button "Accept" at bounding box center [746, 356] width 34 height 8
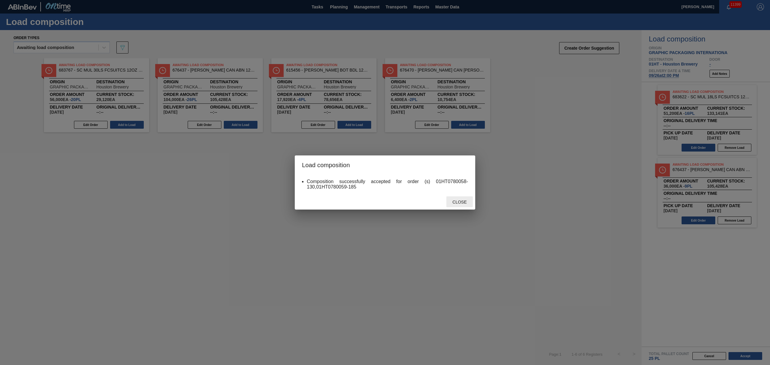
click at [456, 199] on div "Close" at bounding box center [460, 202] width 26 height 11
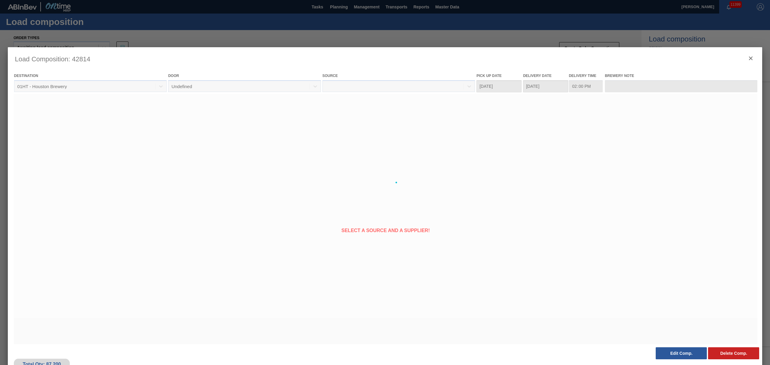
type Date "[DATE]"
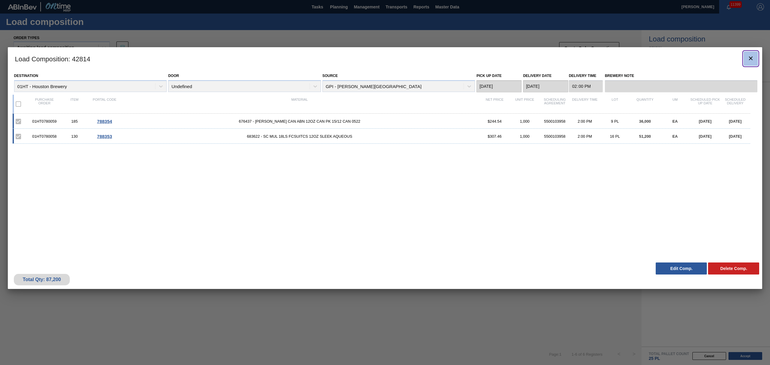
click at [751, 59] on icon "botão de ícone" at bounding box center [751, 59] width 4 height 4
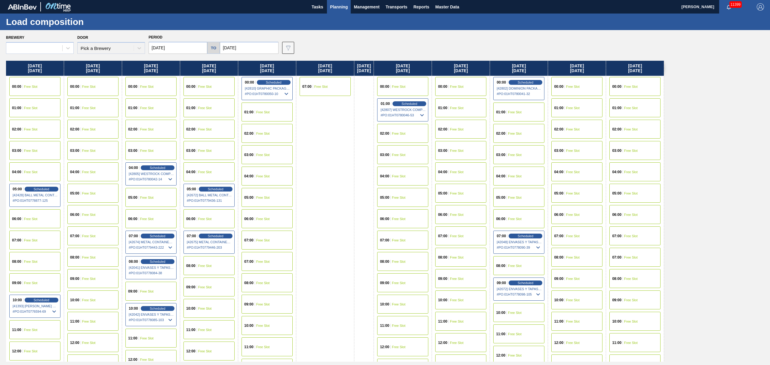
type input "[DATE]"
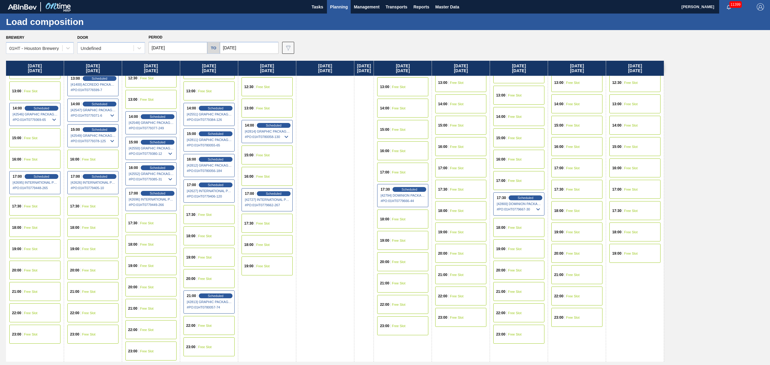
scroll to position [305, 0]
click at [266, 153] on span "Free Slot" at bounding box center [263, 155] width 14 height 4
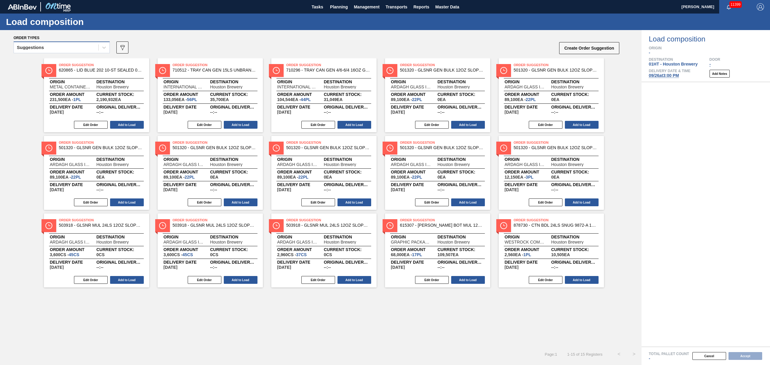
click at [59, 46] on div "Suggestions" at bounding box center [56, 47] width 85 height 9
click at [54, 61] on div "Awaiting load composition" at bounding box center [62, 62] width 96 height 11
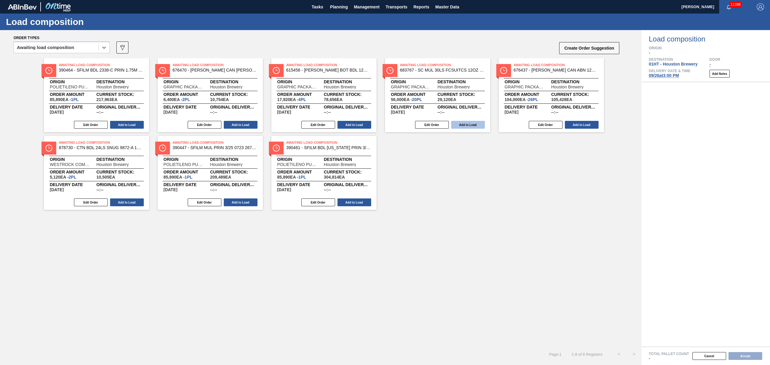
click at [462, 122] on button "Add to Load" at bounding box center [468, 125] width 34 height 8
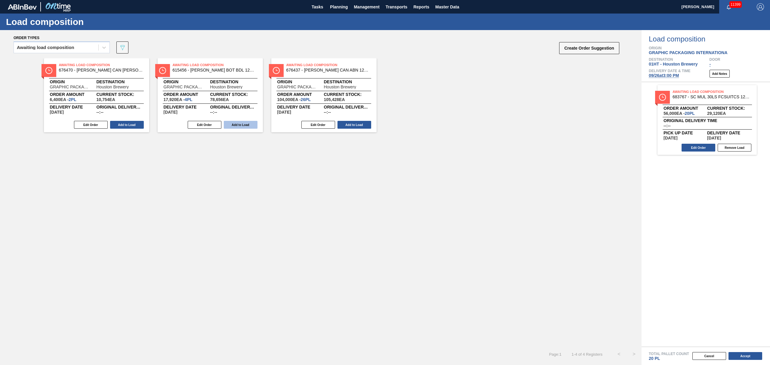
click at [236, 123] on button "Add to Load" at bounding box center [241, 125] width 34 height 8
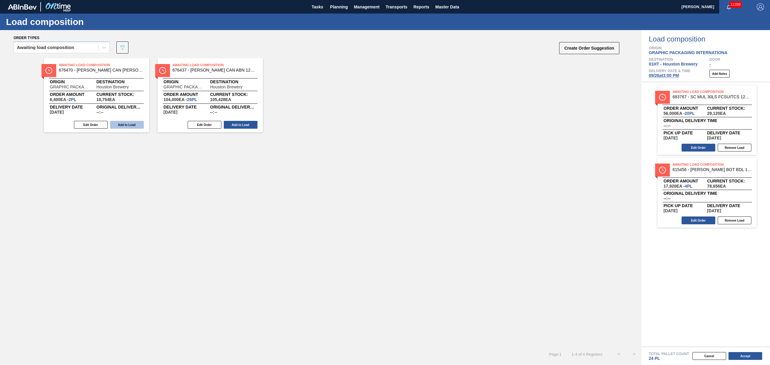
click at [126, 122] on button "Add to Load" at bounding box center [127, 125] width 34 height 8
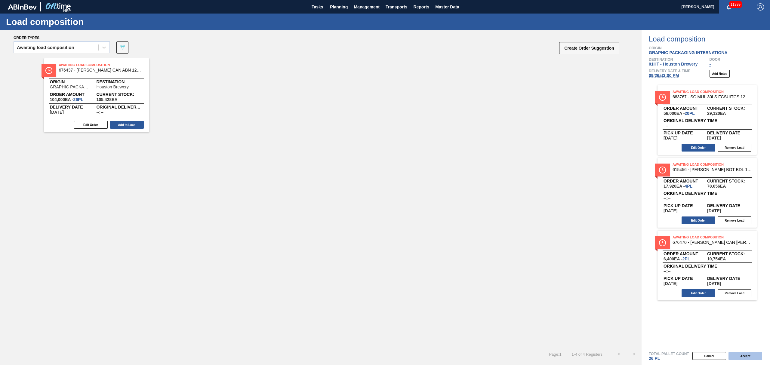
click at [742, 358] on button "Accept" at bounding box center [746, 356] width 34 height 8
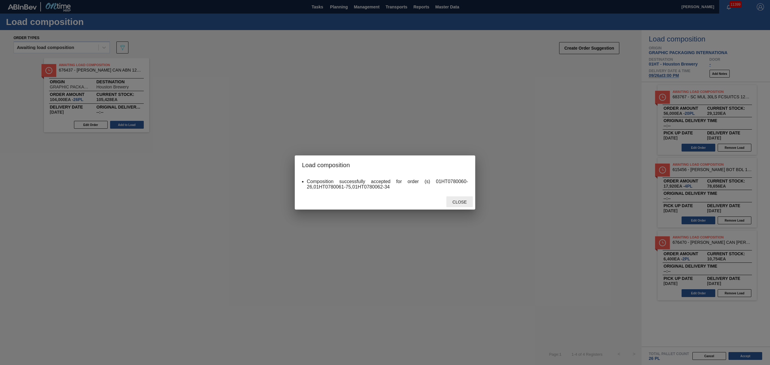
click at [458, 201] on span "Close" at bounding box center [460, 202] width 24 height 5
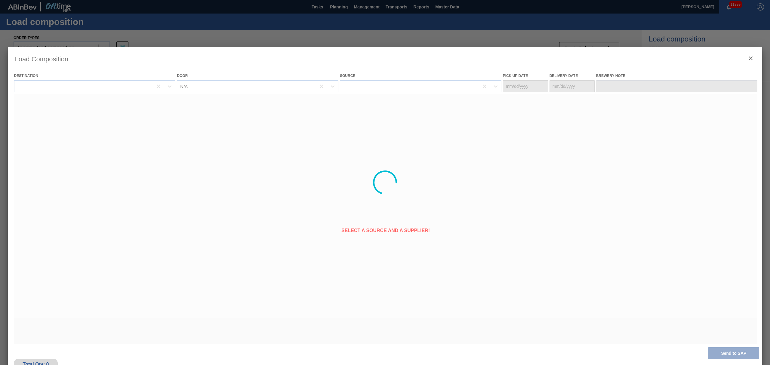
type Date "[DATE]"
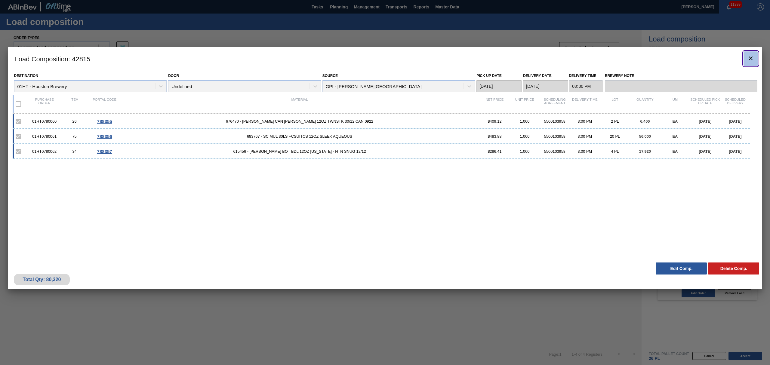
click at [748, 56] on icon "botão de ícone" at bounding box center [751, 58] width 7 height 7
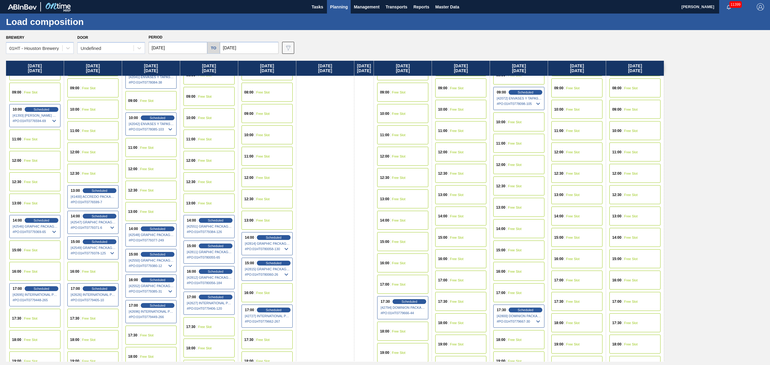
scroll to position [241, 0]
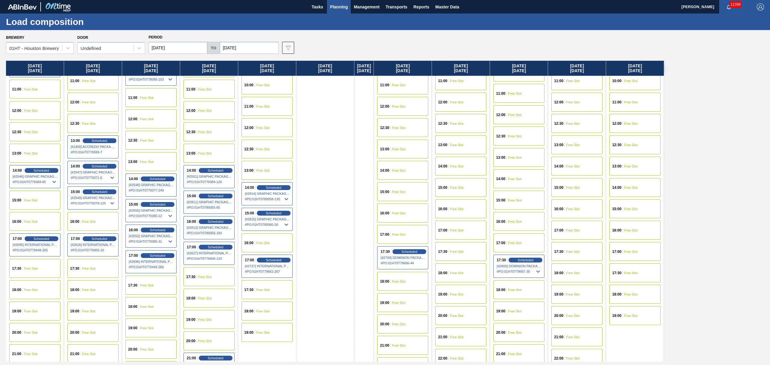
click at [263, 244] on span "Free Slot" at bounding box center [263, 243] width 14 height 4
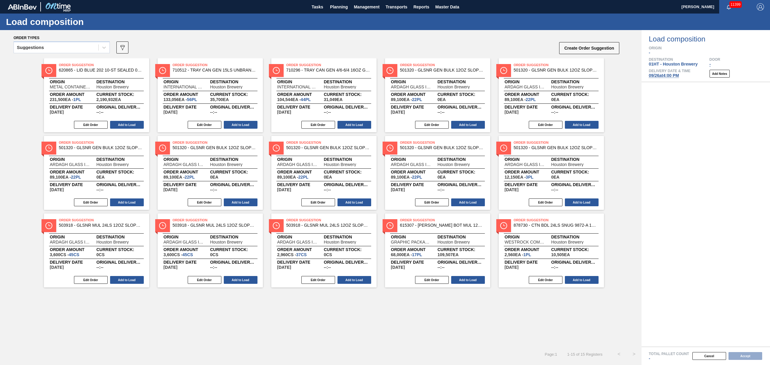
click at [42, 48] on div "Suggestions" at bounding box center [30, 47] width 27 height 4
click at [49, 62] on div "Awaiting load composition" at bounding box center [62, 62] width 96 height 11
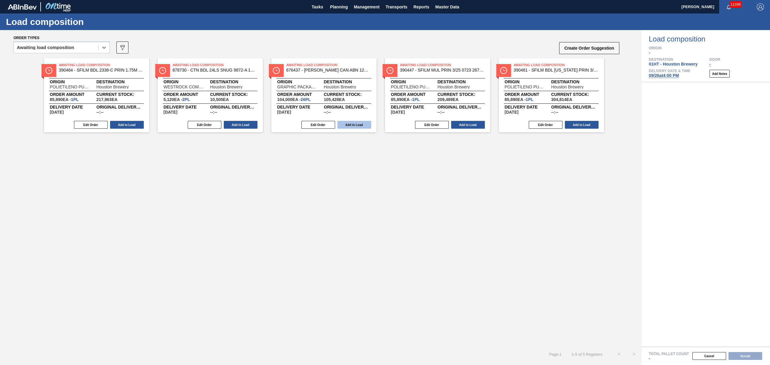
click at [355, 124] on button "Add to Load" at bounding box center [355, 125] width 34 height 8
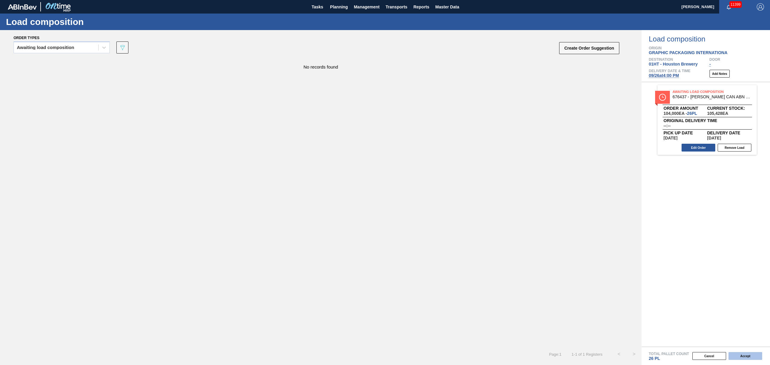
click at [743, 353] on button "Accept" at bounding box center [746, 356] width 34 height 8
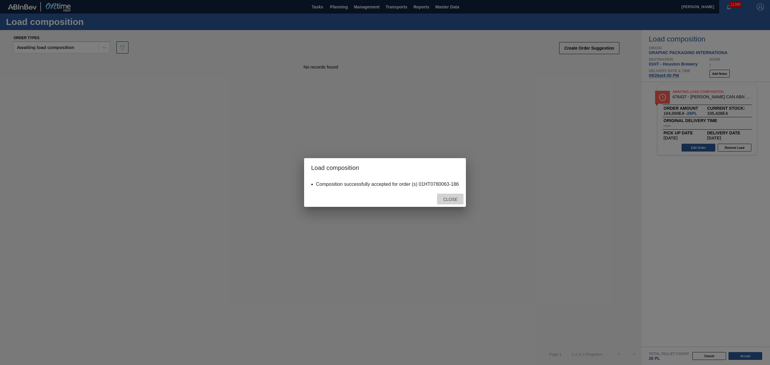
click at [457, 199] on span "Close" at bounding box center [451, 199] width 24 height 5
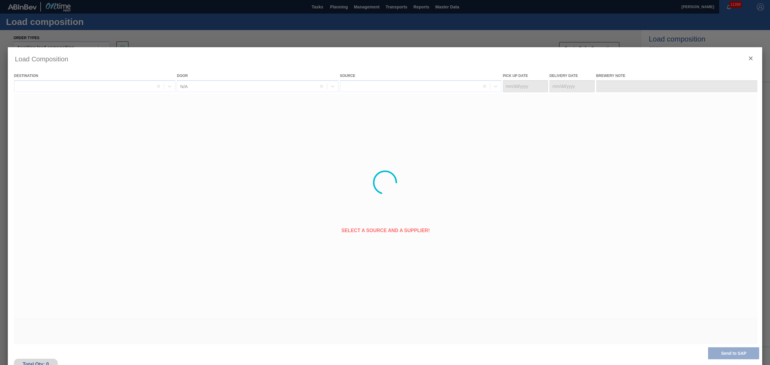
type Date "[DATE]"
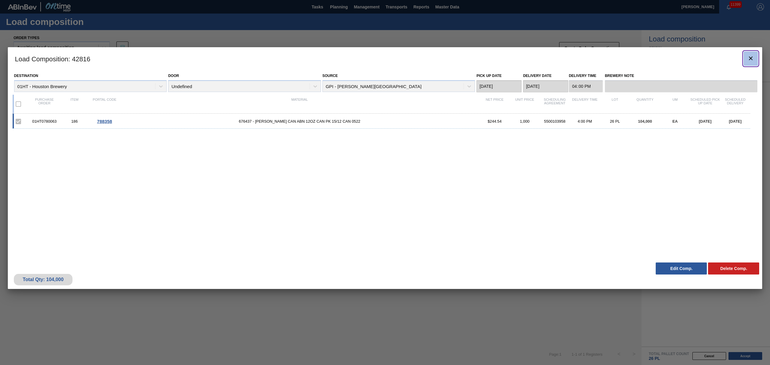
click at [748, 57] on icon "botão de ícone" at bounding box center [751, 58] width 7 height 7
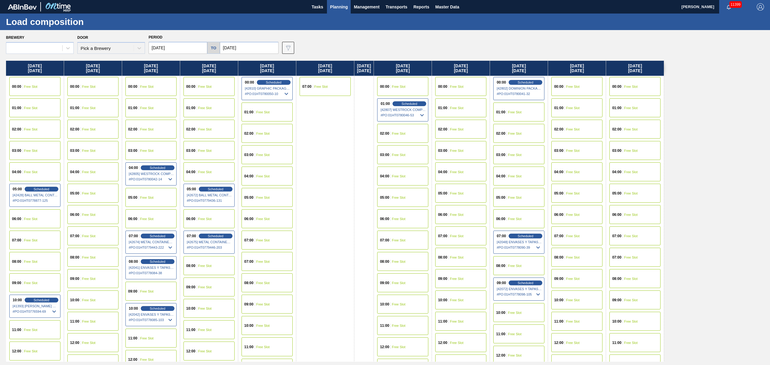
click at [335, 2] on button "Planning" at bounding box center [339, 7] width 24 height 14
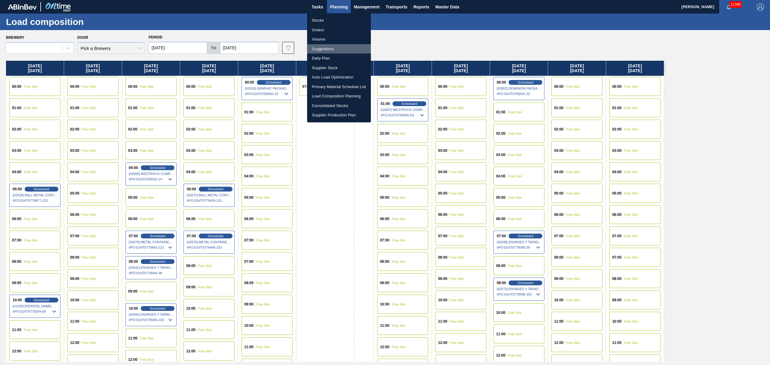
click at [322, 53] on li "Suggestions" at bounding box center [339, 49] width 64 height 10
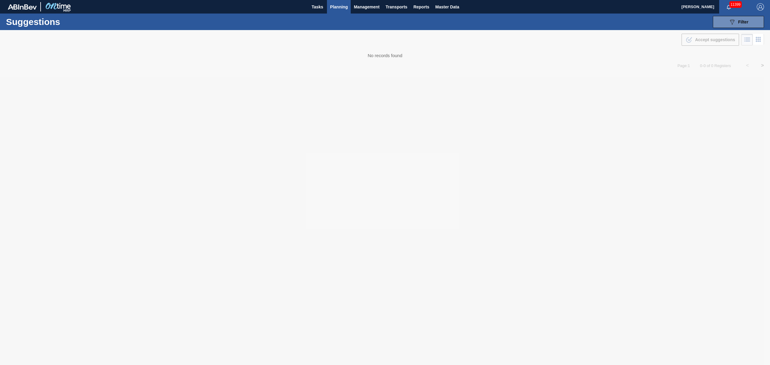
type from "[DATE]"
type to "[DATE]"
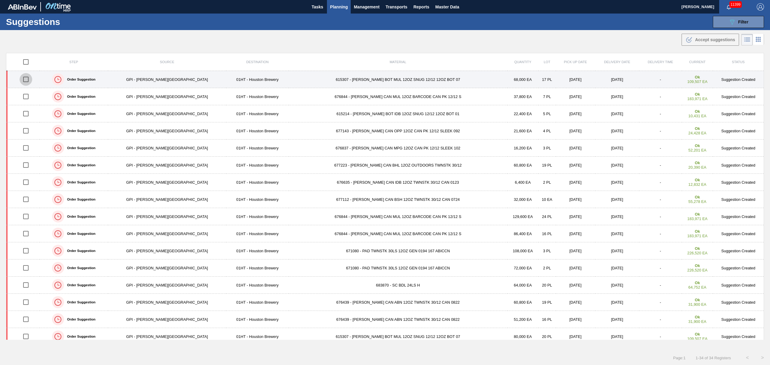
click at [28, 81] on input "checkbox" at bounding box center [26, 79] width 13 height 13
checkbox input "true"
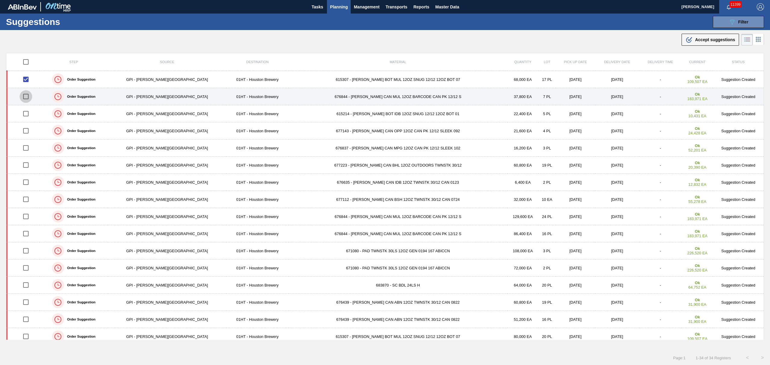
click at [28, 97] on input "checkbox" at bounding box center [26, 96] width 13 height 13
click at [32, 95] on input "checkbox" at bounding box center [26, 96] width 13 height 13
checkbox input "false"
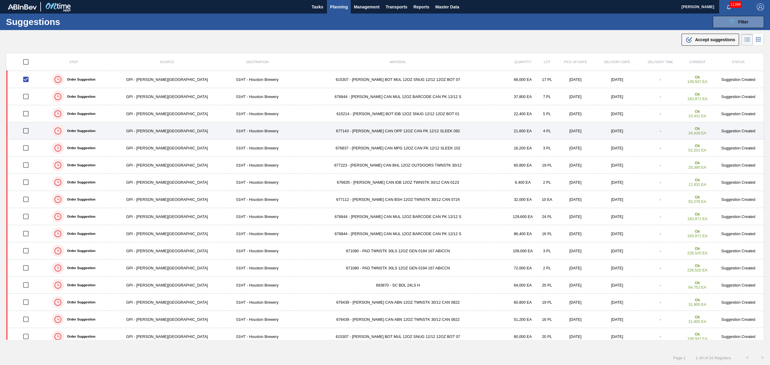
click at [29, 132] on input "checkbox" at bounding box center [26, 131] width 13 height 13
checkbox input "true"
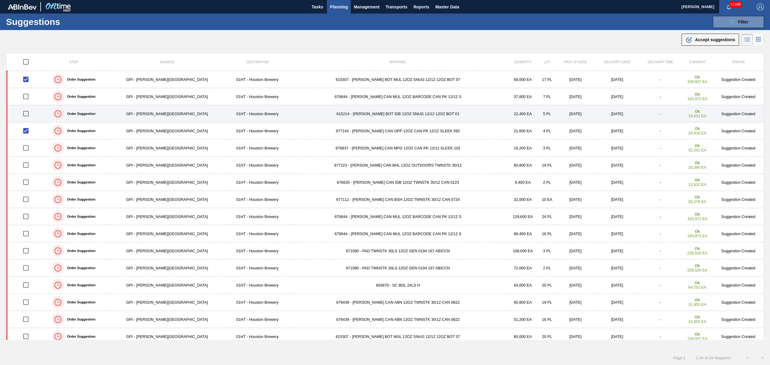
click at [30, 113] on input "checkbox" at bounding box center [26, 113] width 13 height 13
checkbox input "true"
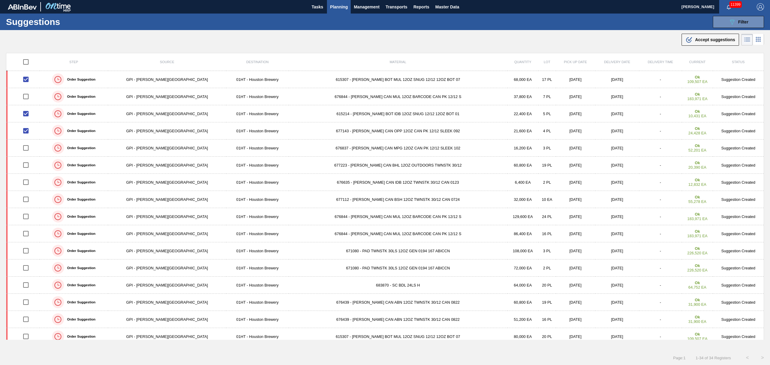
drag, startPoint x: 716, startPoint y: 39, endPoint x: 704, endPoint y: 43, distance: 12.8
click at [716, 39] on span "Accept suggestions" at bounding box center [715, 39] width 40 height 5
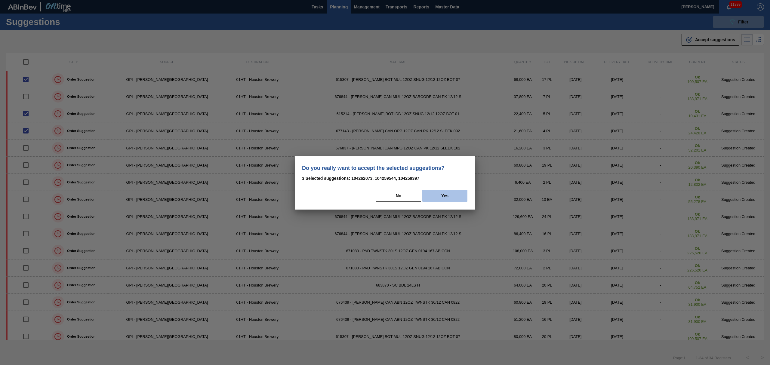
click at [448, 196] on button "Yes" at bounding box center [445, 196] width 45 height 12
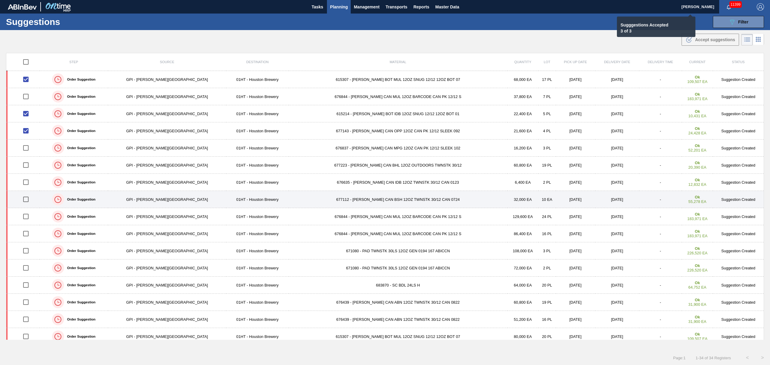
checkbox input "false"
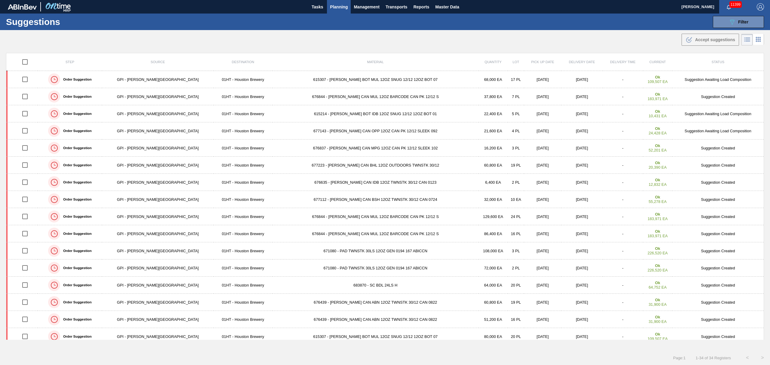
click at [336, 5] on span "Planning" at bounding box center [339, 6] width 18 height 7
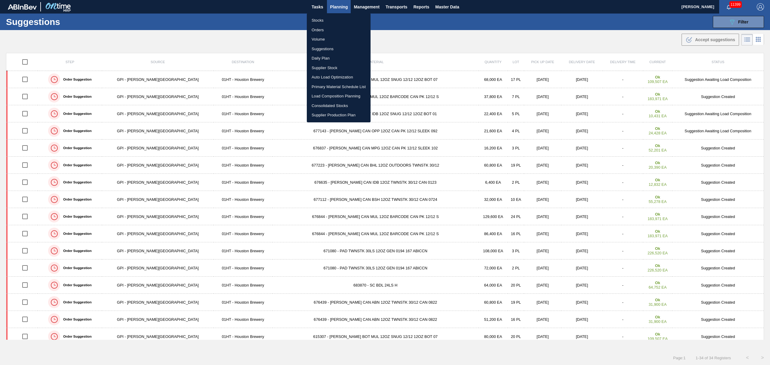
click at [318, 18] on li "Stocks" at bounding box center [339, 21] width 64 height 10
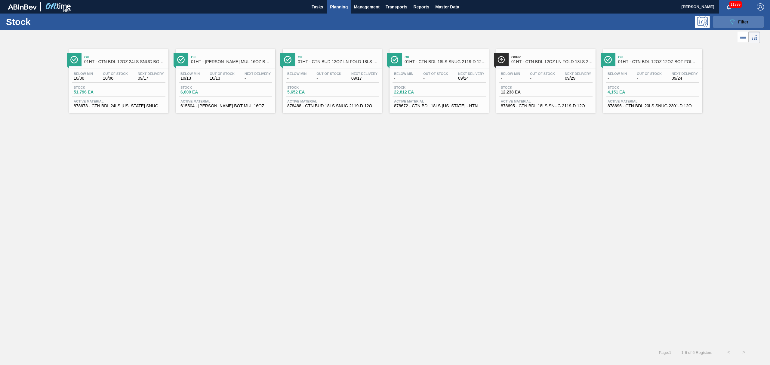
click at [738, 20] on div "089F7B8B-B2A5-4AFE-B5C0-19BA573D28AC Filter" at bounding box center [739, 21] width 20 height 7
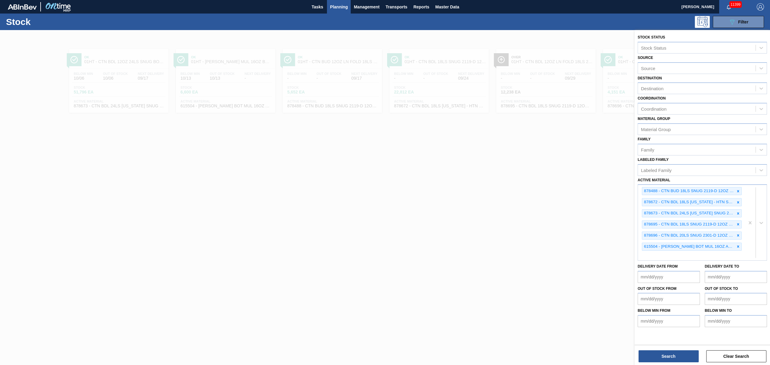
drag, startPoint x: 749, startPoint y: 218, endPoint x: 739, endPoint y: 135, distance: 84.0
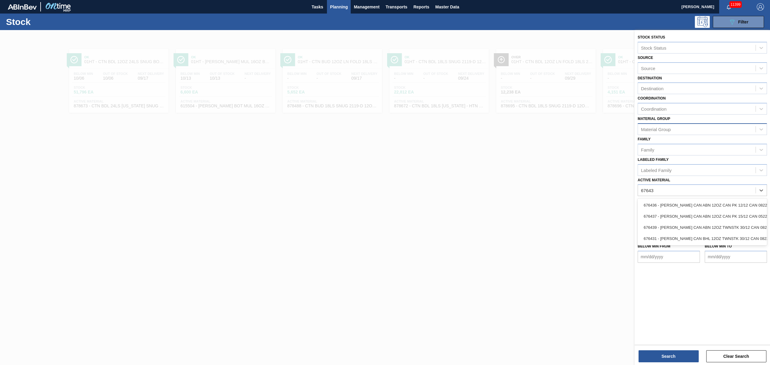
type Material "676437"
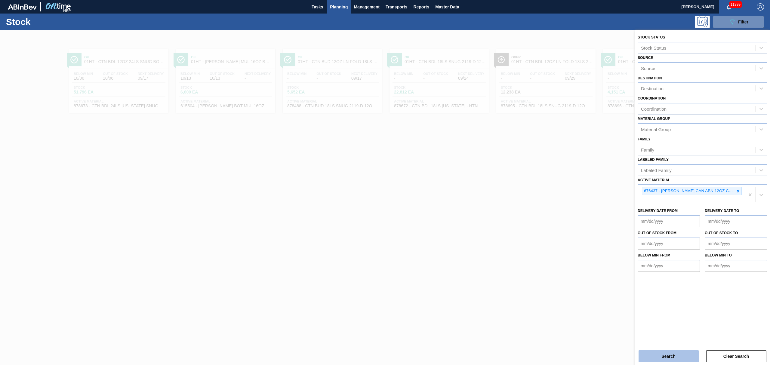
drag, startPoint x: 683, startPoint y: 360, endPoint x: 679, endPoint y: 359, distance: 3.5
click at [679, 359] on button "Search" at bounding box center [669, 357] width 60 height 12
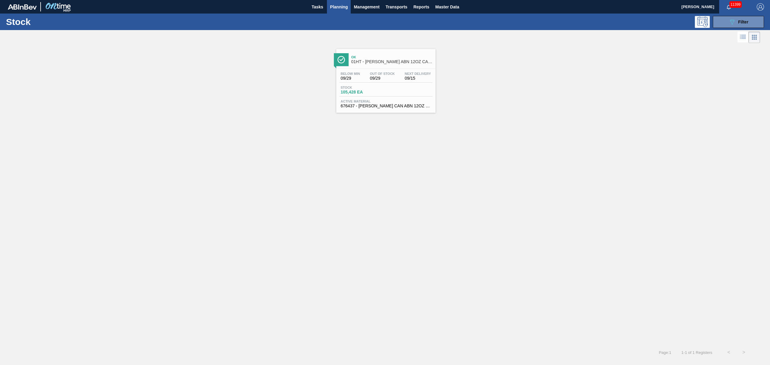
click at [376, 83] on div "Below Min 09/29 Out Of Stock 09/29 Next Delivery 09/15 Stock 105,428 EA Active …" at bounding box center [385, 89] width 99 height 41
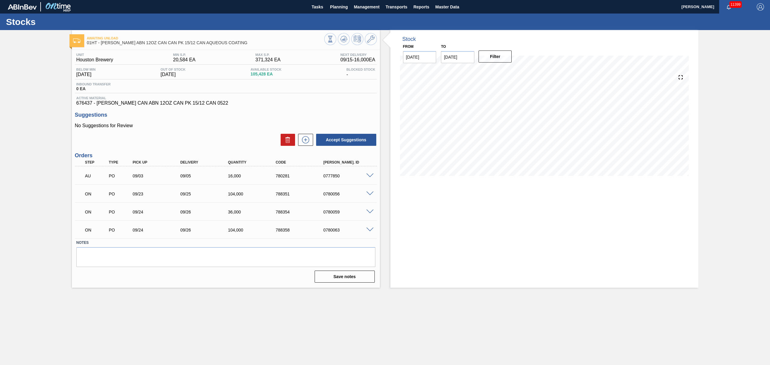
click at [370, 175] on span at bounding box center [370, 176] width 7 height 5
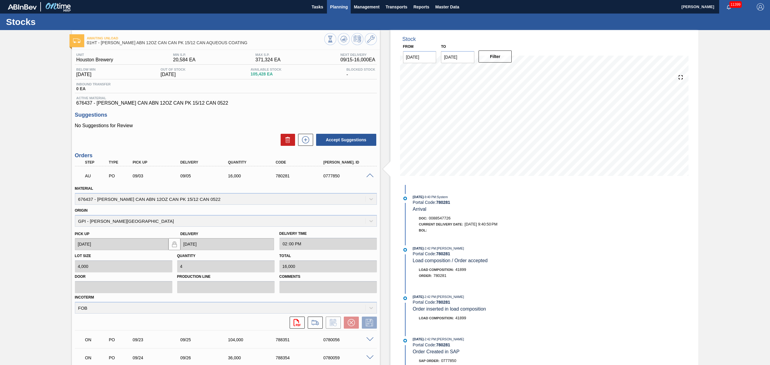
click at [339, 4] on span "Planning" at bounding box center [339, 6] width 18 height 7
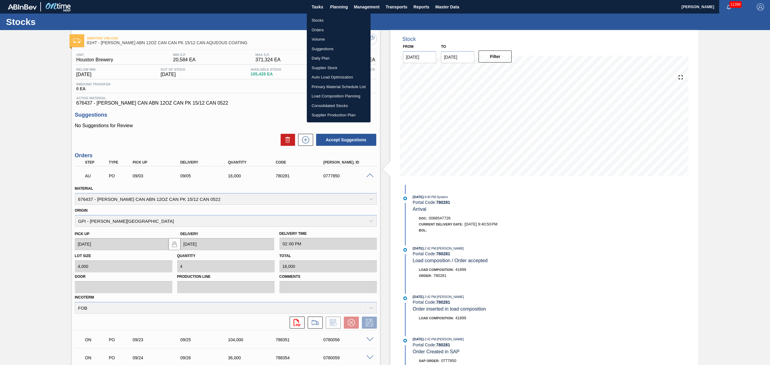
click at [332, 96] on li "Load Composition Planning" at bounding box center [339, 96] width 64 height 10
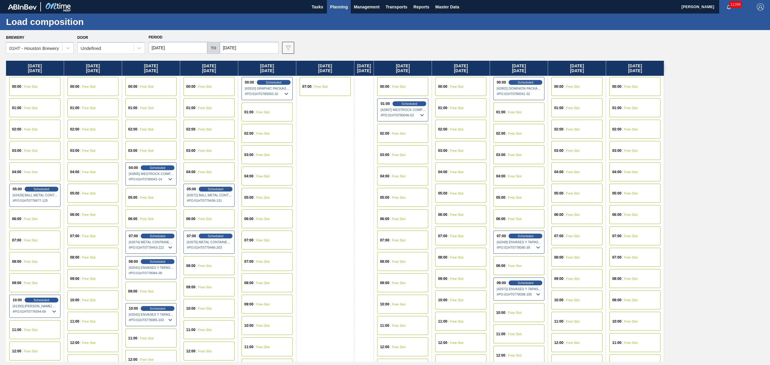
click at [212, 83] on div "00:00 Free Slot" at bounding box center [209, 86] width 51 height 19
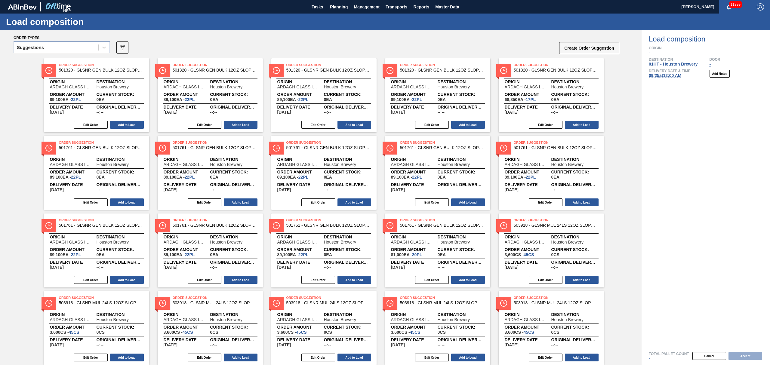
click at [45, 46] on div "Suggestions" at bounding box center [56, 47] width 85 height 9
click at [55, 65] on div "Awaiting load composition" at bounding box center [62, 62] width 96 height 11
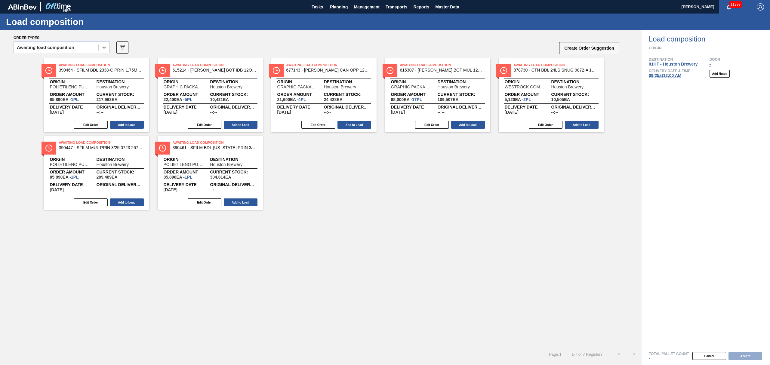
click at [230, 120] on div "Edit Order Add to Load" at bounding box center [208, 124] width 101 height 9
click at [242, 123] on button "Add to Load" at bounding box center [241, 125] width 34 height 8
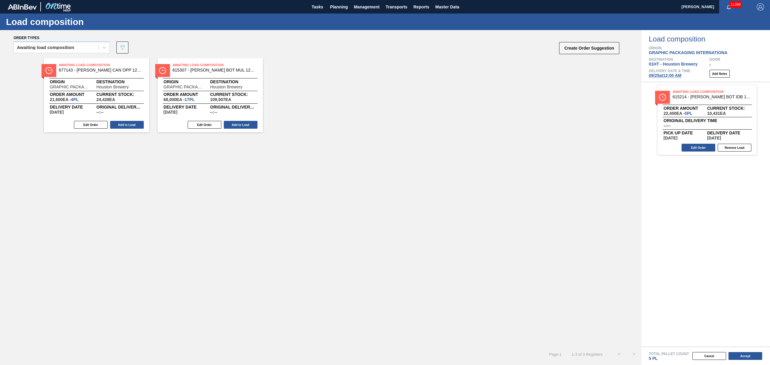
click at [242, 123] on button "Add to Load" at bounding box center [241, 125] width 34 height 8
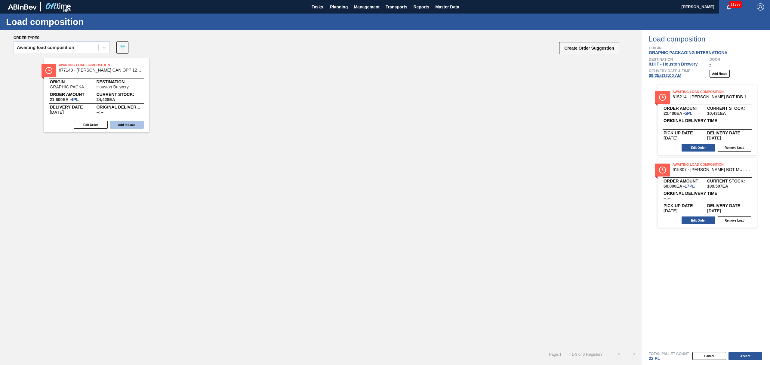
click at [134, 125] on button "Add to Load" at bounding box center [127, 125] width 34 height 8
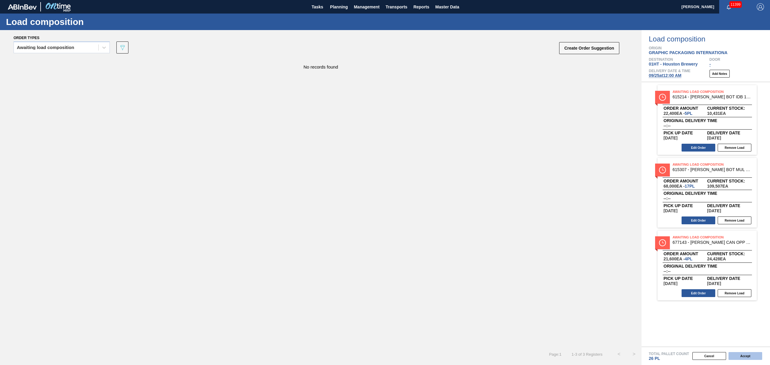
click at [744, 357] on button "Accept" at bounding box center [746, 356] width 34 height 8
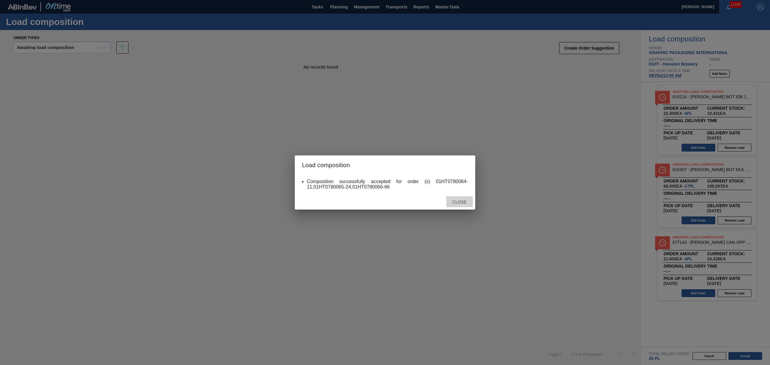
click at [459, 200] on span "Close" at bounding box center [460, 202] width 24 height 5
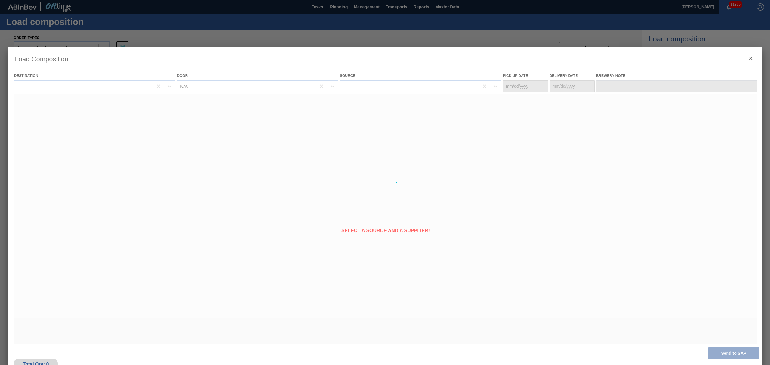
type Date "[DATE]"
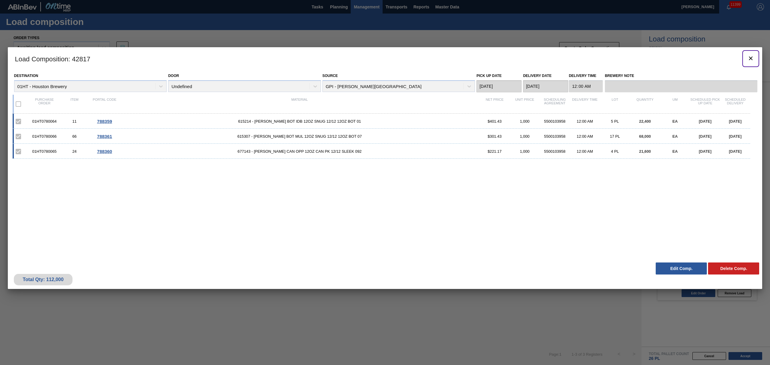
drag, startPoint x: 748, startPoint y: 55, endPoint x: 361, endPoint y: 2, distance: 390.3
click at [748, 55] on icon "botão de ícone" at bounding box center [751, 58] width 7 height 7
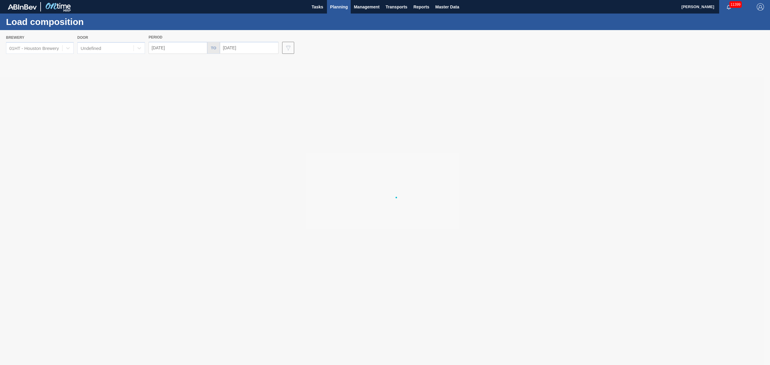
click at [335, 4] on span "Planning" at bounding box center [339, 6] width 18 height 7
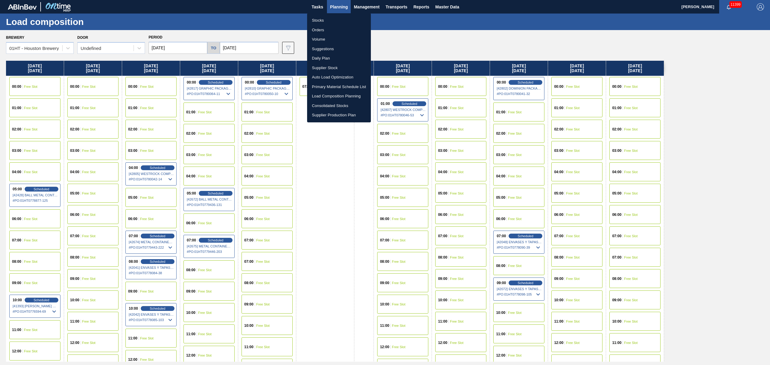
click at [315, 18] on li "Stocks" at bounding box center [339, 21] width 64 height 10
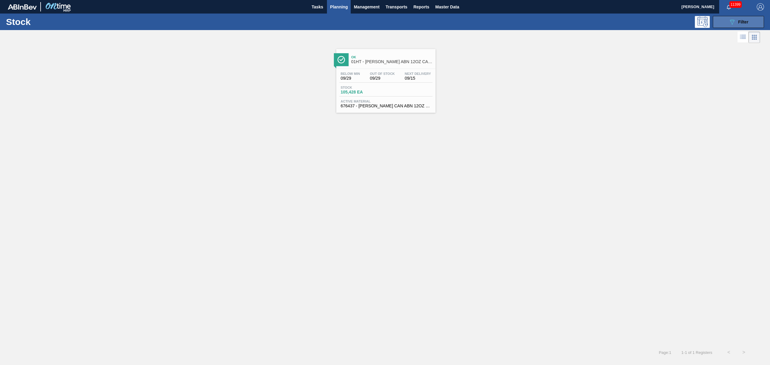
click at [743, 27] on button "089F7B8B-B2A5-4AFE-B5C0-19BA573D28AC Filter" at bounding box center [738, 22] width 51 height 12
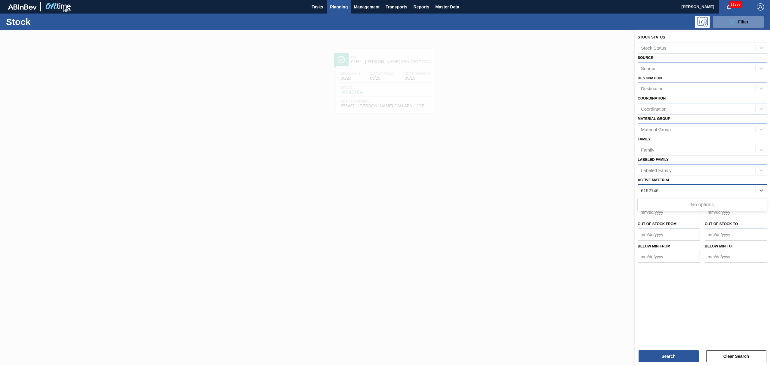
type Material "615214"
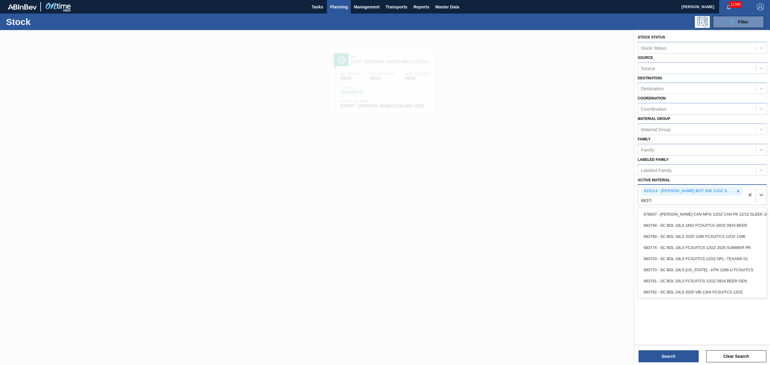
type Material "683767"
type Material "677143"
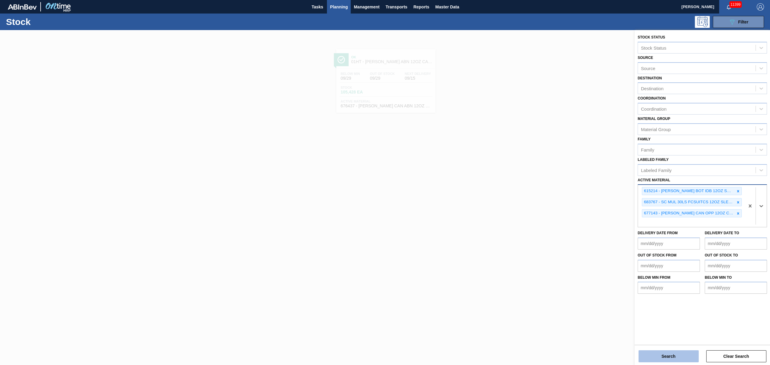
click at [664, 356] on button "Search" at bounding box center [669, 357] width 60 height 12
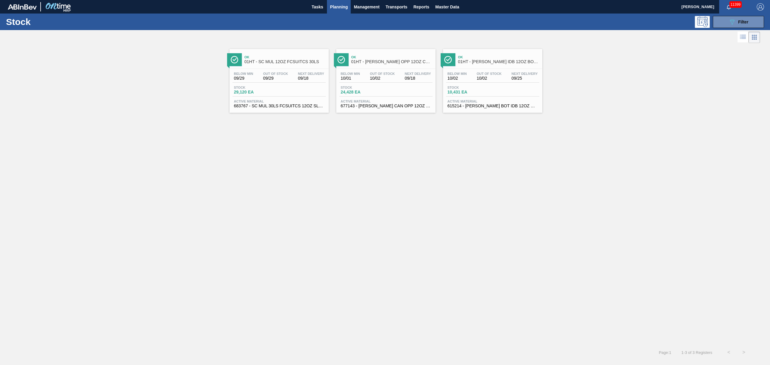
click at [258, 70] on div "Below Min 09/29 Out Of Stock 09/29 Next Delivery 09/18 Stock 29,120 EA Active M…" at bounding box center [279, 89] width 99 height 41
click at [361, 88] on span "Stock" at bounding box center [362, 88] width 42 height 4
click at [487, 73] on span "Out Of Stock" at bounding box center [489, 74] width 25 height 4
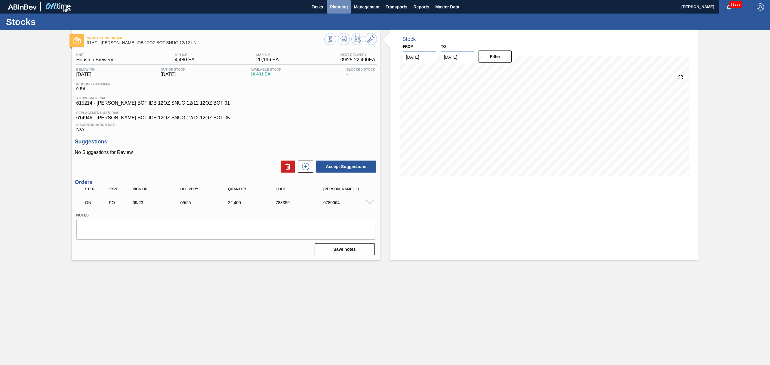
click at [335, 5] on span "Planning" at bounding box center [339, 6] width 18 height 7
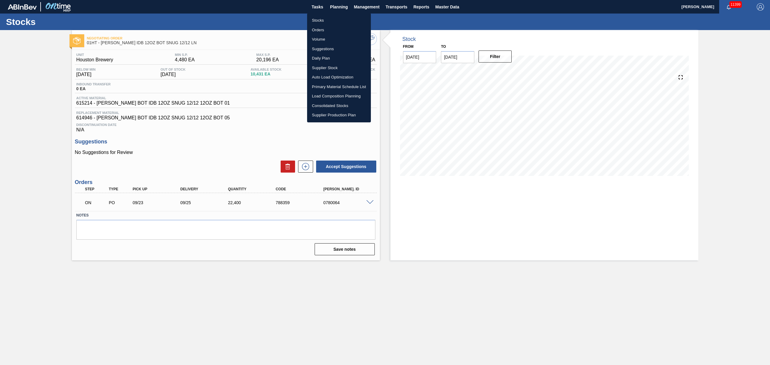
click at [323, 48] on li "Suggestions" at bounding box center [339, 49] width 64 height 10
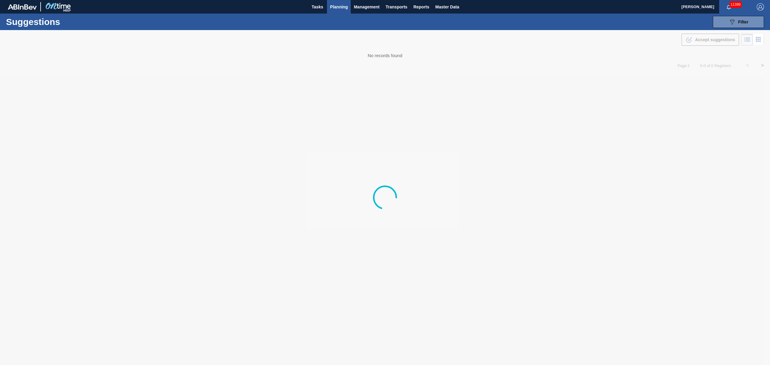
type from "[DATE]"
type to "[DATE]"
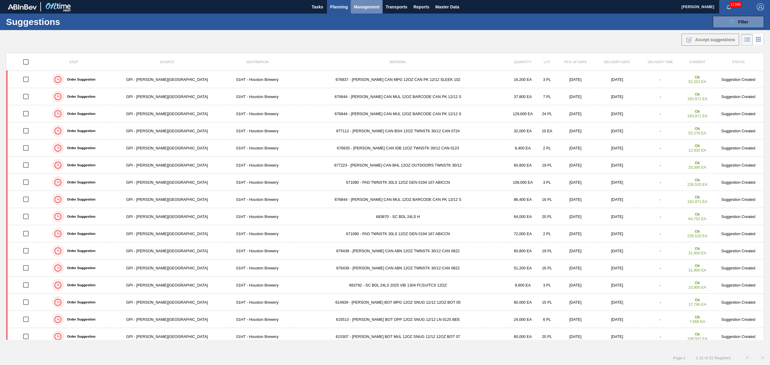
click at [351, 4] on button "Management" at bounding box center [367, 7] width 32 height 14
click at [334, 8] on div at bounding box center [385, 182] width 770 height 365
click at [334, 6] on span "Planning" at bounding box center [339, 6] width 18 height 7
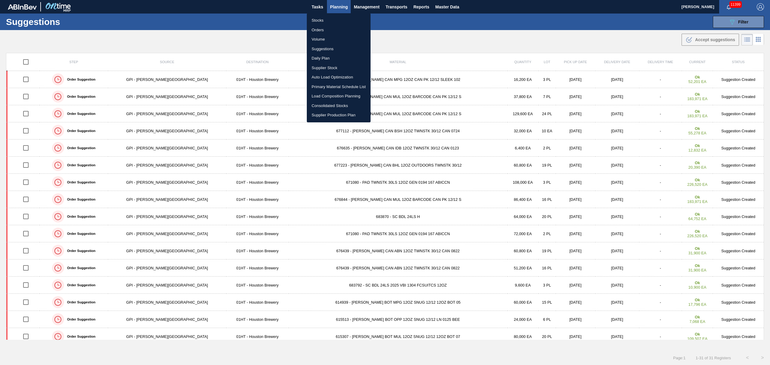
click at [325, 46] on li "Suggestions" at bounding box center [339, 49] width 64 height 10
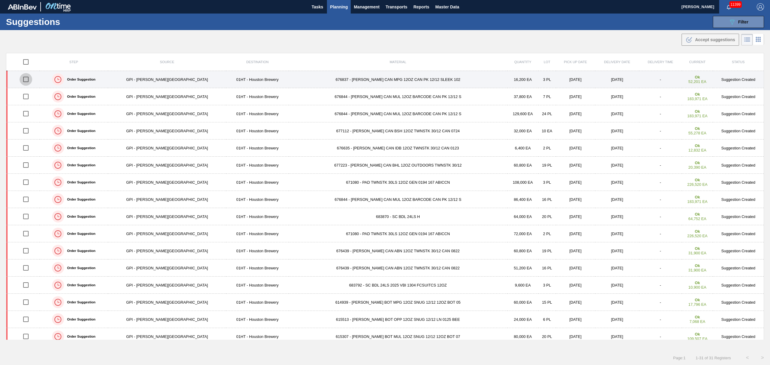
click at [29, 79] on input "checkbox" at bounding box center [26, 79] width 13 height 13
checkbox input "true"
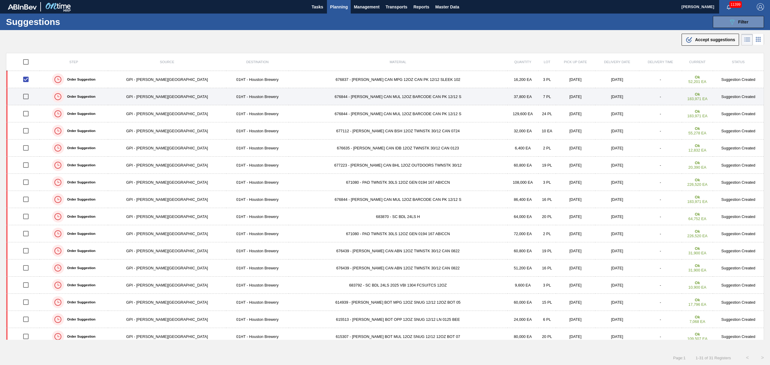
click at [31, 98] on input "checkbox" at bounding box center [26, 96] width 13 height 13
checkbox input "true"
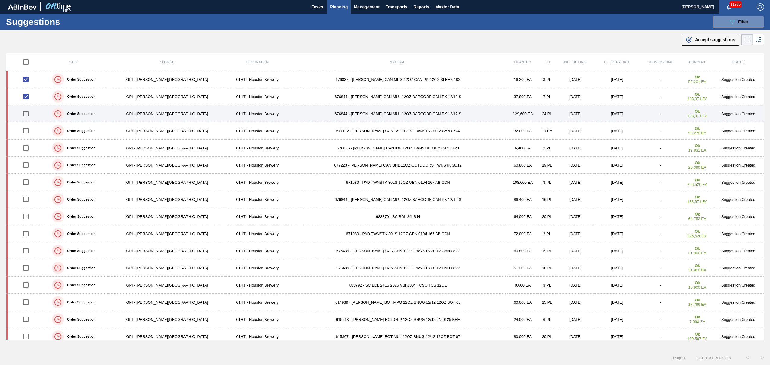
click at [29, 114] on input "checkbox" at bounding box center [26, 113] width 13 height 13
checkbox input "true"
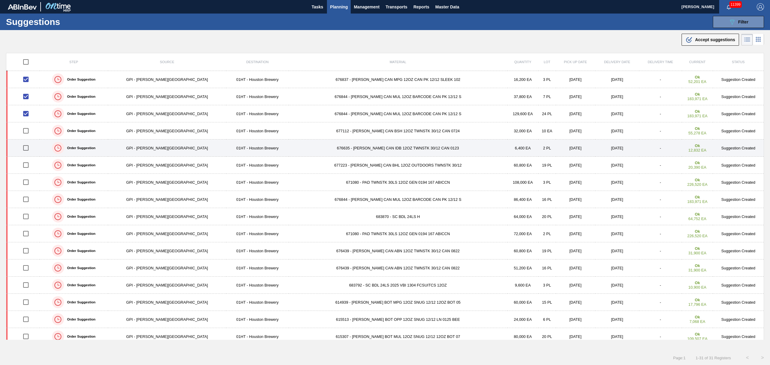
click at [29, 150] on input "checkbox" at bounding box center [26, 148] width 13 height 13
checkbox input "true"
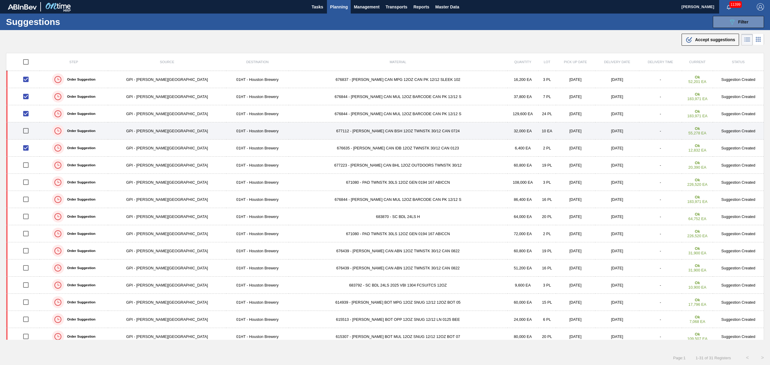
click at [27, 131] on input "checkbox" at bounding box center [26, 131] width 13 height 13
checkbox input "true"
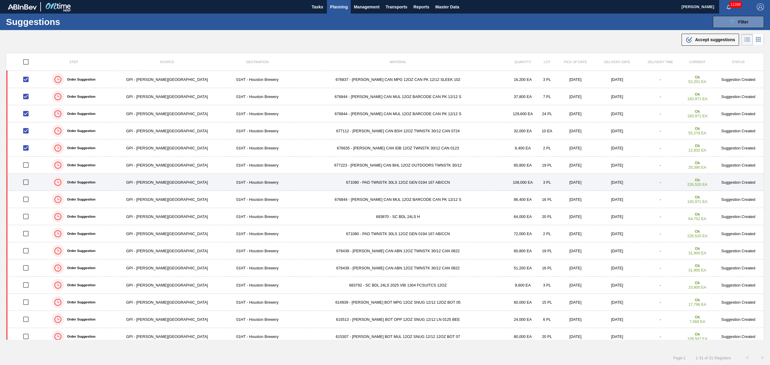
click at [29, 181] on input "checkbox" at bounding box center [26, 182] width 13 height 13
checkbox input "true"
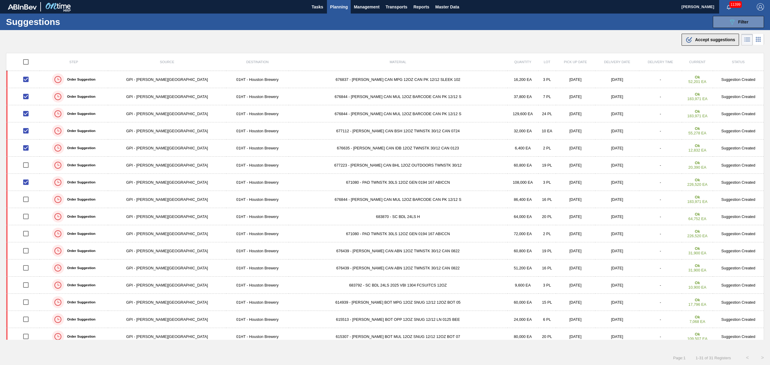
click at [715, 42] on span "Accept suggestions" at bounding box center [715, 39] width 40 height 5
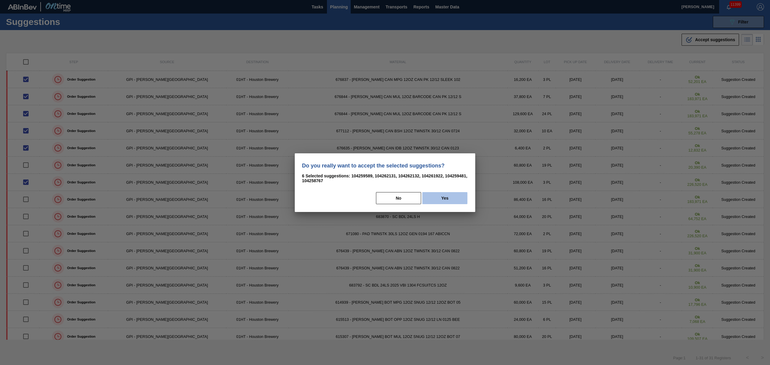
click at [439, 194] on button "Yes" at bounding box center [445, 198] width 45 height 12
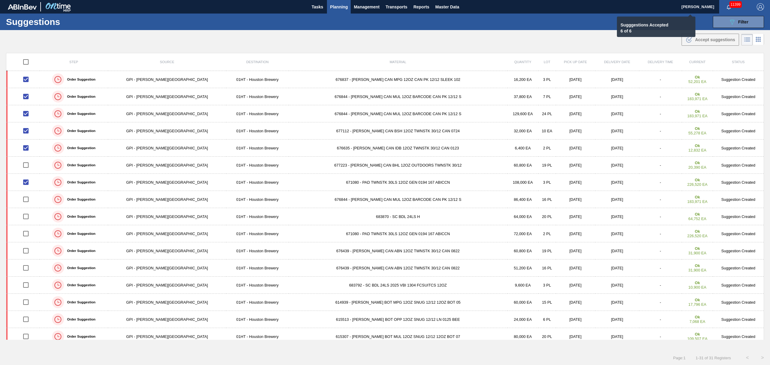
checkbox input "false"
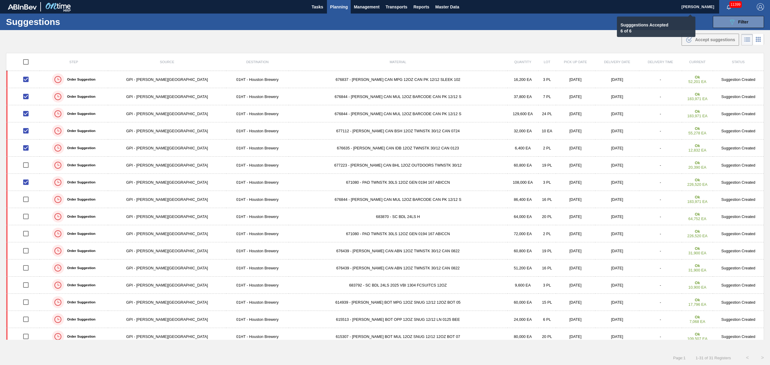
checkbox input "false"
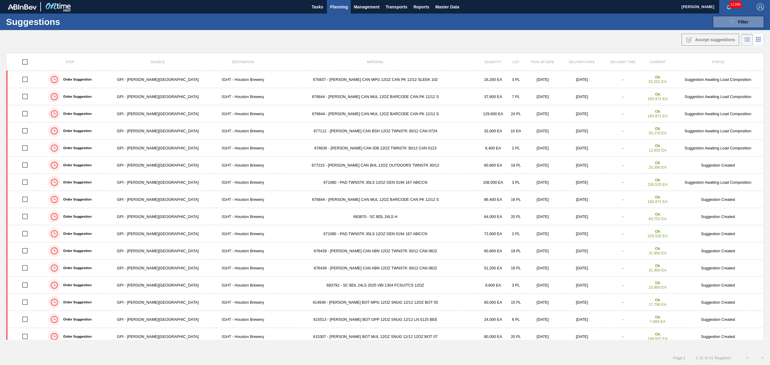
click at [340, 7] on span "Planning" at bounding box center [339, 6] width 18 height 7
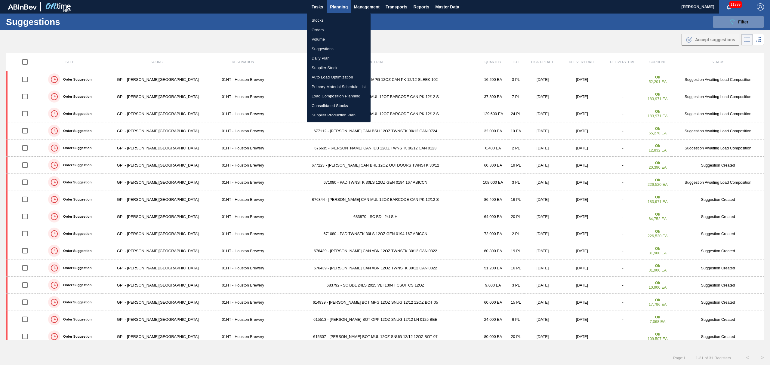
click at [324, 97] on li "Load Composition Planning" at bounding box center [339, 96] width 64 height 10
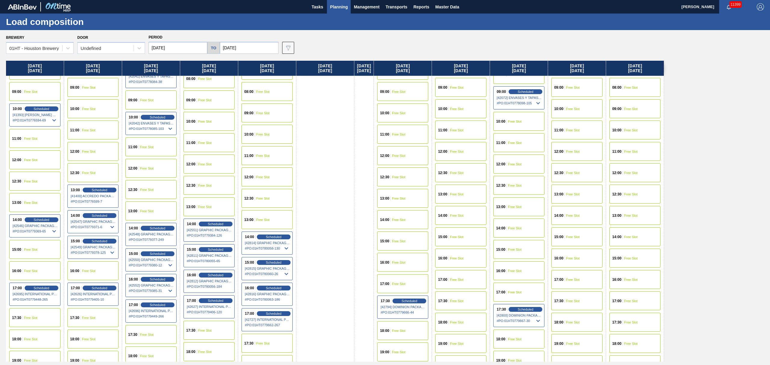
scroll to position [200, 0]
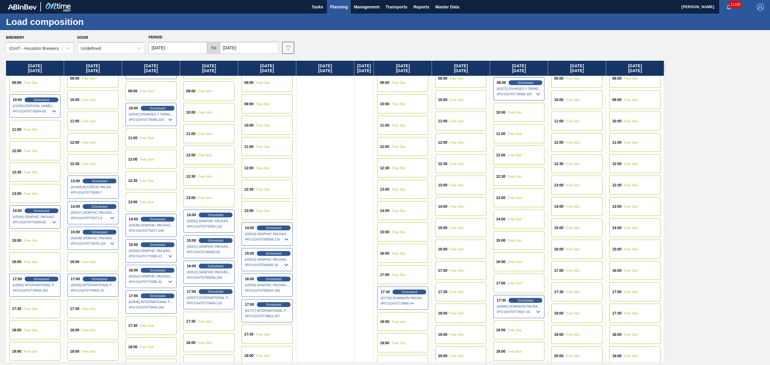
click at [402, 209] on span "Free Slot" at bounding box center [399, 211] width 14 height 4
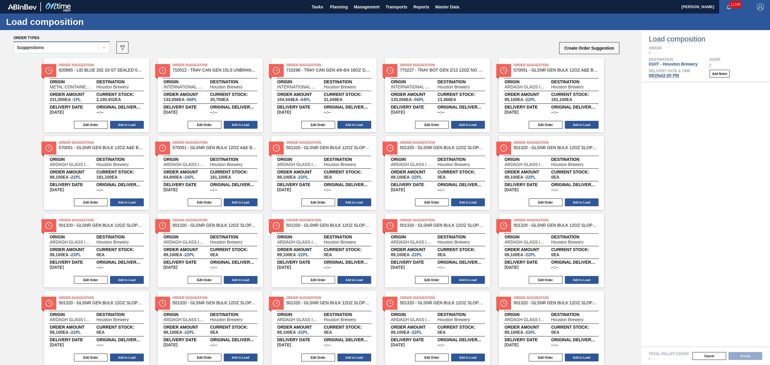
click at [67, 44] on div "Suggestions" at bounding box center [56, 47] width 85 height 9
click at [69, 58] on div "Awaiting load composition" at bounding box center [62, 62] width 96 height 11
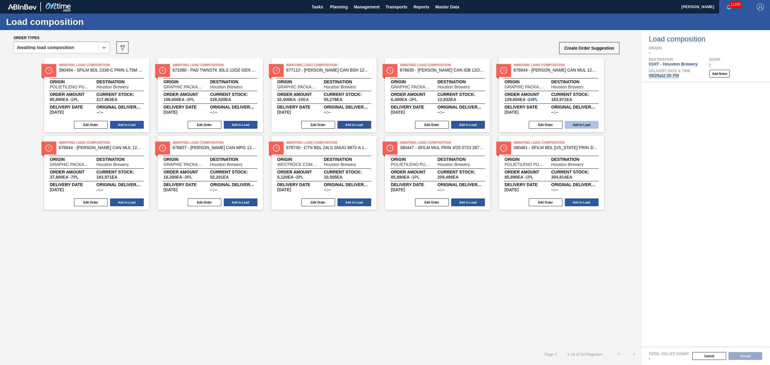
click at [590, 127] on button "Add to Load" at bounding box center [582, 125] width 34 height 8
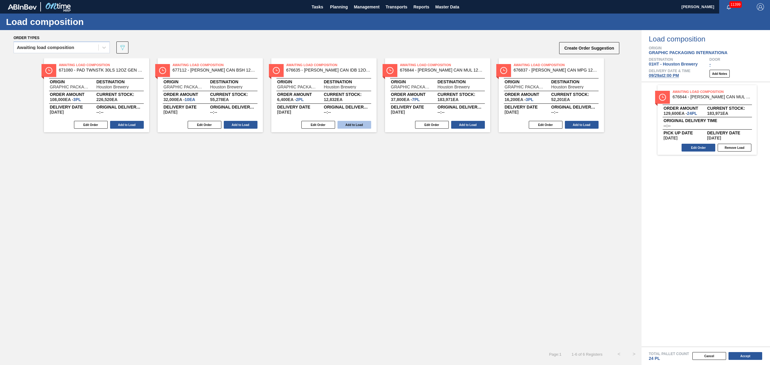
click at [353, 128] on button "Add to Load" at bounding box center [355, 125] width 34 height 8
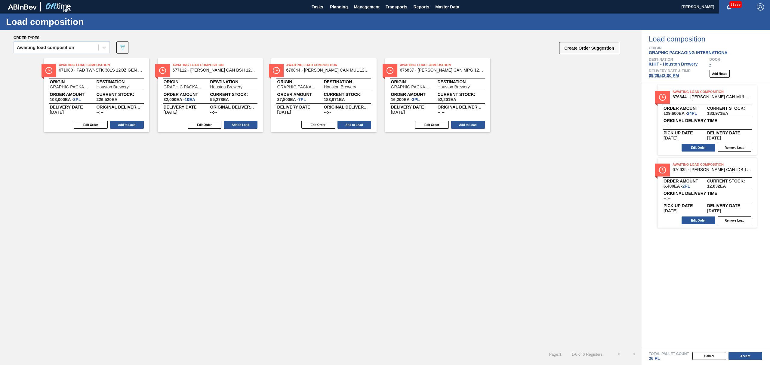
click at [748, 351] on div "Total Pallet Count 26 PL" at bounding box center [706, 354] width 129 height 14
click at [748, 354] on button "Accept" at bounding box center [746, 356] width 34 height 8
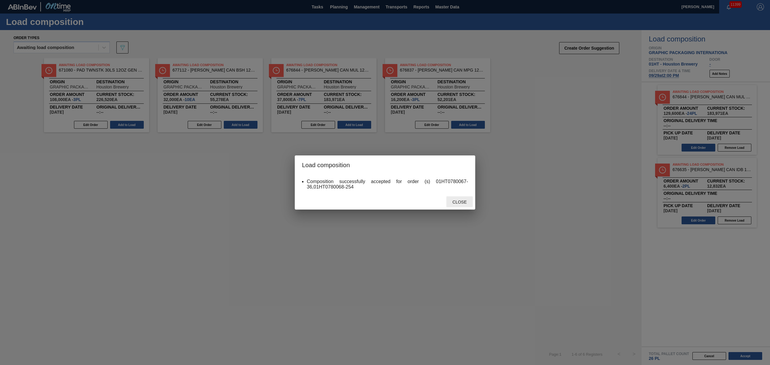
click at [460, 200] on span "Close" at bounding box center [460, 202] width 24 height 5
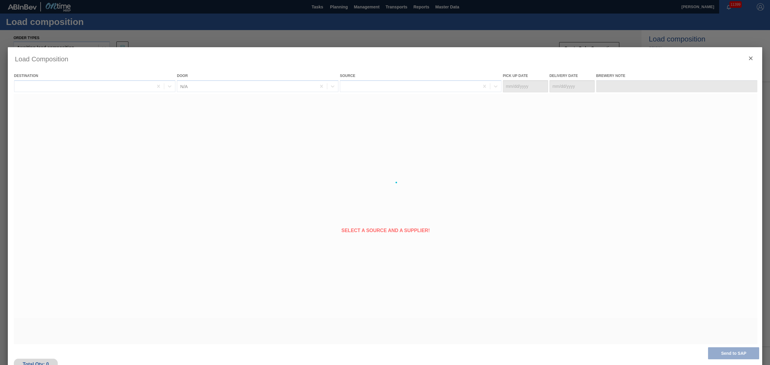
type Date "[DATE]"
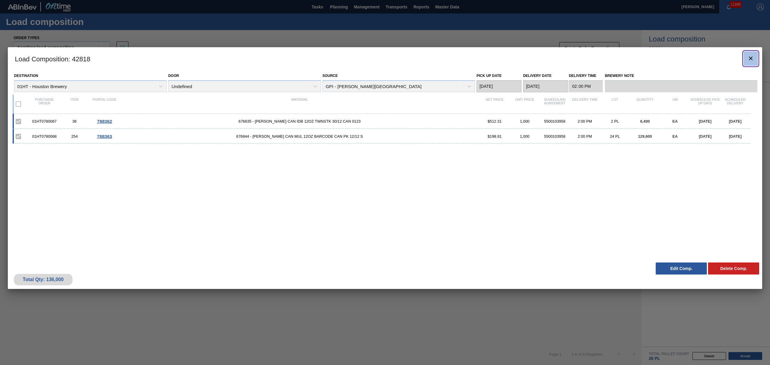
click at [749, 56] on icon "botão de ícone" at bounding box center [751, 58] width 7 height 7
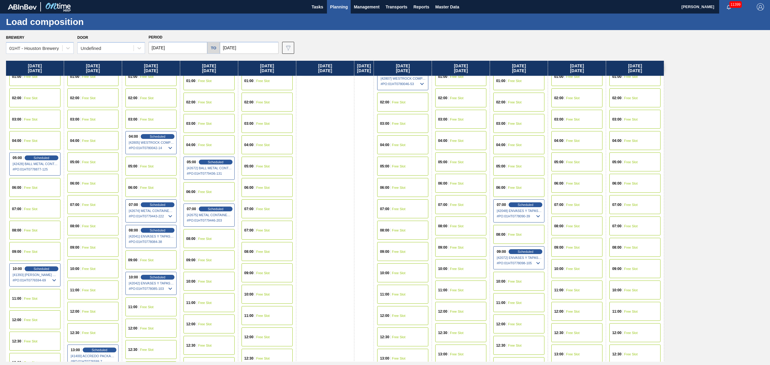
scroll to position [80, 0]
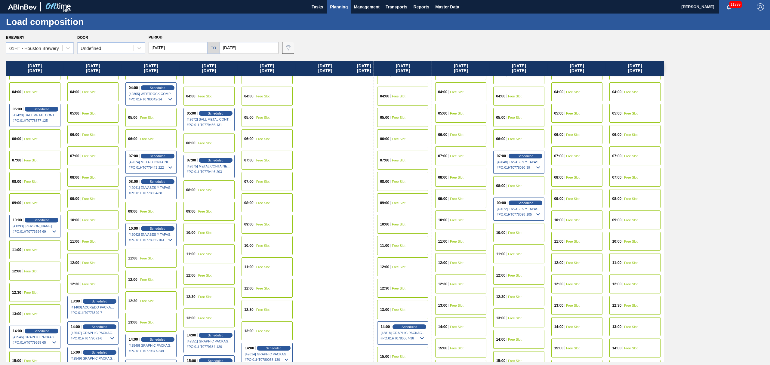
click at [463, 323] on div "14:00 Free Slot" at bounding box center [460, 327] width 51 height 19
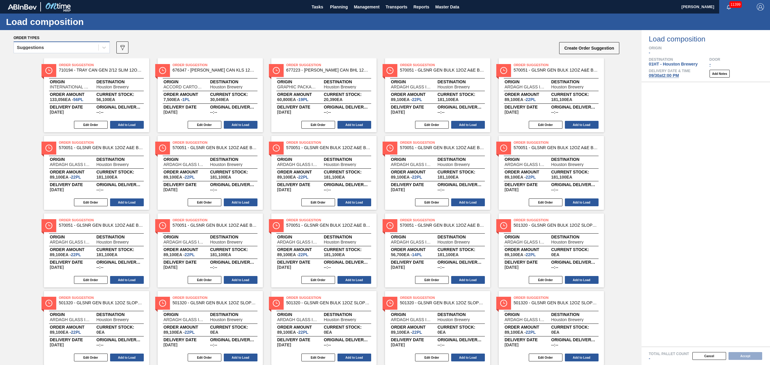
click at [66, 49] on div "Suggestions" at bounding box center [56, 47] width 85 height 9
drag, startPoint x: 61, startPoint y: 70, endPoint x: 67, endPoint y: 59, distance: 12.7
click at [67, 59] on div "Awaiting load composition Suggestions Released - Awaiting Load Comp." at bounding box center [62, 74] width 96 height 36
click at [67, 59] on div "Awaiting load composition" at bounding box center [62, 62] width 96 height 11
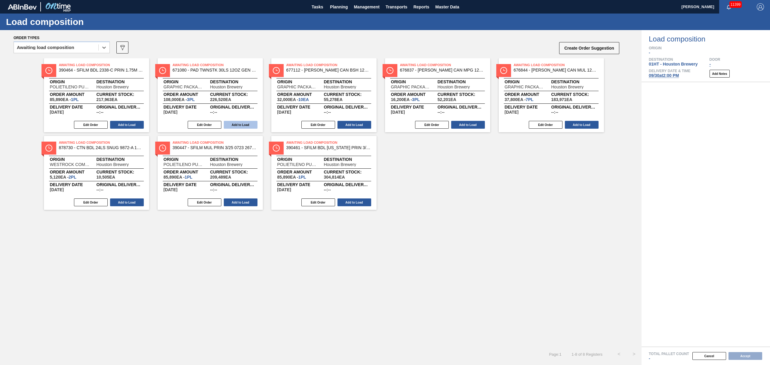
click at [241, 127] on button "Add to Load" at bounding box center [241, 125] width 34 height 8
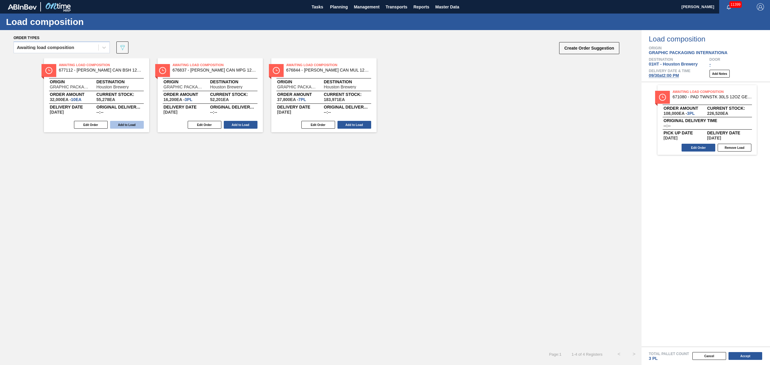
click at [126, 127] on button "Add to Load" at bounding box center [127, 125] width 34 height 8
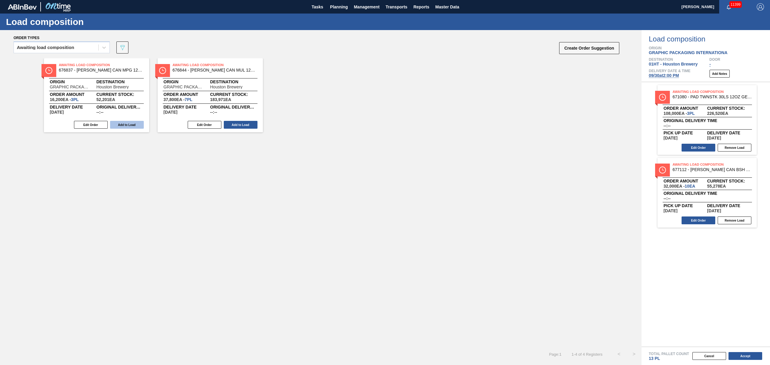
click at [126, 127] on button "Add to Load" at bounding box center [127, 125] width 34 height 8
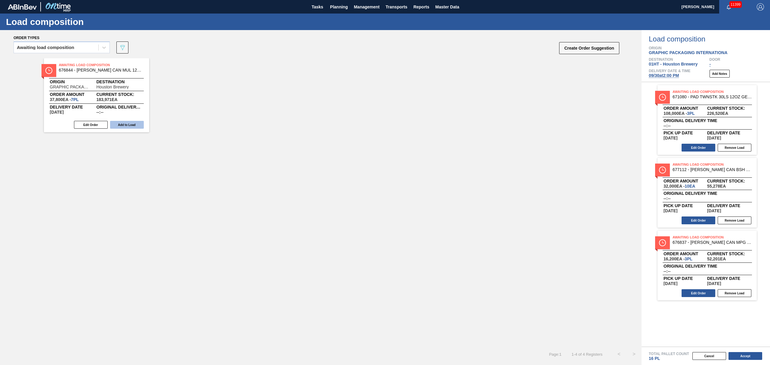
click at [127, 127] on button "Add to Load" at bounding box center [127, 125] width 34 height 8
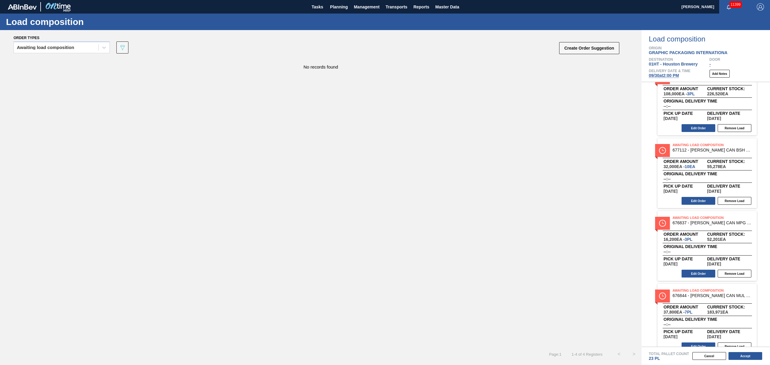
scroll to position [30, 0]
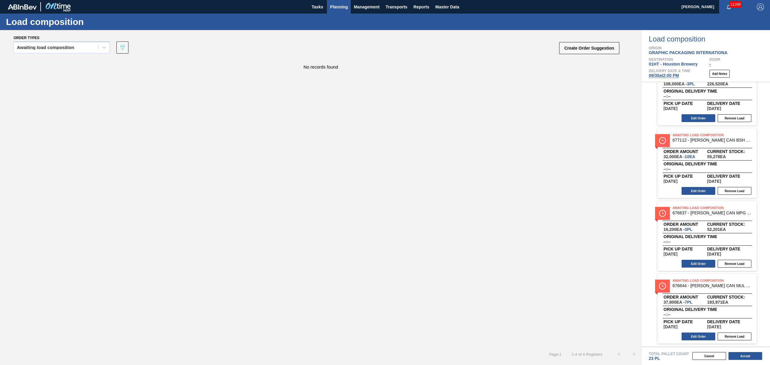
click at [340, 5] on span "Planning" at bounding box center [339, 6] width 18 height 7
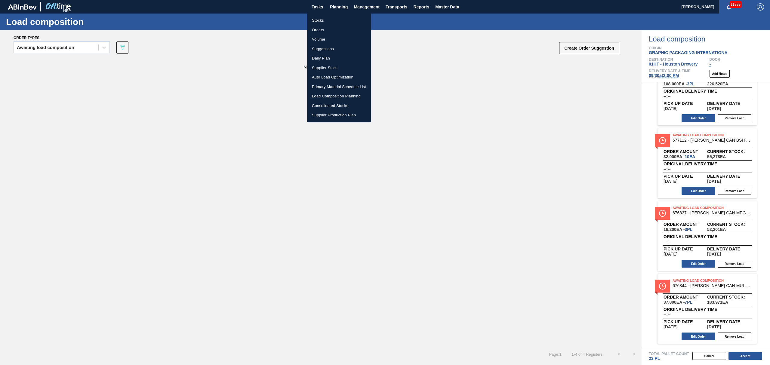
click at [324, 46] on li "Suggestions" at bounding box center [339, 49] width 64 height 10
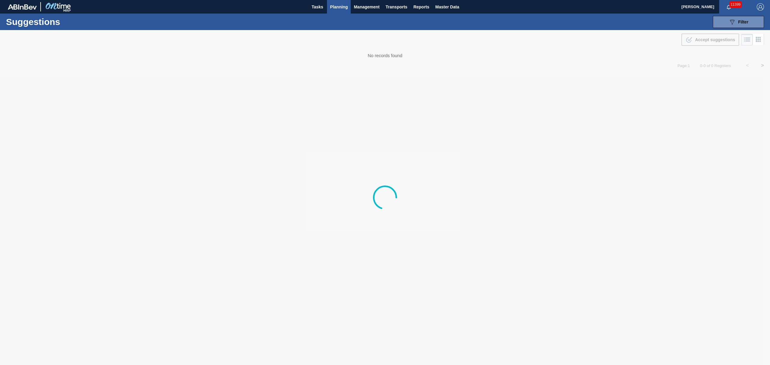
type from "[DATE]"
type to "[DATE]"
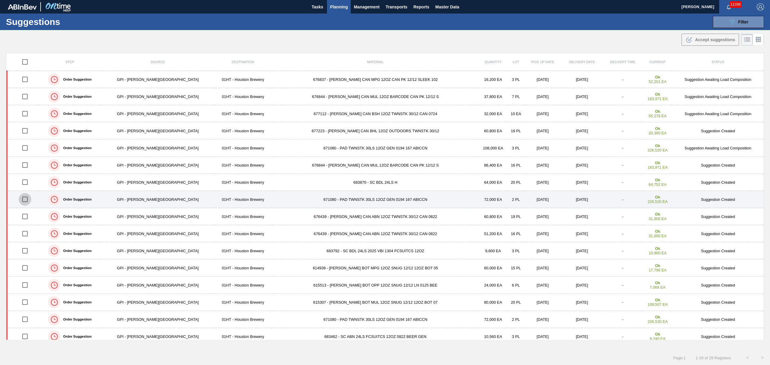
drag, startPoint x: 26, startPoint y: 200, endPoint x: 34, endPoint y: 197, distance: 8.7
click at [26, 200] on input "checkbox" at bounding box center [25, 199] width 13 height 13
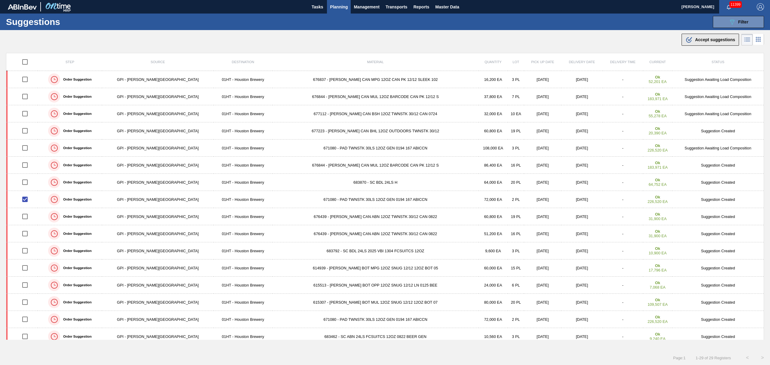
click at [709, 44] on button ".b{fill:var(--color-action-default)} Accept suggestions" at bounding box center [710, 40] width 57 height 12
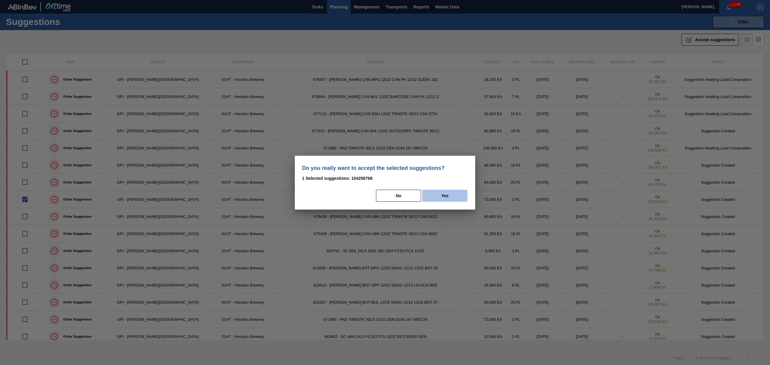
click at [442, 196] on button "Yes" at bounding box center [445, 196] width 45 height 12
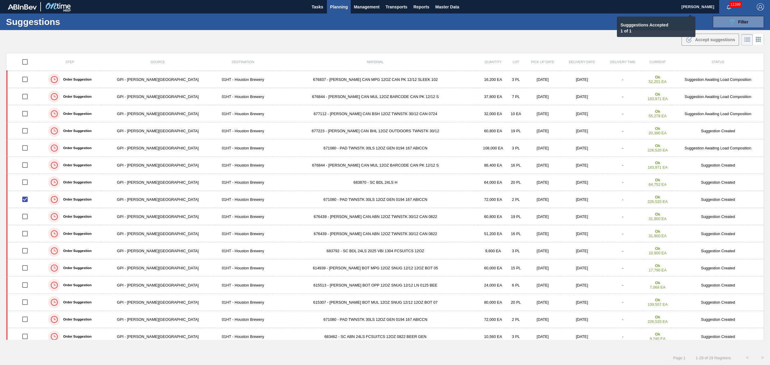
checkbox input "false"
click at [333, 4] on span "Planning" at bounding box center [339, 6] width 18 height 7
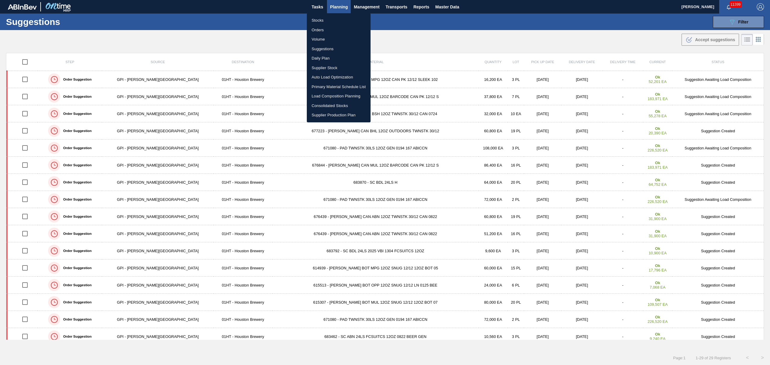
click at [323, 94] on li "Load Composition Planning" at bounding box center [339, 96] width 64 height 10
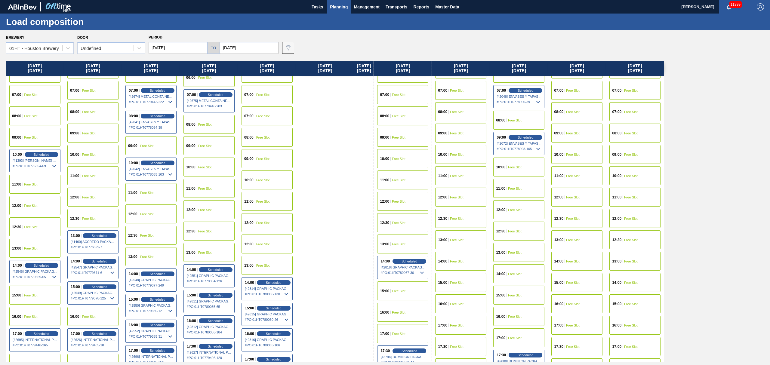
scroll to position [160, 0]
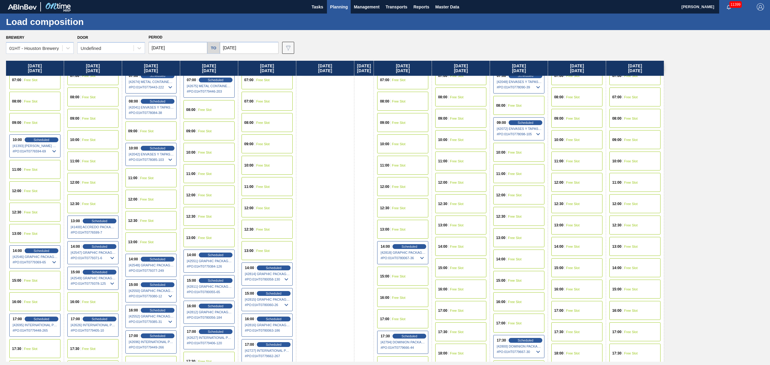
click at [460, 247] on span "Free Slot" at bounding box center [457, 247] width 14 height 4
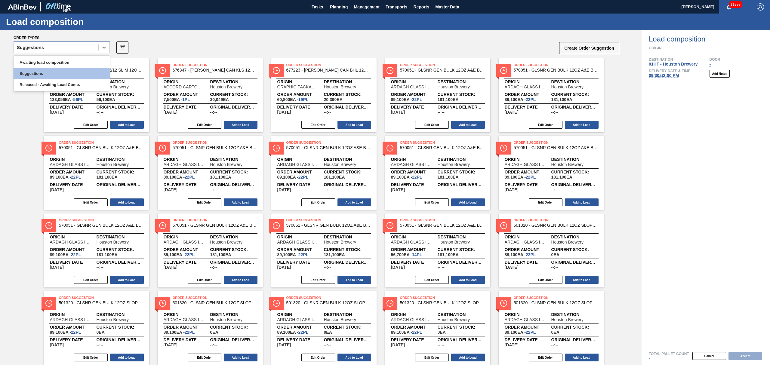
click at [49, 49] on div "Suggestions" at bounding box center [56, 47] width 85 height 9
click at [50, 62] on div "Awaiting load composition" at bounding box center [62, 62] width 96 height 11
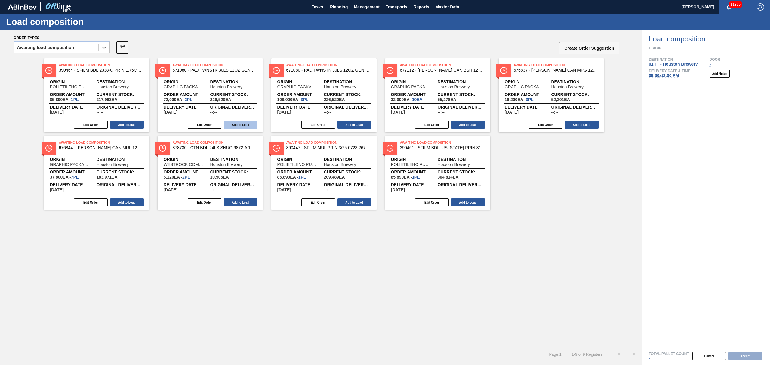
click at [236, 124] on button "Add to Load" at bounding box center [241, 125] width 34 height 8
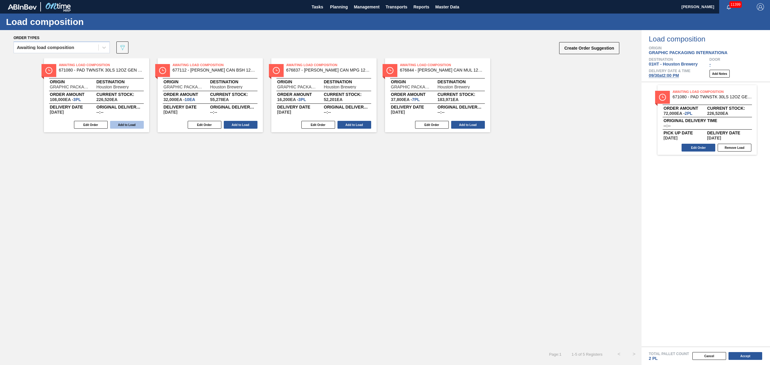
click at [136, 124] on button "Add to Load" at bounding box center [127, 125] width 34 height 8
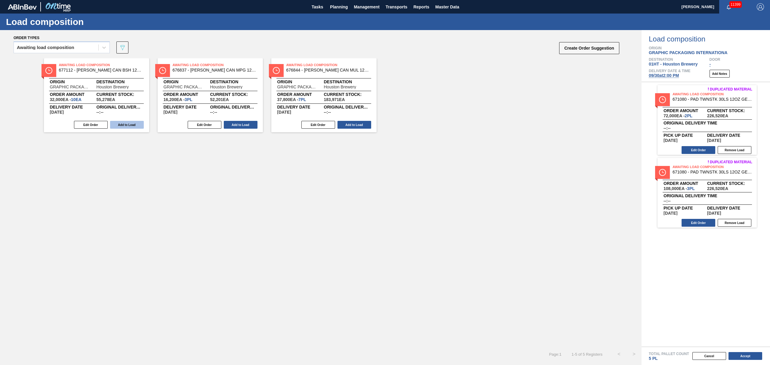
click at [129, 125] on button "Add to Load" at bounding box center [127, 125] width 34 height 8
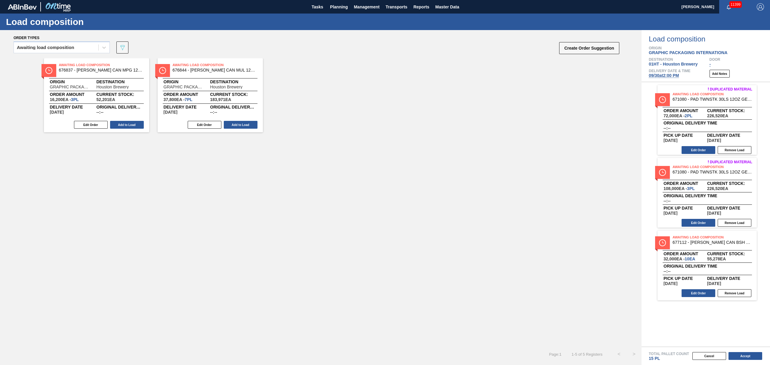
click at [129, 125] on button "Add to Load" at bounding box center [127, 125] width 34 height 8
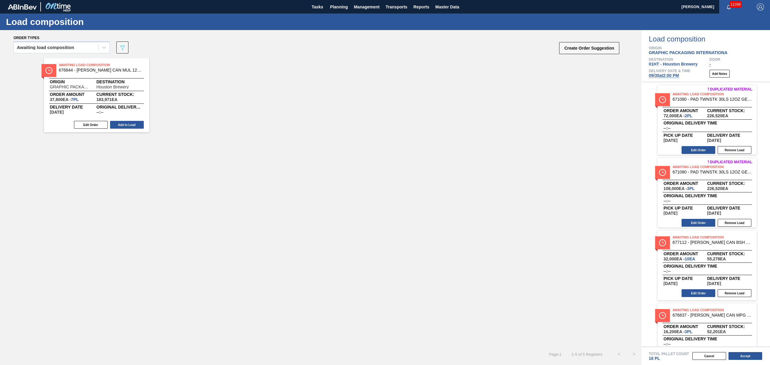
click at [129, 125] on button "Add to Load" at bounding box center [127, 125] width 34 height 8
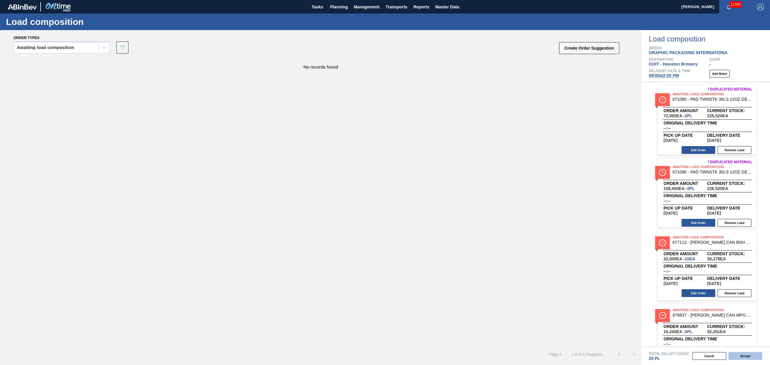
click at [746, 355] on button "Accept" at bounding box center [746, 356] width 34 height 8
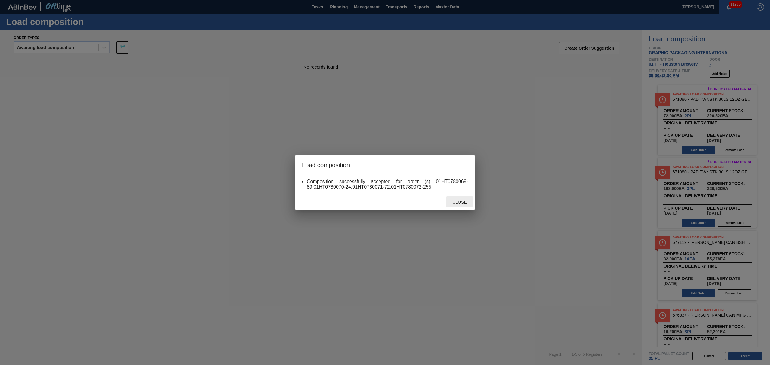
click at [456, 203] on span "Close" at bounding box center [460, 202] width 24 height 5
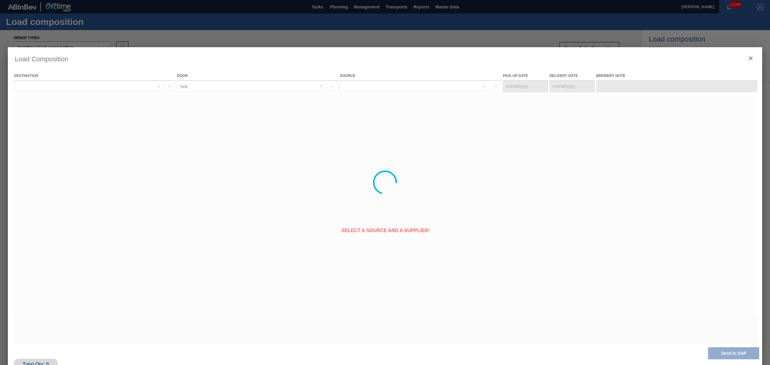
type Date "[DATE]"
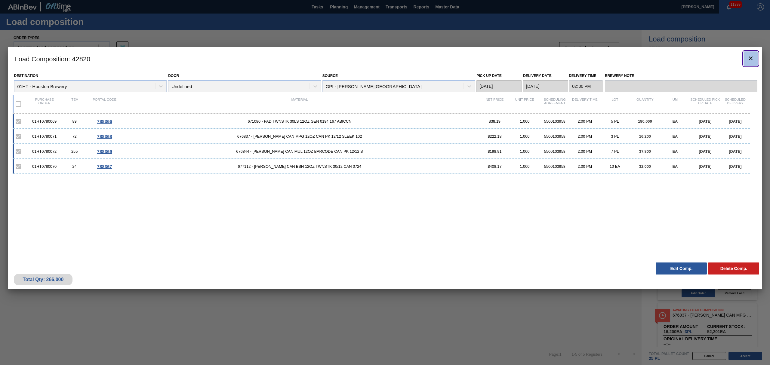
click at [749, 58] on icon "botão de ícone" at bounding box center [751, 58] width 7 height 7
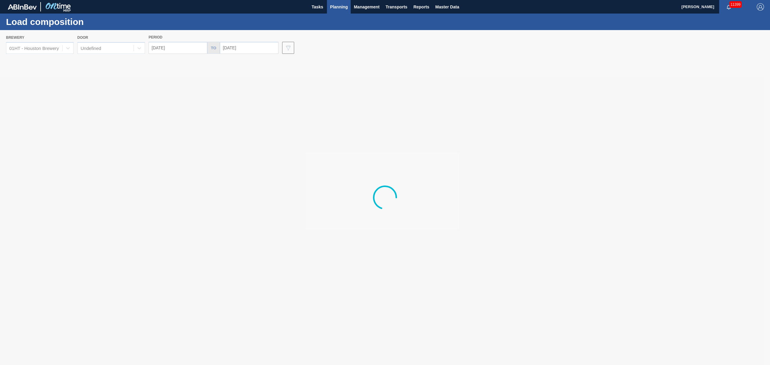
click at [333, 4] on span "Planning" at bounding box center [339, 6] width 18 height 7
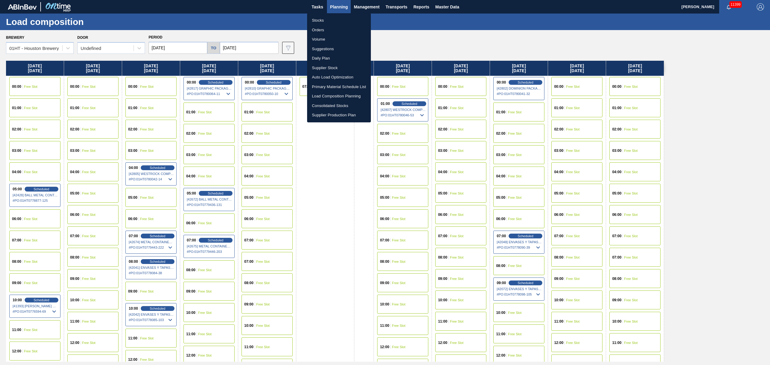
click at [326, 46] on li "Suggestions" at bounding box center [339, 49] width 64 height 10
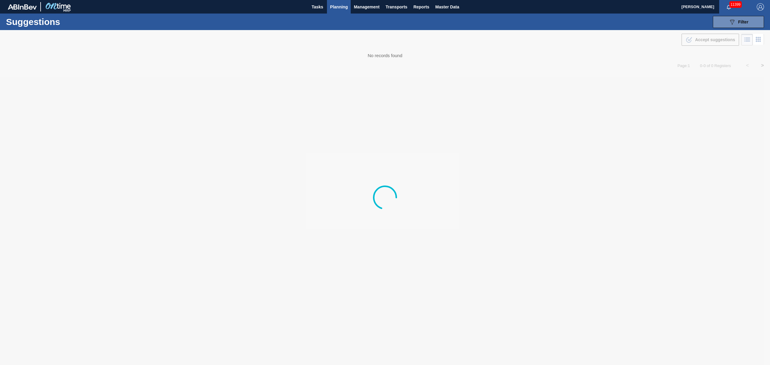
type from "[DATE]"
type to "[DATE]"
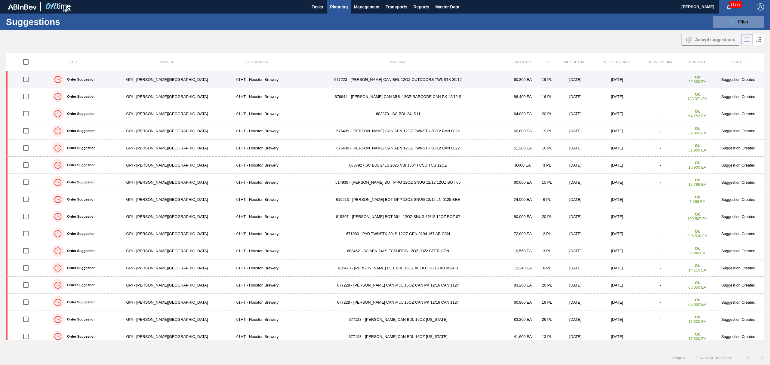
click at [27, 79] on input "checkbox" at bounding box center [26, 79] width 13 height 13
checkbox input "true"
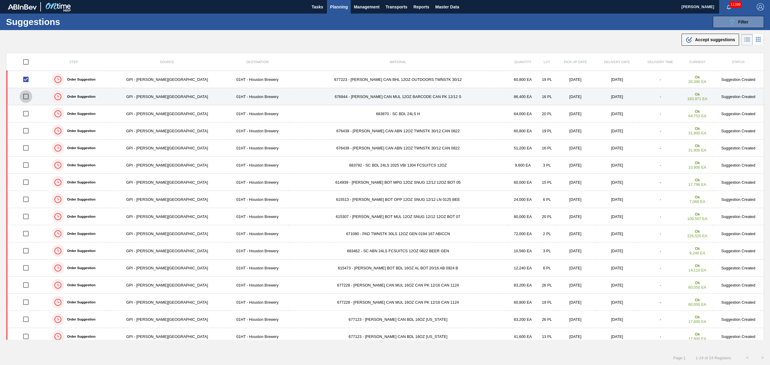
click at [26, 97] on input "checkbox" at bounding box center [26, 96] width 13 height 13
checkbox input "true"
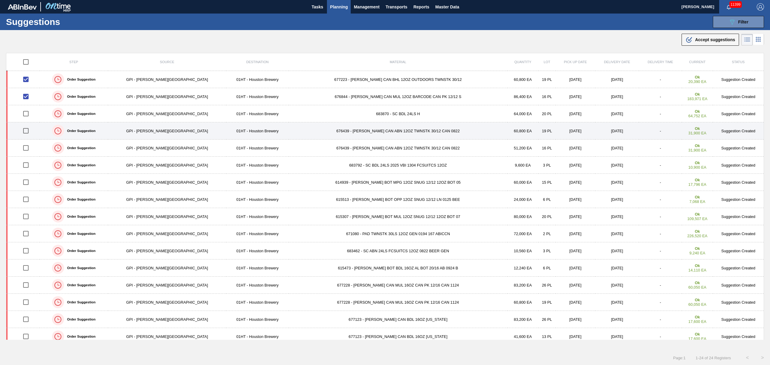
click at [30, 129] on input "checkbox" at bounding box center [26, 131] width 13 height 13
checkbox input "true"
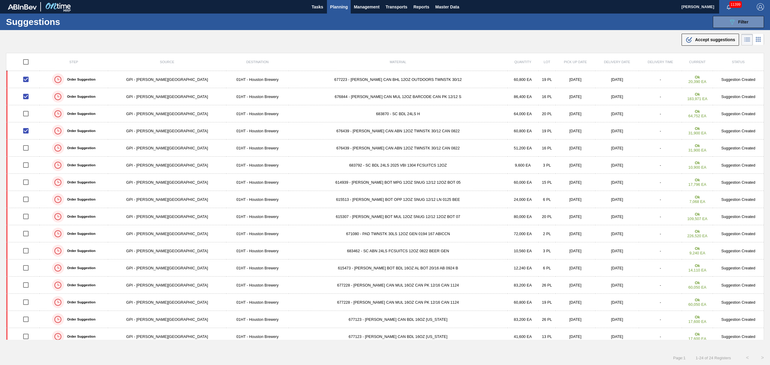
click at [334, 5] on span "Planning" at bounding box center [339, 6] width 18 height 7
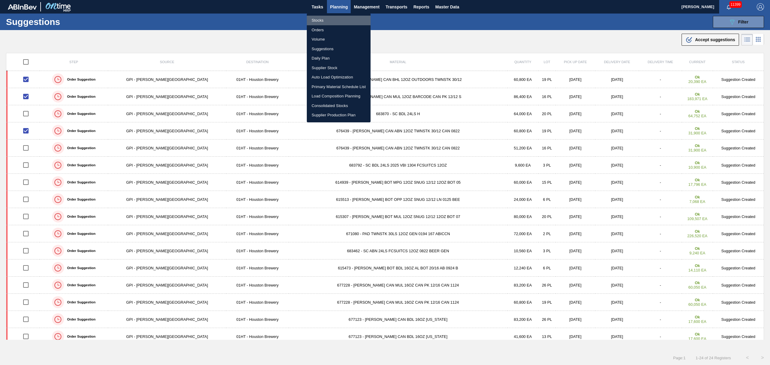
drag, startPoint x: 322, startPoint y: 17, endPoint x: 324, endPoint y: 20, distance: 4.1
click at [322, 17] on li "Stocks" at bounding box center [339, 21] width 64 height 10
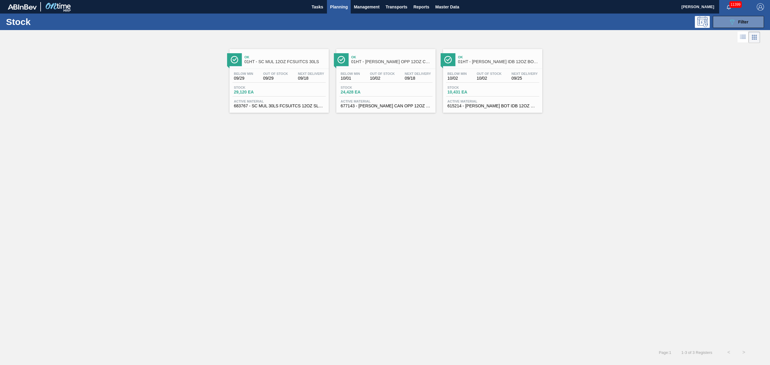
click at [725, 14] on div "Stock 089F7B8B-B2A5-4AFE-B5C0-19BA573D28AC Filter" at bounding box center [385, 22] width 770 height 17
click at [737, 19] on div "089F7B8B-B2A5-4AFE-B5C0-19BA573D28AC Filter" at bounding box center [739, 21] width 20 height 7
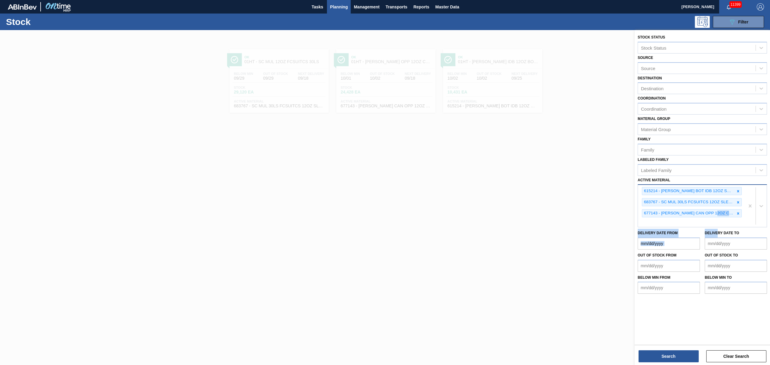
click at [718, 226] on div "Stock Status Stock Status Source Source Destination Destination Coordination Co…" at bounding box center [702, 163] width 135 height 267
click at [692, 219] on div "615214 - CARR BOT IDB 12OZ SNUG 12/12 12OZ BOT 01 683767 - SC MUL 30LS FCSUITCS…" at bounding box center [691, 206] width 107 height 42
type Material "615456"
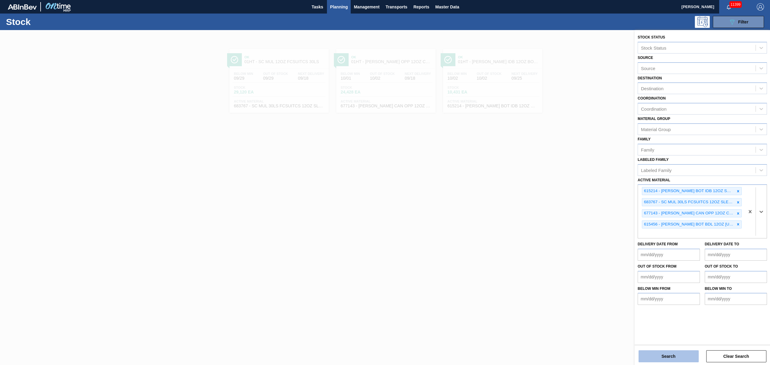
click at [668, 359] on button "Search" at bounding box center [669, 357] width 60 height 12
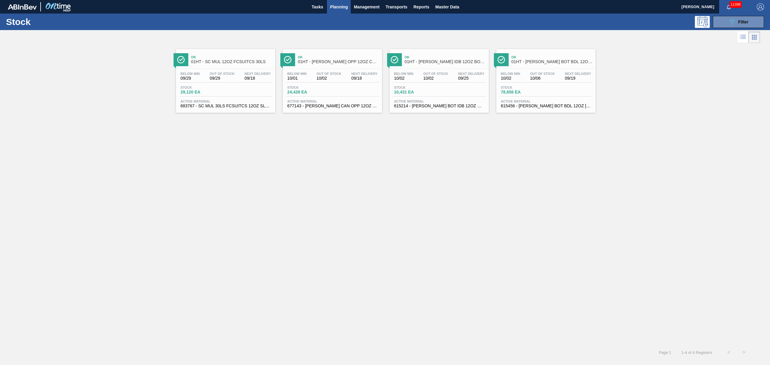
click at [525, 83] on div "Below Min 10/02 Out Of Stock 10/06 Next Delivery 09/19 Stock 78,656 EA Active M…" at bounding box center [546, 89] width 99 height 41
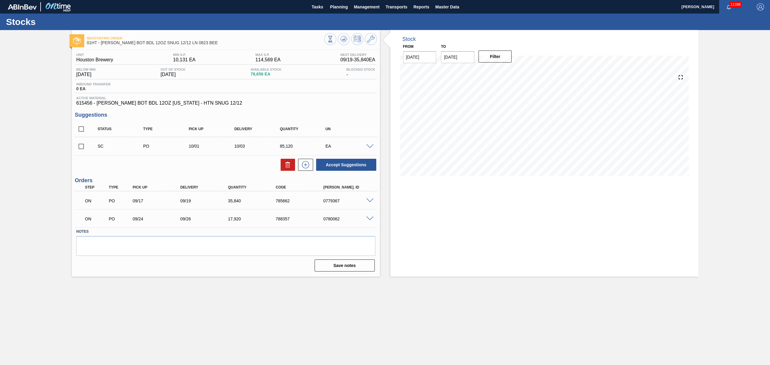
click at [369, 201] on span at bounding box center [370, 201] width 7 height 5
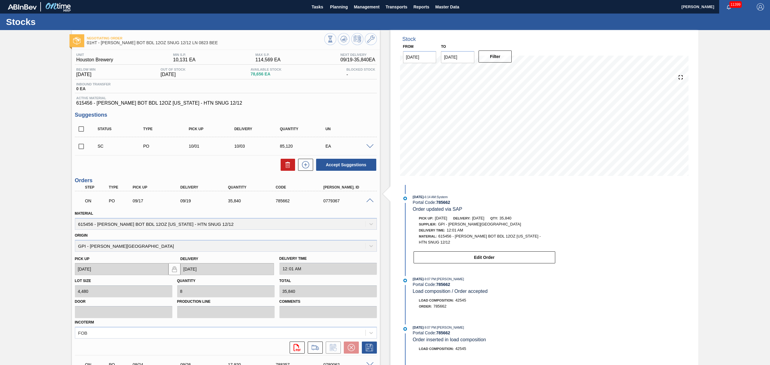
click at [368, 200] on span at bounding box center [370, 201] width 7 height 5
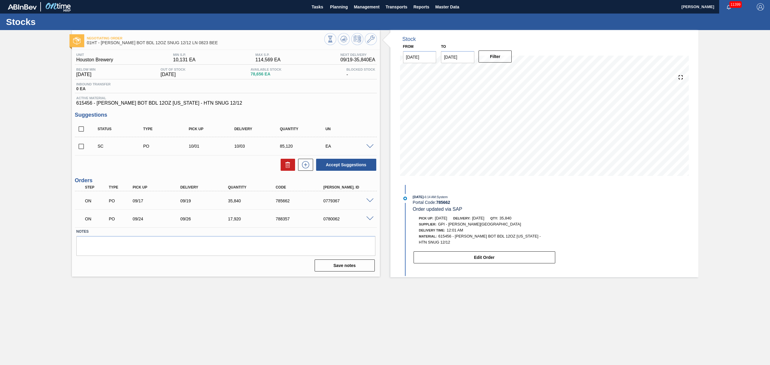
click at [372, 219] on span at bounding box center [370, 219] width 7 height 5
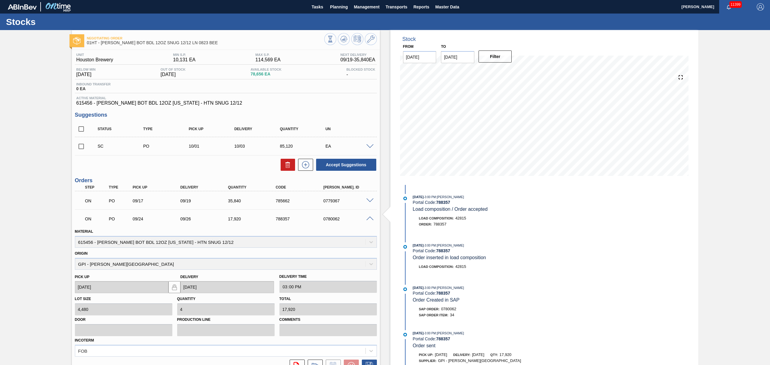
click at [369, 217] on span at bounding box center [370, 219] width 7 height 5
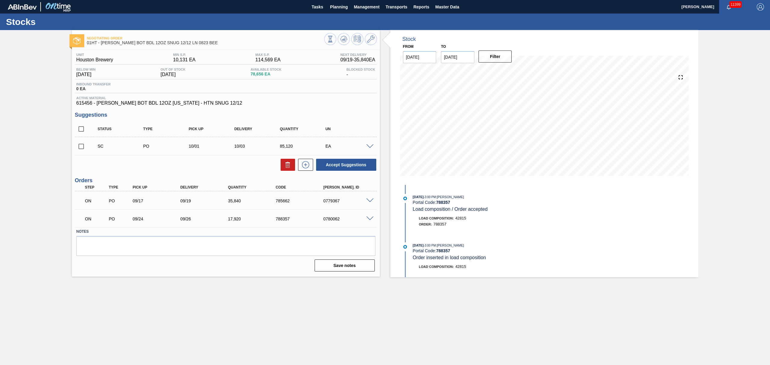
click at [373, 147] on span at bounding box center [370, 146] width 7 height 5
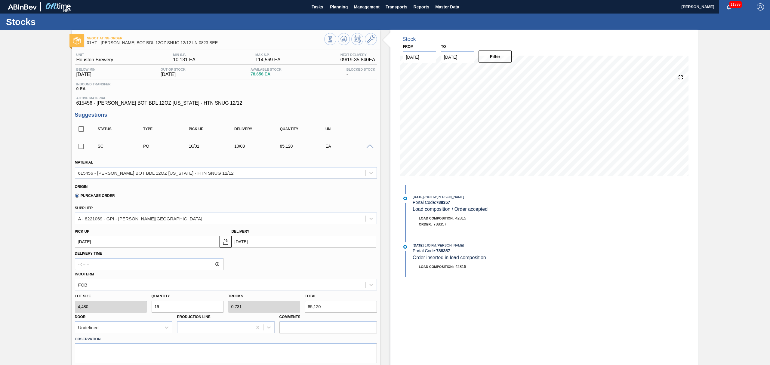
click at [370, 147] on span at bounding box center [370, 146] width 7 height 5
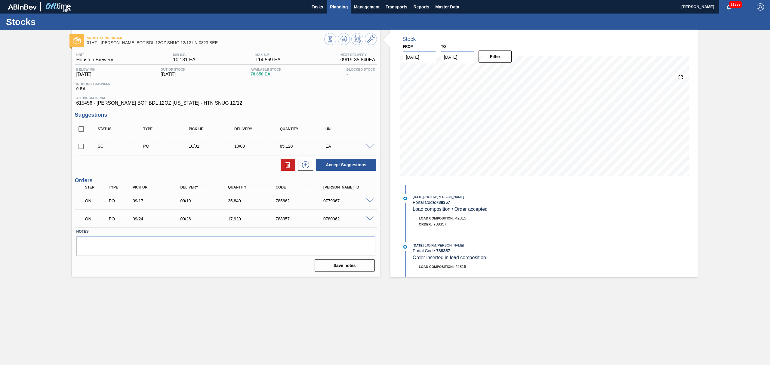
click at [338, 2] on button "Planning" at bounding box center [339, 7] width 24 height 14
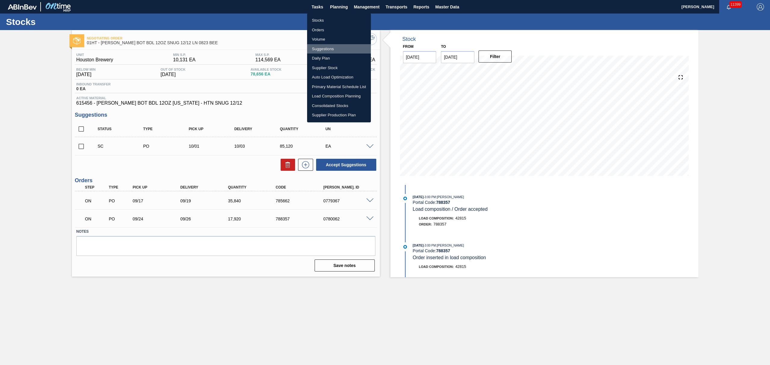
click at [323, 46] on li "Suggestions" at bounding box center [339, 49] width 64 height 10
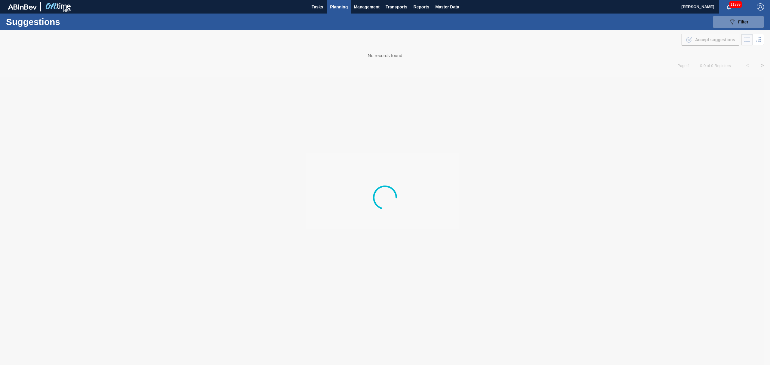
type from "[DATE]"
type to "[DATE]"
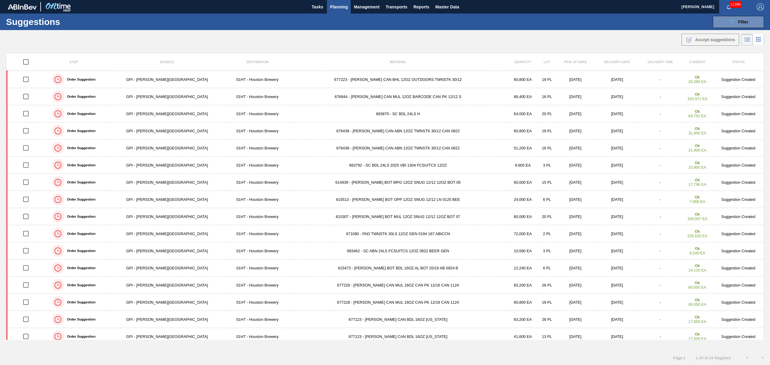
click at [347, 4] on span "Planning" at bounding box center [339, 6] width 18 height 7
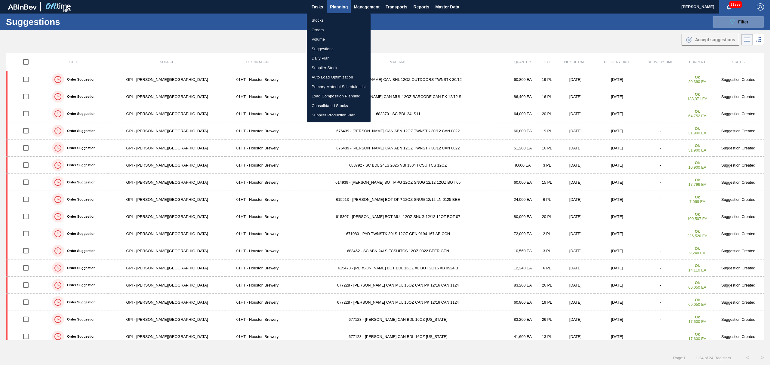
click at [321, 18] on li "Stocks" at bounding box center [339, 21] width 64 height 10
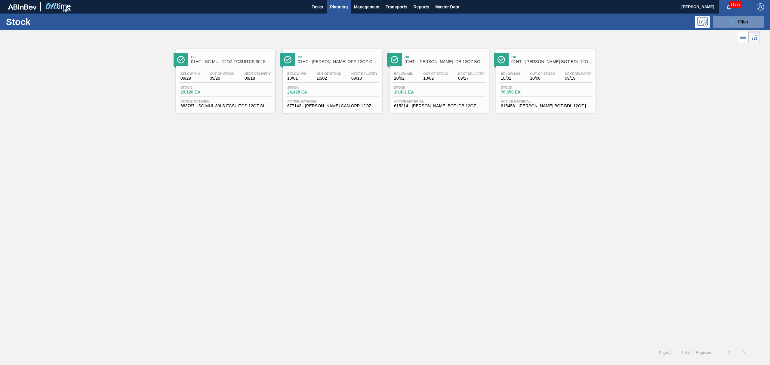
click at [514, 103] on span "Active Material" at bounding box center [546, 102] width 90 height 4
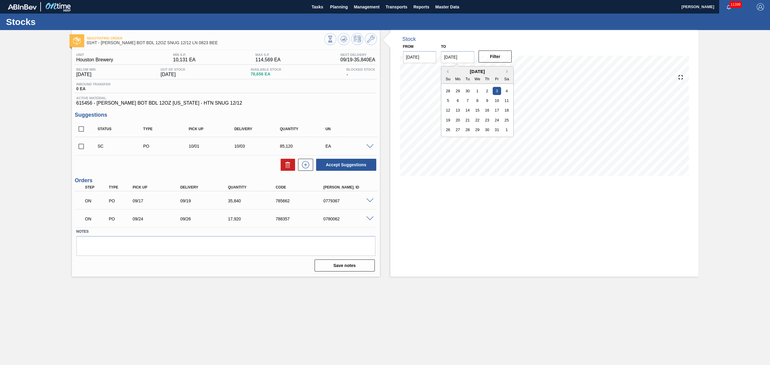
click at [469, 58] on input "[DATE]" at bounding box center [457, 57] width 33 height 12
click at [506, 91] on div "4" at bounding box center [507, 91] width 8 height 8
type input "[DATE]"
click at [499, 59] on button "Filter" at bounding box center [495, 57] width 33 height 12
click at [371, 199] on div at bounding box center [371, 200] width 12 height 5
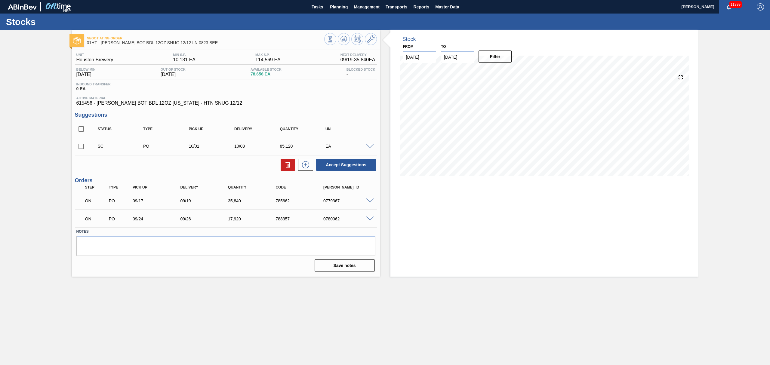
click at [369, 201] on span at bounding box center [370, 201] width 7 height 5
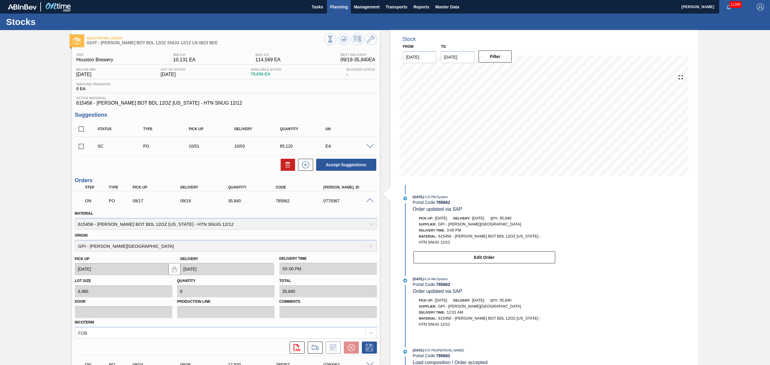
click at [343, 7] on span "Planning" at bounding box center [339, 6] width 18 height 7
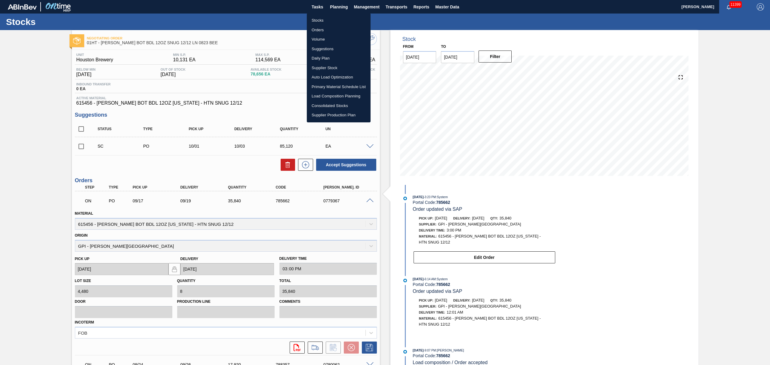
click at [323, 47] on li "Suggestions" at bounding box center [339, 49] width 64 height 10
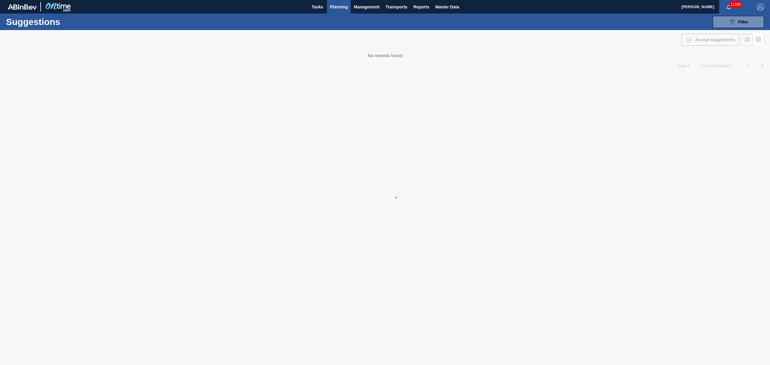
type from "[DATE]"
type to "[DATE]"
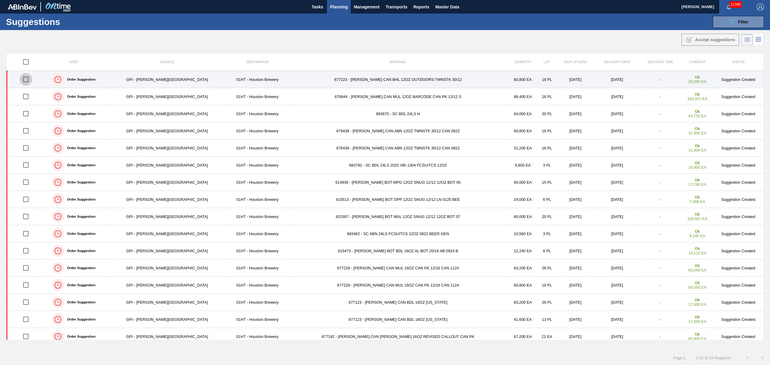
click at [29, 81] on input "checkbox" at bounding box center [26, 79] width 13 height 13
checkbox input "true"
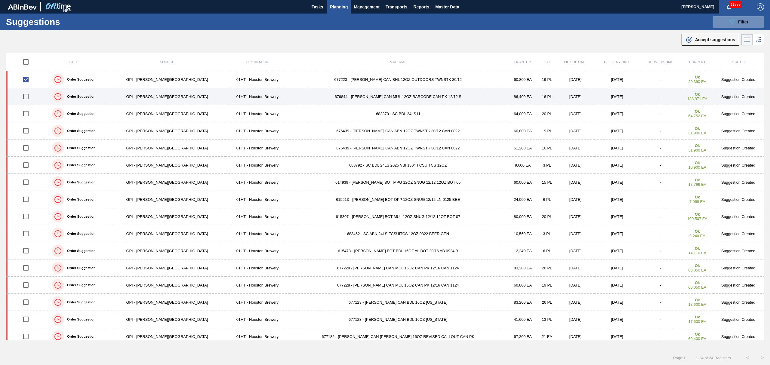
click at [29, 98] on input "checkbox" at bounding box center [26, 96] width 13 height 13
checkbox input "true"
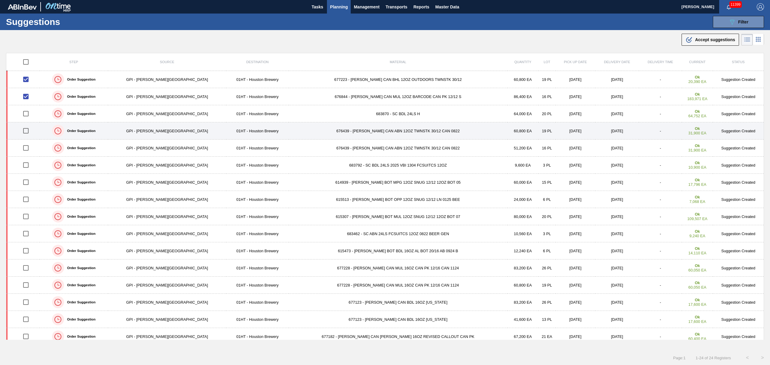
click at [29, 132] on input "checkbox" at bounding box center [26, 131] width 13 height 13
checkbox input "true"
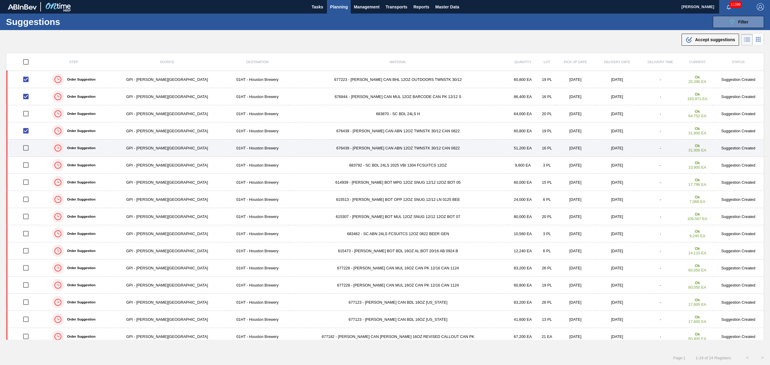
click at [28, 152] on input "checkbox" at bounding box center [26, 148] width 13 height 13
checkbox input "true"
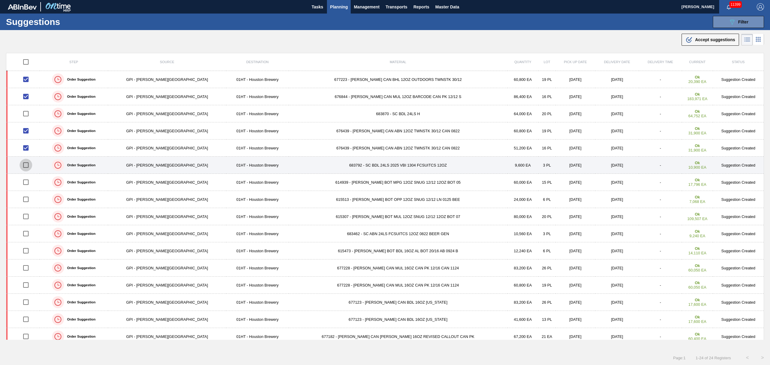
click at [28, 168] on input "checkbox" at bounding box center [26, 165] width 13 height 13
checkbox input "true"
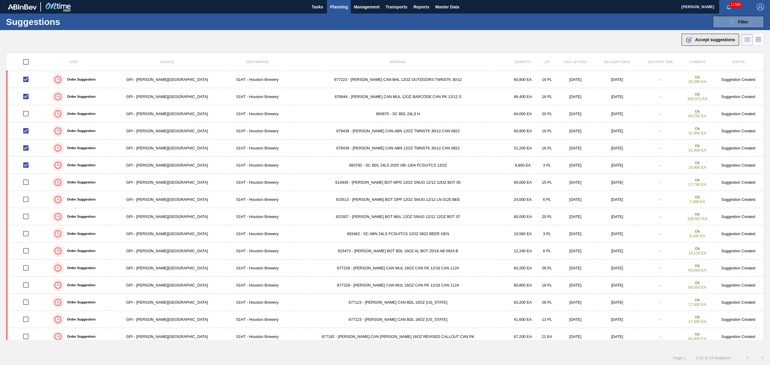
click at [705, 36] on div ".b{fill:var(--color-action-default)} Accept suggestions" at bounding box center [711, 39] width 50 height 7
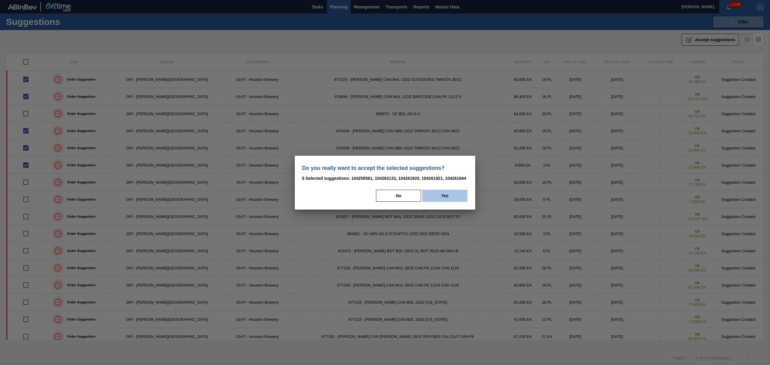
click at [453, 192] on button "Yes" at bounding box center [445, 196] width 45 height 12
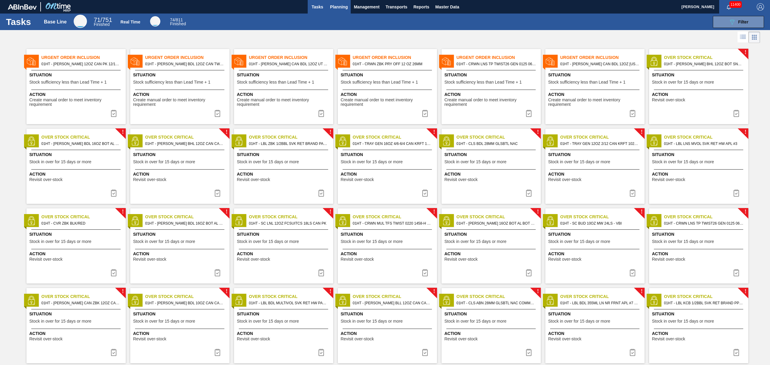
click at [334, 3] on span "Planning" at bounding box center [339, 6] width 18 height 7
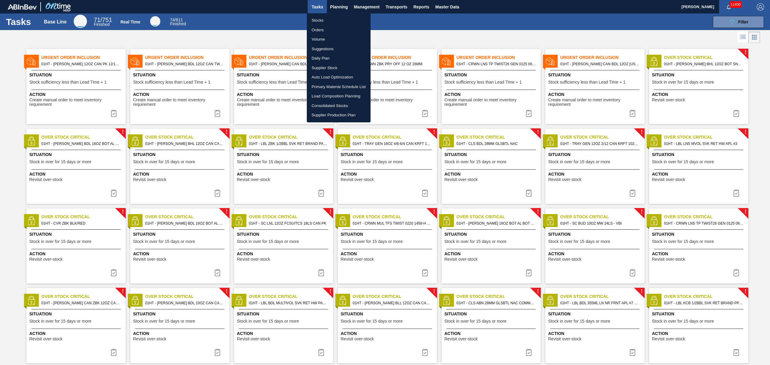
click at [327, 50] on li "Suggestions" at bounding box center [339, 49] width 64 height 10
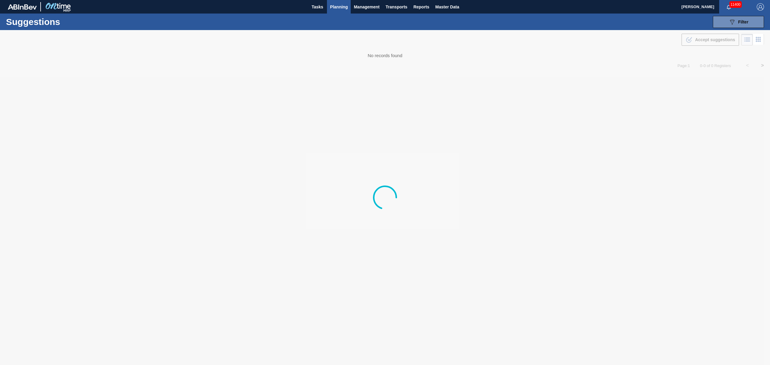
type from "[DATE]"
type to "[DATE]"
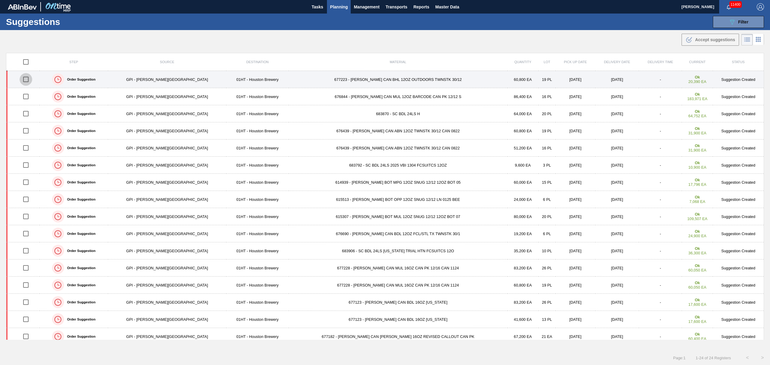
click at [28, 82] on input "checkbox" at bounding box center [26, 79] width 13 height 13
checkbox input "true"
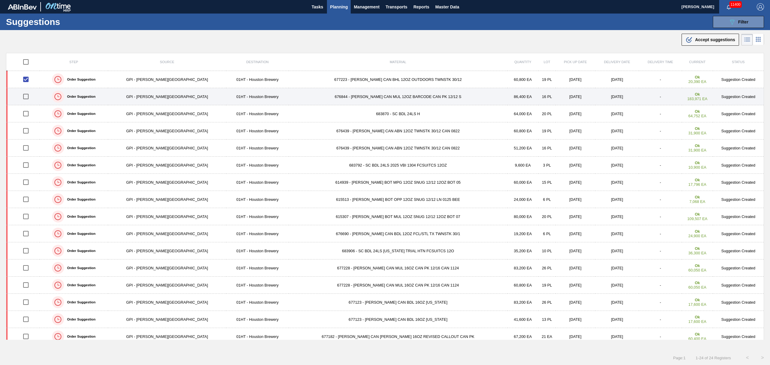
click at [30, 97] on input "checkbox" at bounding box center [26, 96] width 13 height 13
checkbox input "true"
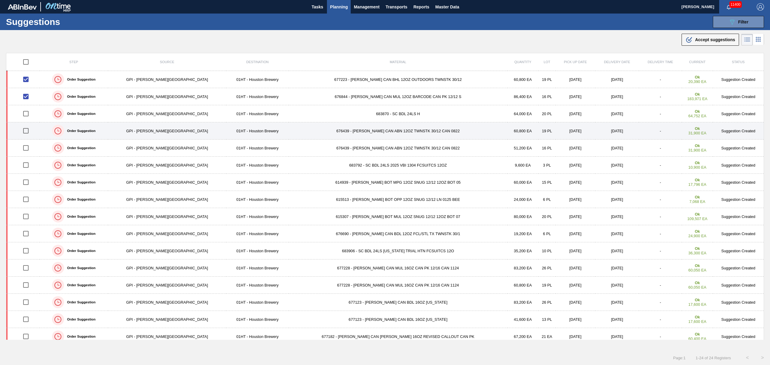
click at [30, 134] on input "checkbox" at bounding box center [26, 131] width 13 height 13
checkbox input "true"
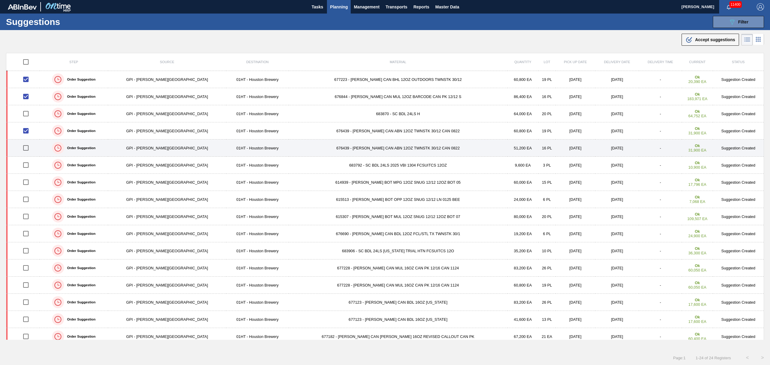
click at [29, 149] on input "checkbox" at bounding box center [26, 148] width 13 height 13
checkbox input "true"
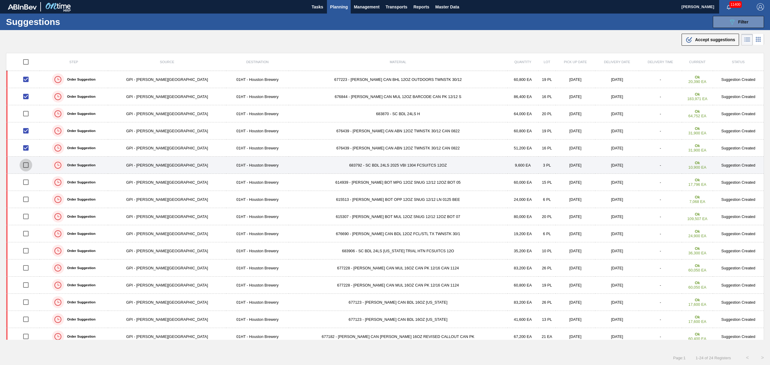
click at [29, 168] on input "checkbox" at bounding box center [26, 165] width 13 height 13
checkbox input "true"
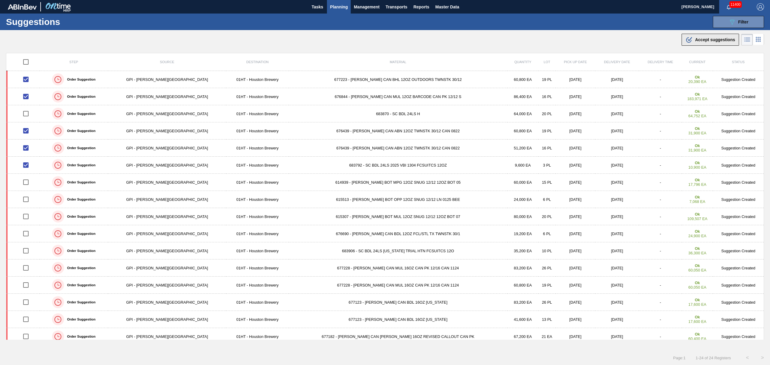
click at [707, 36] on div ".b{fill:var(--color-action-default)} Accept suggestions" at bounding box center [711, 39] width 50 height 7
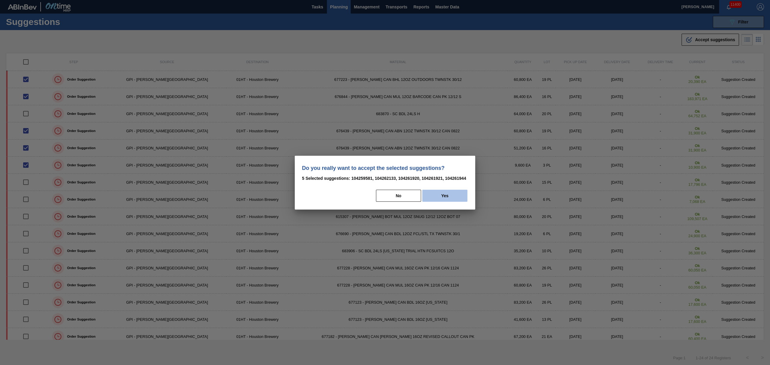
click at [442, 194] on button "Yes" at bounding box center [445, 196] width 45 height 12
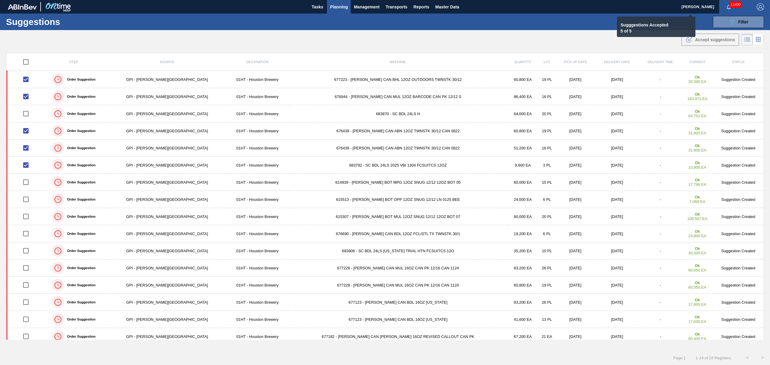
checkbox input "false"
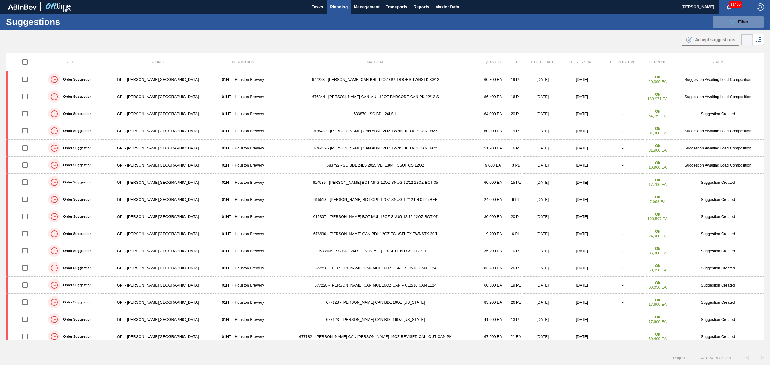
click at [339, 10] on span "Planning" at bounding box center [339, 6] width 18 height 7
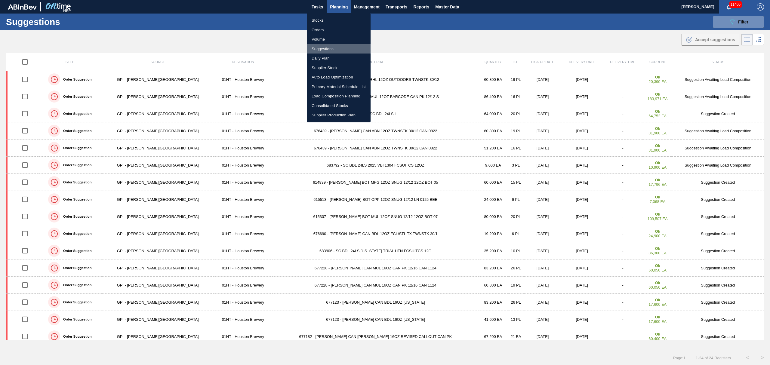
click at [323, 44] on li "Suggestions" at bounding box center [339, 49] width 64 height 10
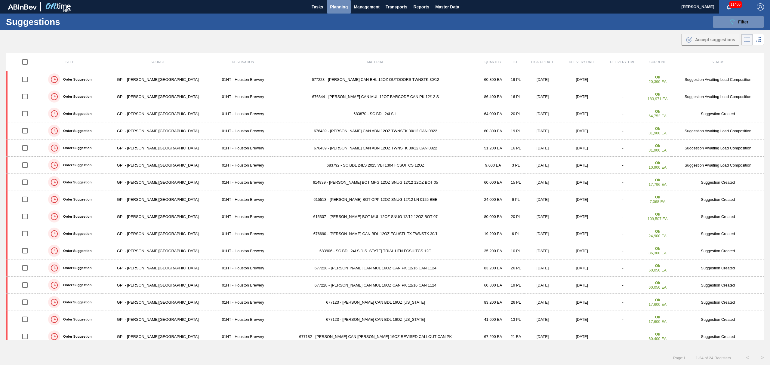
drag, startPoint x: 338, startPoint y: 2, endPoint x: 338, endPoint y: 30, distance: 28.6
click at [338, 2] on button "Planning" at bounding box center [339, 7] width 24 height 14
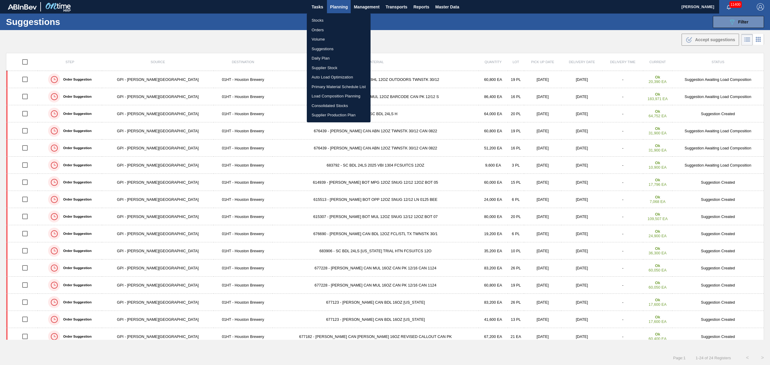
click at [332, 93] on li "Load Composition Planning" at bounding box center [339, 96] width 64 height 10
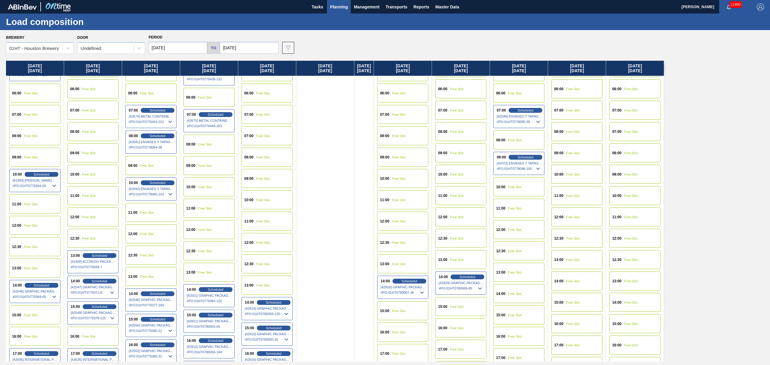
scroll to position [160, 0]
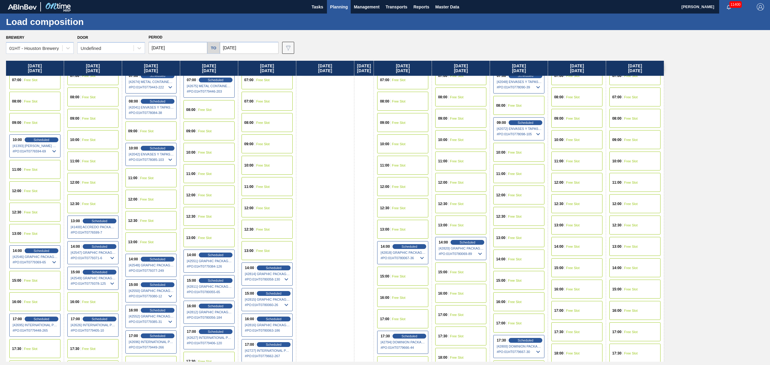
click at [521, 258] on span "Free Slot" at bounding box center [515, 260] width 14 height 4
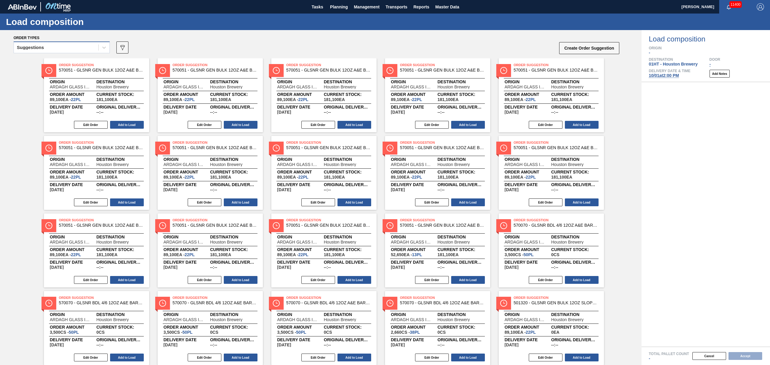
click at [81, 46] on div "Suggestions" at bounding box center [56, 47] width 85 height 9
click at [74, 59] on div "Awaiting load composition" at bounding box center [62, 62] width 96 height 11
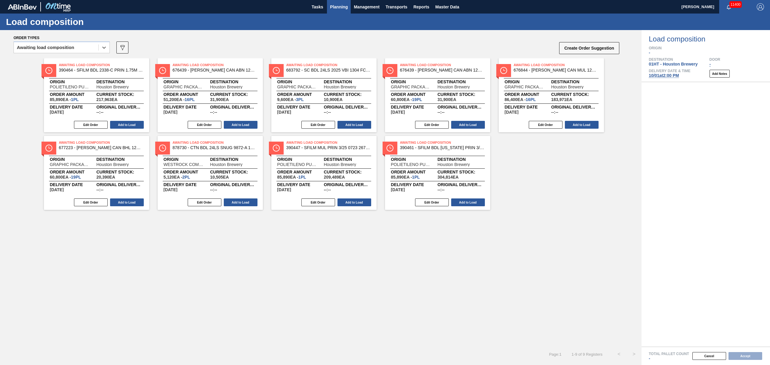
click at [339, 6] on span "Planning" at bounding box center [339, 6] width 18 height 7
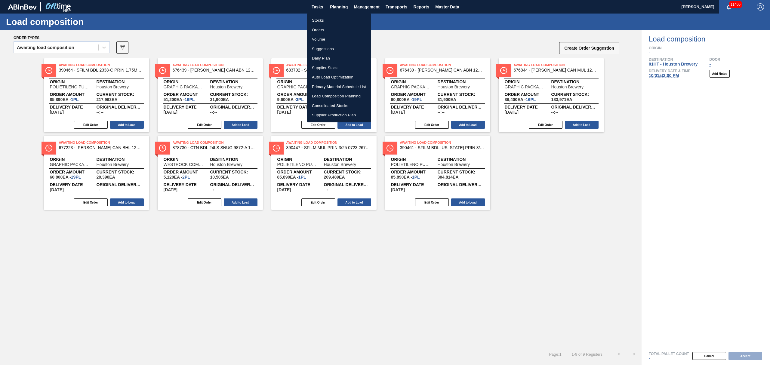
drag, startPoint x: 318, startPoint y: 17, endPoint x: 317, endPoint y: 27, distance: 10.0
click at [318, 17] on li "Stocks" at bounding box center [339, 21] width 64 height 10
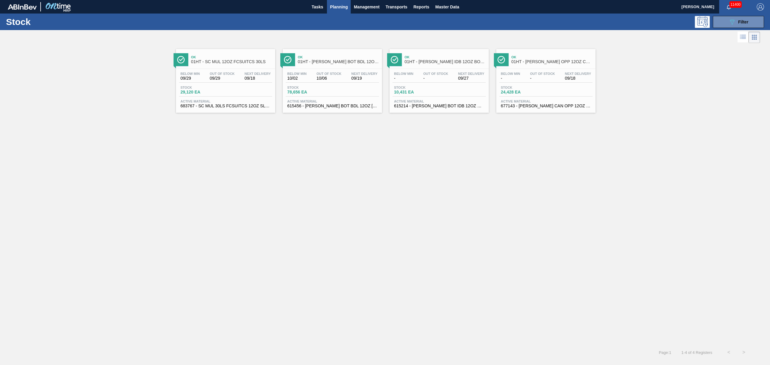
click at [303, 91] on span "78,656 EA" at bounding box center [308, 92] width 42 height 5
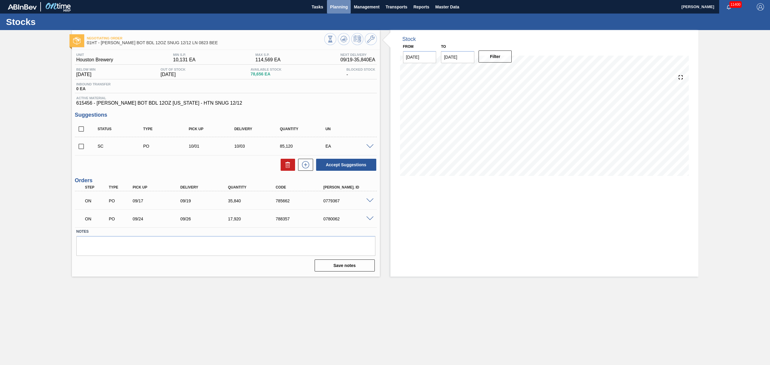
click at [338, 3] on span "Planning" at bounding box center [339, 6] width 18 height 7
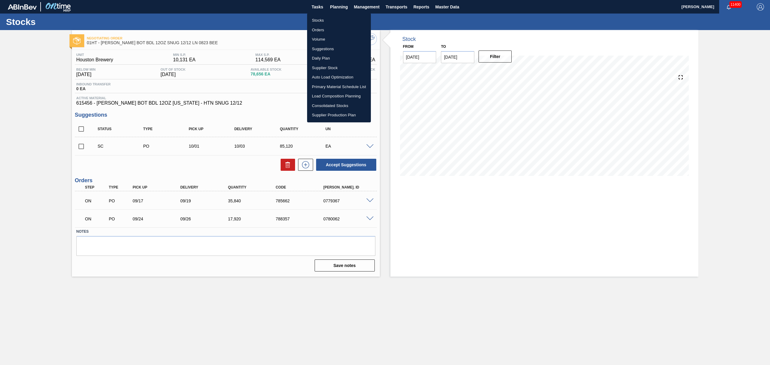
click at [326, 46] on li "Suggestions" at bounding box center [339, 49] width 64 height 10
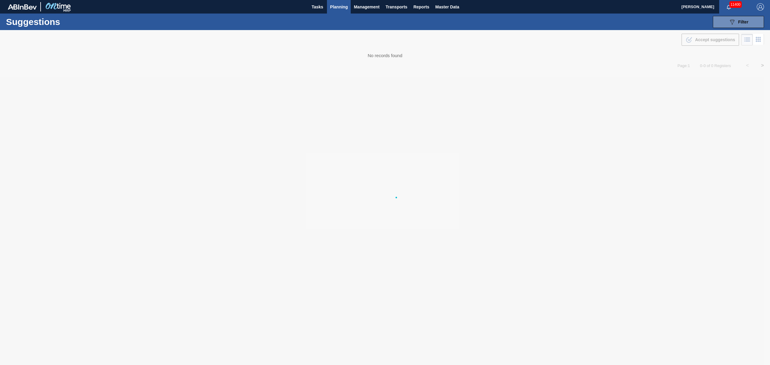
type from "[DATE]"
type to "[DATE]"
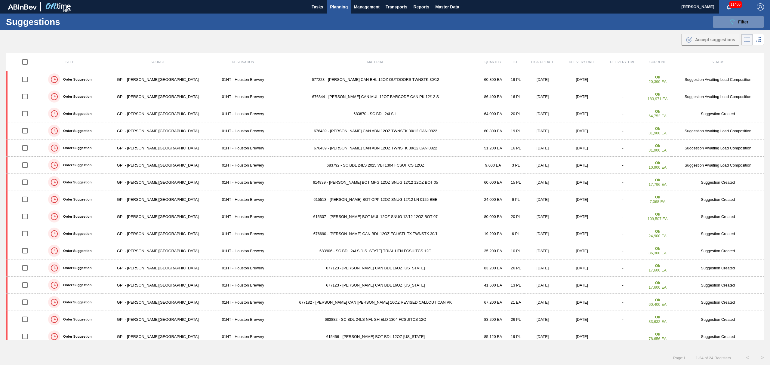
click at [333, 5] on span "Planning" at bounding box center [339, 6] width 18 height 7
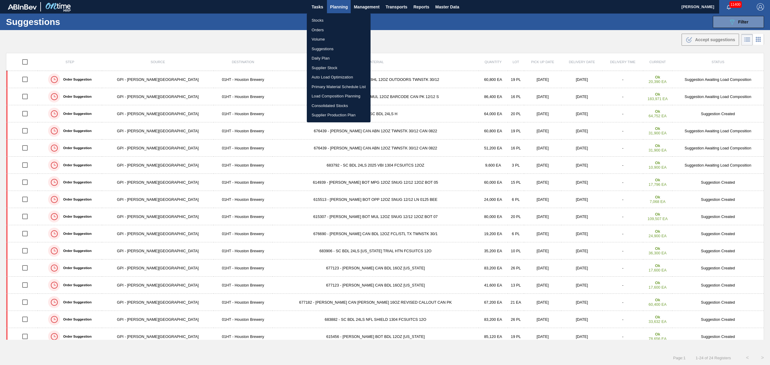
click at [332, 94] on li "Load Composition Planning" at bounding box center [339, 96] width 64 height 10
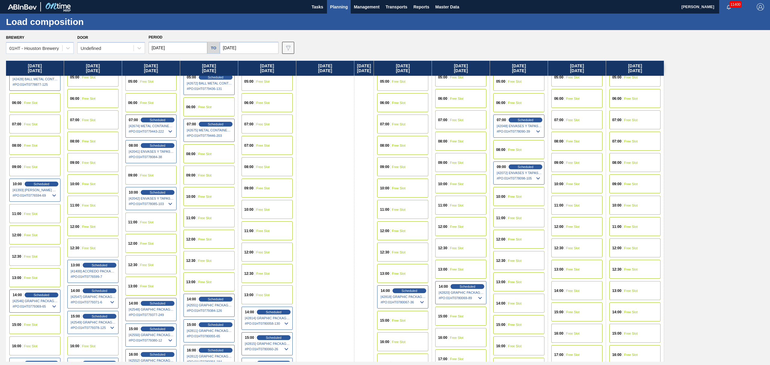
scroll to position [120, 0]
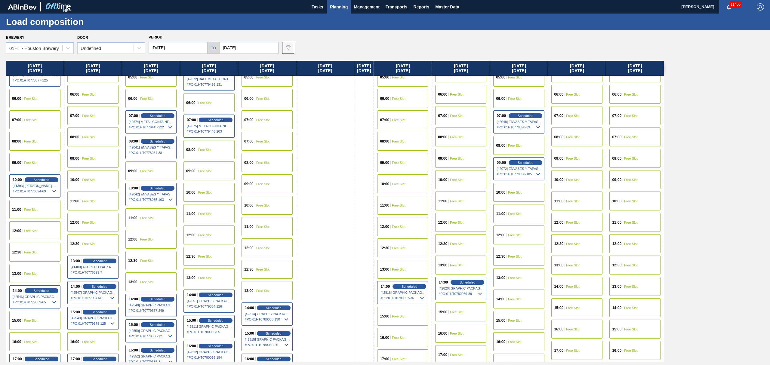
click at [465, 315] on div "15:00 Free Slot" at bounding box center [460, 312] width 51 height 19
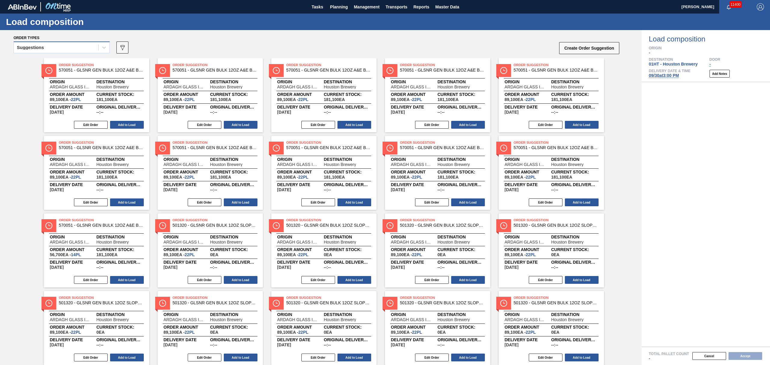
click at [65, 44] on div "Suggestions" at bounding box center [56, 47] width 85 height 9
click at [67, 58] on div "Awaiting load composition" at bounding box center [62, 62] width 96 height 11
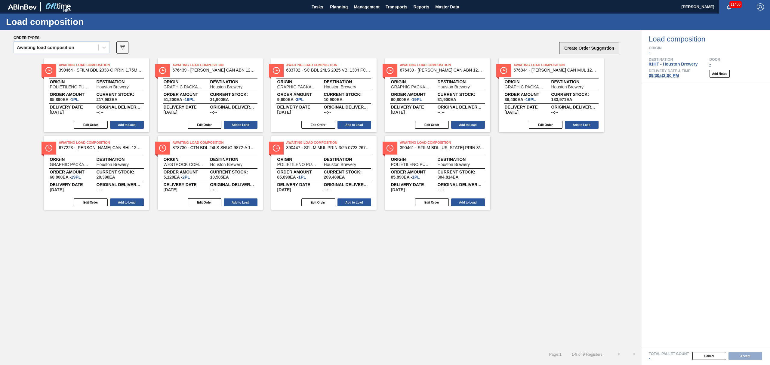
click at [587, 46] on button "Create Order Suggestion" at bounding box center [589, 48] width 60 height 12
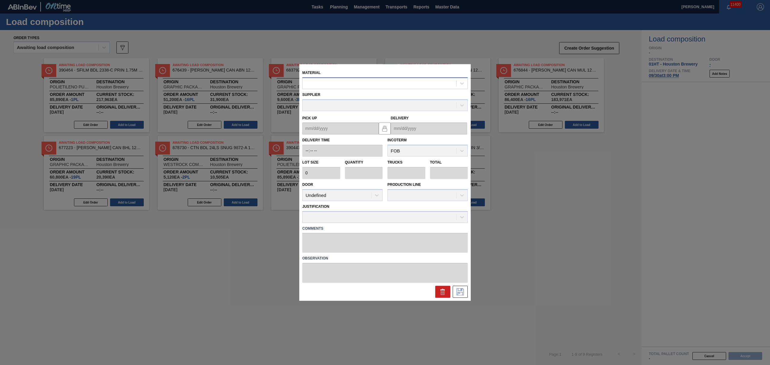
click at [371, 83] on div at bounding box center [380, 83] width 154 height 9
type input "615456"
type input "4,480"
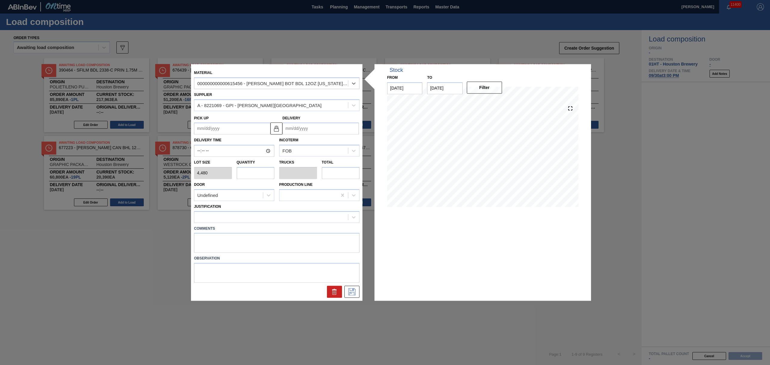
click at [310, 130] on input "Delivery" at bounding box center [321, 129] width 76 height 12
click at [300, 145] on div "[DATE] Su Mo Tu We Th Fr Sa" at bounding box center [319, 146] width 72 height 17
click at [308, 202] on div "30" at bounding box center [309, 201] width 8 height 8
type up "[DATE]"
type input "[DATE]"
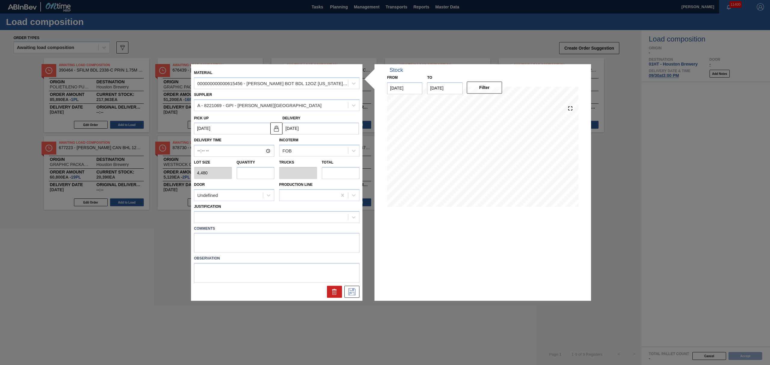
click at [255, 171] on input "text" at bounding box center [256, 173] width 38 height 12
type input "6"
type input "0.231"
type input "26,880"
type input "6"
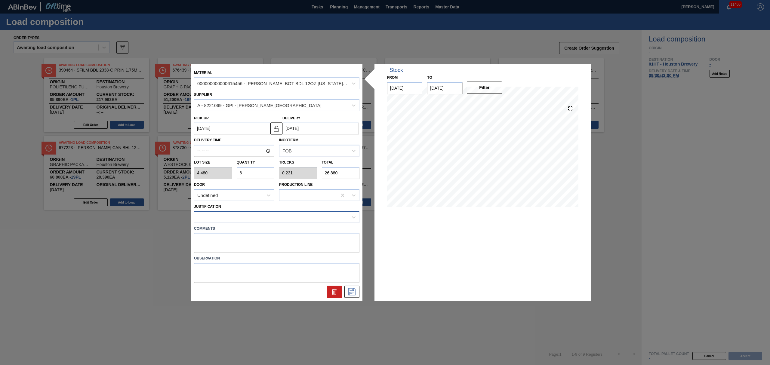
click at [244, 219] on div at bounding box center [271, 217] width 154 height 9
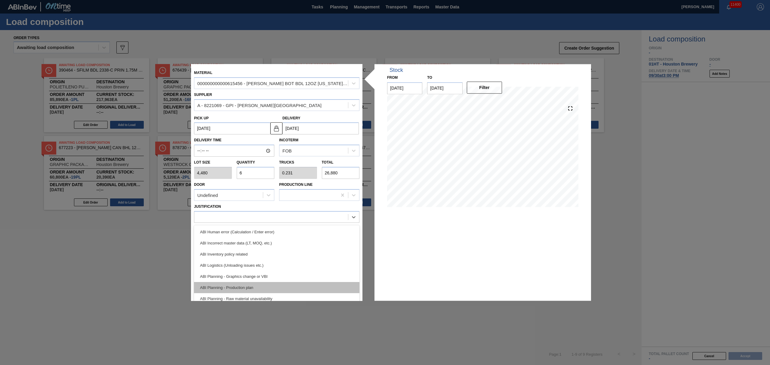
click at [257, 284] on div "ABI Planning - Production plan" at bounding box center [277, 287] width 166 height 11
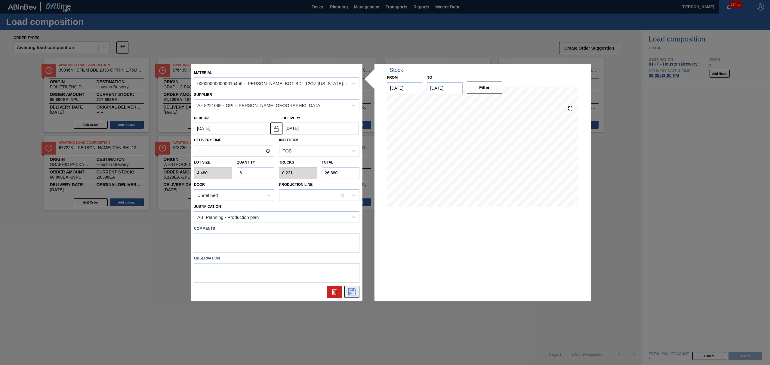
click at [352, 292] on icon at bounding box center [352, 292] width 10 height 7
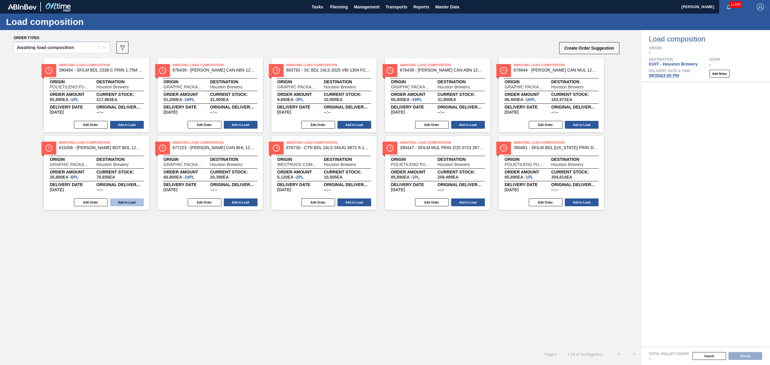
click at [133, 199] on button "Add to Load" at bounding box center [127, 203] width 34 height 8
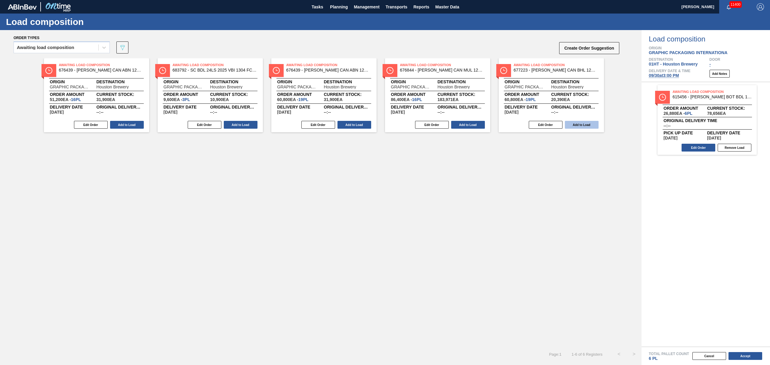
click at [581, 123] on button "Add to Load" at bounding box center [582, 125] width 34 height 8
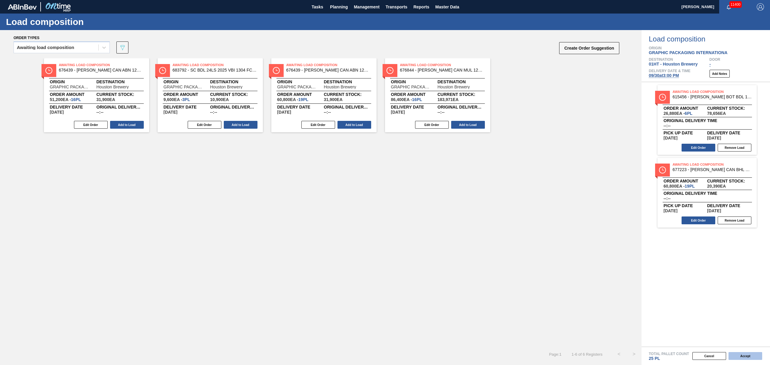
click at [753, 358] on button "Accept" at bounding box center [746, 356] width 34 height 8
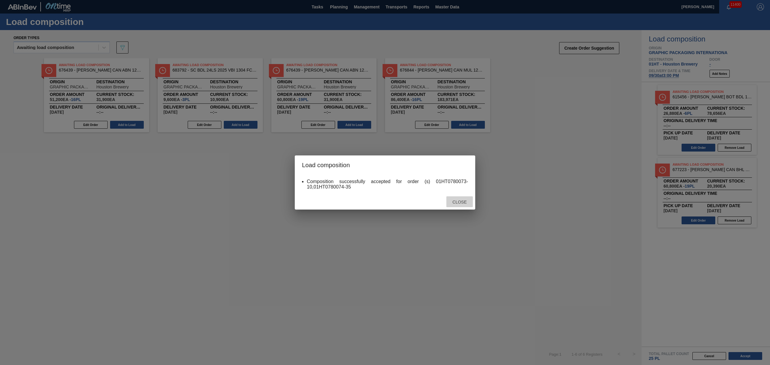
click at [460, 202] on span "Close" at bounding box center [460, 202] width 24 height 5
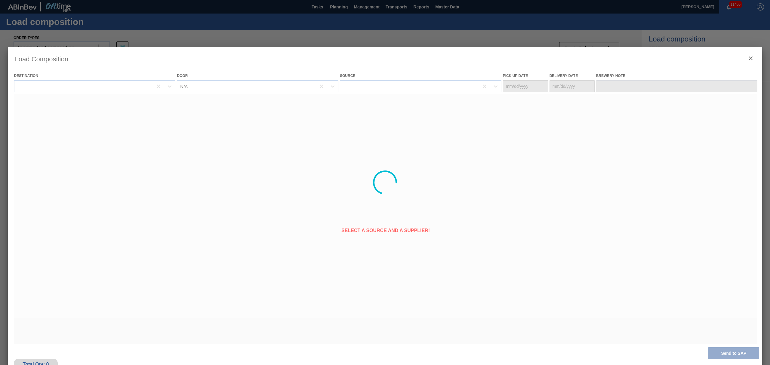
type Date "[DATE]"
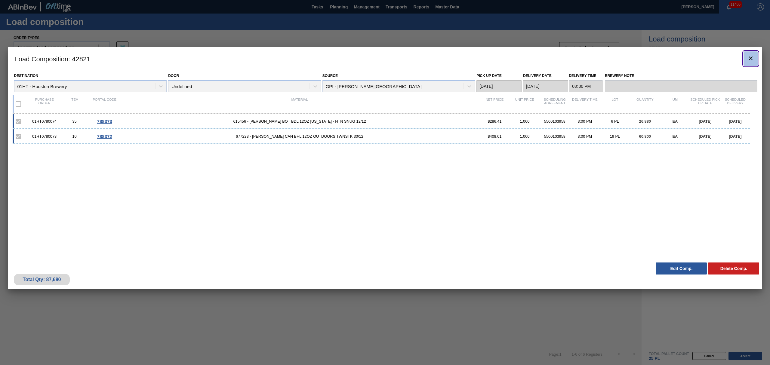
click at [749, 59] on icon "botão de ícone" at bounding box center [751, 58] width 7 height 7
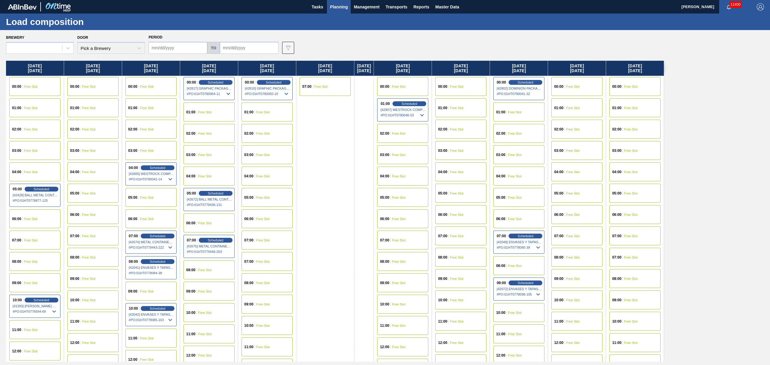
type input "[DATE]"
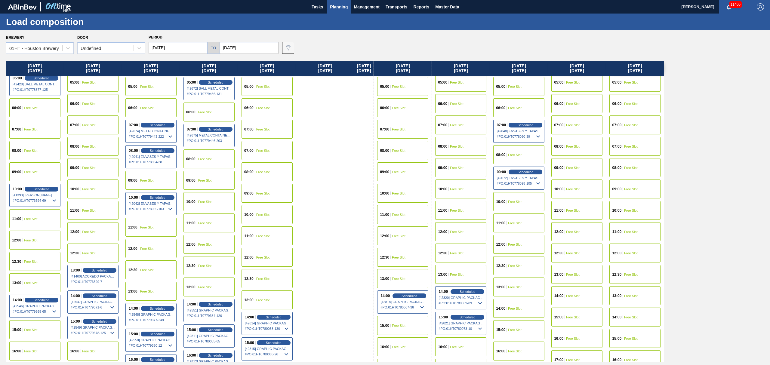
scroll to position [120, 0]
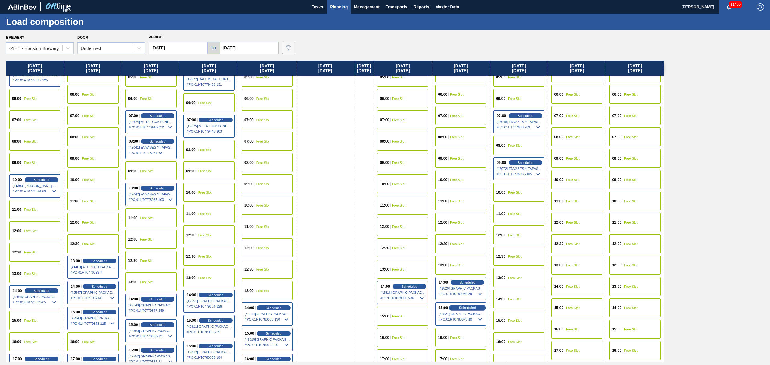
click at [476, 310] on span "Scheduled" at bounding box center [467, 308] width 17 height 4
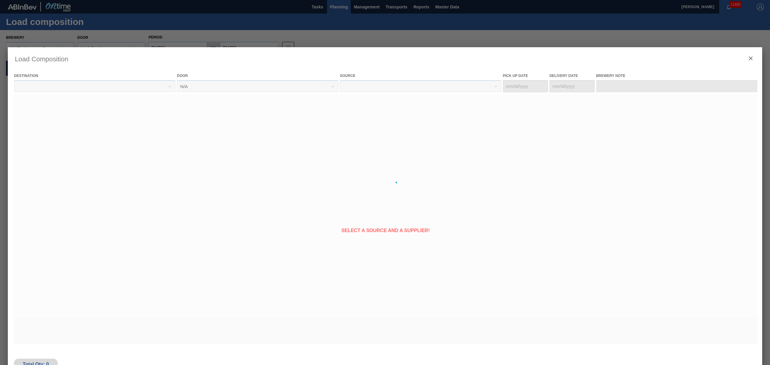
type Date "[DATE]"
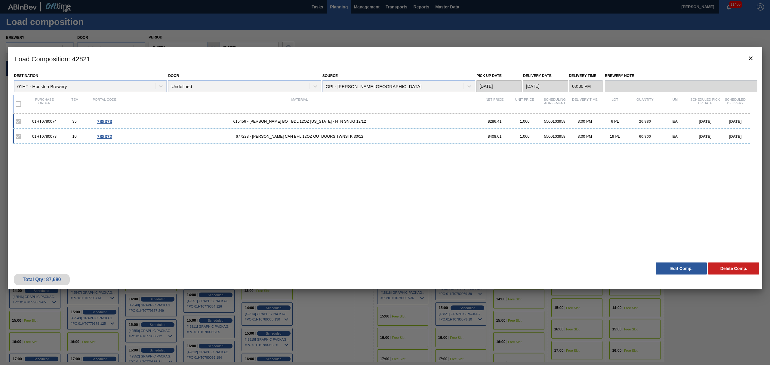
click at [271, 139] on span "677223 - [PERSON_NAME] CAN BHL 12OZ OUTDOORS TWNSTK 30/12" at bounding box center [300, 136] width 360 height 5
click at [684, 272] on button "Edit Comp." at bounding box center [681, 269] width 51 height 12
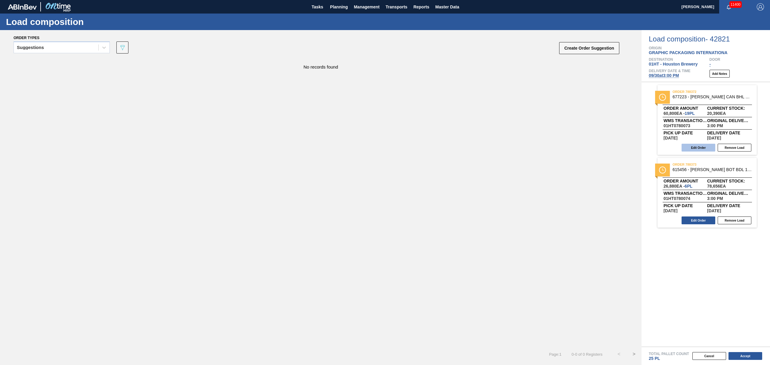
click at [708, 146] on button "Edit Order" at bounding box center [699, 148] width 34 height 8
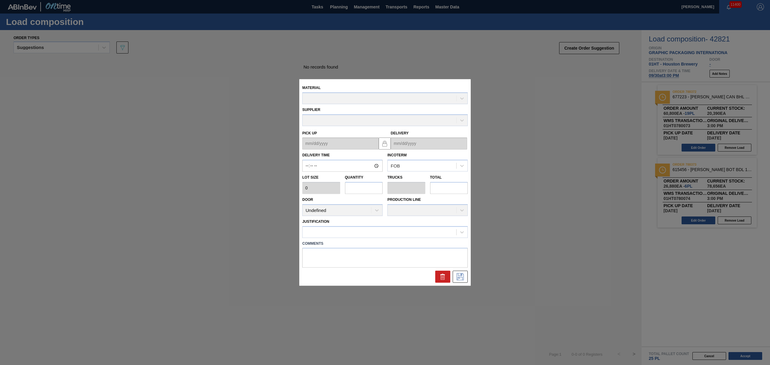
type input "15:00:00"
type input "3,200"
type input "19"
type input "0.731"
type input "60,800"
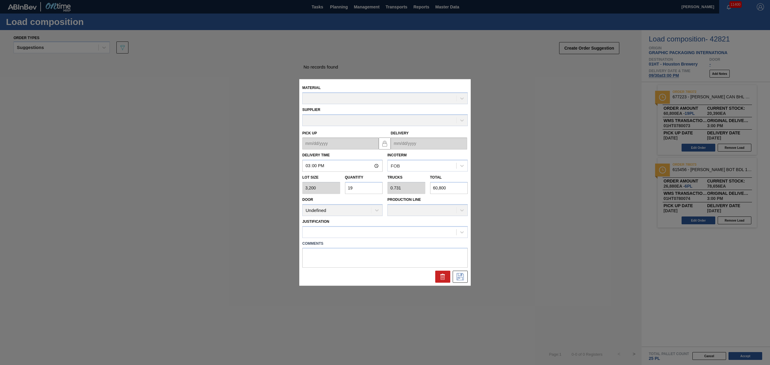
type up "[DATE]"
type input "[DATE]"
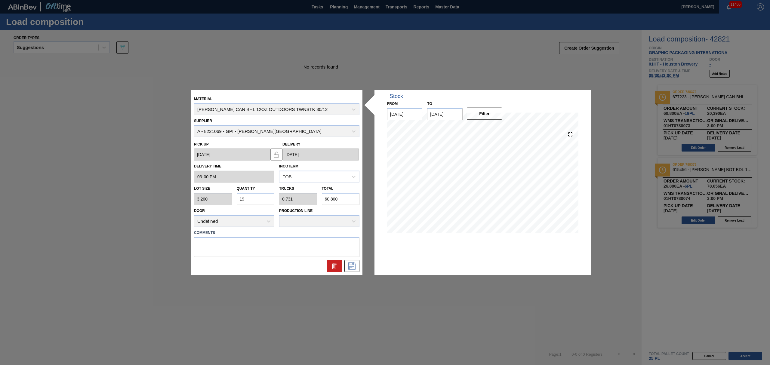
click at [216, 194] on div "Lot size 3,200 Quantity 19 Trucks 0.731 Total 60,800" at bounding box center [277, 194] width 170 height 22
type input "2"
type input "0.077"
type input "6,400"
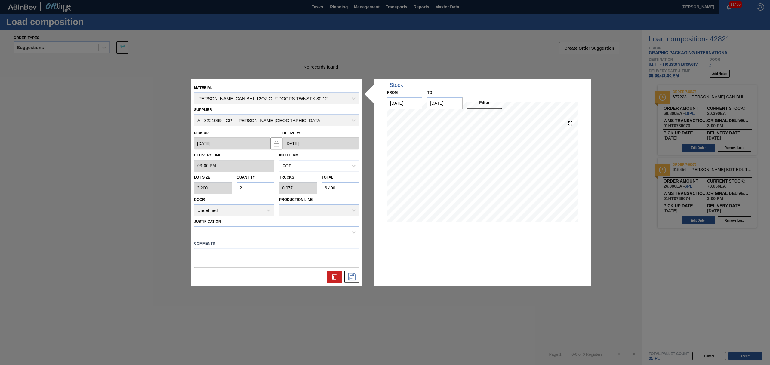
type input "20"
type input "0.769"
type input "64,000"
type input "20"
click at [294, 234] on div at bounding box center [271, 232] width 154 height 9
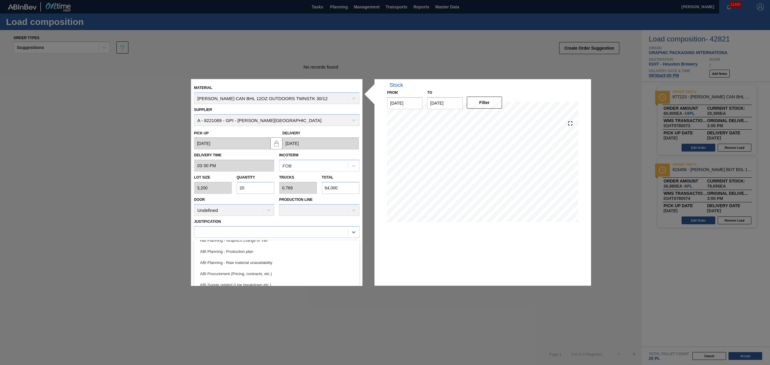
scroll to position [40, 0]
click at [256, 265] on div "ABI Planning - Production plan" at bounding box center [277, 262] width 166 height 11
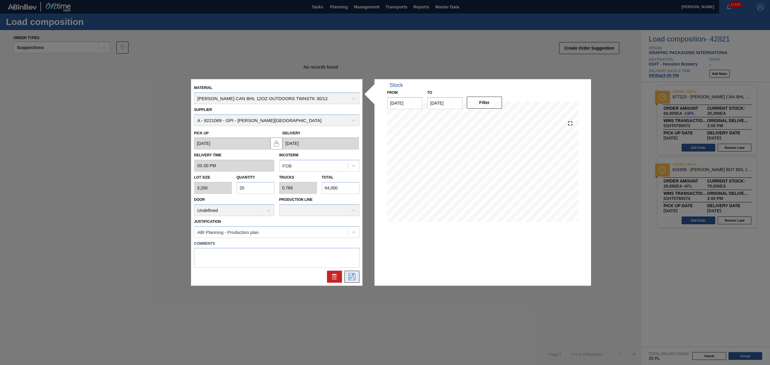
click at [353, 276] on icon at bounding box center [352, 277] width 10 height 7
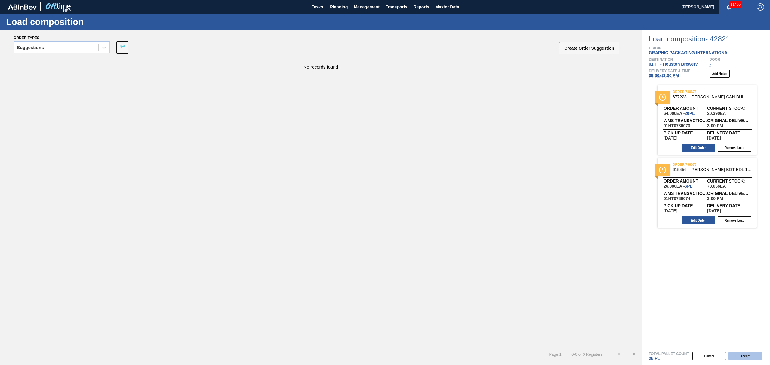
click at [745, 357] on button "Accept" at bounding box center [746, 356] width 34 height 8
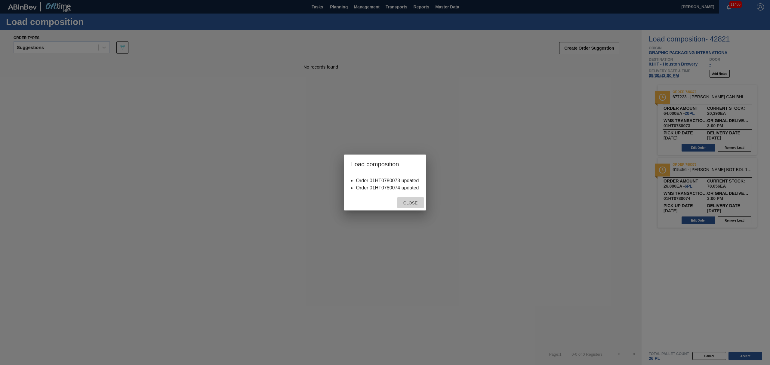
click at [406, 203] on span "Close" at bounding box center [411, 203] width 24 height 5
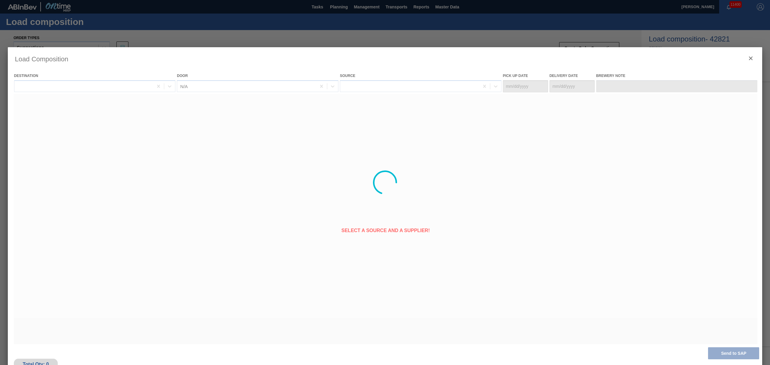
type Date "[DATE]"
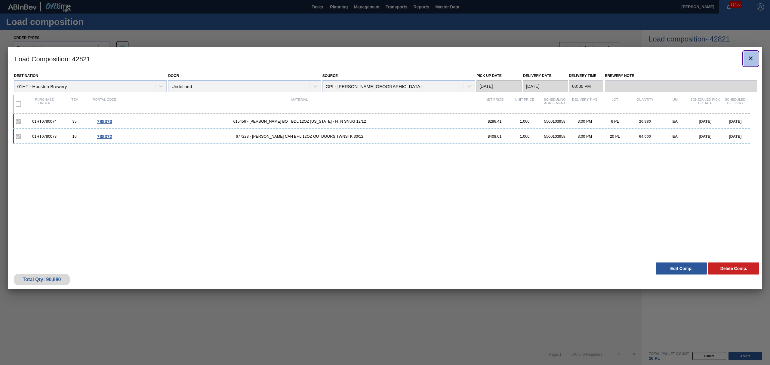
click at [751, 59] on icon "botão de ícone" at bounding box center [751, 59] width 4 height 4
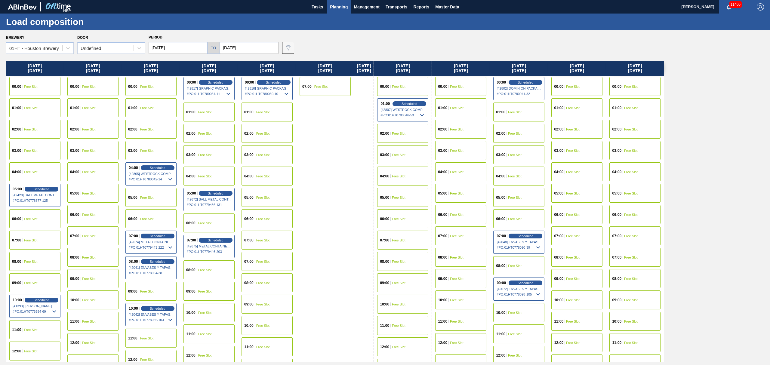
click at [340, 7] on span "Planning" at bounding box center [339, 6] width 18 height 7
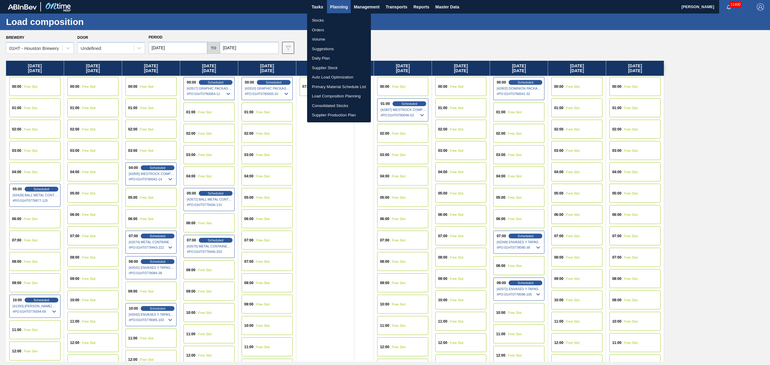
click at [324, 46] on li "Suggestions" at bounding box center [339, 49] width 64 height 10
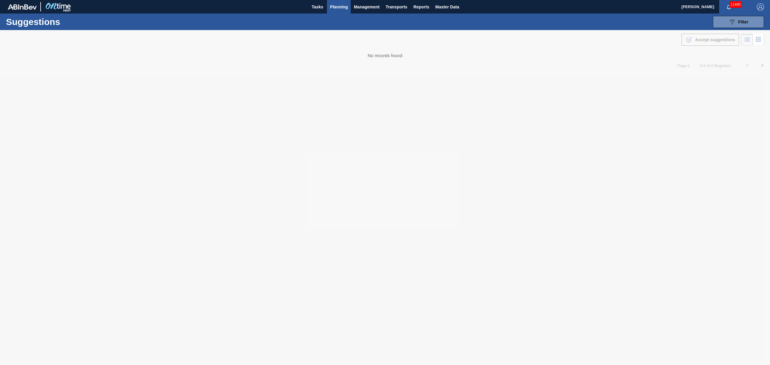
type from "[DATE]"
type to "[DATE]"
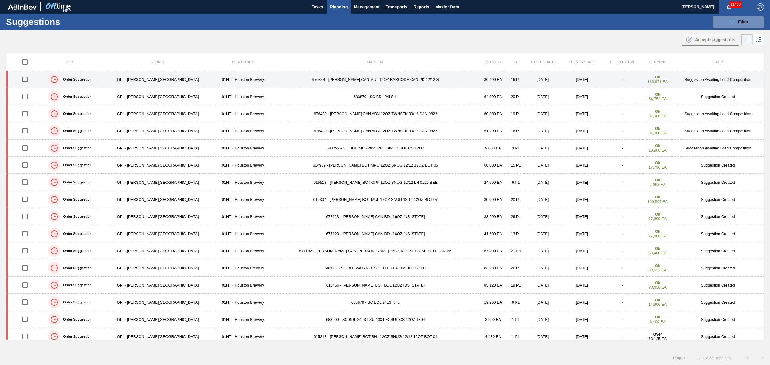
click at [29, 79] on input "checkbox" at bounding box center [25, 79] width 13 height 13
checkbox input "true"
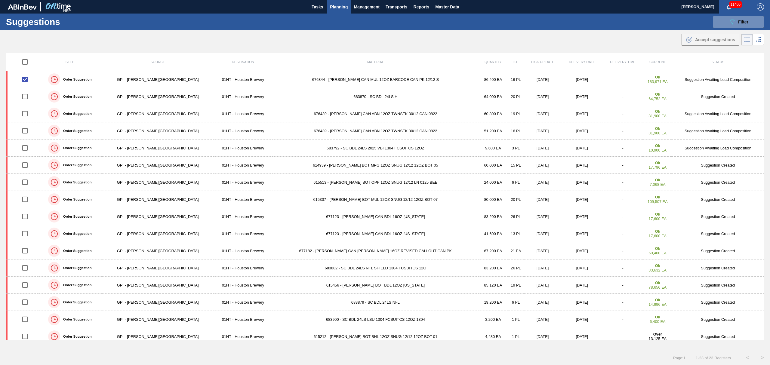
click at [336, 9] on span "Planning" at bounding box center [339, 6] width 18 height 7
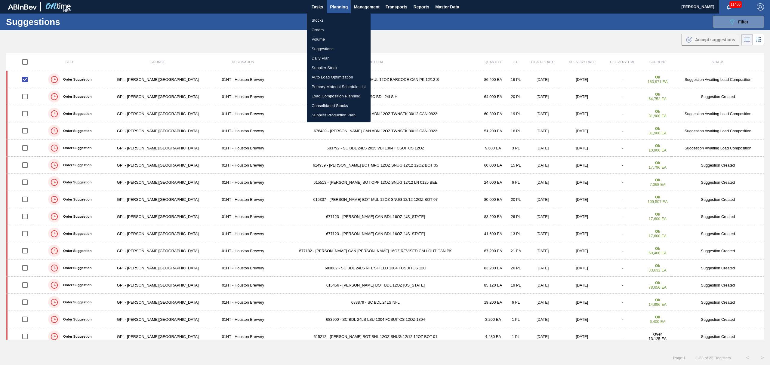
click at [318, 19] on li "Stocks" at bounding box center [339, 21] width 64 height 10
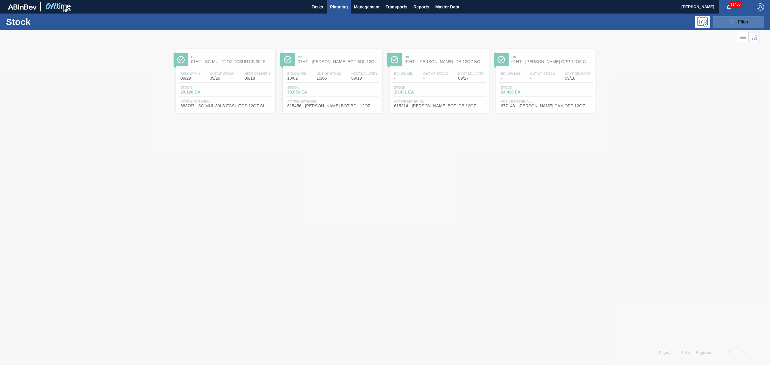
click at [718, 17] on button "089F7B8B-B2A5-4AFE-B5C0-19BA573D28AC Filter" at bounding box center [738, 22] width 51 height 12
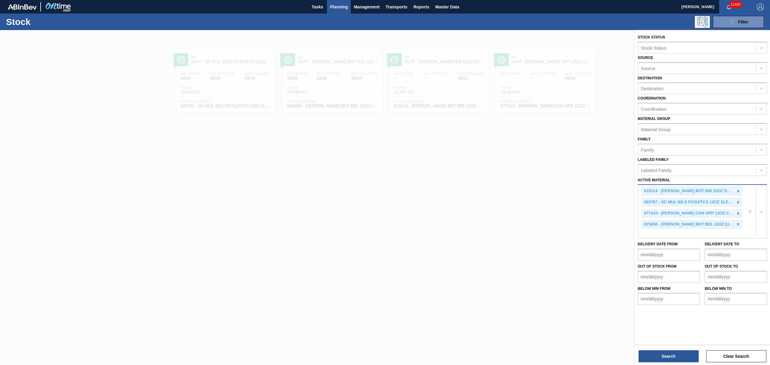
click at [672, 235] on div "615214 - [PERSON_NAME] BOT IDB 12OZ SNUG 12/12 12OZ BOT 01 683767 - SC MUL 30LS…" at bounding box center [691, 211] width 107 height 53
type Material "677239"
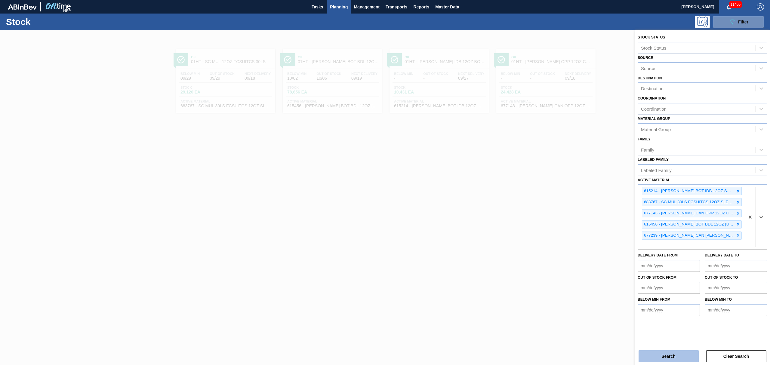
click at [669, 356] on button "Search" at bounding box center [669, 357] width 60 height 12
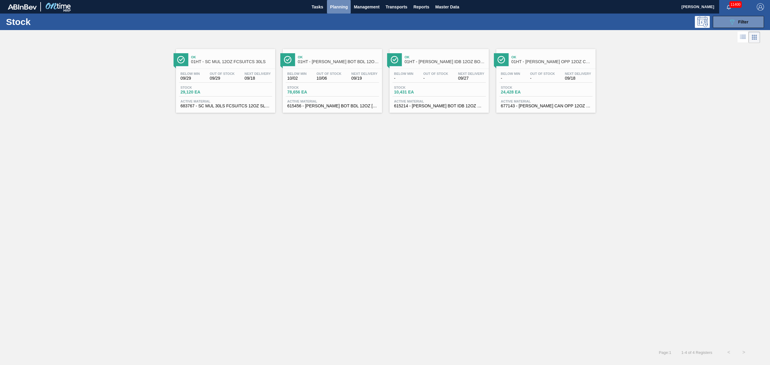
click at [334, 5] on span "Planning" at bounding box center [339, 6] width 18 height 7
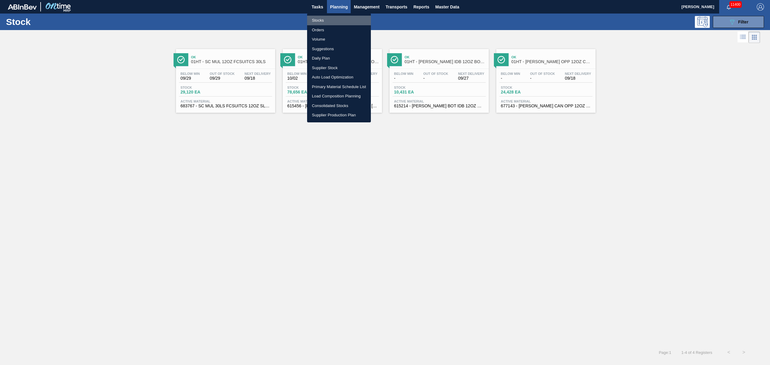
click at [322, 19] on li "Stocks" at bounding box center [339, 21] width 64 height 10
